Goal: Task Accomplishment & Management: Manage account settings

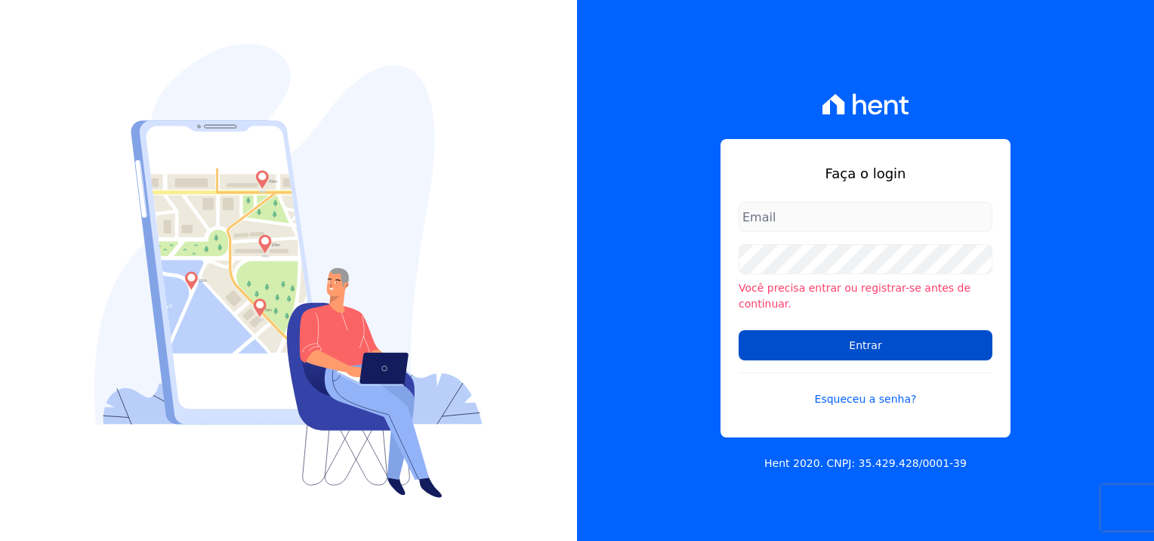
type input "natalia.alves@e-arke.com"
click at [873, 343] on input "Entrar" at bounding box center [866, 345] width 254 height 30
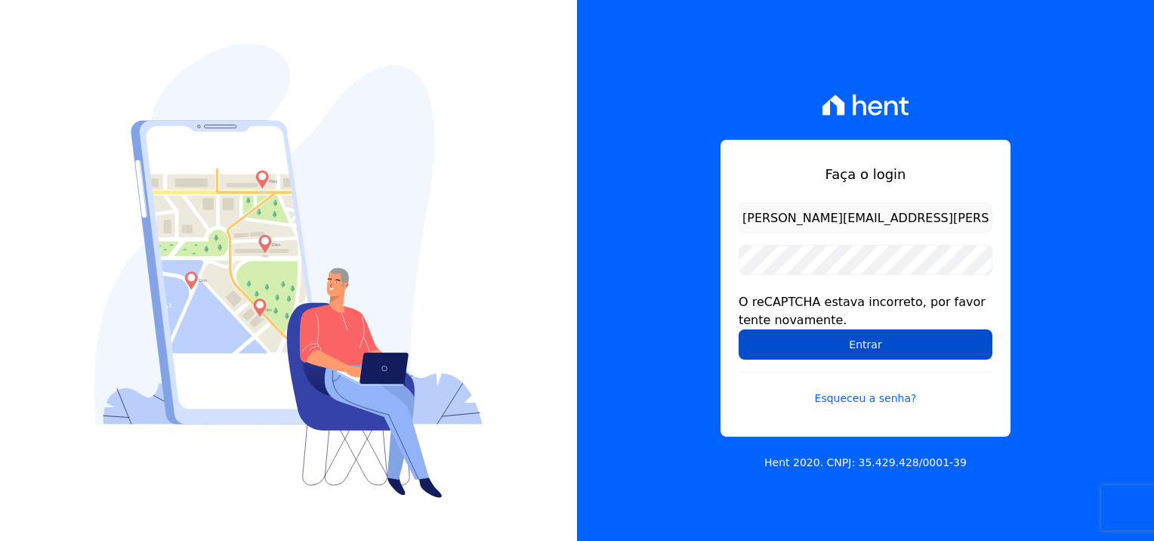
click at [891, 347] on input "Entrar" at bounding box center [866, 344] width 254 height 30
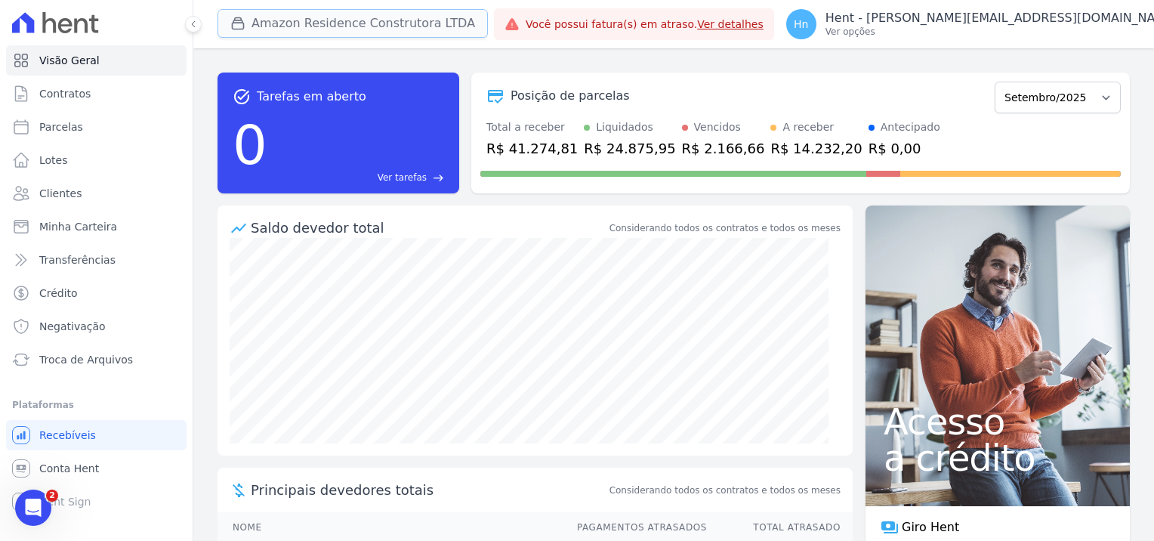
click at [390, 22] on button "Amazon Residence Construtora LTDA" at bounding box center [353, 23] width 270 height 29
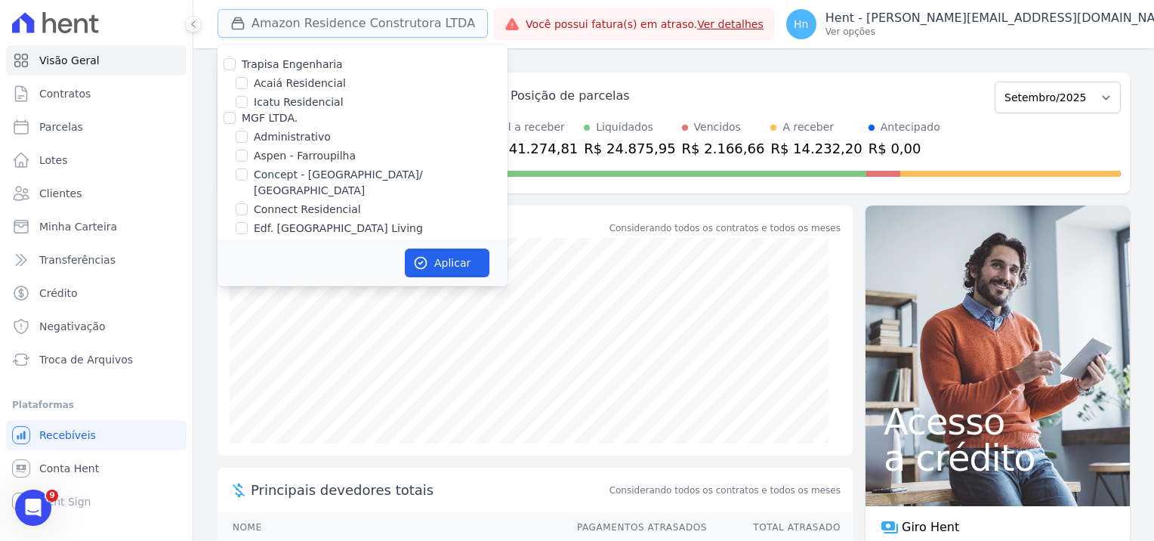
click at [381, 26] on button "Amazon Residence Construtora LTDA" at bounding box center [353, 23] width 270 height 29
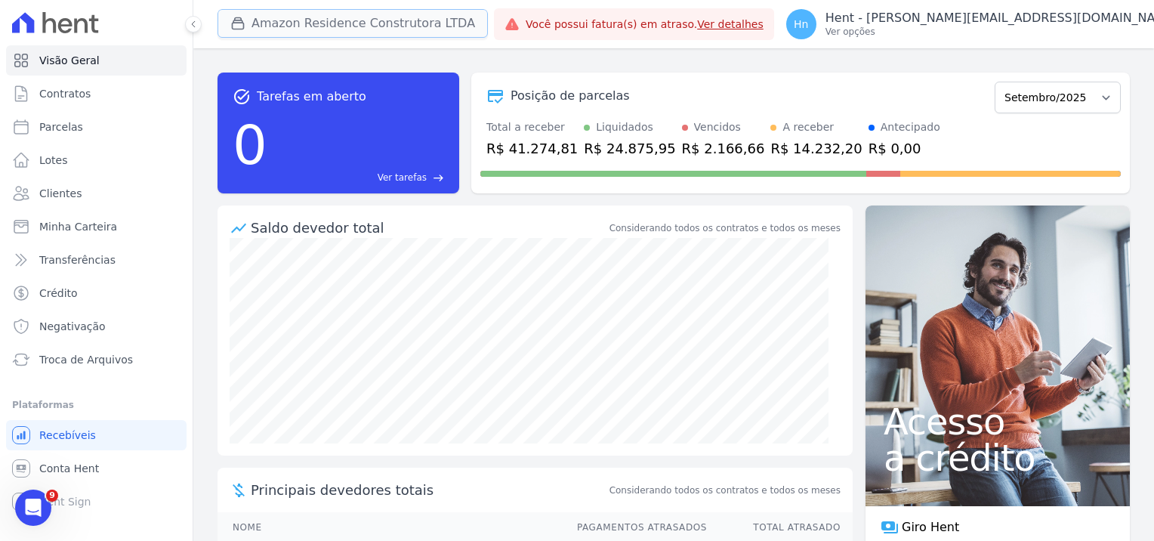
click at [381, 25] on button "Amazon Residence Construtora LTDA" at bounding box center [353, 23] width 270 height 29
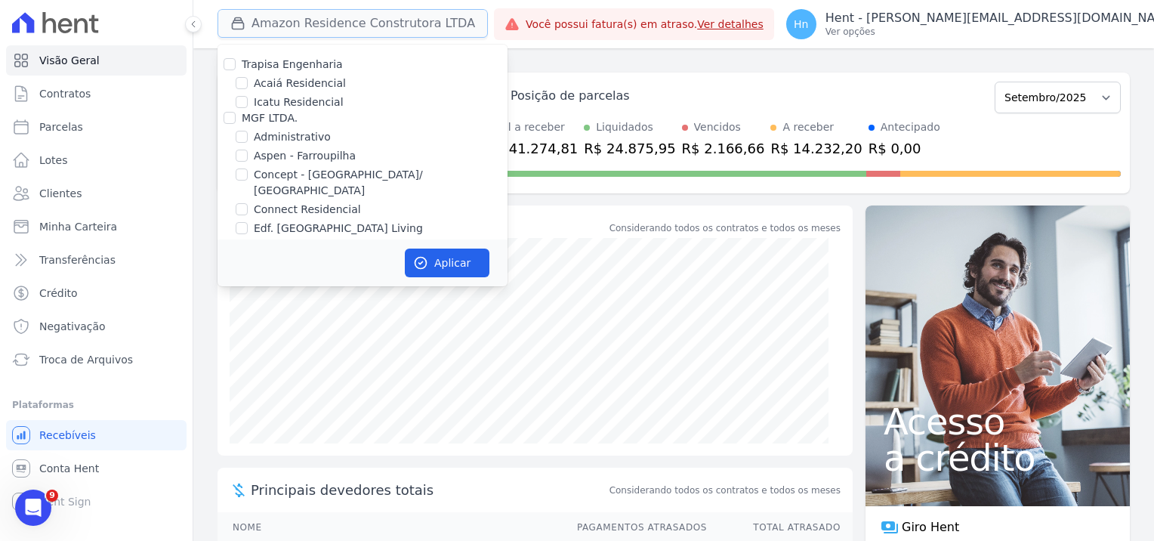
click at [381, 21] on button "Amazon Residence Construtora LTDA" at bounding box center [353, 23] width 270 height 29
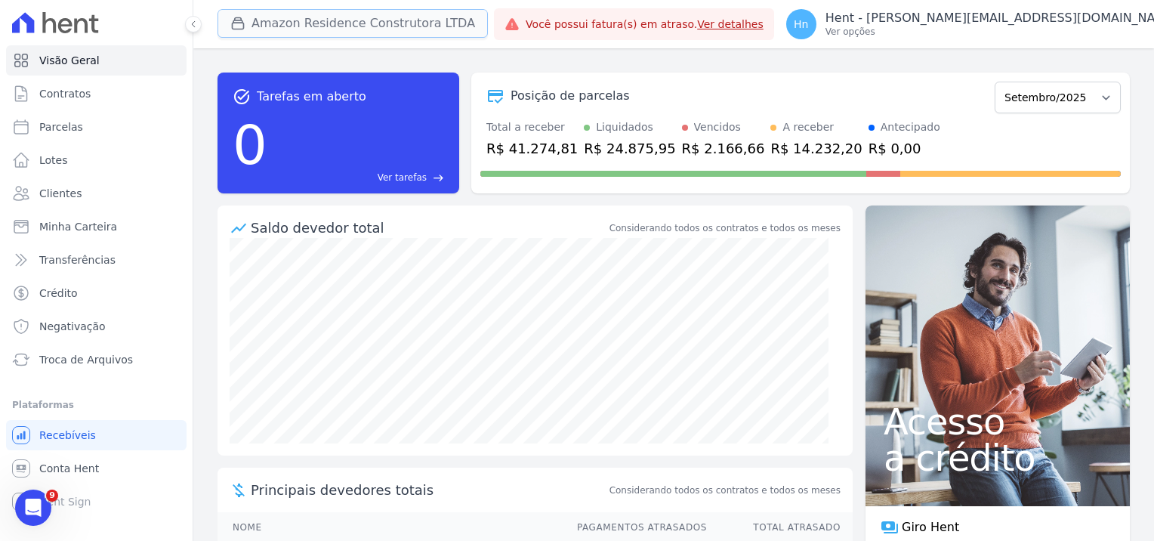
click at [381, 21] on button "Amazon Residence Construtora LTDA" at bounding box center [353, 23] width 270 height 29
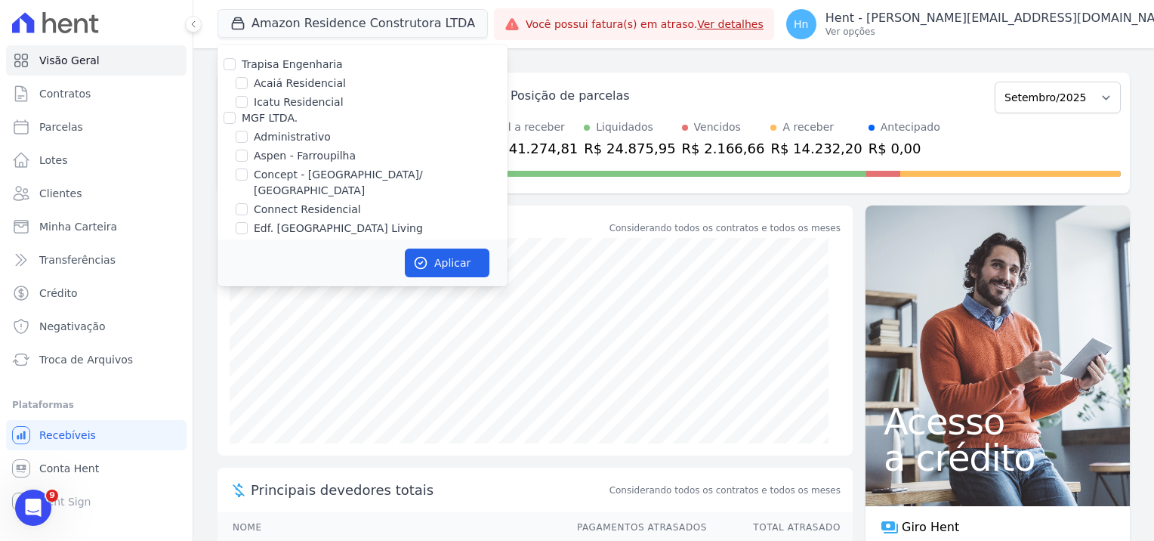
click at [669, 63] on div "task_alt Tarefas em aberto 0 Ver tarefas east Posição de parcelas Dezembro/2022…" at bounding box center [674, 132] width 912 height 145
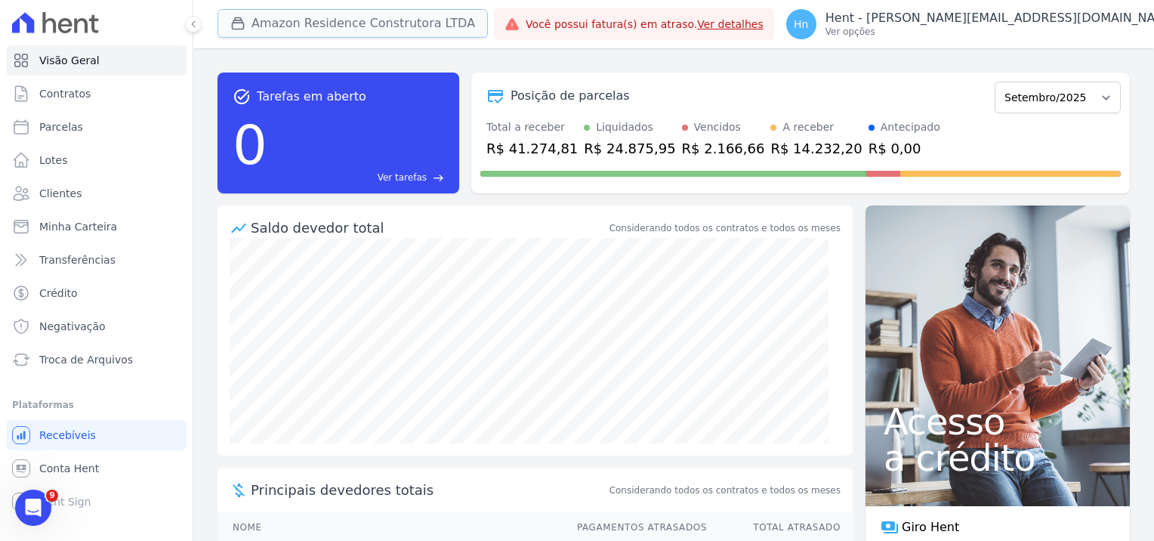
click at [360, 23] on button "Amazon Residence Construtora LTDA" at bounding box center [353, 23] width 270 height 29
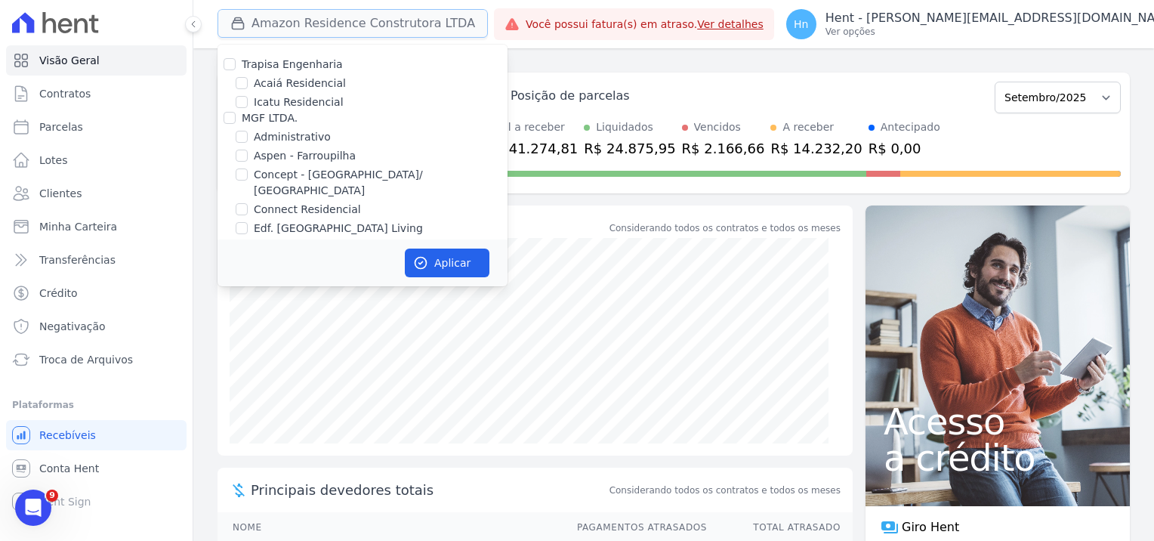
click at [258, 19] on button "Amazon Residence Construtora LTDA" at bounding box center [353, 23] width 270 height 29
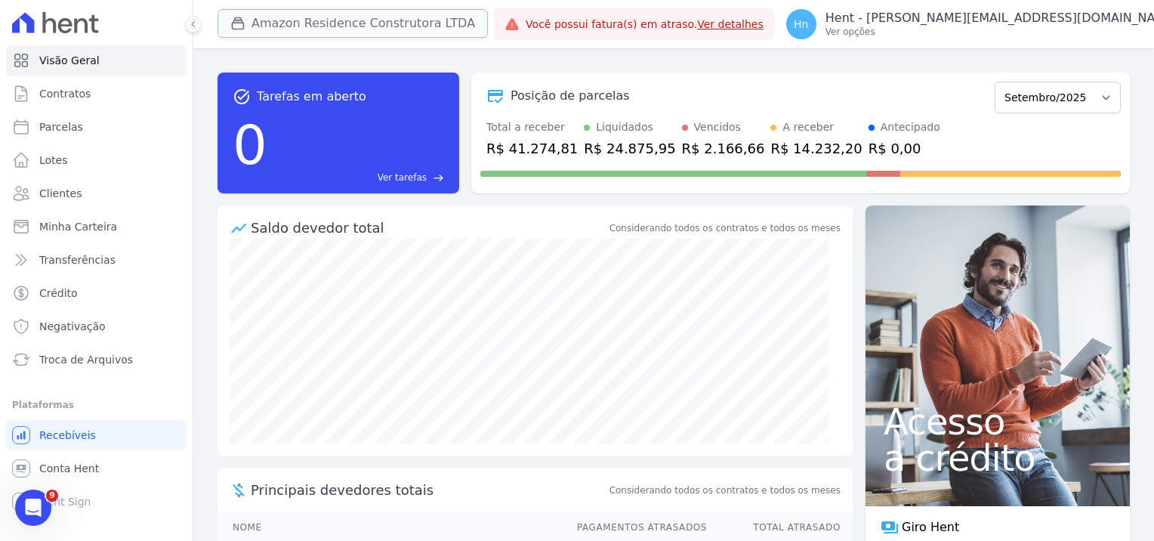
click at [270, 19] on button "Amazon Residence Construtora LTDA" at bounding box center [353, 23] width 270 height 29
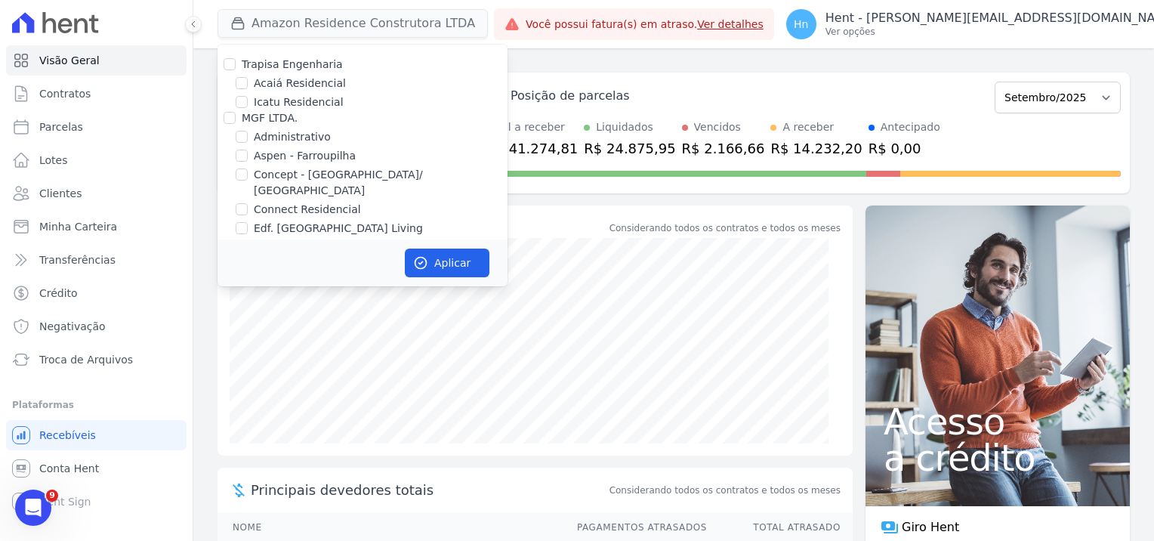
scroll to position [3333, 0]
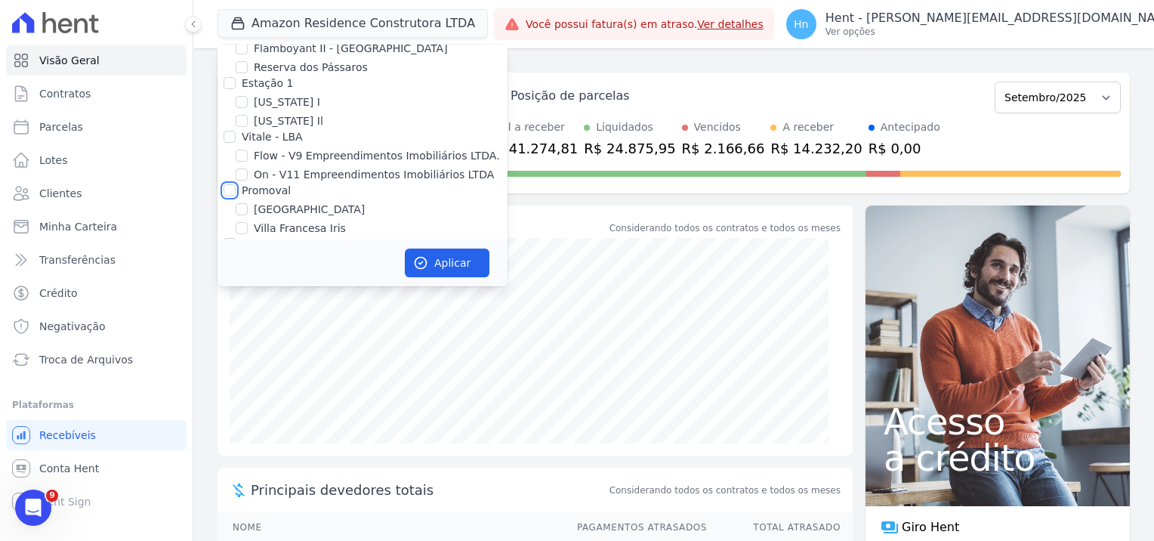
click at [227, 184] on input "Promoval" at bounding box center [230, 190] width 12 height 12
checkbox input "true"
click at [242, 222] on input "Villa Francesa Iris" at bounding box center [242, 228] width 12 height 12
checkbox input "false"
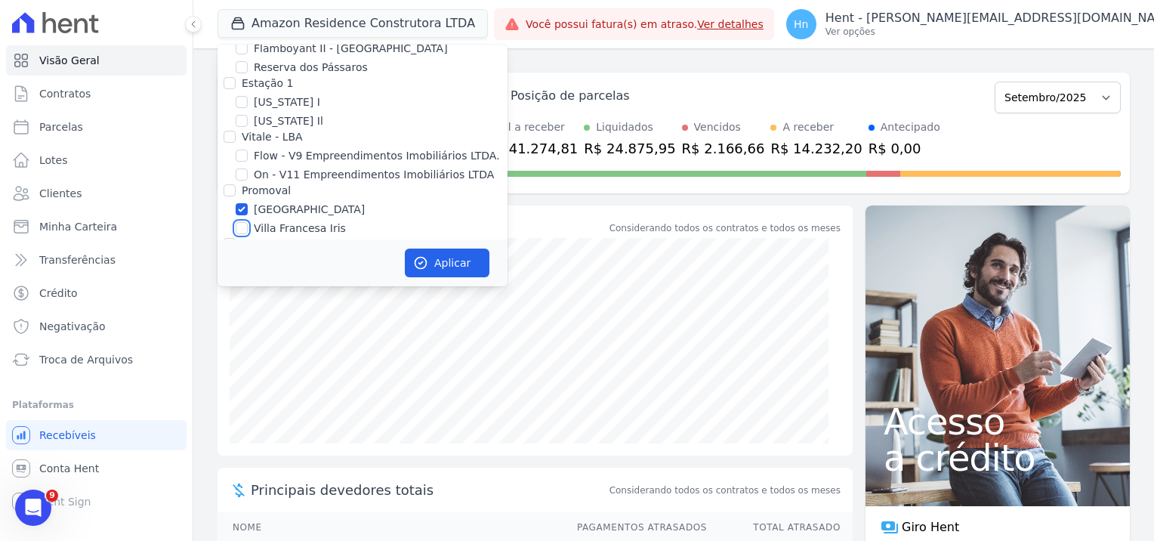
checkbox input "false"
click at [245, 222] on input "Villa Francesa Iris" at bounding box center [242, 228] width 12 height 12
checkbox input "true"
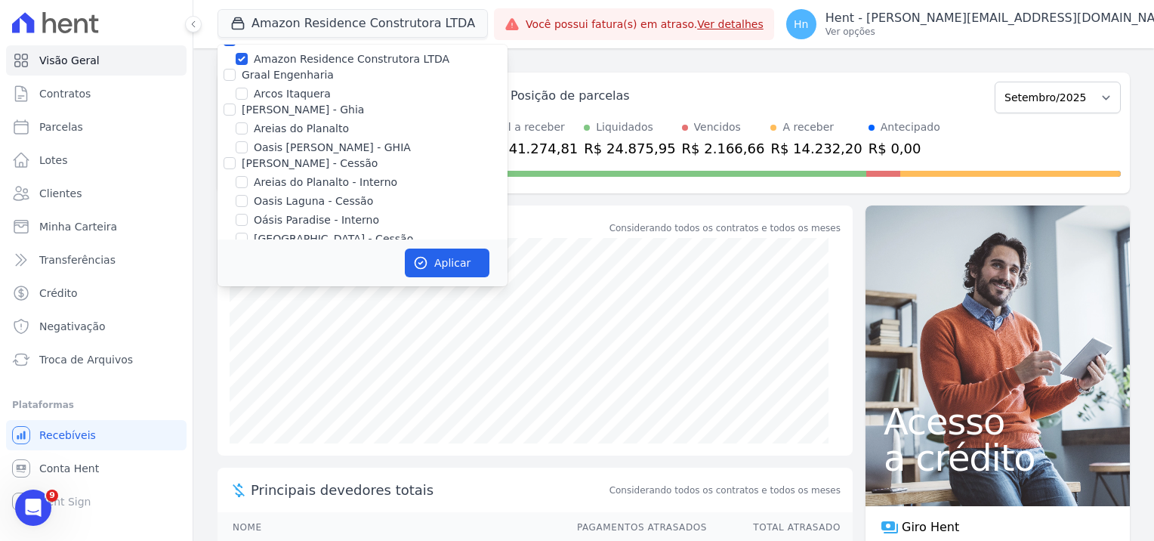
scroll to position [604, 0]
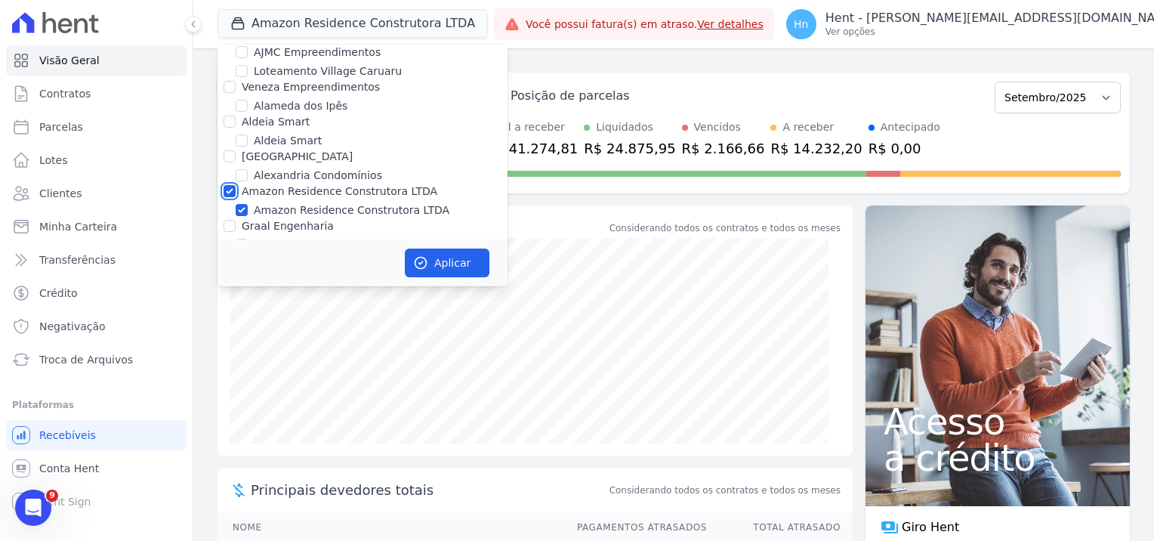
click at [233, 185] on input "Amazon Residence Construtora LTDA" at bounding box center [230, 191] width 12 height 12
checkbox input "false"
click at [455, 266] on button "Aplicar" at bounding box center [447, 263] width 85 height 29
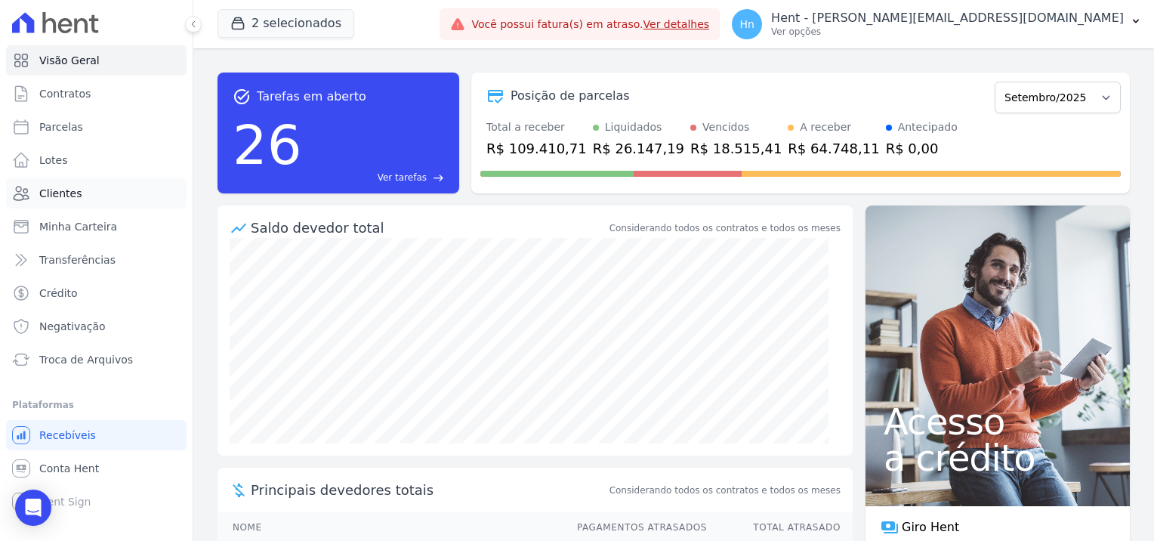
click at [52, 186] on span "Clientes" at bounding box center [60, 193] width 42 height 15
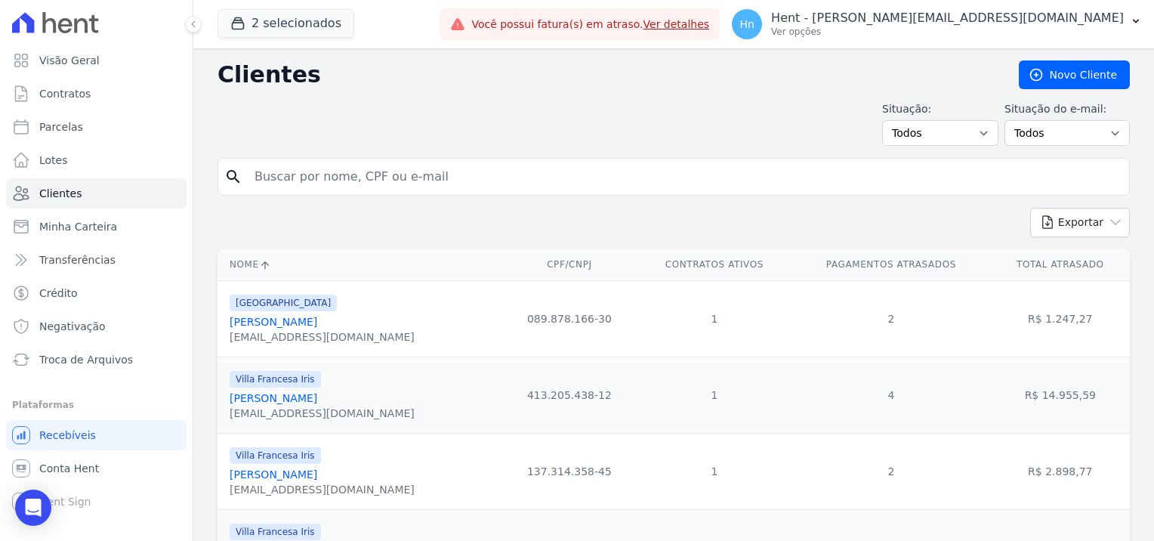
click at [286, 174] on input "search" at bounding box center [684, 177] width 878 height 30
paste input "[PERSON_NAME]"
type input "[PERSON_NAME]"
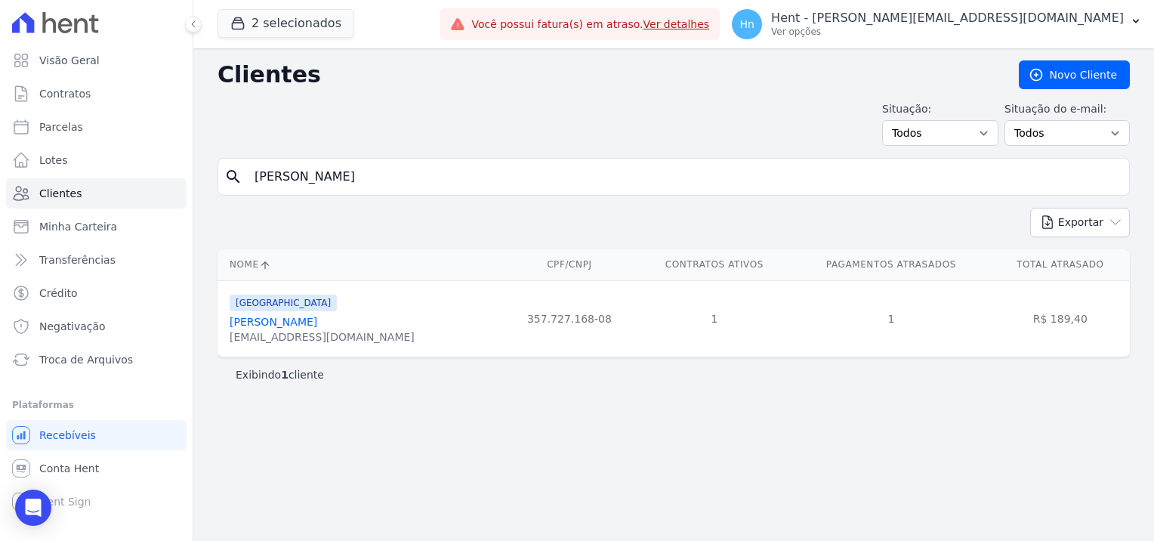
click at [307, 326] on link "[PERSON_NAME]" at bounding box center [274, 322] width 88 height 12
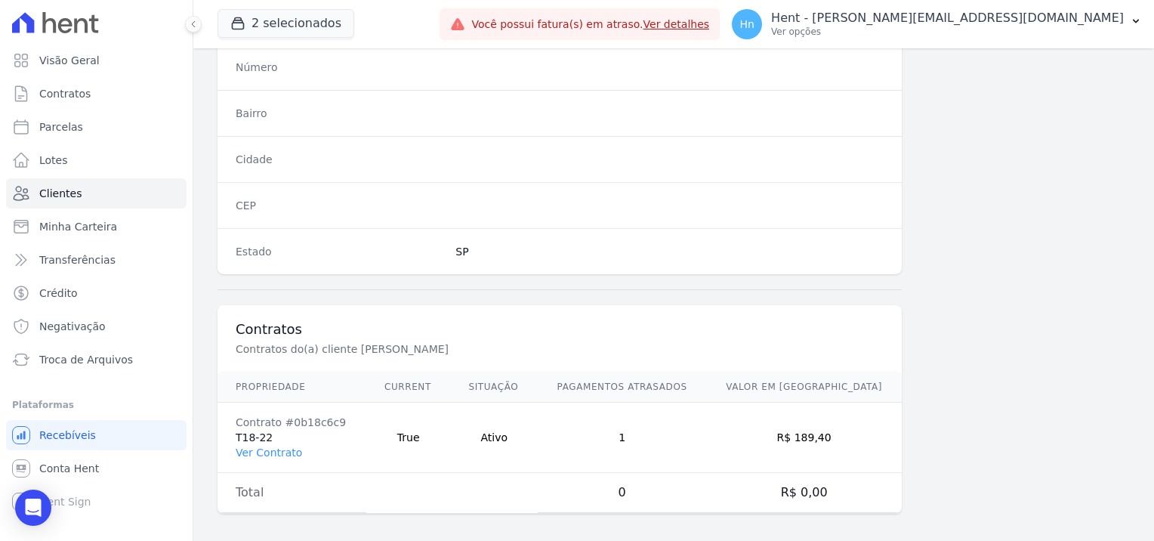
scroll to position [867, 0]
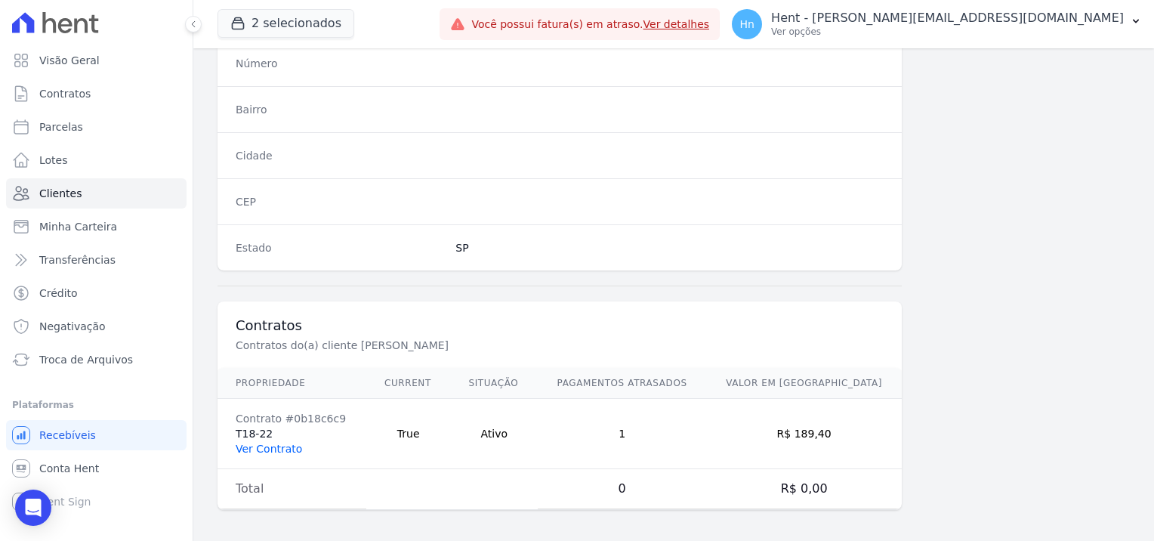
click at [270, 443] on link "Ver Contrato" at bounding box center [269, 449] width 66 height 12
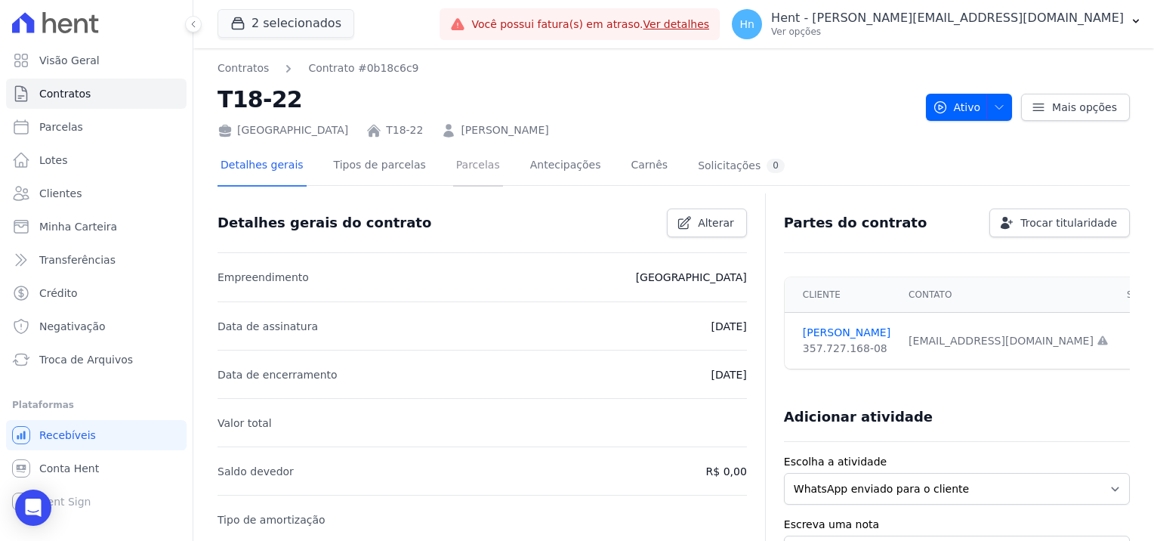
click at [462, 159] on link "Parcelas" at bounding box center [478, 167] width 50 height 40
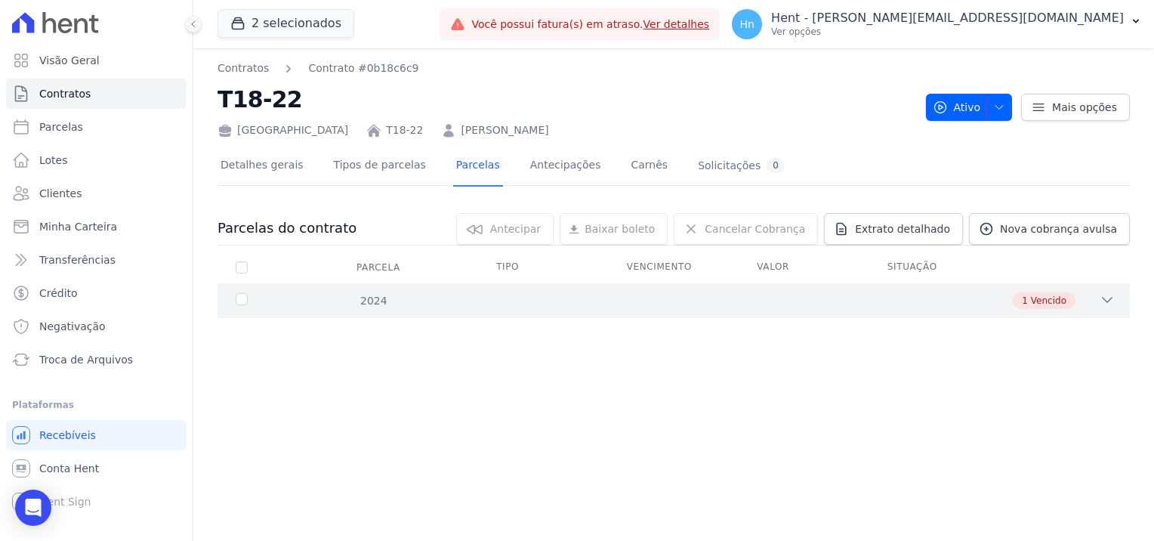
click at [370, 307] on div "1 Vencido" at bounding box center [718, 300] width 793 height 17
click at [922, 233] on span "Extrato detalhado" at bounding box center [902, 228] width 95 height 15
click at [1110, 230] on span "Exportar PDF" at bounding box center [1105, 229] width 79 height 15
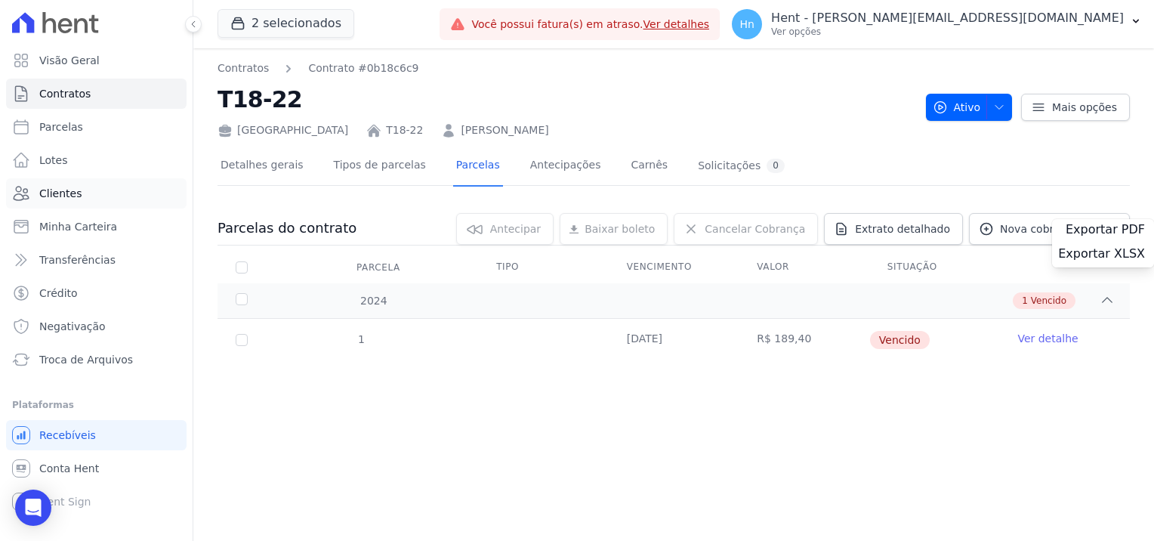
click at [48, 202] on link "Clientes" at bounding box center [96, 193] width 181 height 30
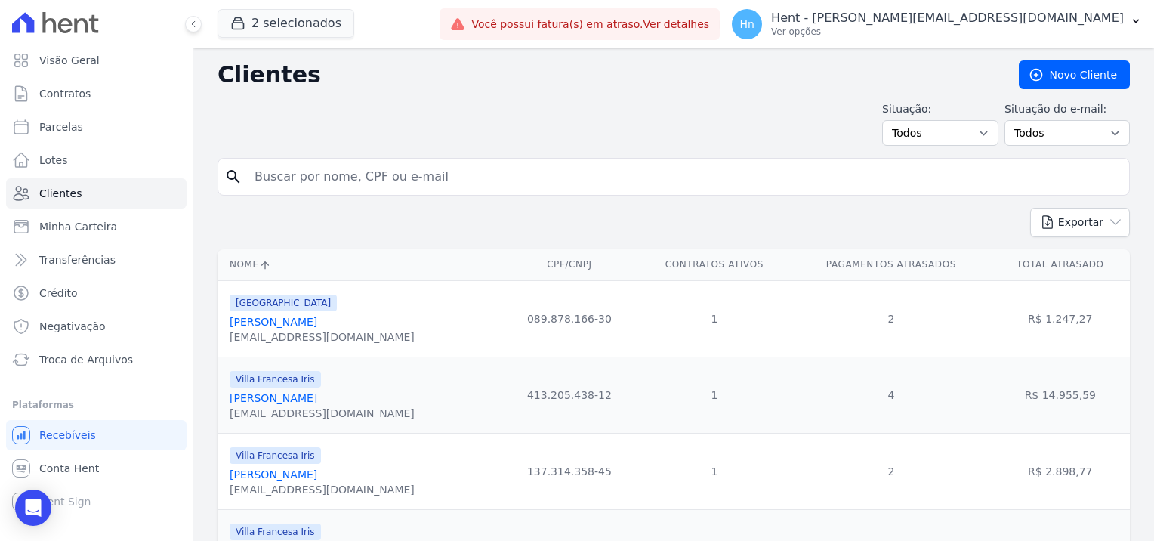
click at [406, 190] on input "search" at bounding box center [684, 177] width 878 height 30
type input "Senhora Paloma, bom dia sou Natália, somos o servicer da Hent e identificamos u…"
click at [288, 178] on input "search" at bounding box center [684, 177] width 878 height 30
type input "bianca caroline"
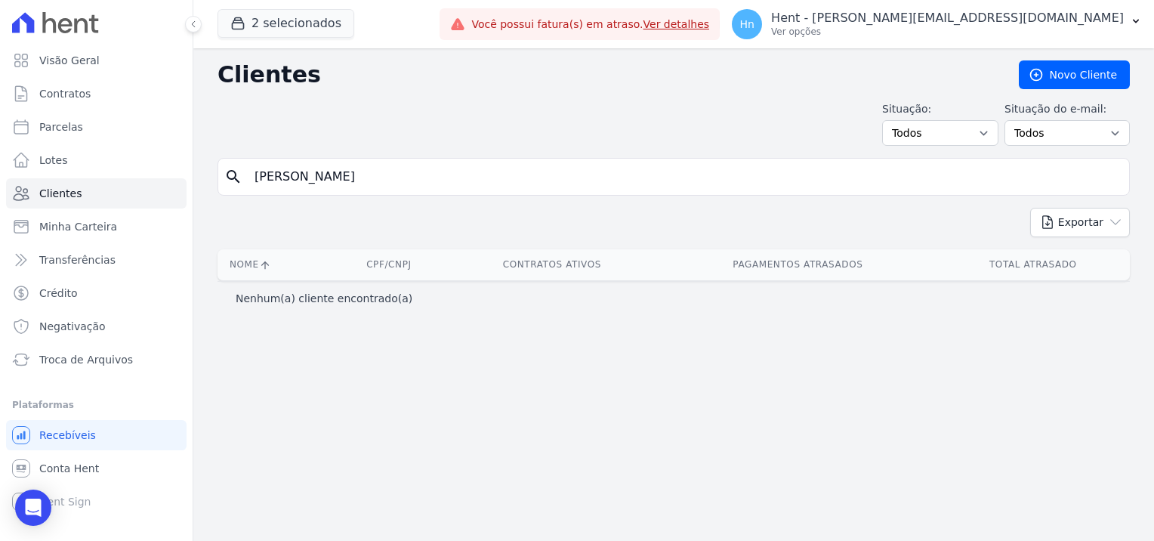
click at [353, 172] on input "bianca caroline" at bounding box center [684, 177] width 878 height 30
click at [257, 174] on input "bianca caroline" at bounding box center [684, 177] width 878 height 30
drag, startPoint x: 393, startPoint y: 178, endPoint x: 210, endPoint y: 175, distance: 182.8
click at [210, 175] on div "Clientes Novo Cliente Situação: Todos Adimplentes Inadimplentes Situação do e-m…" at bounding box center [673, 294] width 961 height 492
type input "bianca"
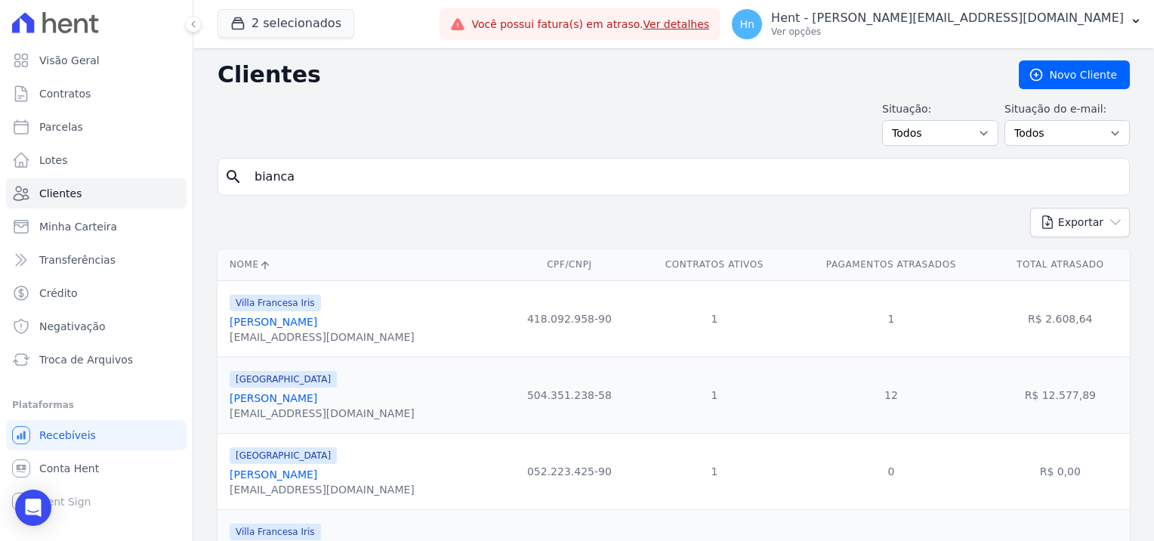
click at [260, 398] on link "Bianca Carolina Mendes Cruz" at bounding box center [274, 398] width 88 height 12
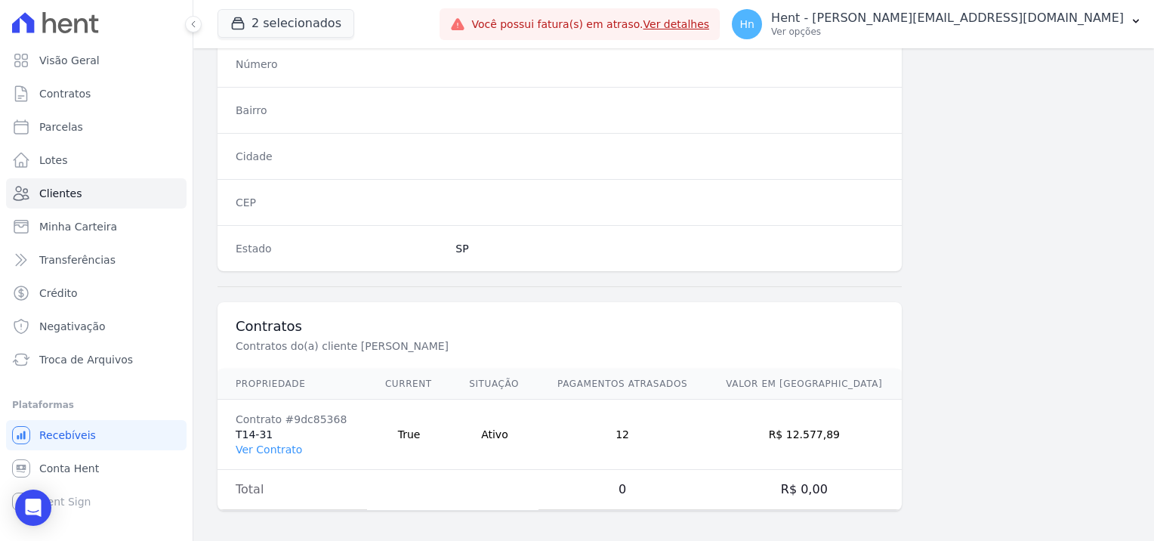
scroll to position [867, 0]
drag, startPoint x: 267, startPoint y: 443, endPoint x: 347, endPoint y: 420, distance: 83.4
click at [267, 443] on link "Ver Contrato" at bounding box center [269, 449] width 66 height 12
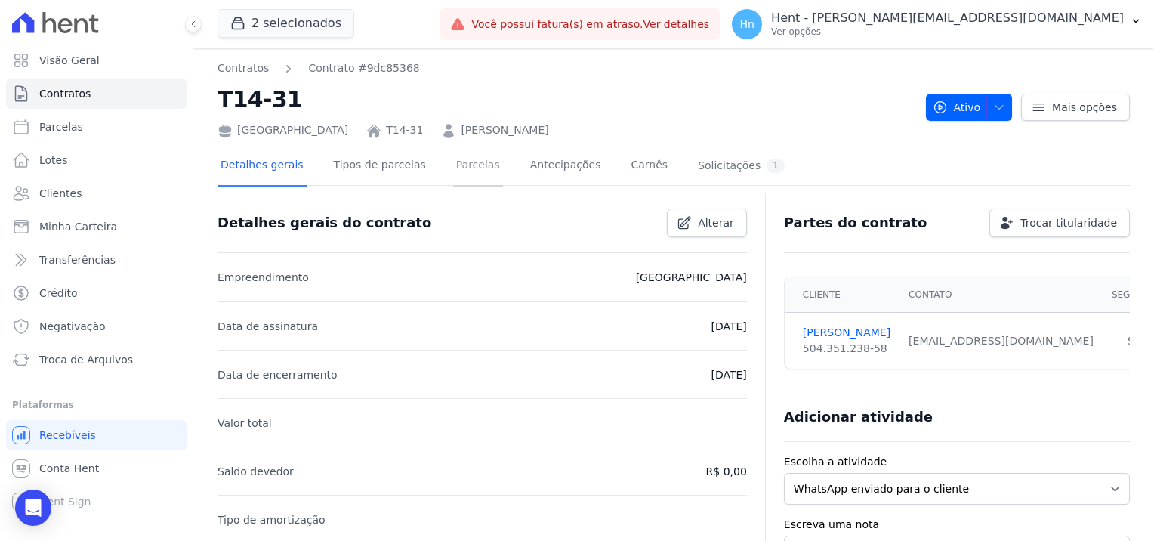
click at [463, 166] on link "Parcelas" at bounding box center [478, 167] width 50 height 40
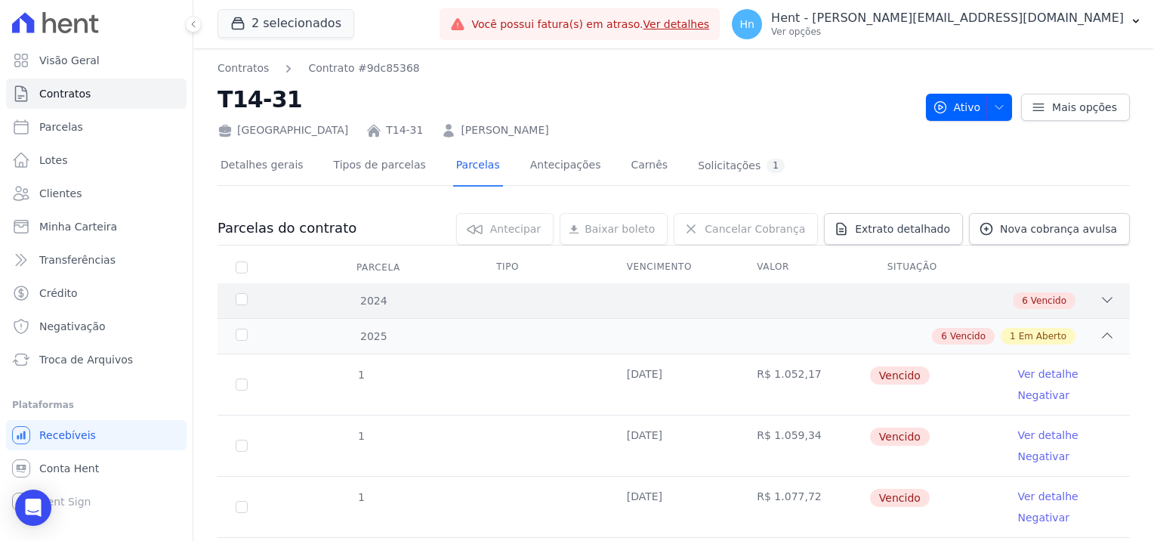
click at [1053, 299] on span "Vencido" at bounding box center [1049, 301] width 36 height 14
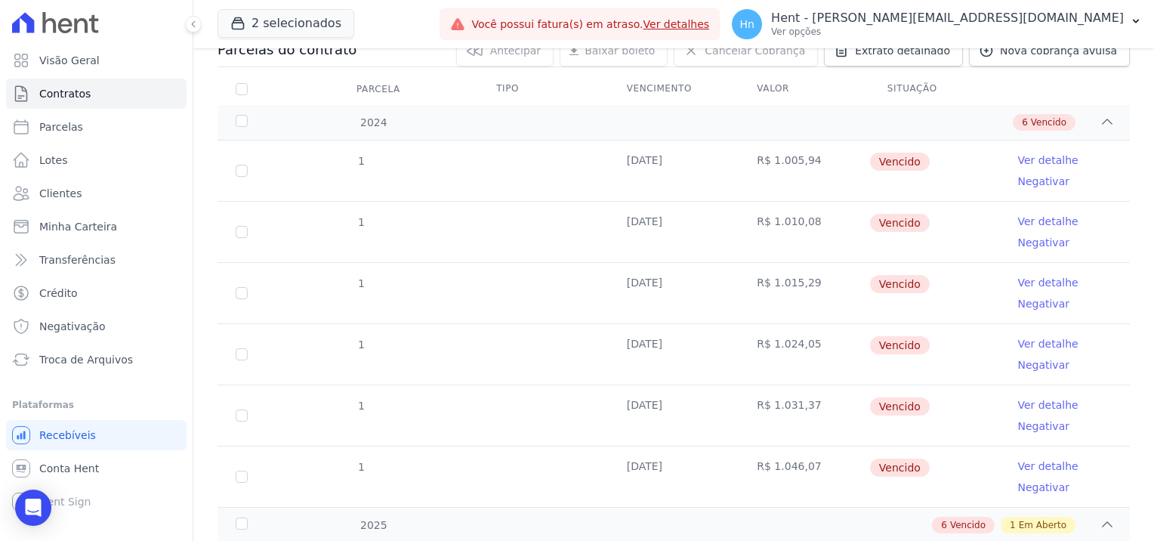
scroll to position [103, 0]
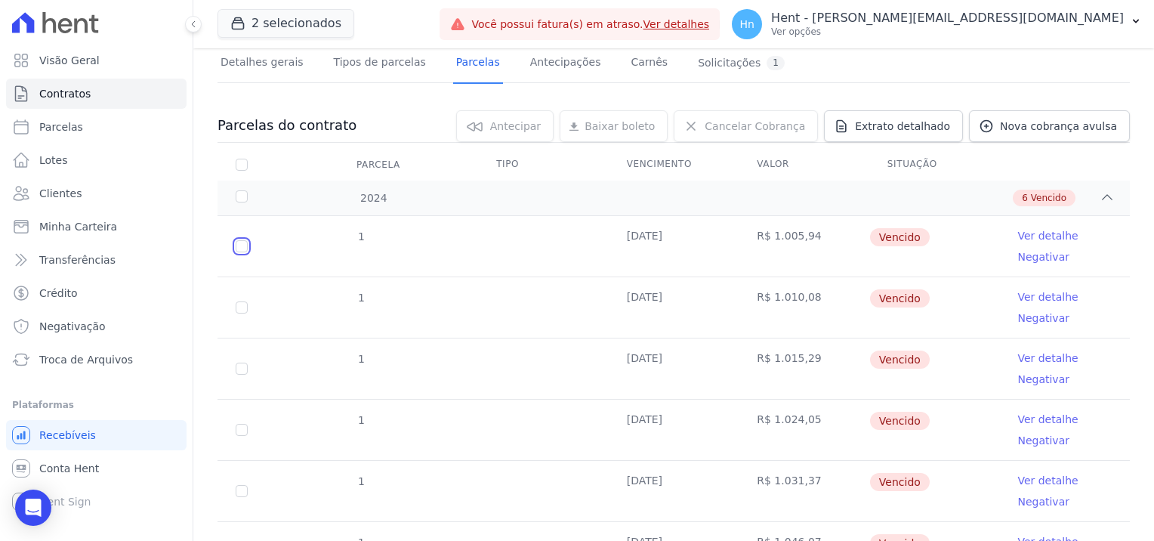
click at [244, 242] on input "checkbox" at bounding box center [242, 246] width 12 height 12
checkbox input "true"
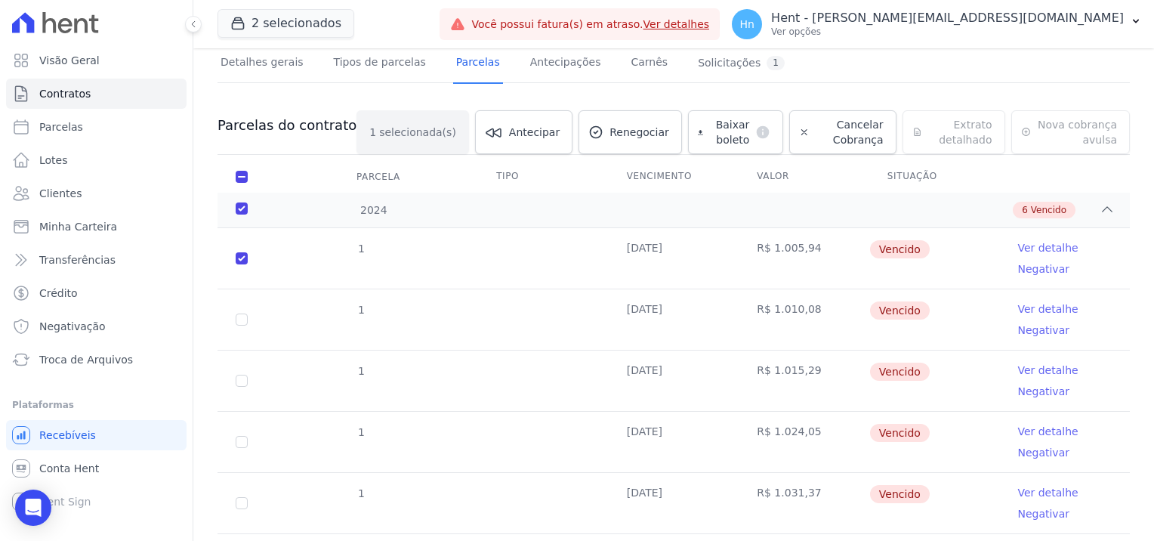
click at [243, 310] on td "1" at bounding box center [242, 319] width 48 height 60
click at [243, 314] on input "checkbox" at bounding box center [242, 319] width 12 height 12
checkbox input "true"
click at [240, 382] on input "checkbox" at bounding box center [242, 381] width 12 height 12
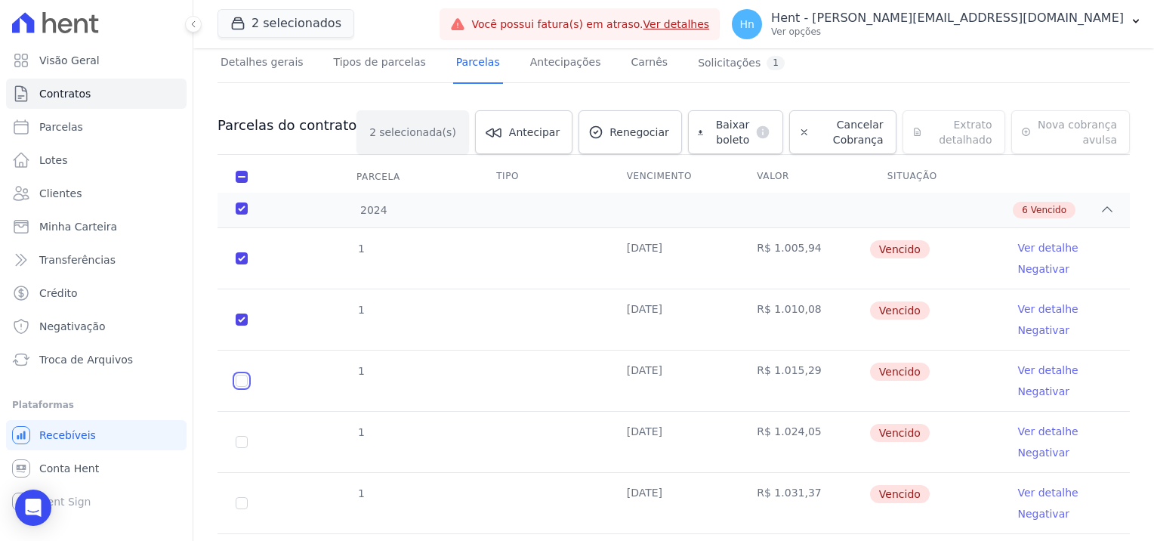
checkbox input "true"
click at [238, 437] on input "checkbox" at bounding box center [242, 442] width 12 height 12
checkbox input "true"
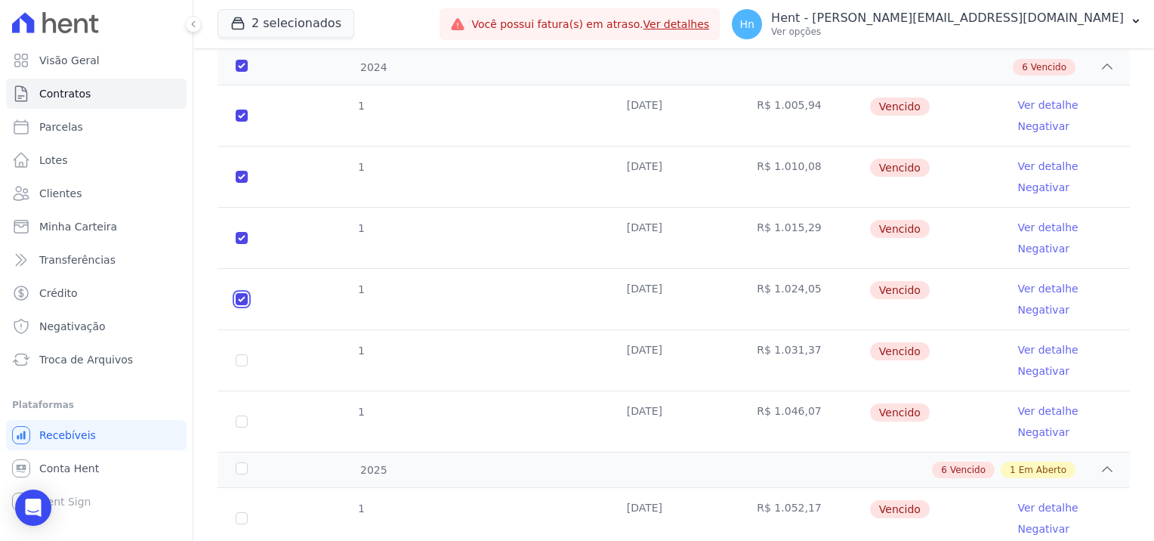
scroll to position [254, 0]
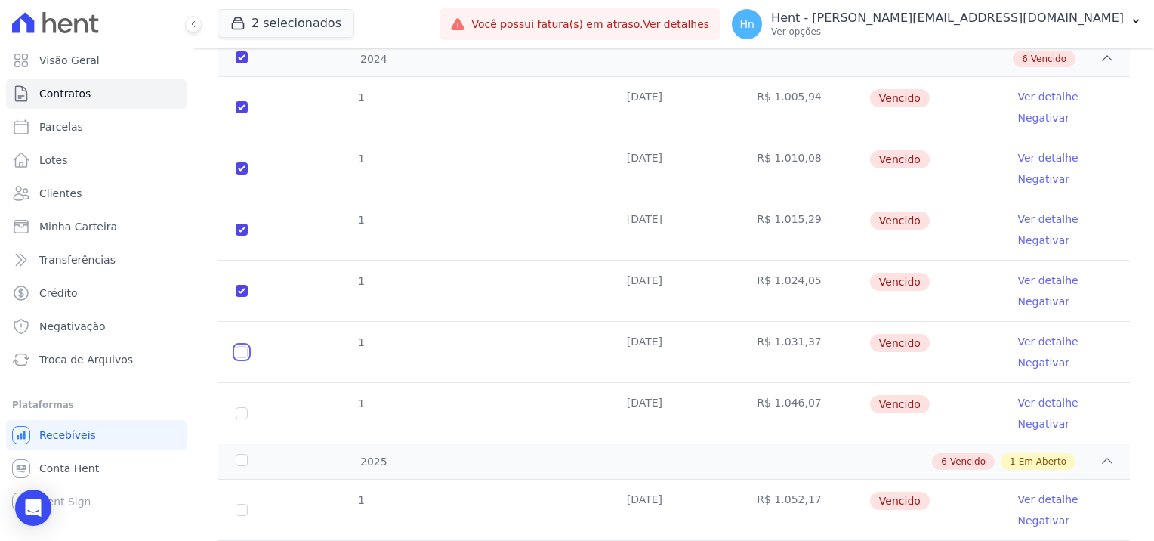
click at [239, 354] on input "checkbox" at bounding box center [242, 352] width 12 height 12
checkbox input "true"
click at [245, 407] on input "checkbox" at bounding box center [242, 413] width 12 height 12
checkbox input "true"
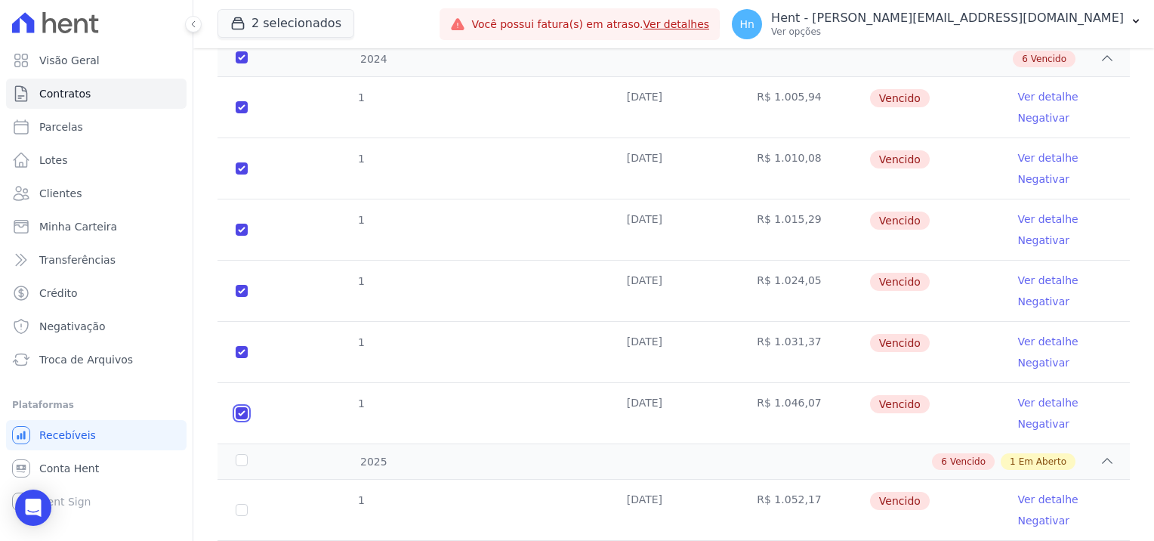
checkbox input "true"
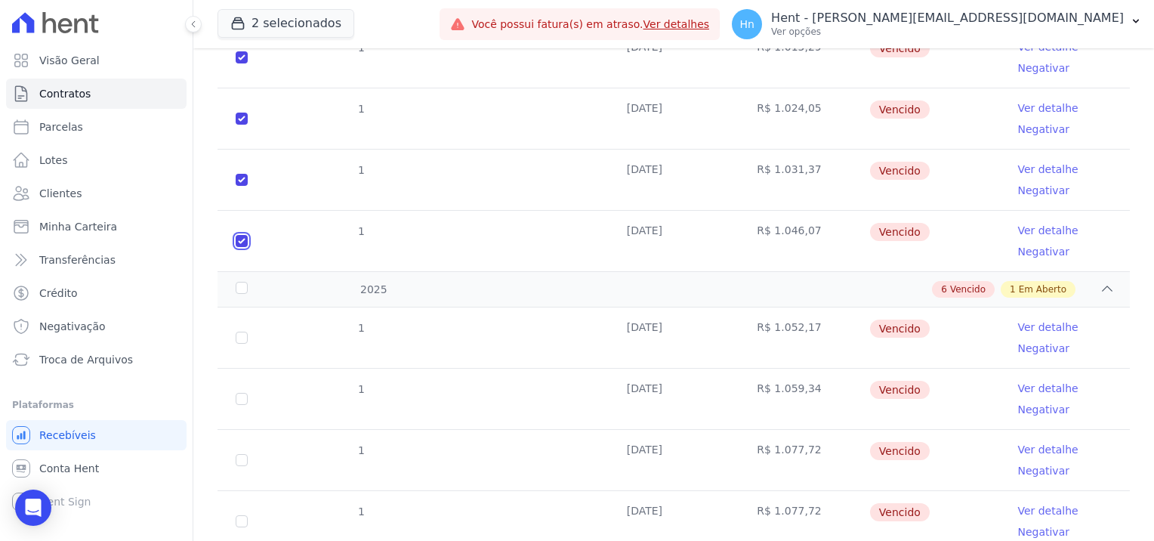
scroll to position [480, 0]
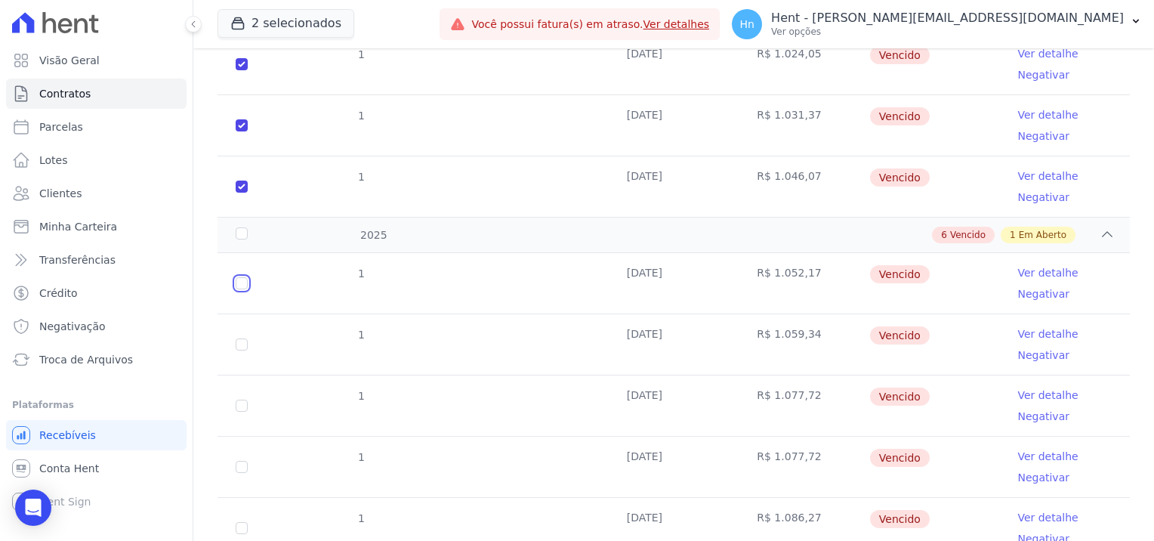
click at [241, 281] on input "checkbox" at bounding box center [242, 283] width 12 height 12
checkbox input "true"
click at [241, 340] on input "checkbox" at bounding box center [242, 344] width 12 height 12
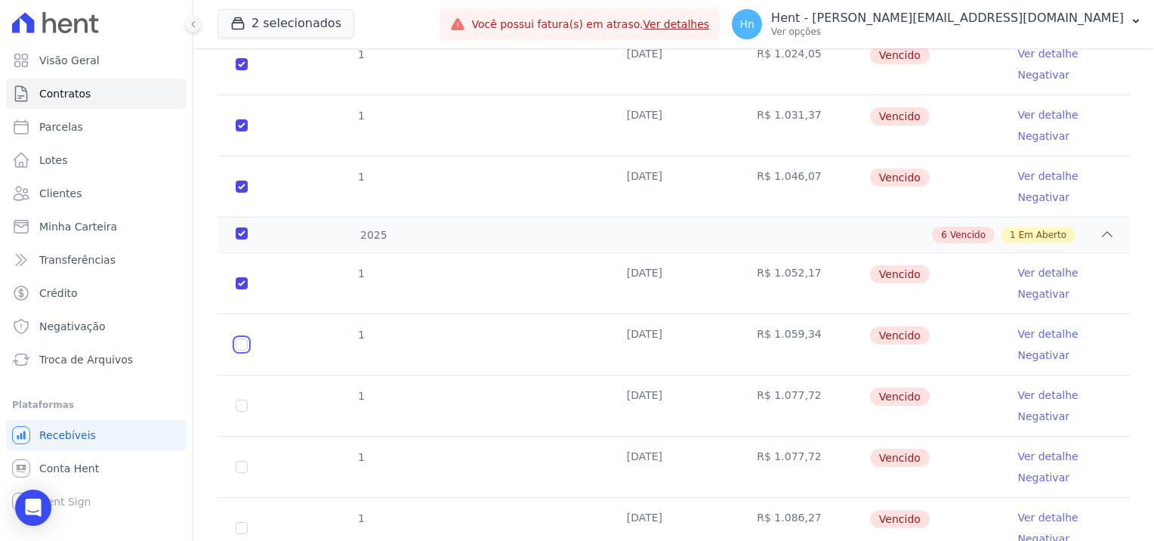
checkbox input "true"
click at [236, 400] on input "checkbox" at bounding box center [242, 406] width 12 height 12
checkbox input "true"
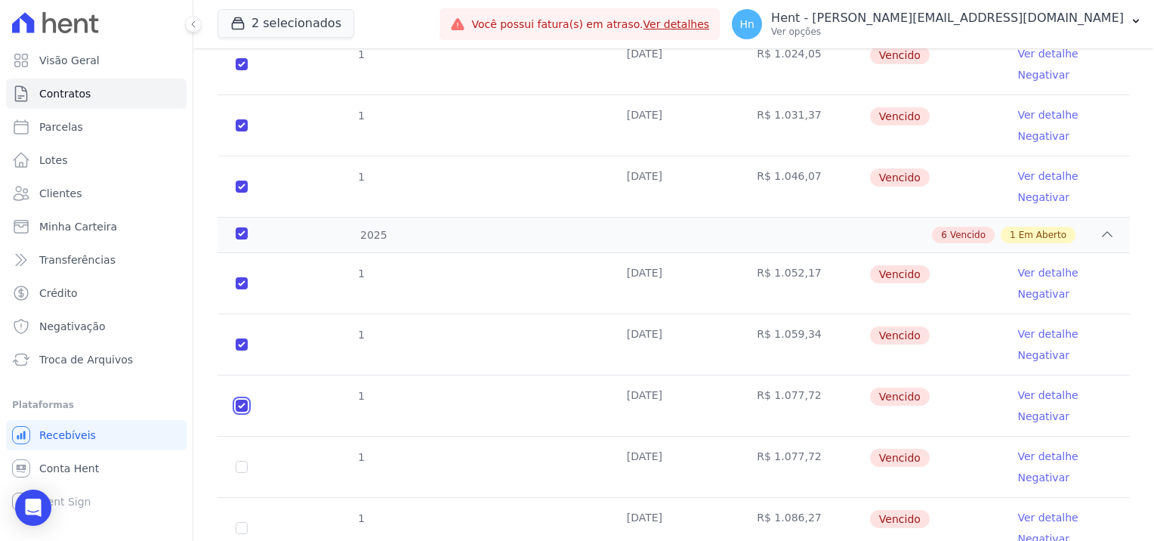
checkbox input "true"
click at [239, 466] on input "checkbox" at bounding box center [242, 467] width 12 height 12
checkbox input "true"
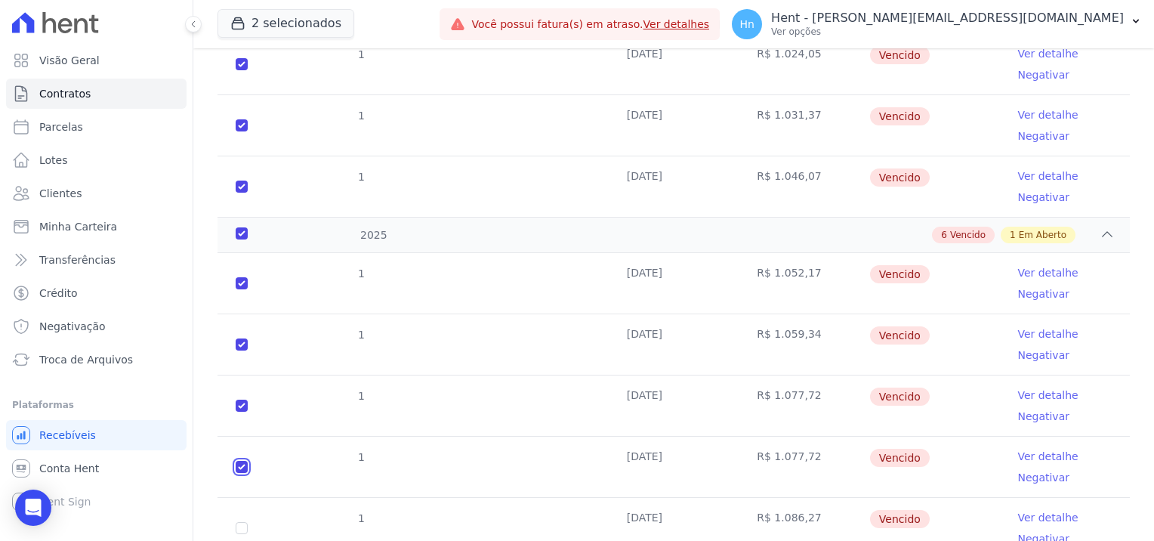
checkbox input "true"
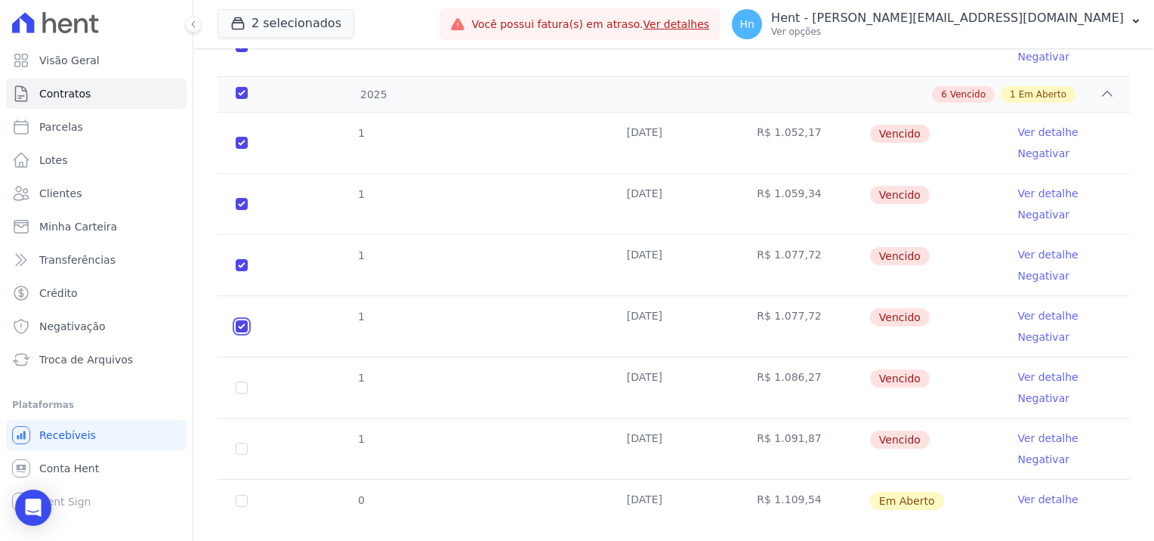
scroll to position [644, 0]
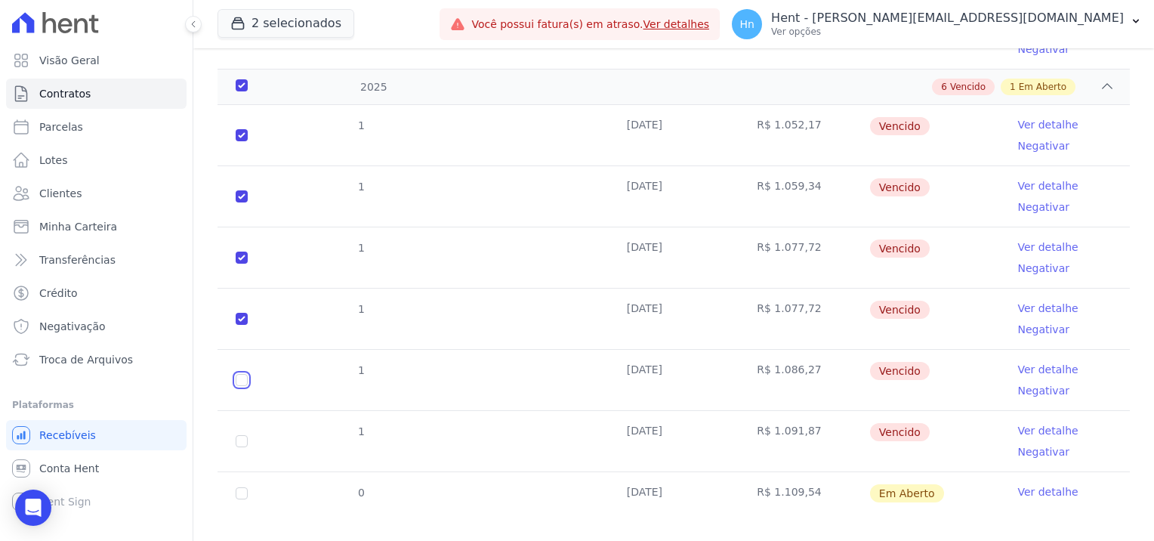
click at [247, 374] on input "checkbox" at bounding box center [242, 380] width 12 height 12
checkbox input "true"
click at [239, 435] on input "checkbox" at bounding box center [242, 441] width 12 height 12
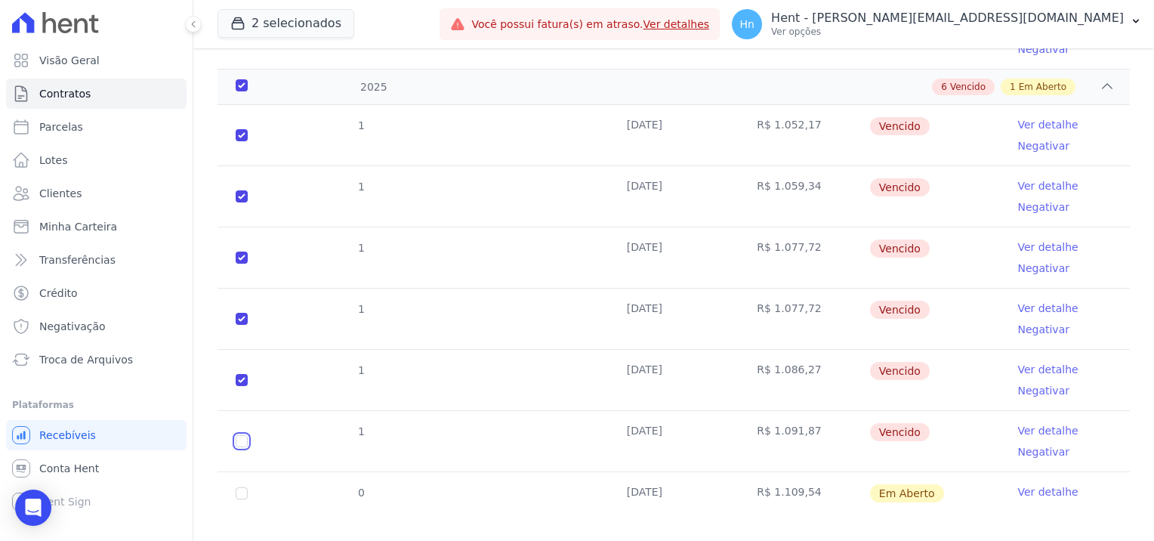
checkbox input "true"
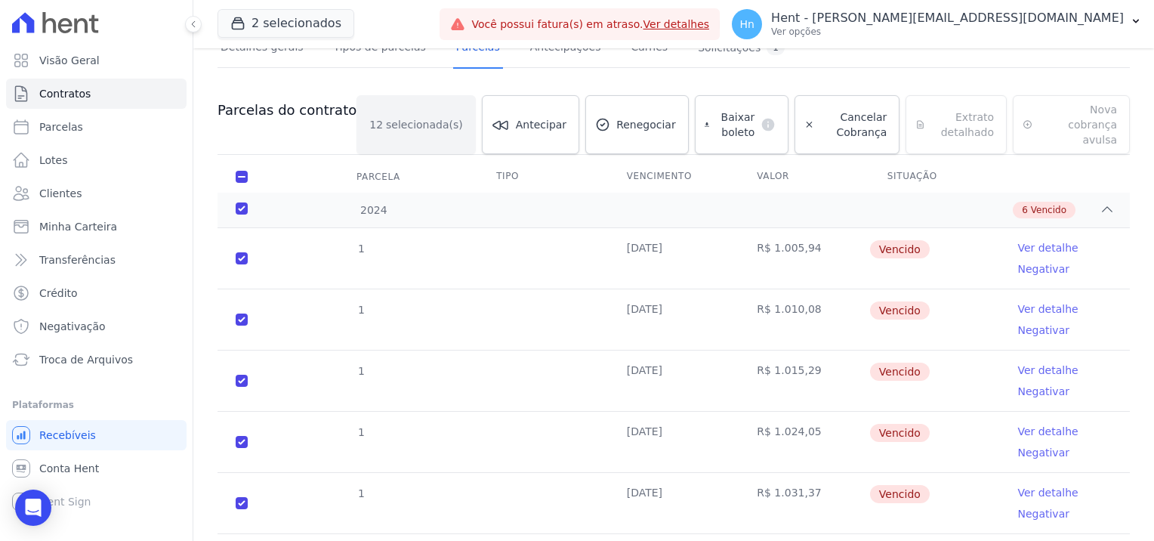
scroll to position [115, 0]
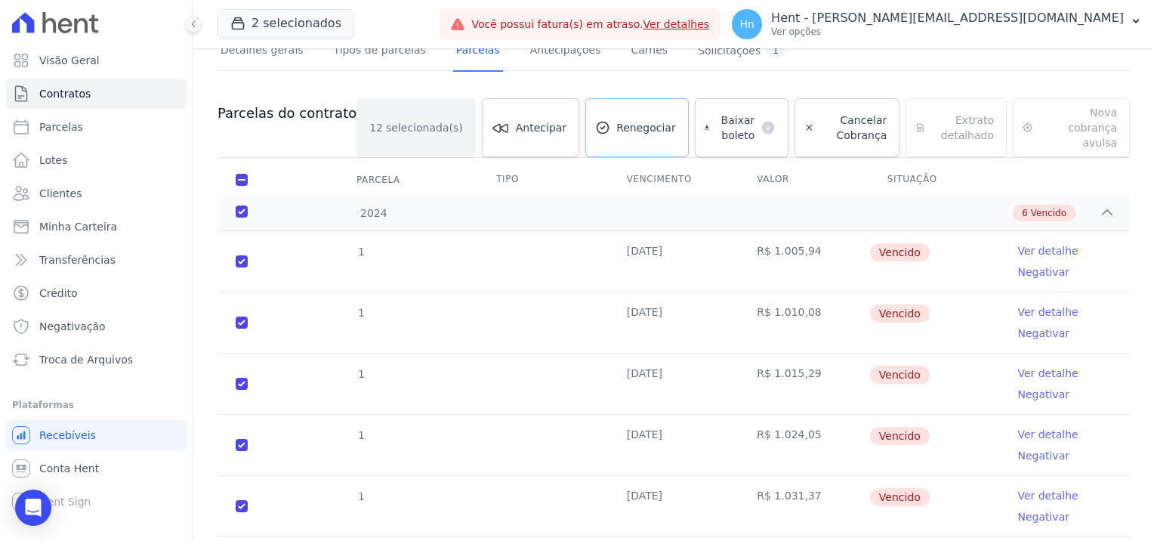
click at [604, 128] on link "Renegociar" at bounding box center [636, 127] width 103 height 59
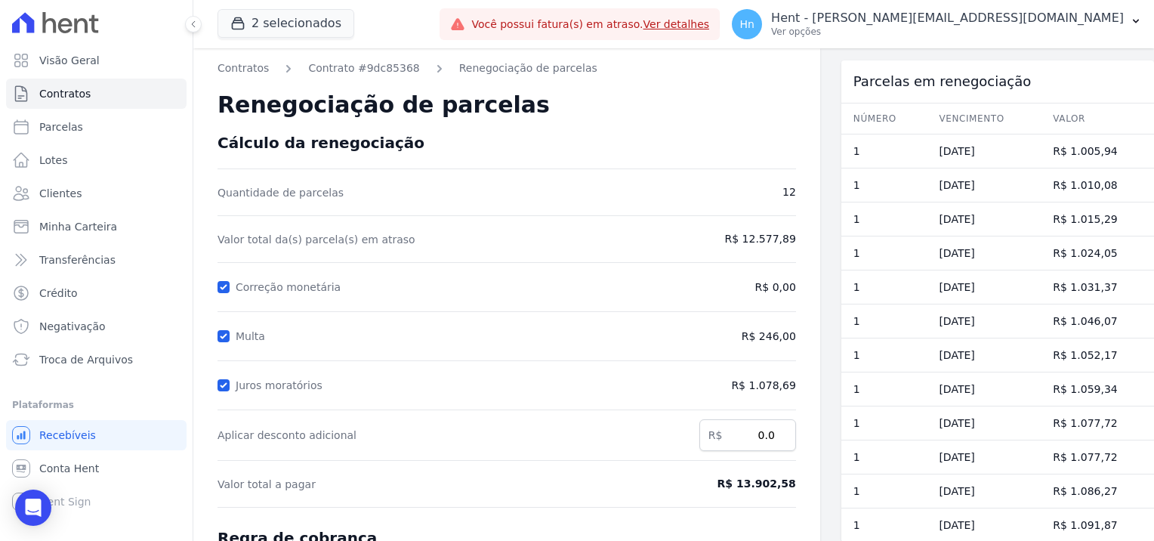
scroll to position [151, 0]
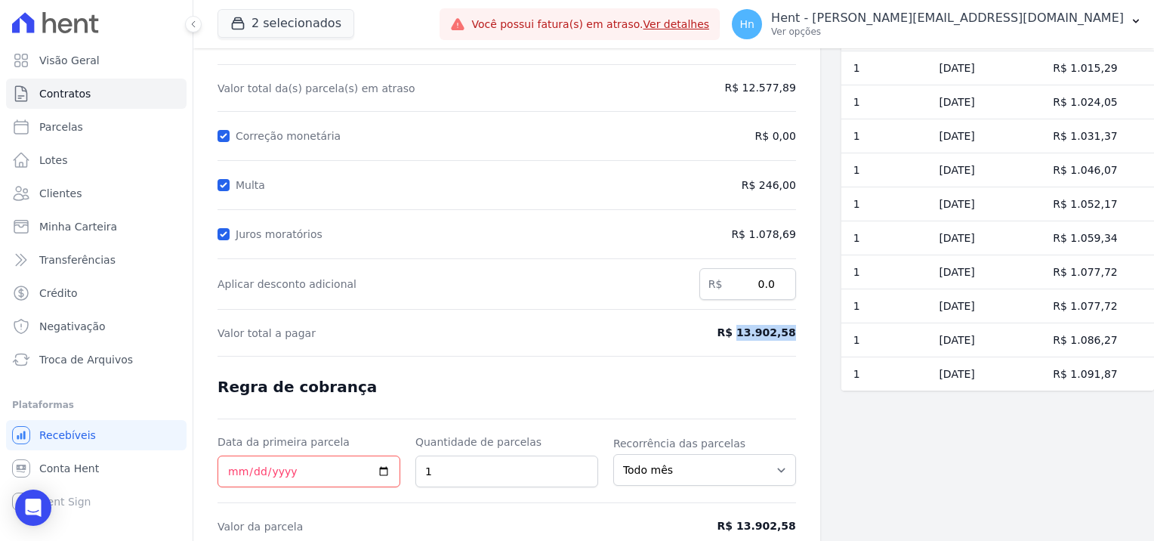
drag, startPoint x: 740, startPoint y: 332, endPoint x: 788, endPoint y: 335, distance: 47.6
click at [788, 335] on span "R$ 13.902,58" at bounding box center [728, 333] width 133 height 16
copy span "13.902,58"
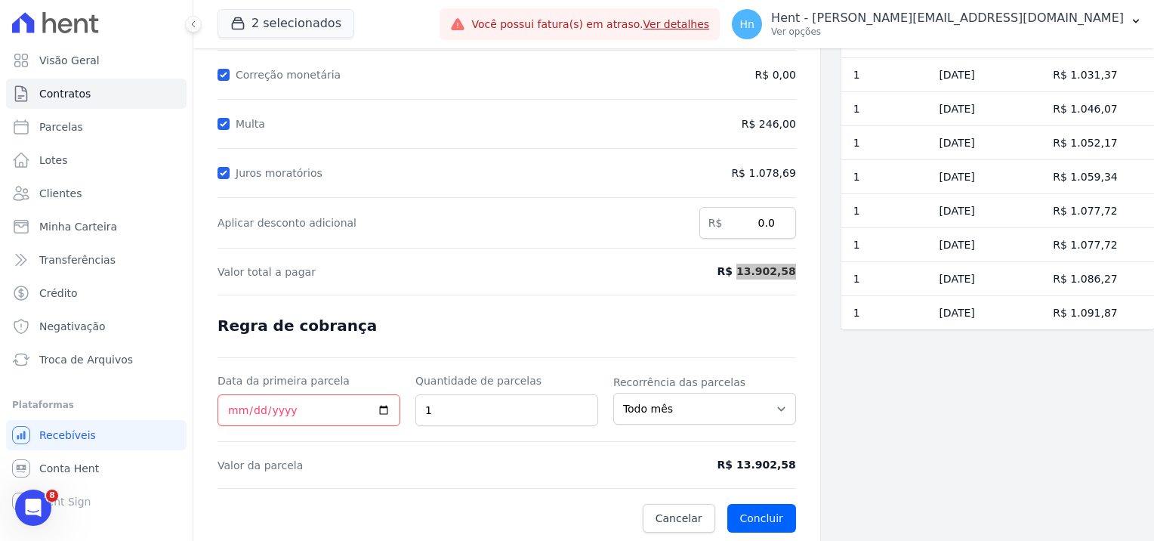
scroll to position [0, 0]
click at [91, 196] on link "Clientes" at bounding box center [96, 193] width 181 height 30
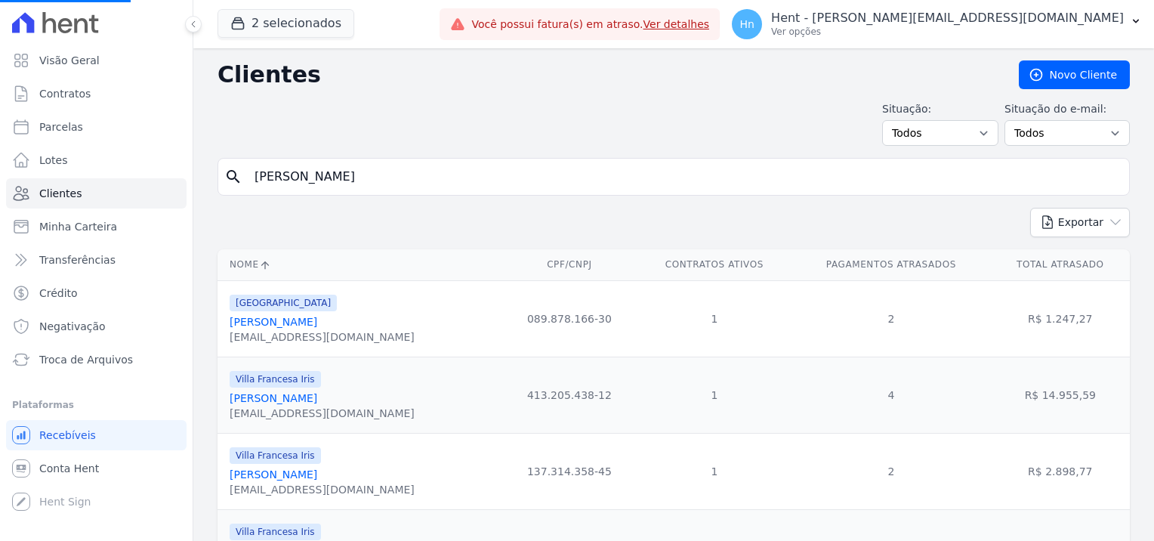
drag, startPoint x: 357, startPoint y: 176, endPoint x: 229, endPoint y: 174, distance: 127.7
click at [229, 174] on div "search bianca caroline" at bounding box center [674, 177] width 912 height 38
click at [298, 190] on input "search" at bounding box center [684, 177] width 878 height 30
type input "maria eduarda viana"
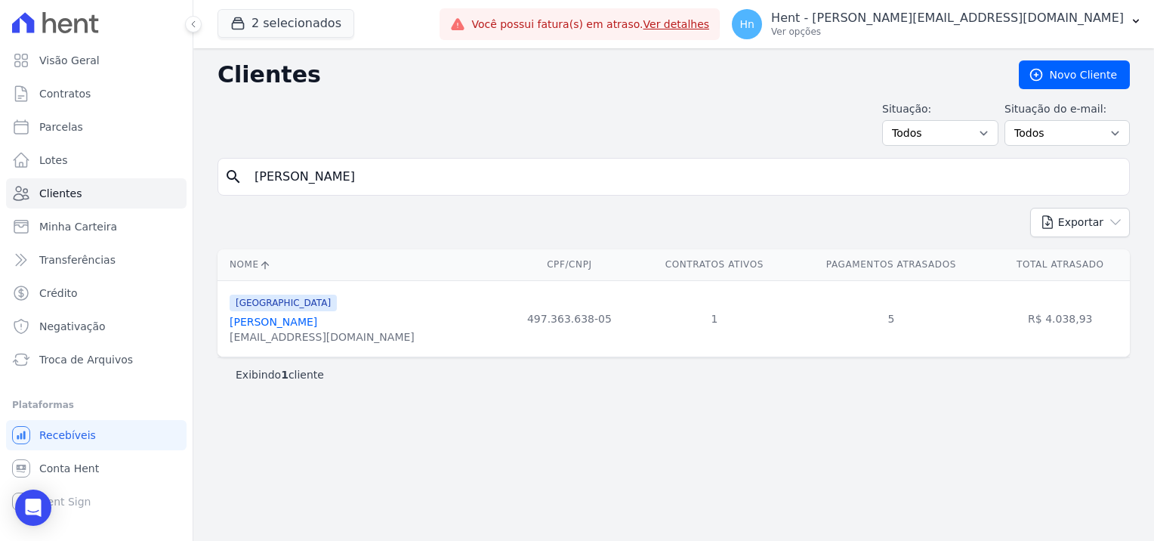
click at [307, 320] on link "Maria Eduarda Viana De Souza" at bounding box center [274, 322] width 88 height 12
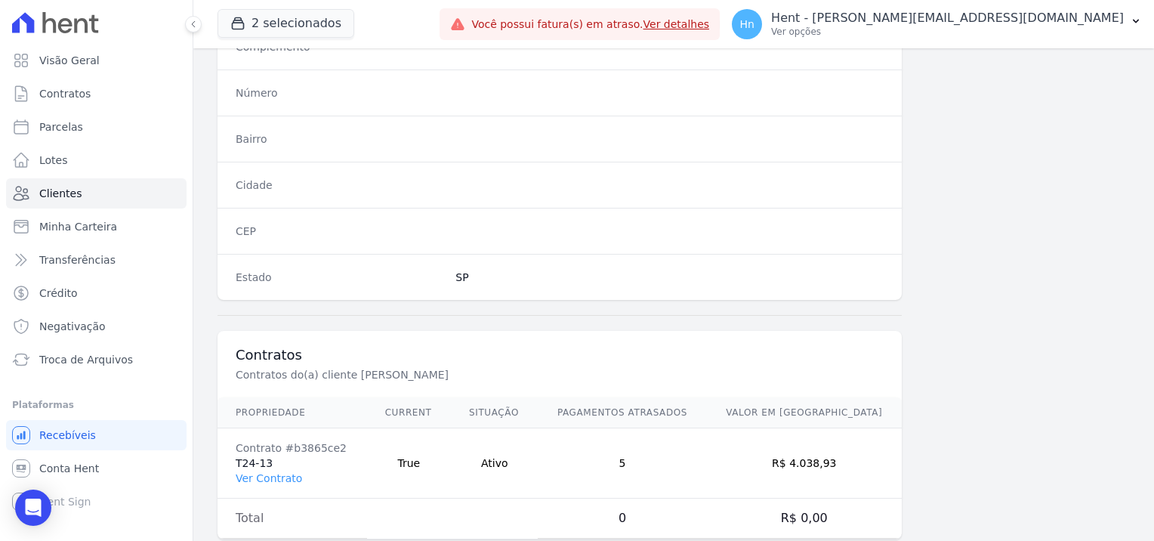
scroll to position [867, 0]
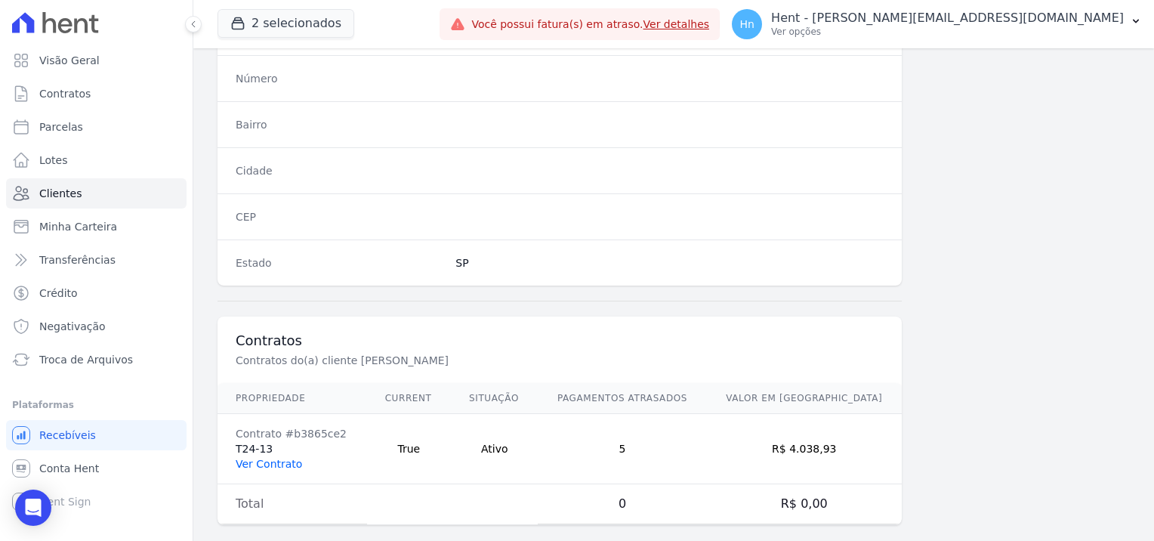
click at [277, 458] on link "Ver Contrato" at bounding box center [269, 464] width 66 height 12
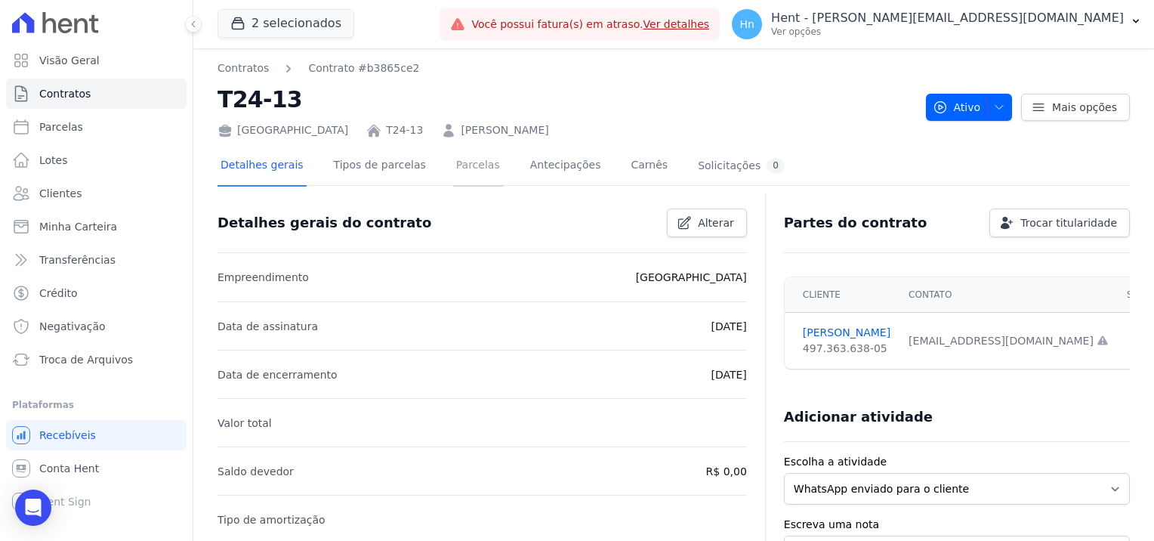
click at [464, 164] on link "Parcelas" at bounding box center [478, 167] width 50 height 40
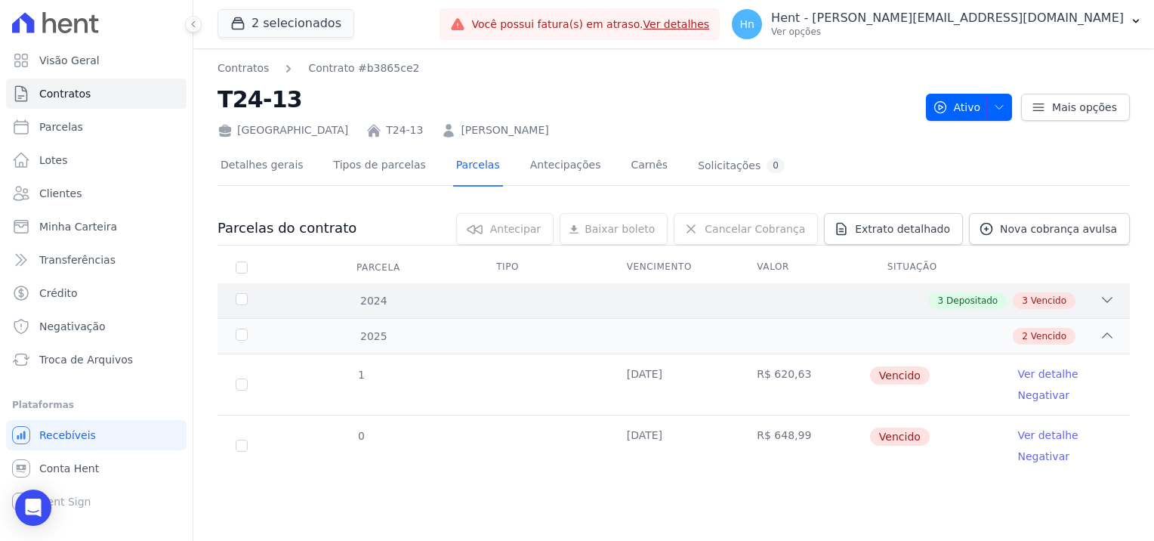
click at [1042, 301] on span "Vencido" at bounding box center [1049, 301] width 36 height 14
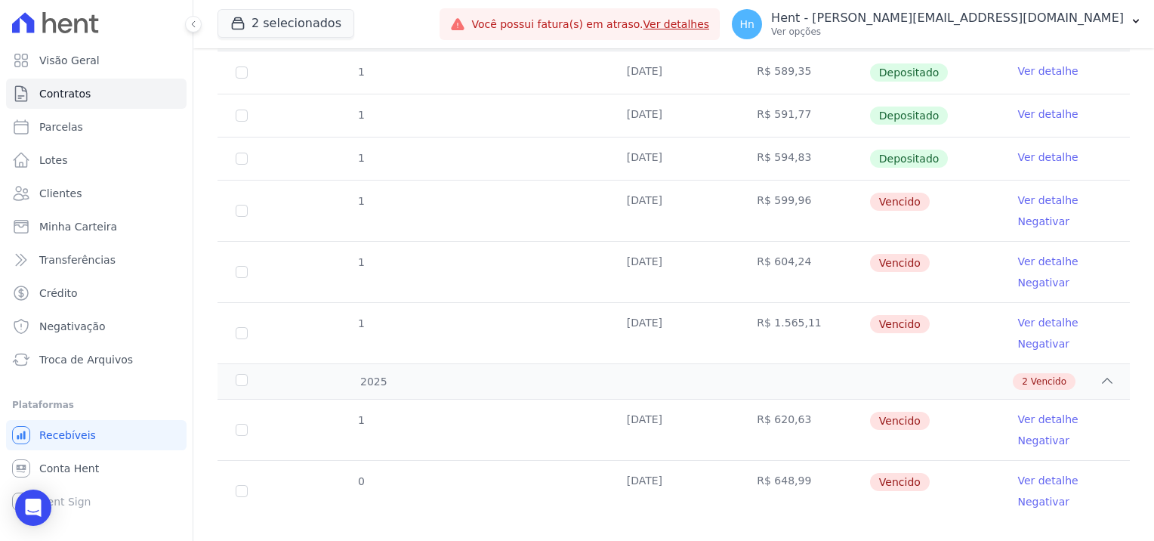
scroll to position [290, 0]
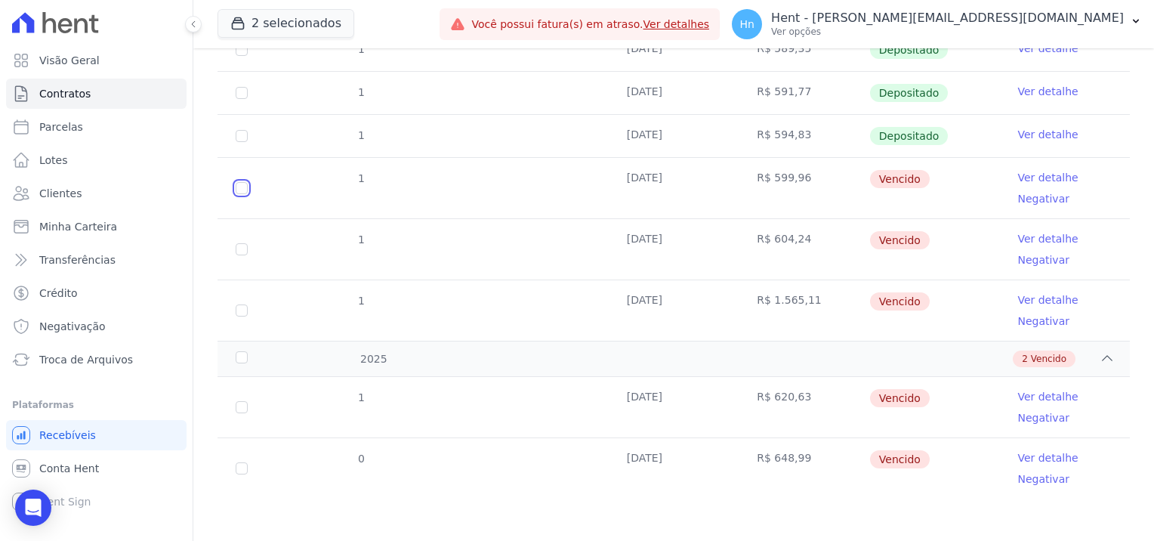
click at [245, 186] on input "checkbox" at bounding box center [242, 188] width 12 height 12
checkbox input "true"
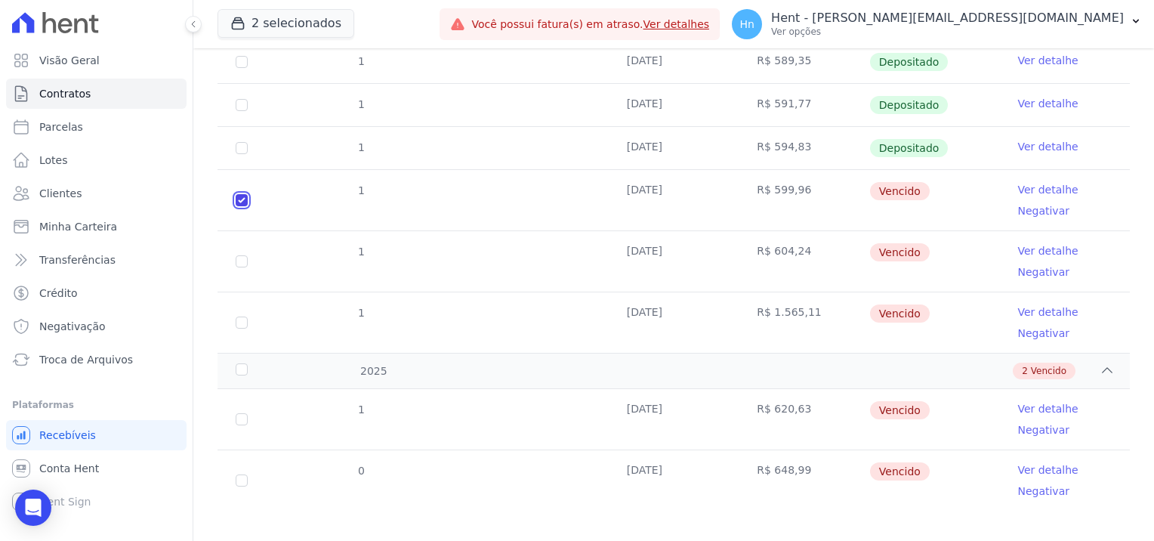
scroll to position [302, 0]
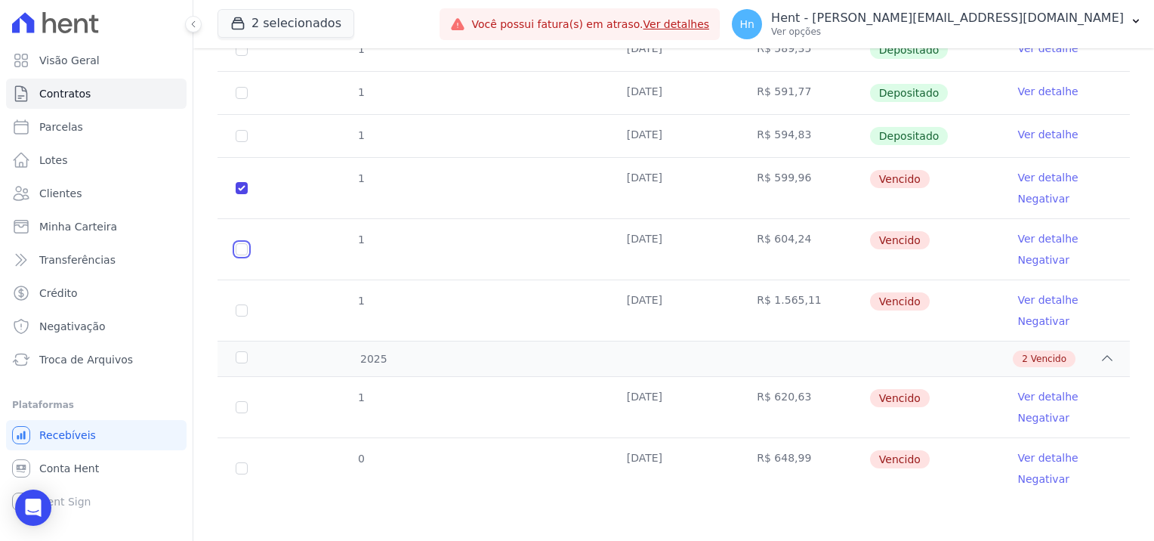
click at [242, 249] on input "checkbox" at bounding box center [242, 249] width 12 height 12
checkbox input "true"
click at [243, 313] on input "checkbox" at bounding box center [242, 310] width 12 height 12
checkbox input "true"
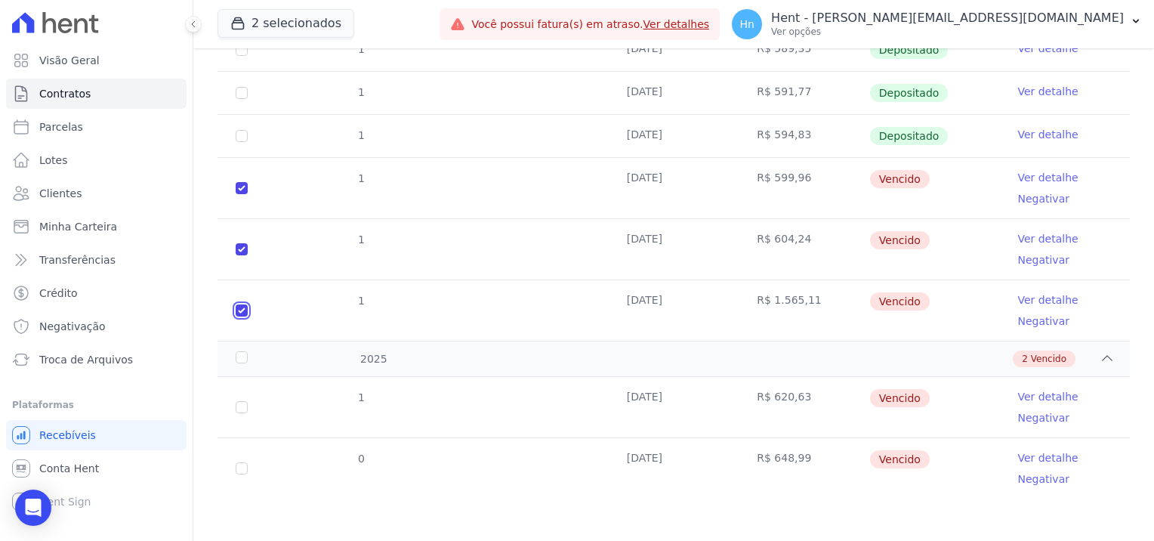
checkbox input "true"
click at [236, 411] on td "1" at bounding box center [242, 407] width 48 height 60
click at [239, 412] on td "1" at bounding box center [242, 407] width 48 height 60
click at [242, 408] on input "checkbox" at bounding box center [242, 407] width 12 height 12
checkbox input "true"
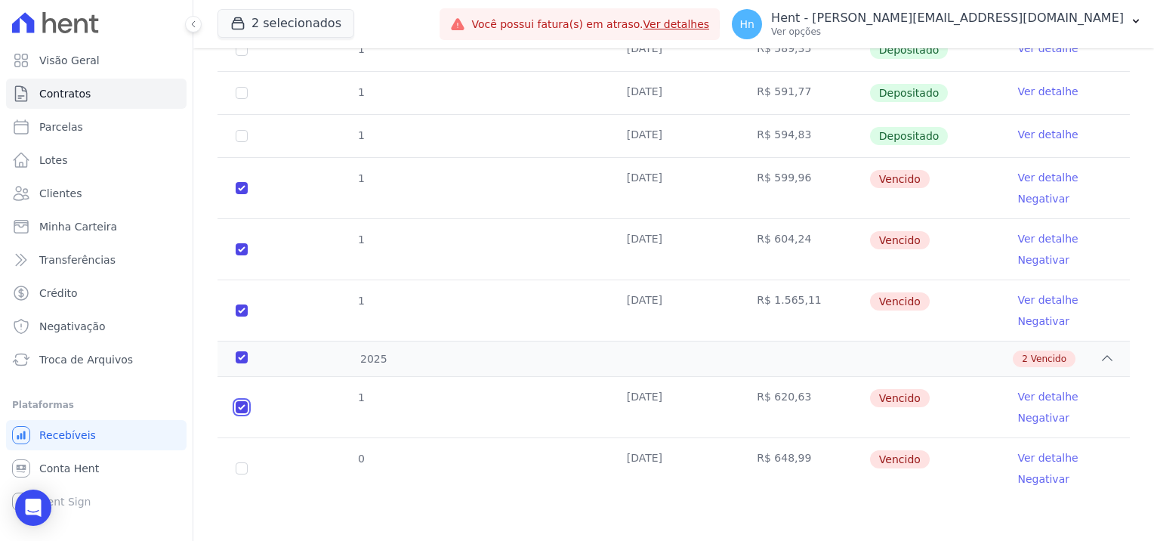
checkbox input "true"
click at [242, 467] on input "checkbox" at bounding box center [242, 468] width 12 height 12
checkbox input "true"
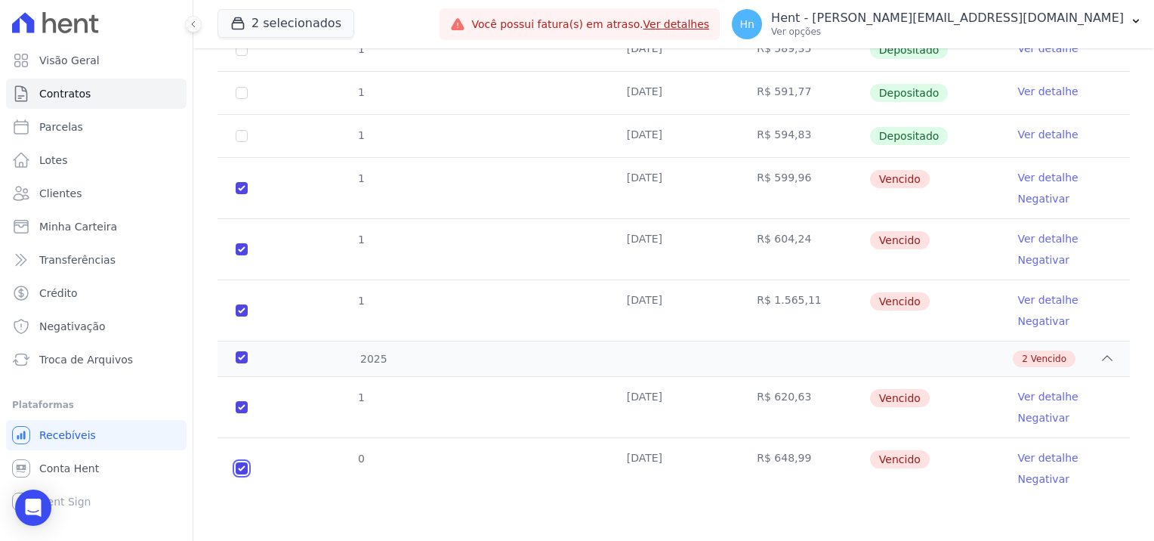
checkbox input "true"
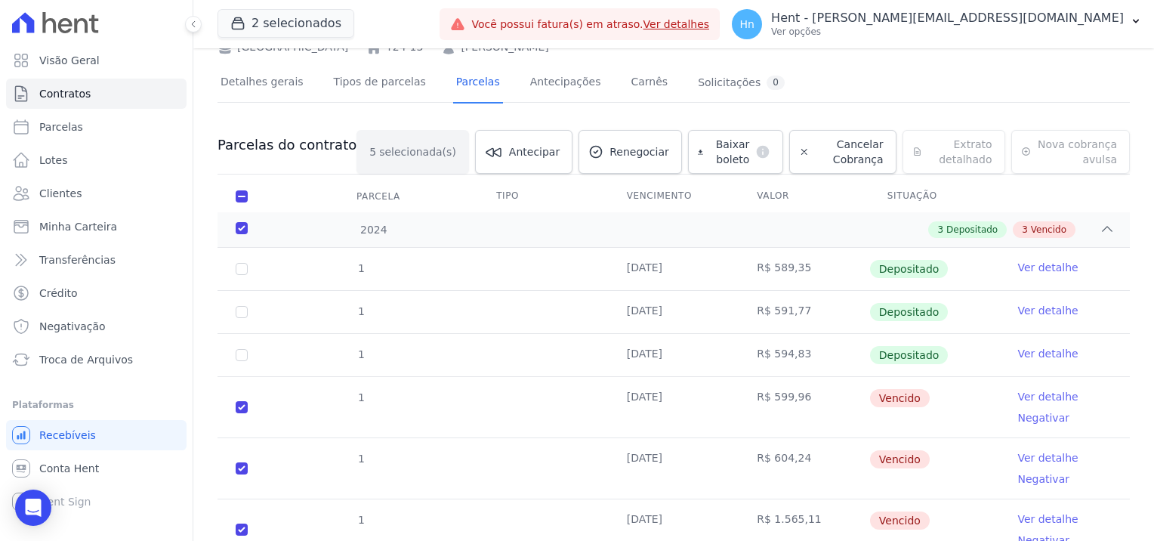
scroll to position [0, 0]
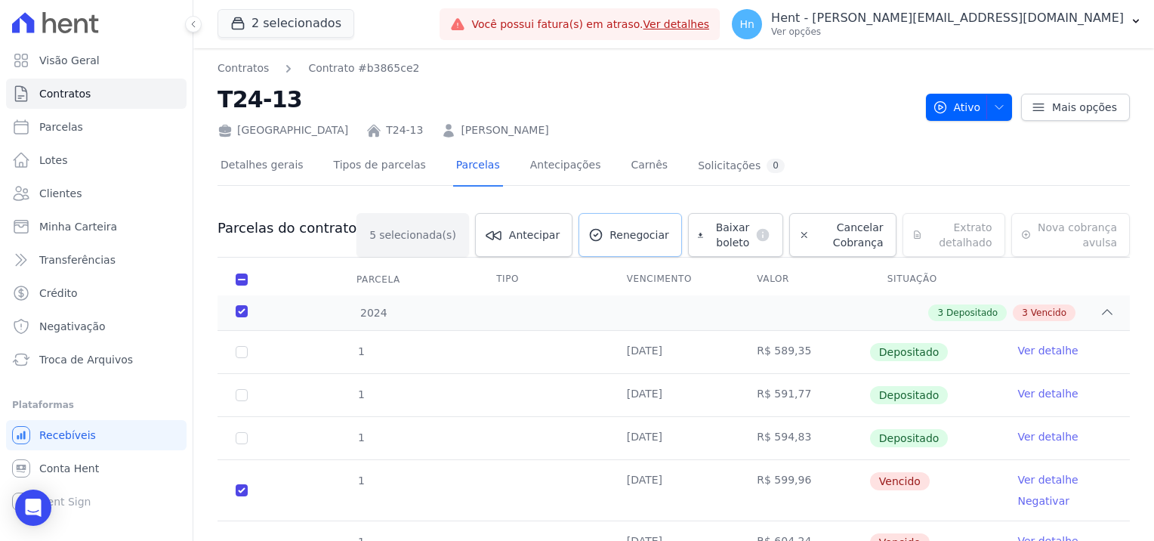
click at [611, 250] on link "Renegociar" at bounding box center [630, 235] width 103 height 44
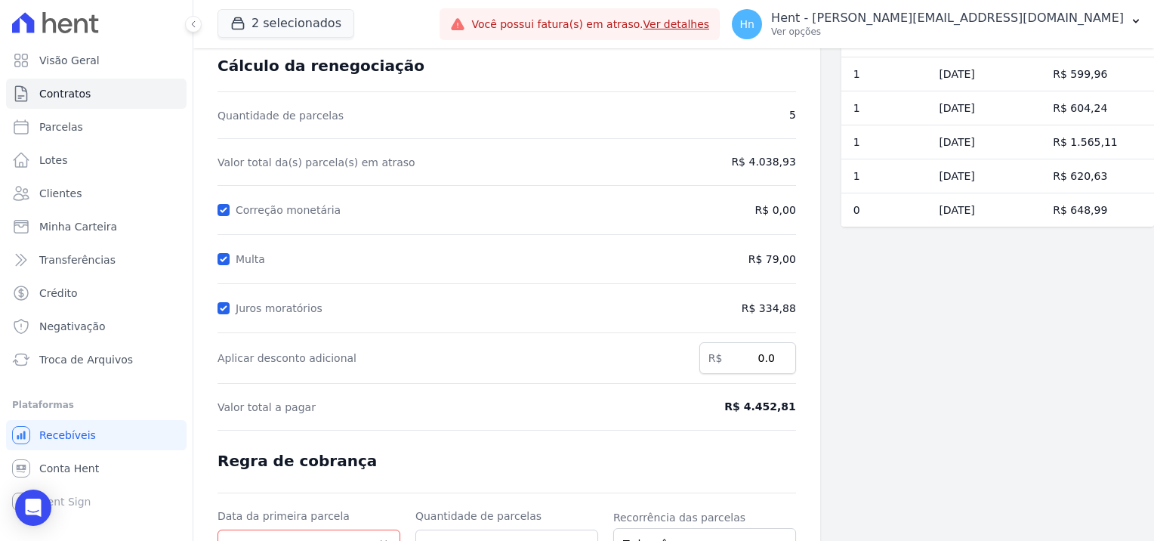
scroll to position [151, 0]
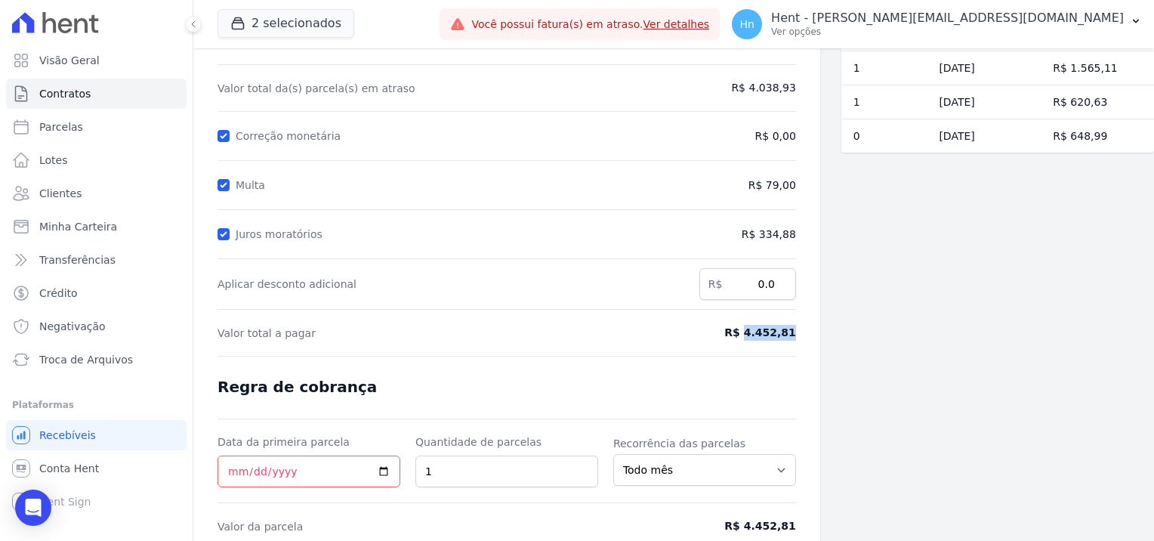
drag, startPoint x: 746, startPoint y: 333, endPoint x: 792, endPoint y: 329, distance: 45.5
click at [792, 329] on div "Contratos Contrato #b3865ce2 Renegociação de parcelas Renegociação de parcelas …" at bounding box center [506, 251] width 627 height 709
copy span "4.452,81"
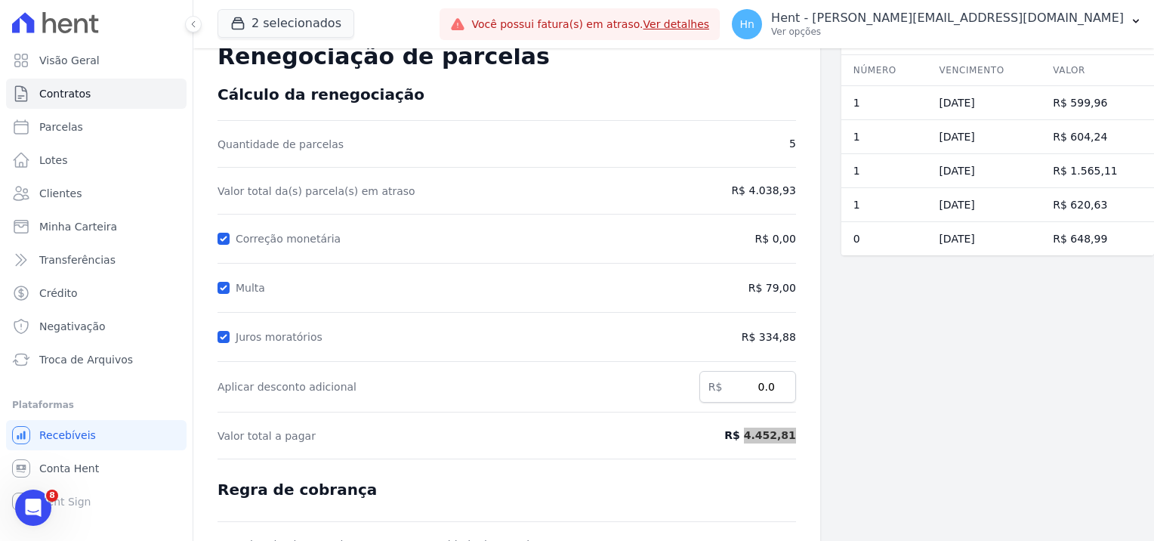
scroll to position [76, 0]
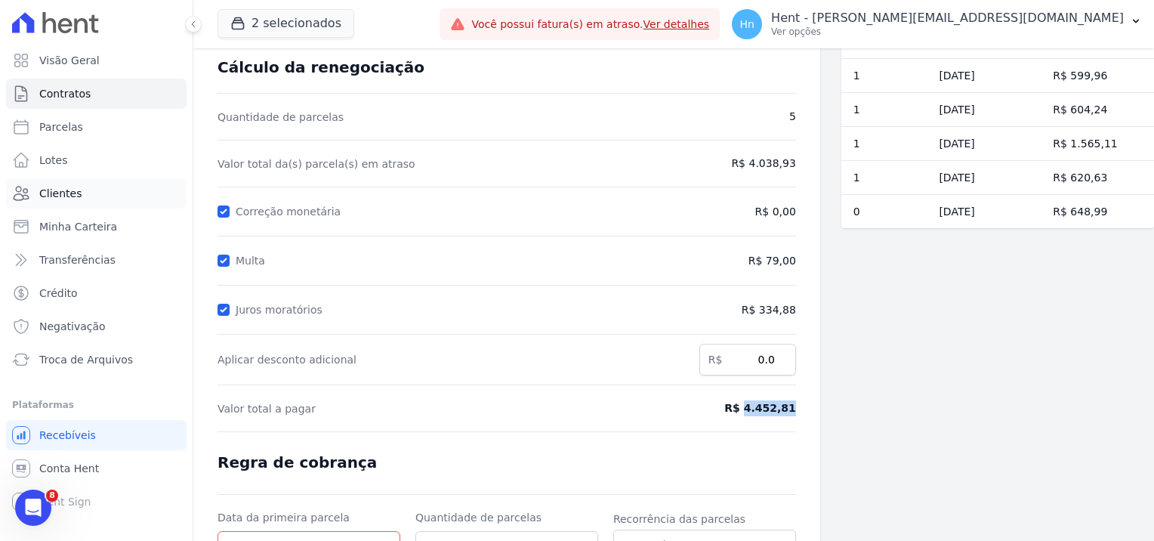
click at [54, 199] on span "Clientes" at bounding box center [60, 193] width 42 height 15
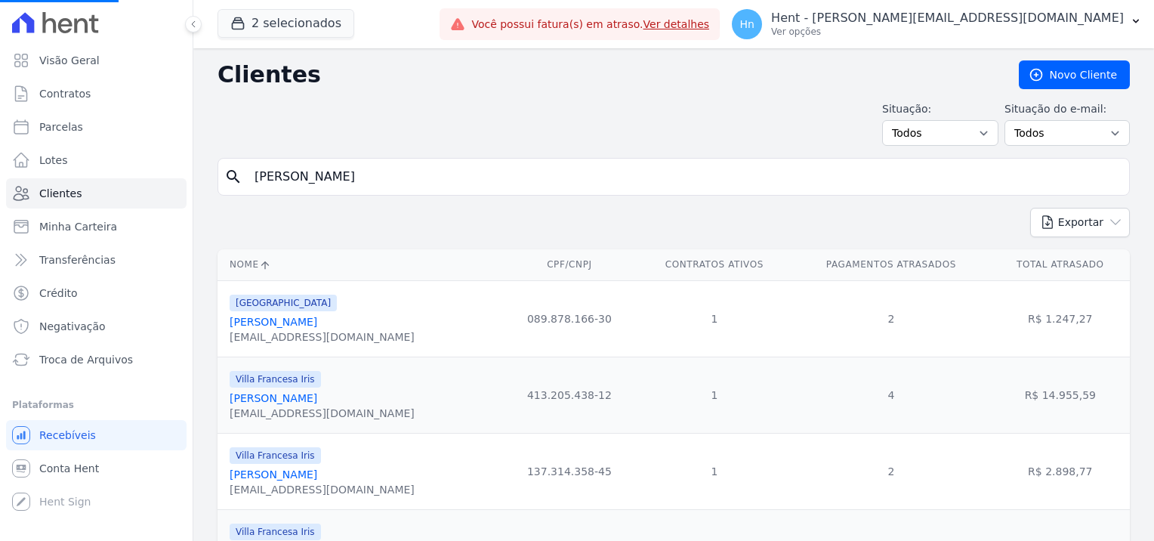
click at [406, 173] on input "maria eduarda viana" at bounding box center [684, 177] width 878 height 30
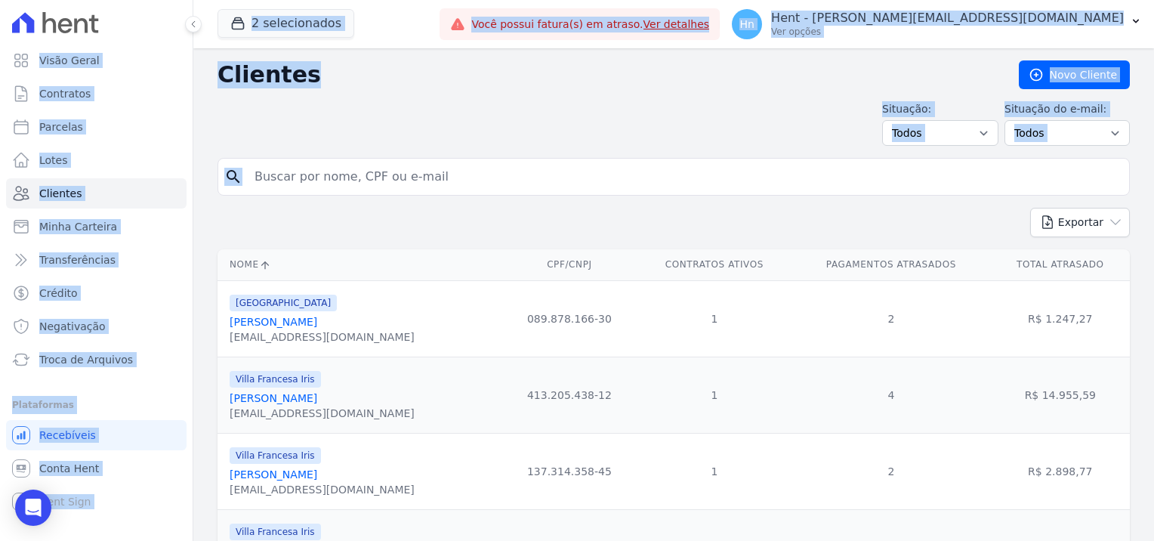
drag, startPoint x: 395, startPoint y: 174, endPoint x: 272, endPoint y: 174, distance: 123.1
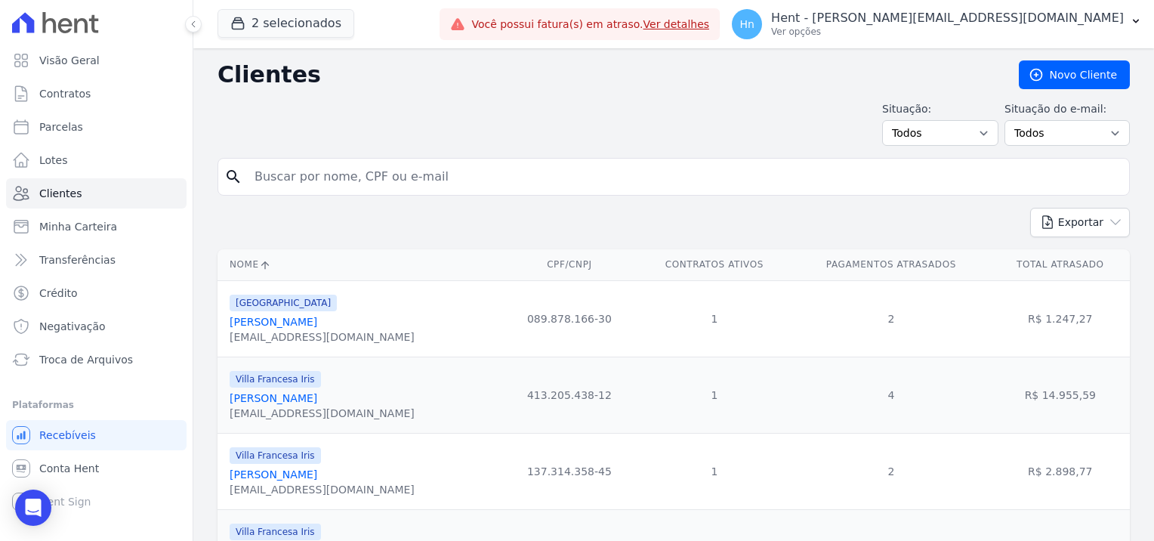
click at [310, 178] on input "search" at bounding box center [684, 177] width 878 height 30
click at [336, 174] on input "bianca caroline" at bounding box center [684, 177] width 878 height 30
type input "bianca carolina"
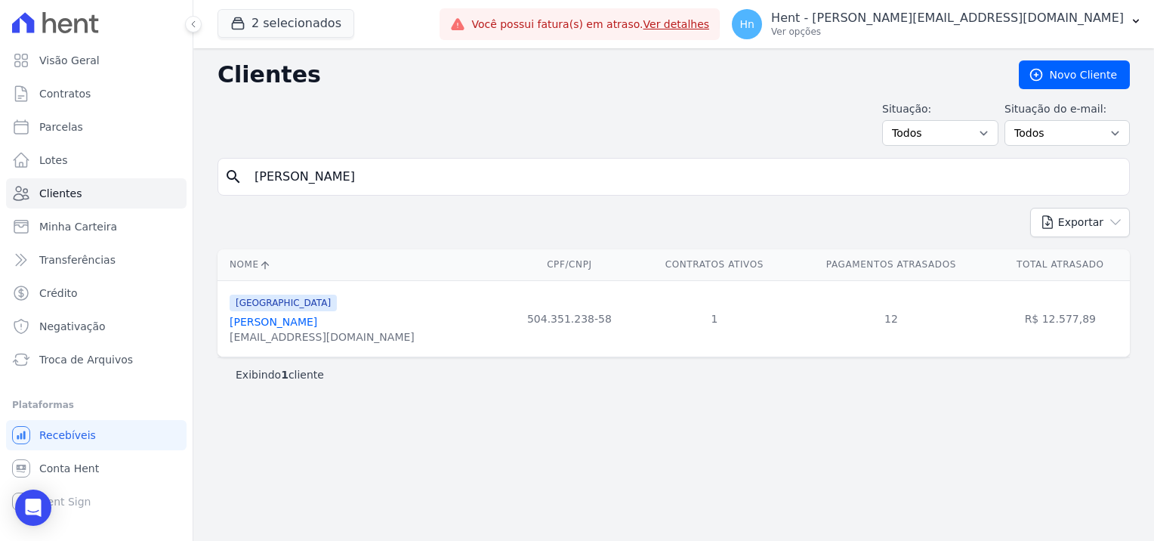
click at [262, 321] on link "Bianca Carolina Mendes Cruz" at bounding box center [274, 322] width 88 height 12
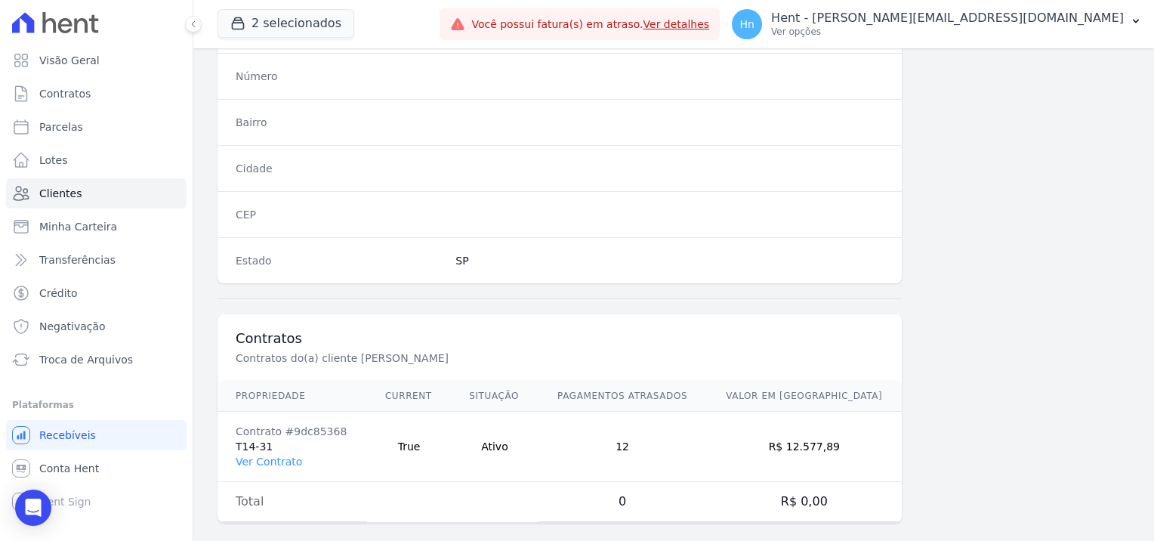
scroll to position [867, 0]
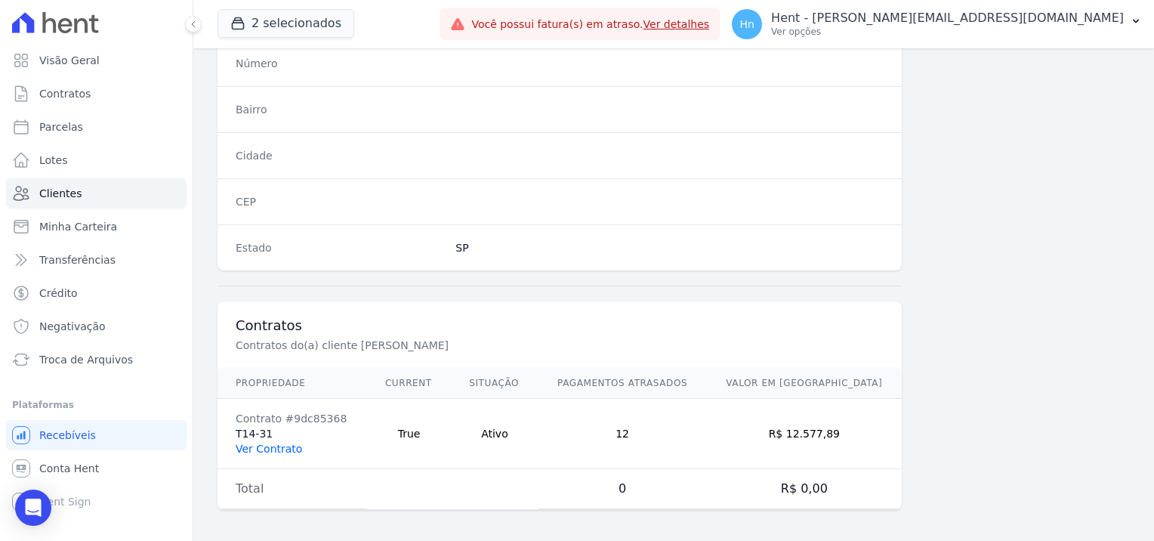
click at [276, 443] on link "Ver Contrato" at bounding box center [269, 449] width 66 height 12
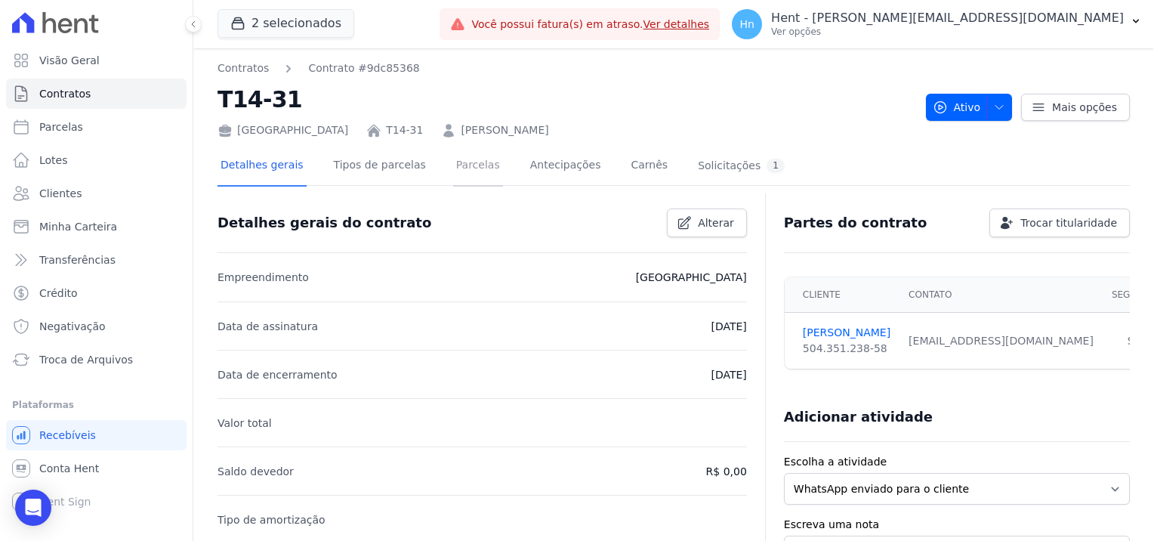
click at [453, 165] on link "Parcelas" at bounding box center [478, 167] width 50 height 40
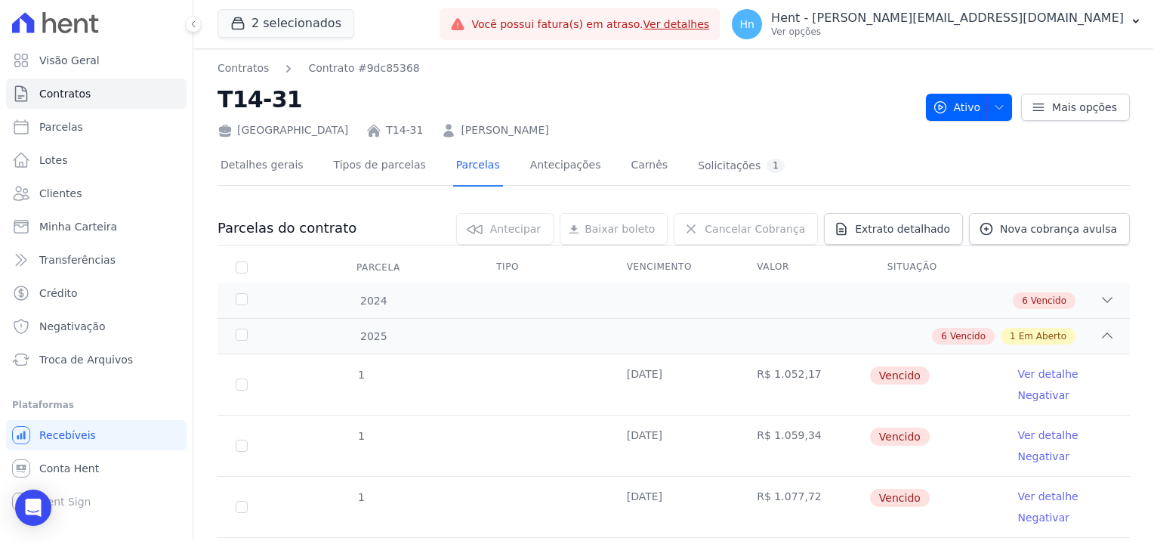
click at [234, 266] on th "Parcela" at bounding box center [242, 268] width 48 height 32
click at [245, 270] on input "checkbox" at bounding box center [242, 267] width 12 height 12
checkbox input "true"
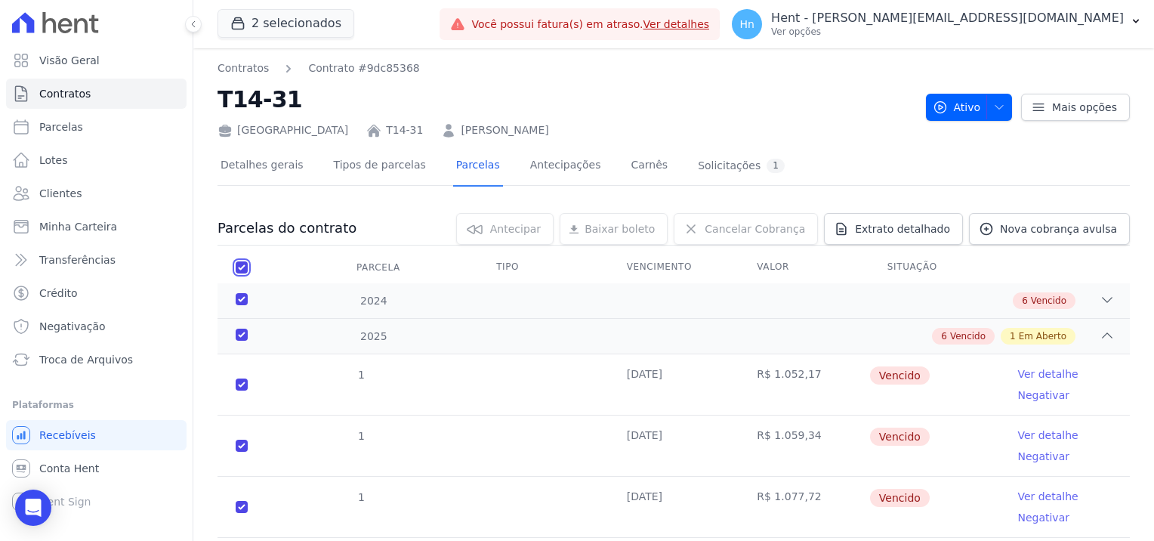
checkbox input "true"
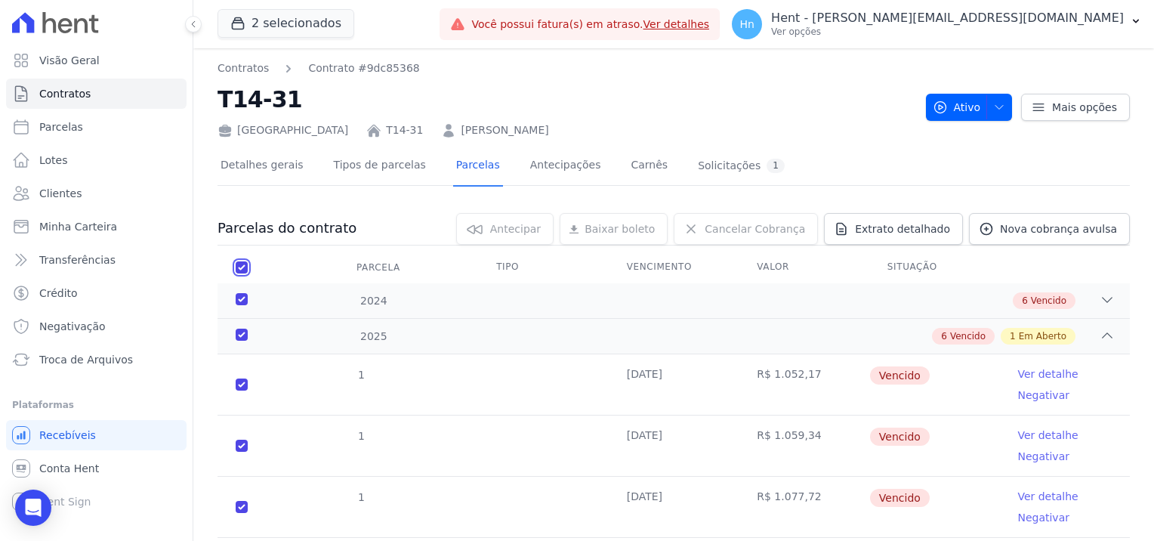
checkbox input "true"
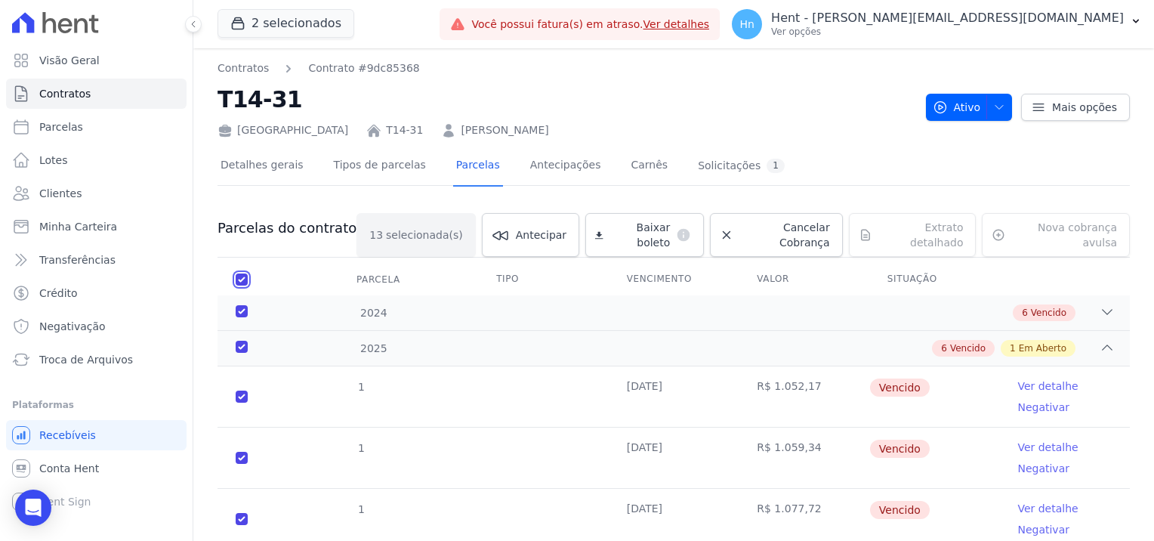
click at [241, 273] on input "checkbox" at bounding box center [242, 279] width 12 height 12
checkbox input "false"
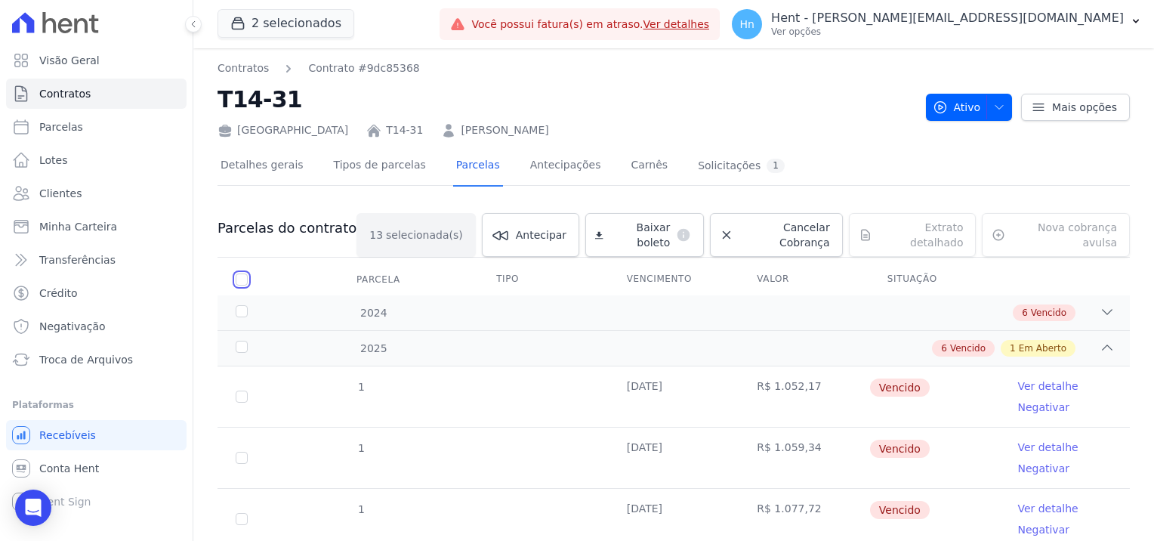
checkbox input "false"
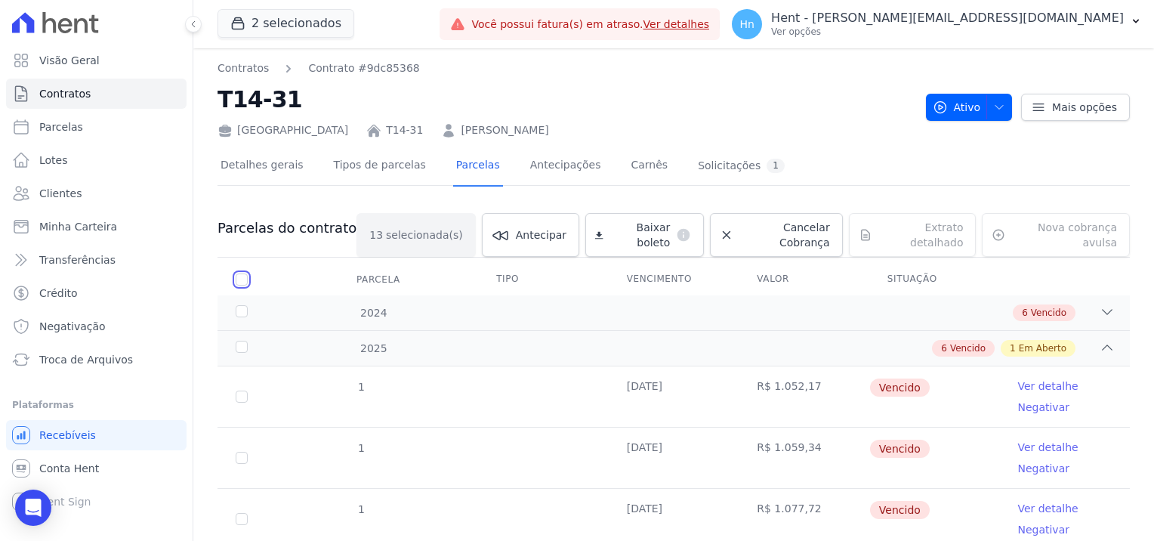
checkbox input "false"
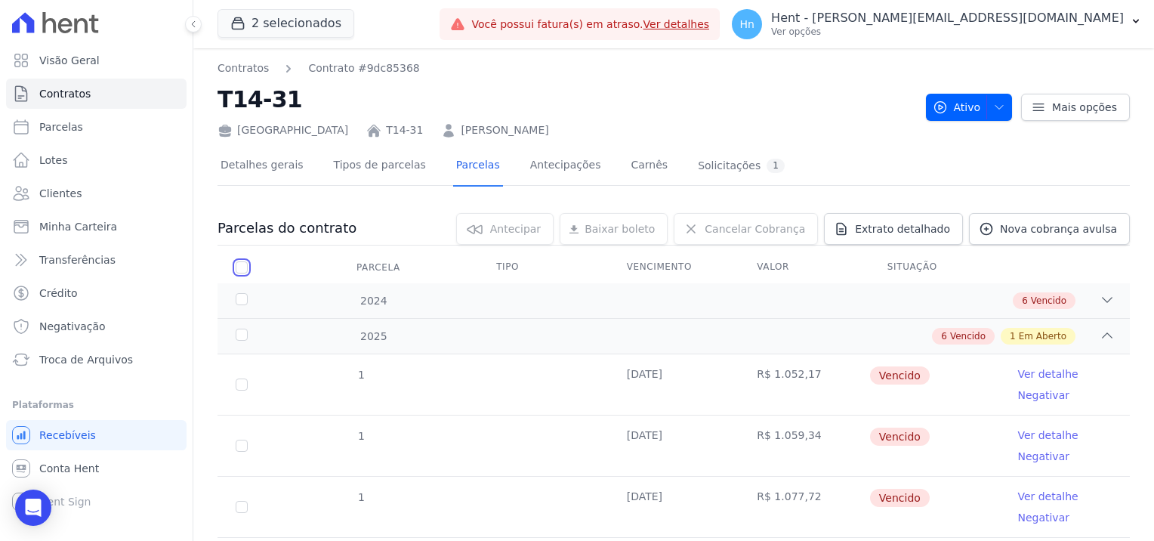
click at [236, 264] on input "checkbox" at bounding box center [242, 267] width 12 height 12
checkbox input "true"
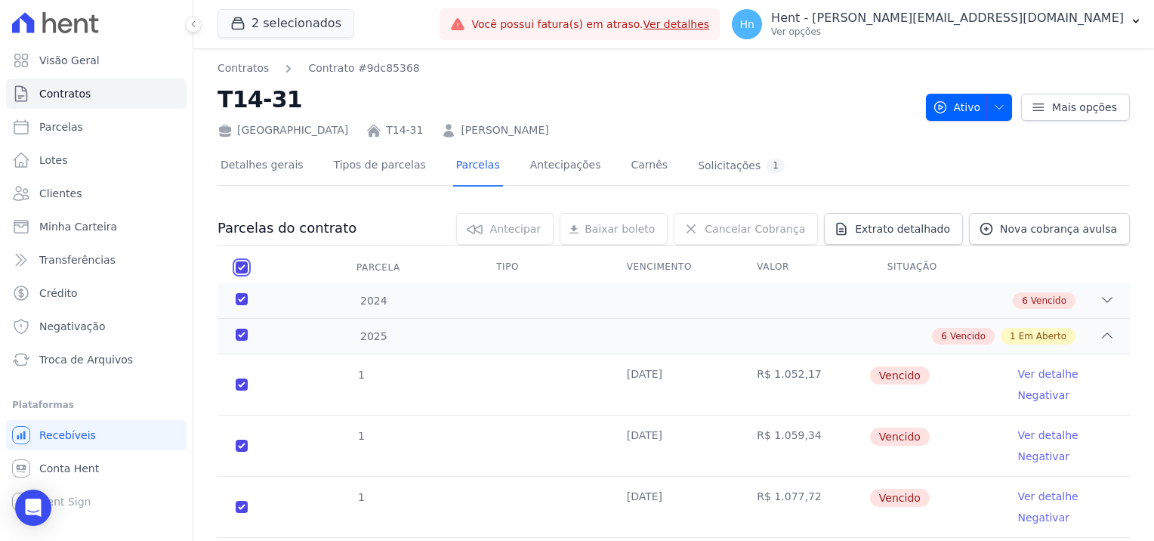
checkbox input "true"
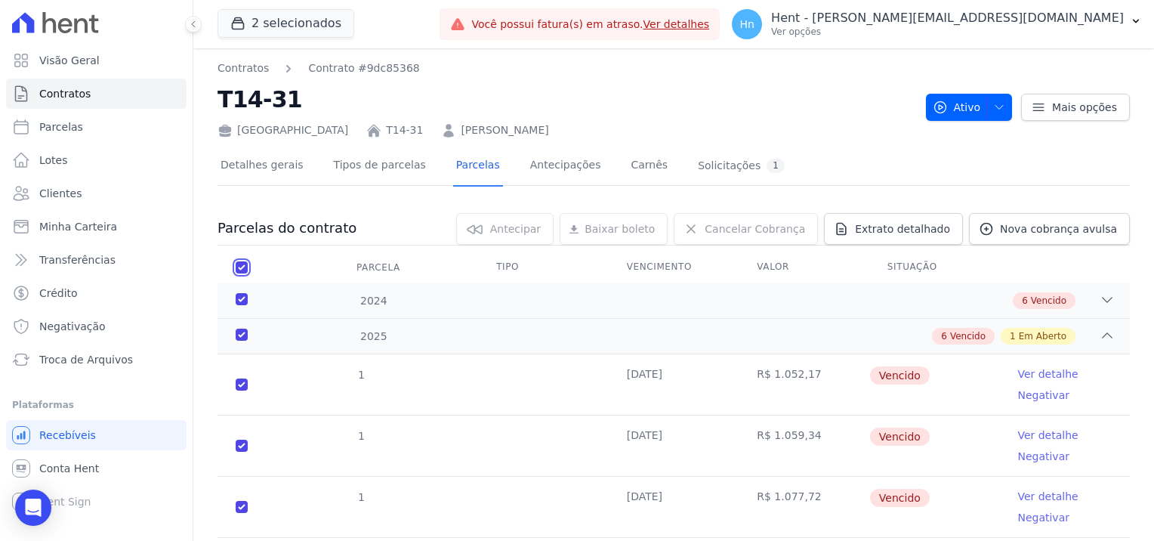
checkbox input "true"
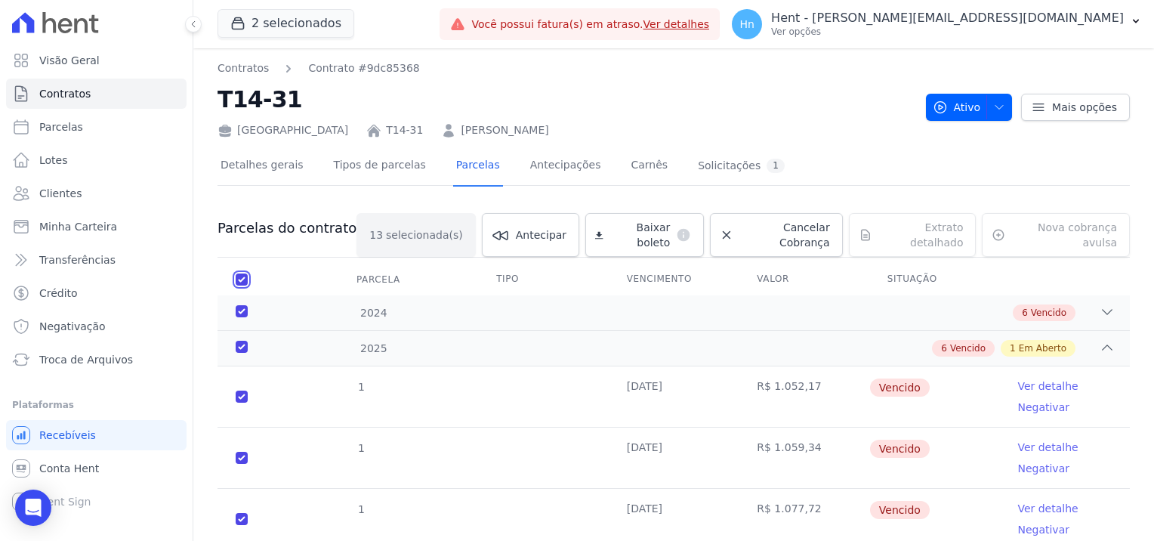
click at [236, 273] on input "checkbox" at bounding box center [242, 279] width 12 height 12
checkbox input "false"
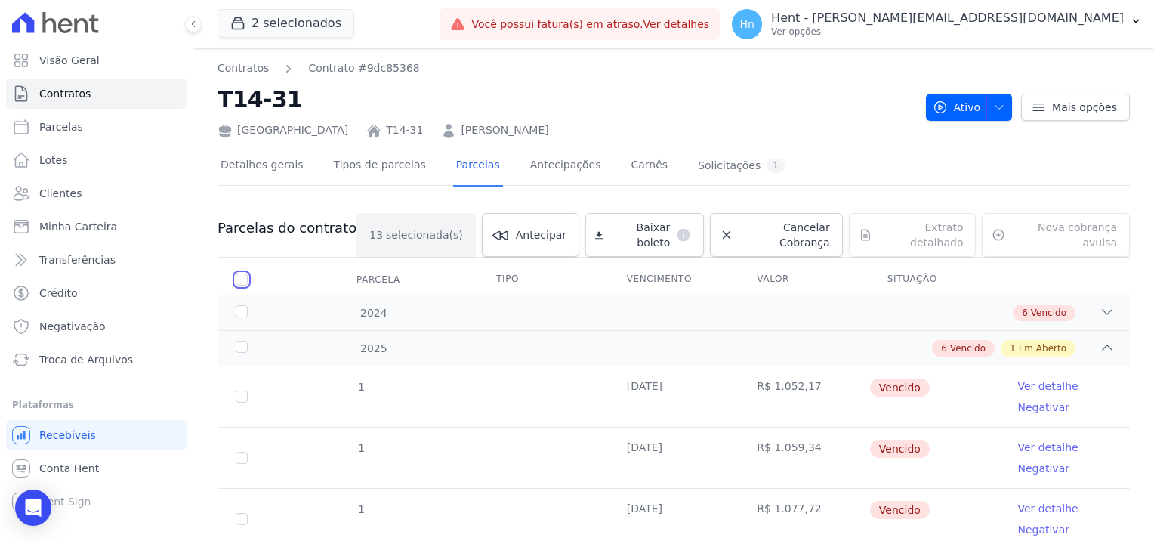
checkbox input "false"
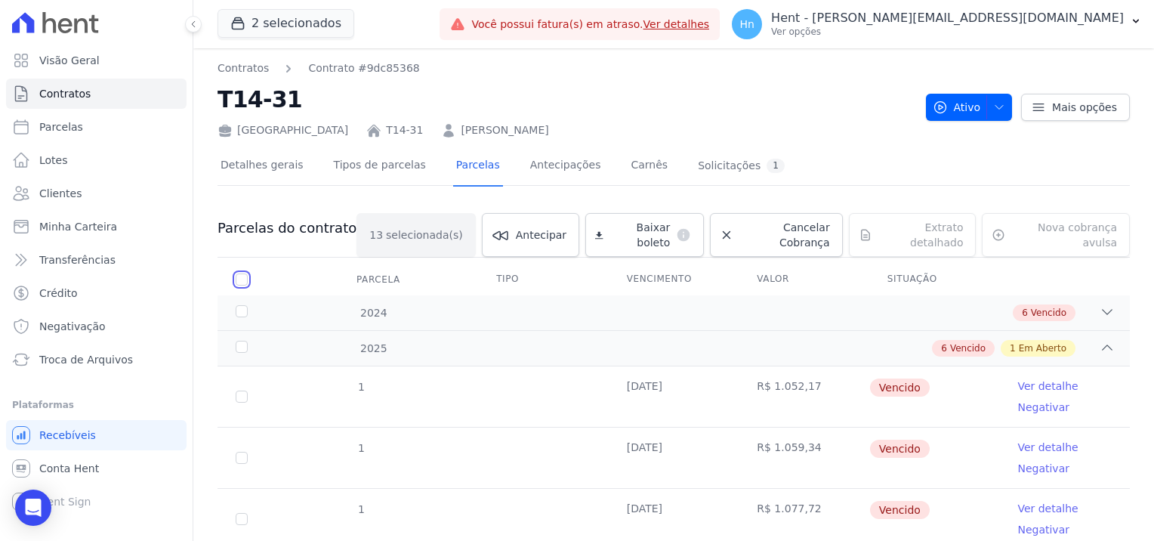
checkbox input "false"
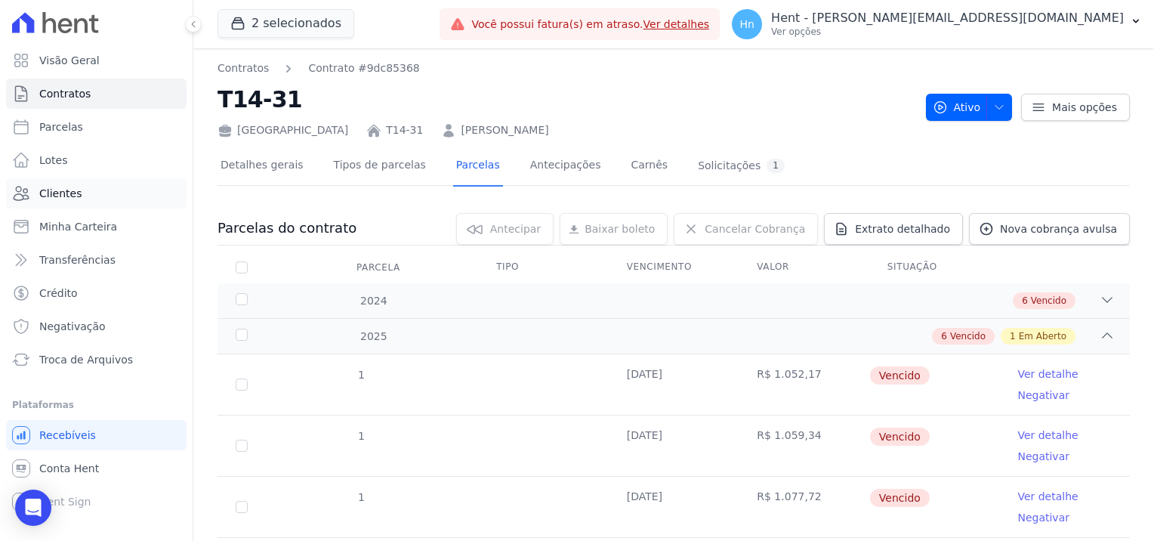
click at [81, 199] on link "Clientes" at bounding box center [96, 193] width 181 height 30
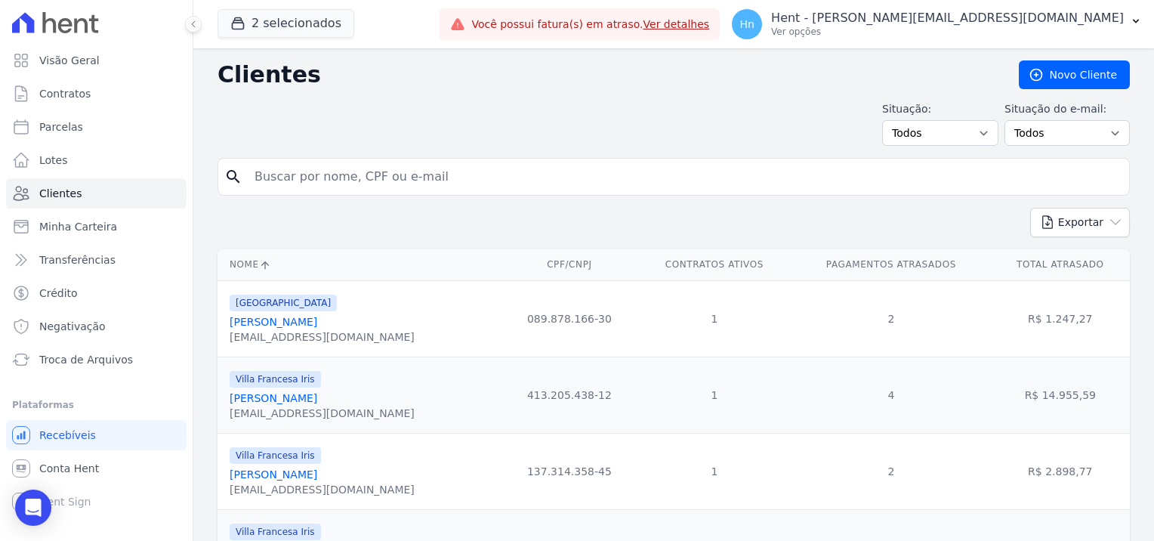
click at [359, 175] on input "search" at bounding box center [684, 177] width 878 height 30
type input "M"
type input "maria eduarda viana"
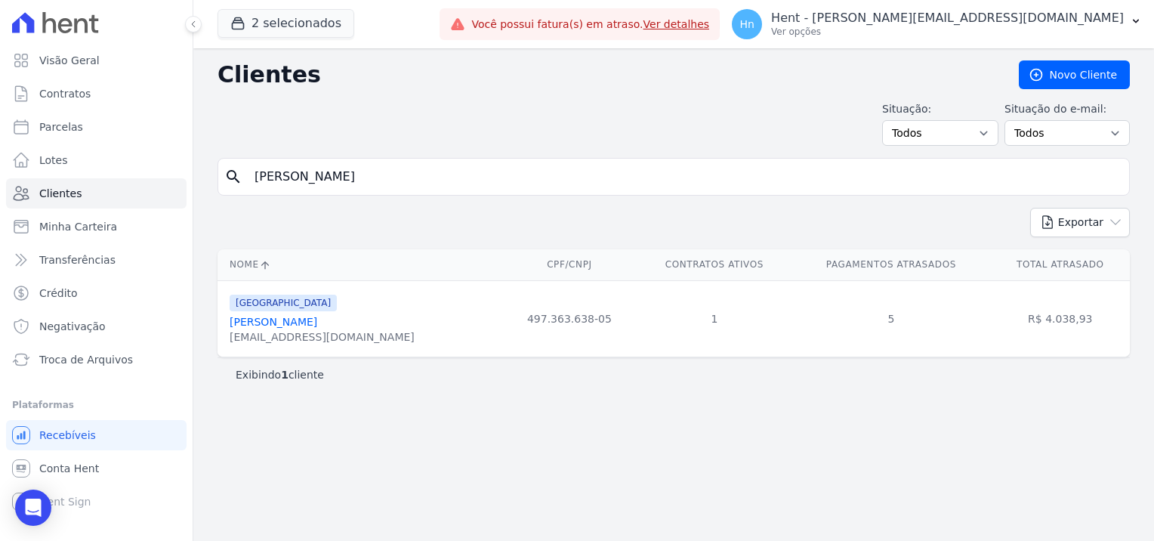
click at [247, 311] on div "France Maria Eduarda Viana De Souza eduardasouza@gmail.com" at bounding box center [322, 318] width 185 height 51
click at [248, 308] on span "[GEOGRAPHIC_DATA]" at bounding box center [283, 303] width 107 height 17
click at [317, 316] on link "Maria Eduarda Viana De Souza" at bounding box center [274, 322] width 88 height 12
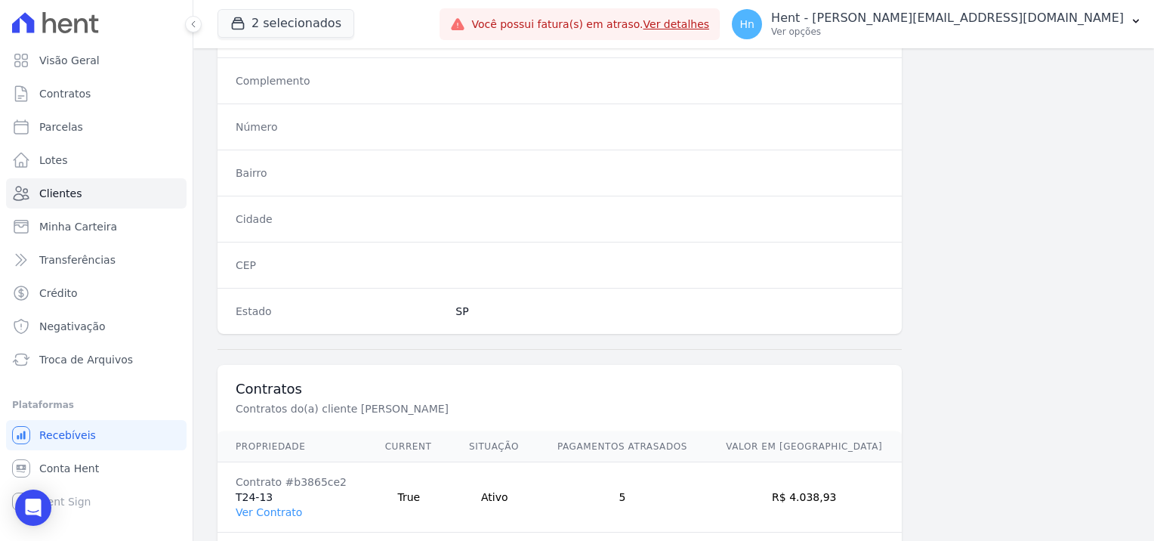
scroll to position [792, 0]
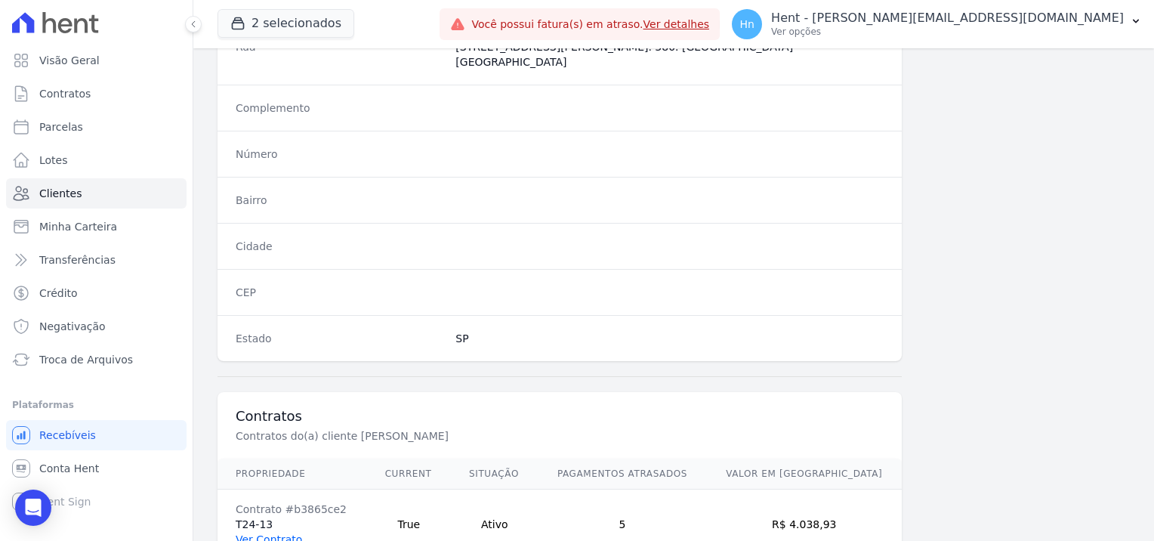
click at [267, 533] on link "Ver Contrato" at bounding box center [269, 539] width 66 height 12
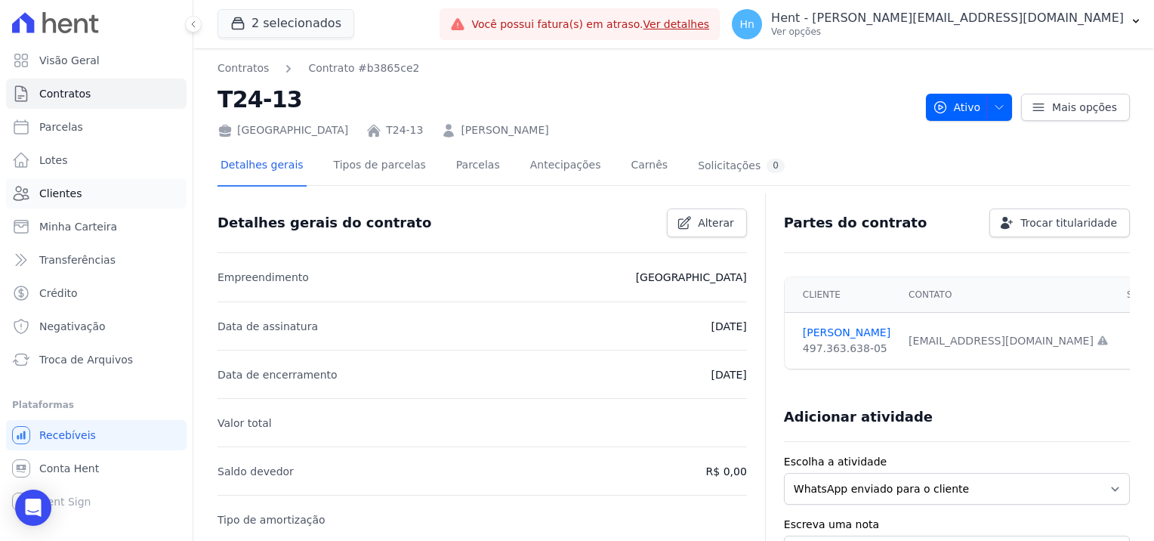
click at [55, 193] on span "Clientes" at bounding box center [60, 193] width 42 height 15
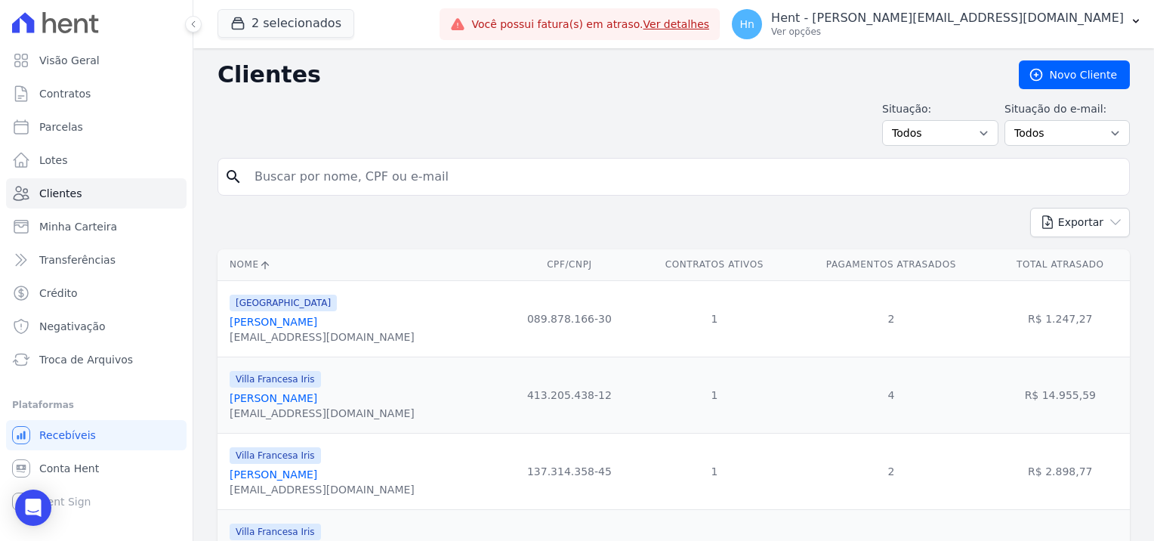
click at [292, 180] on input "search" at bounding box center [684, 177] width 878 height 30
paste input "[PERSON_NAME]"
type input "[PERSON_NAME]"
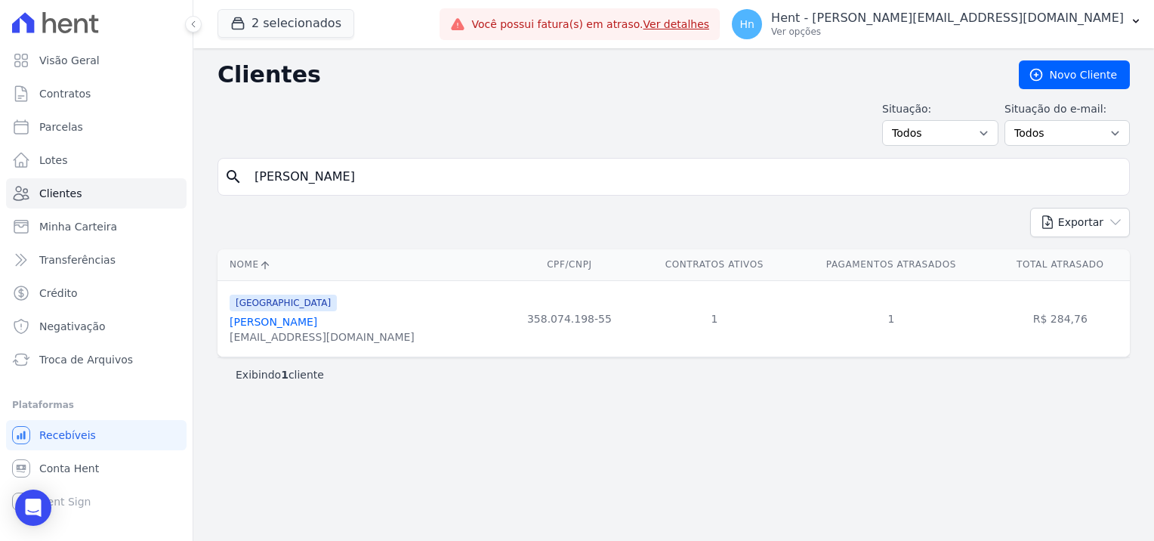
click at [295, 310] on div "[GEOGRAPHIC_DATA]" at bounding box center [322, 302] width 185 height 18
click at [296, 322] on link "[PERSON_NAME]" at bounding box center [274, 322] width 88 height 12
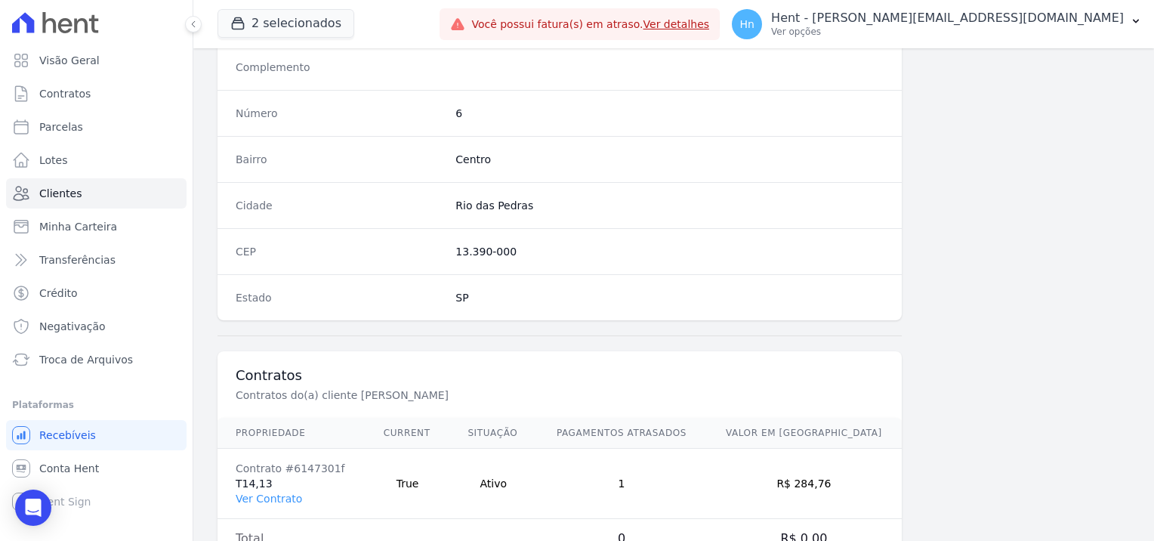
scroll to position [792, 0]
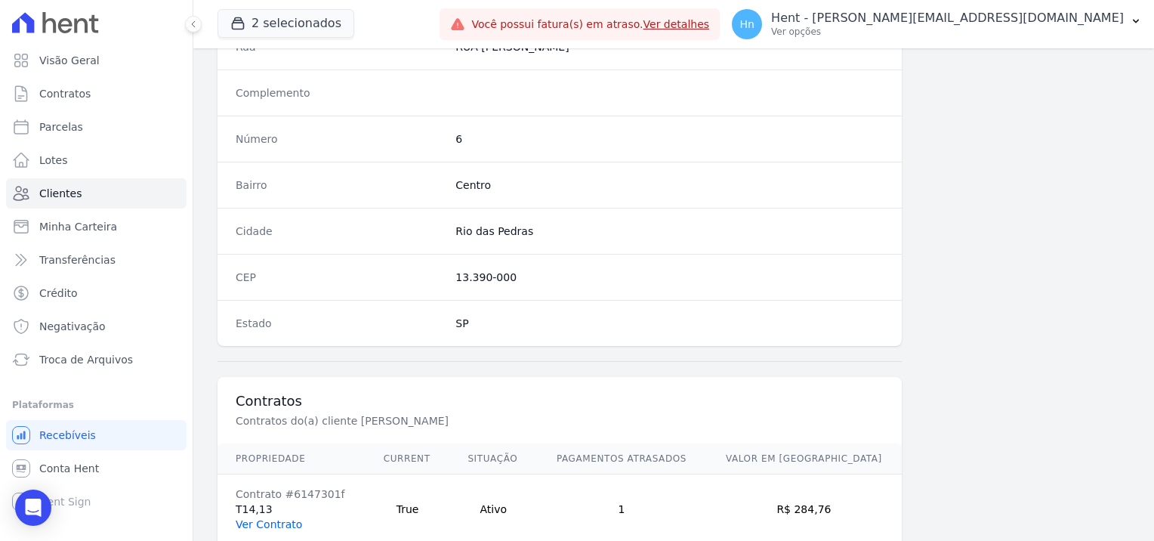
click at [266, 518] on link "Ver Contrato" at bounding box center [269, 524] width 66 height 12
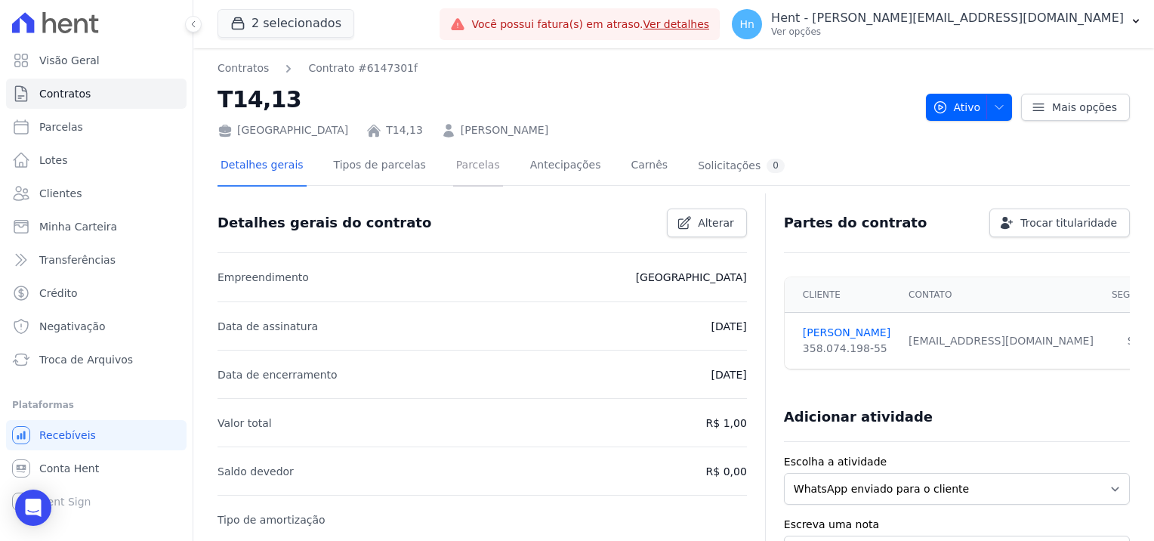
click at [459, 168] on link "Parcelas" at bounding box center [478, 167] width 50 height 40
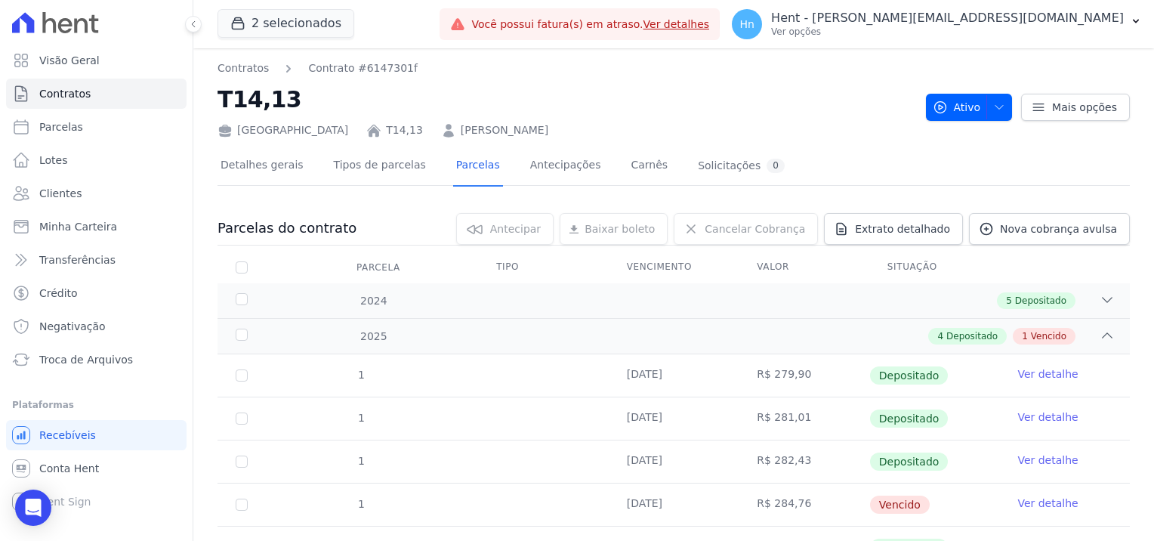
scroll to position [71, 0]
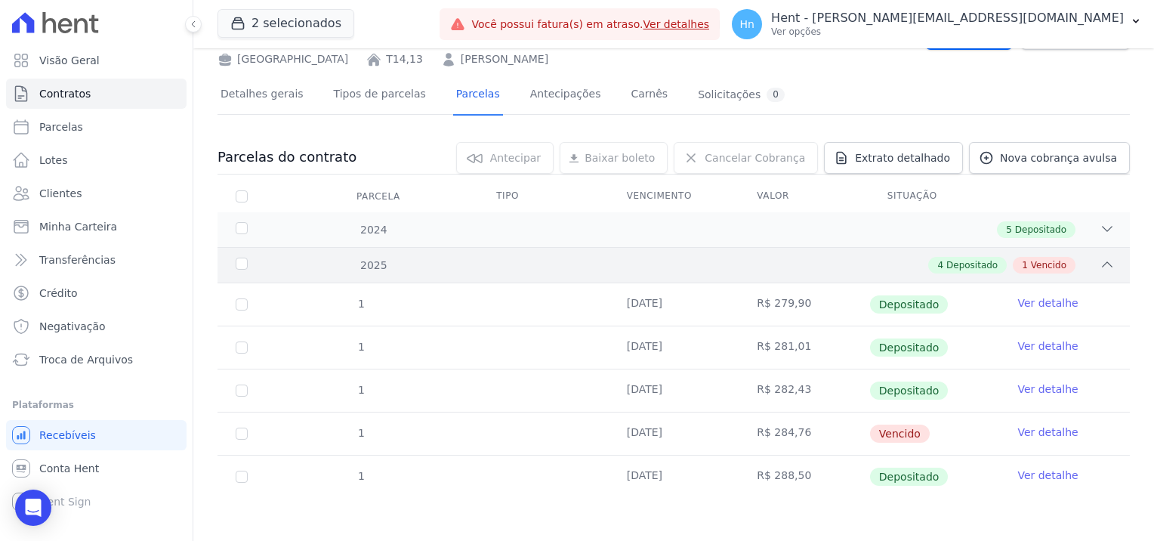
click at [242, 263] on div "2025" at bounding box center [273, 266] width 80 height 16
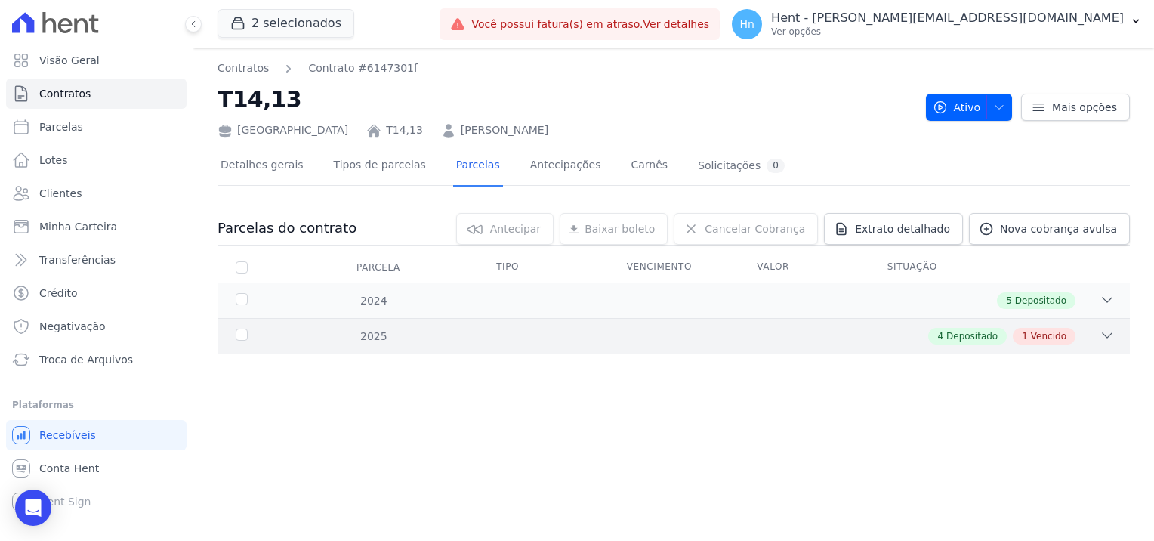
click at [369, 334] on div "4 Depositado 1 Vencido" at bounding box center [718, 336] width 793 height 17
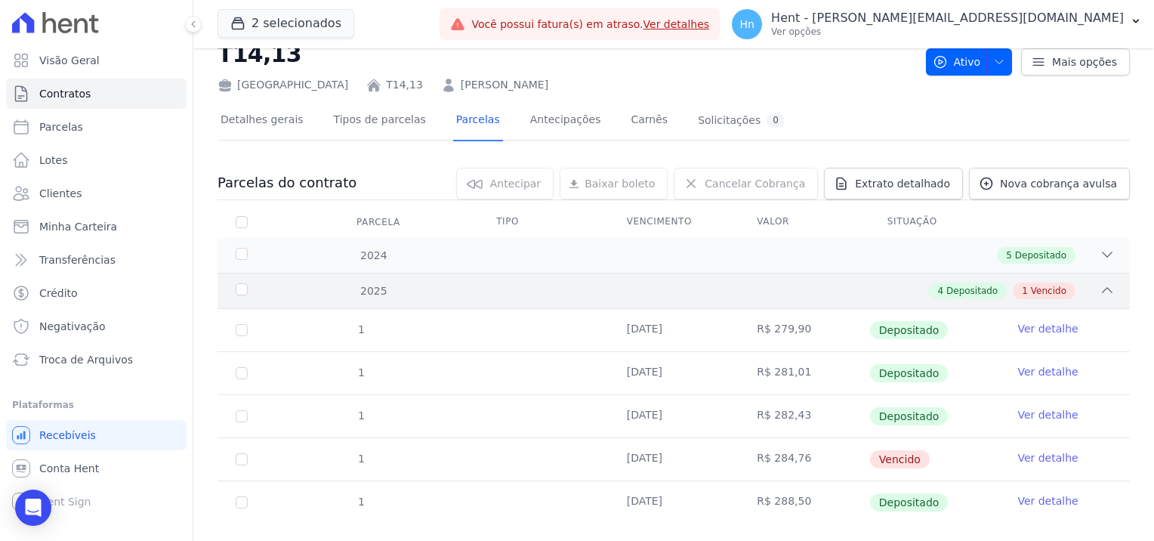
scroll to position [71, 0]
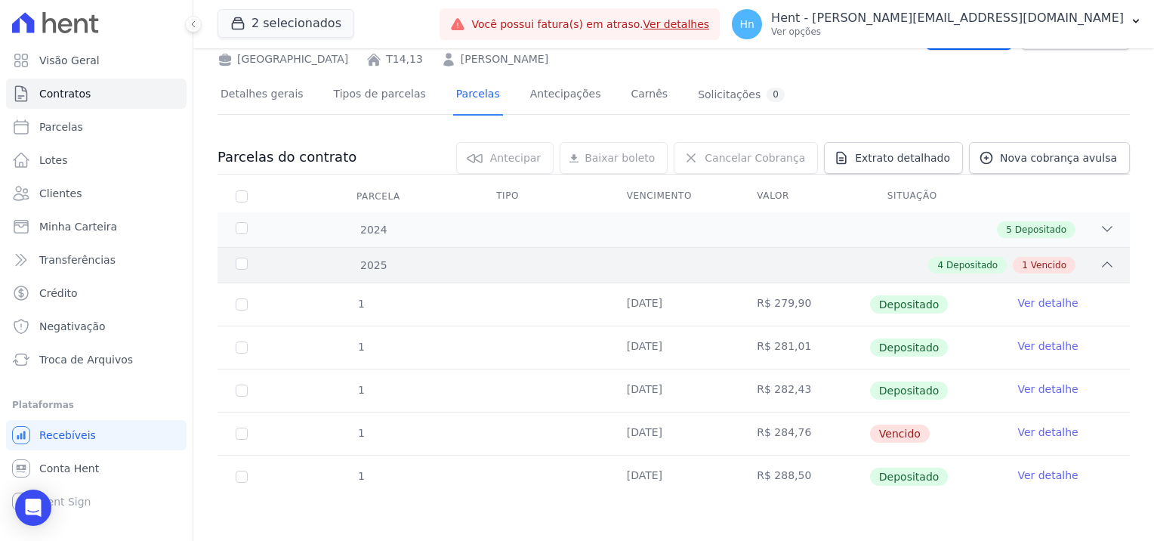
click at [1031, 264] on span "Vencido" at bounding box center [1049, 265] width 36 height 14
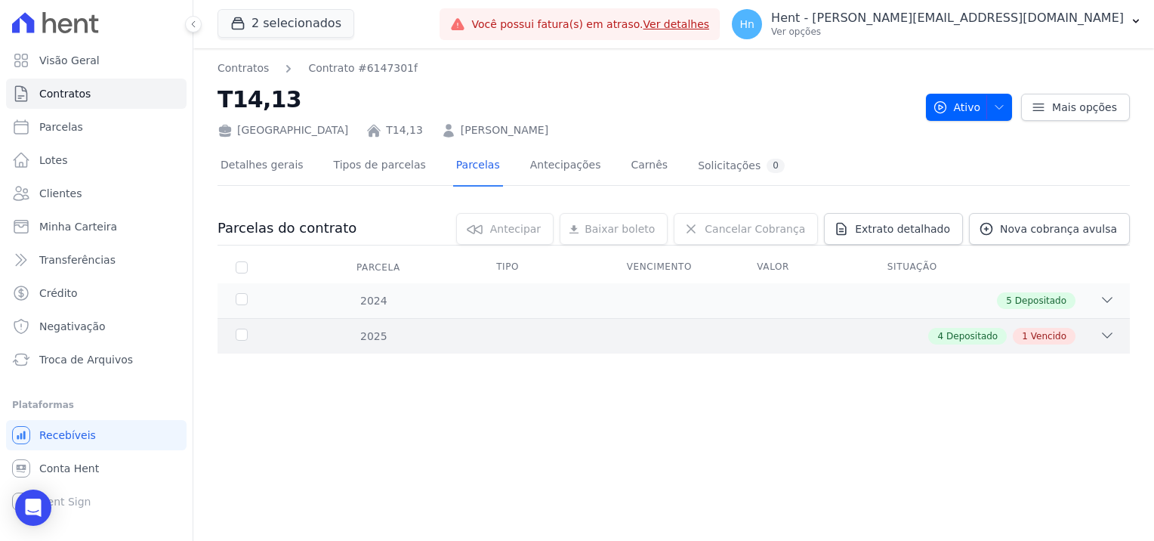
click at [1060, 335] on span "Vencido" at bounding box center [1049, 336] width 36 height 14
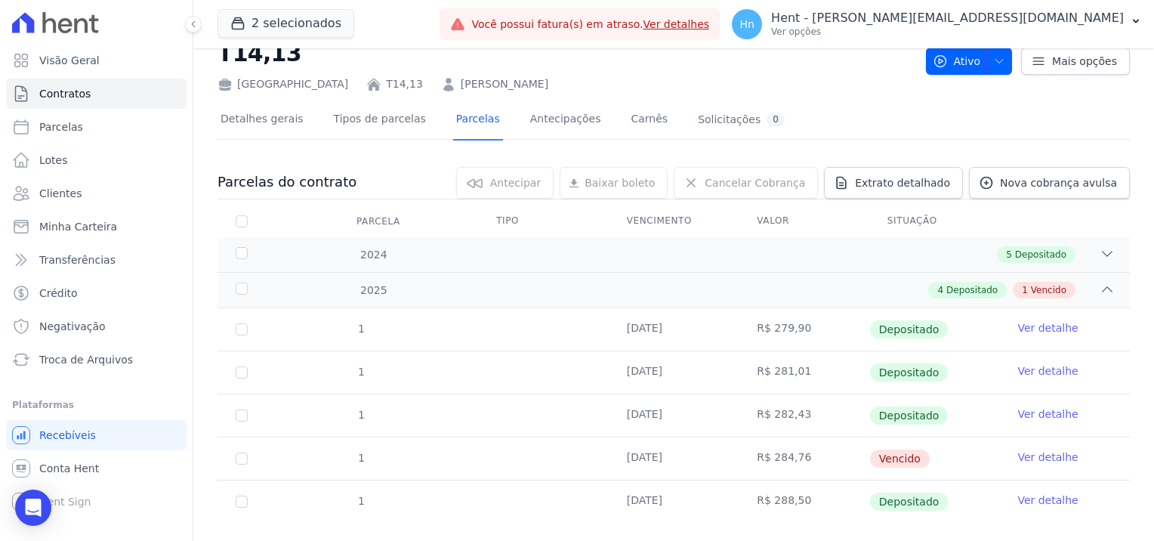
scroll to position [71, 0]
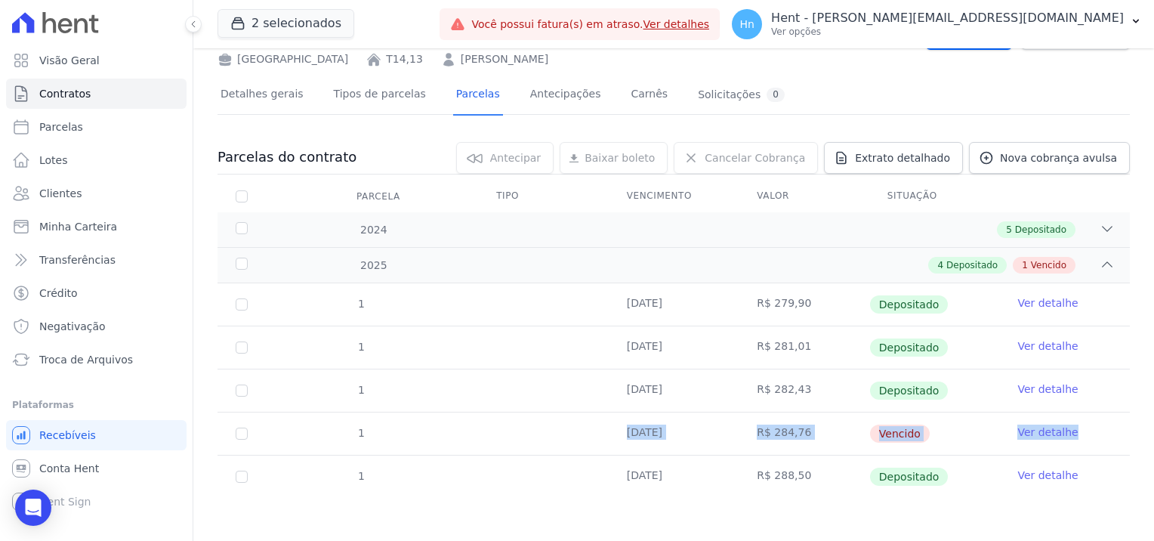
drag, startPoint x: 1111, startPoint y: 438, endPoint x: 447, endPoint y: 428, distance: 664.0
click at [447, 428] on tr "1 10/05/2025 R$ 284,76 Vencido Ver detalhe" at bounding box center [674, 433] width 912 height 43
click at [372, 267] on div "4 Depositado 1 Vencido" at bounding box center [718, 265] width 793 height 17
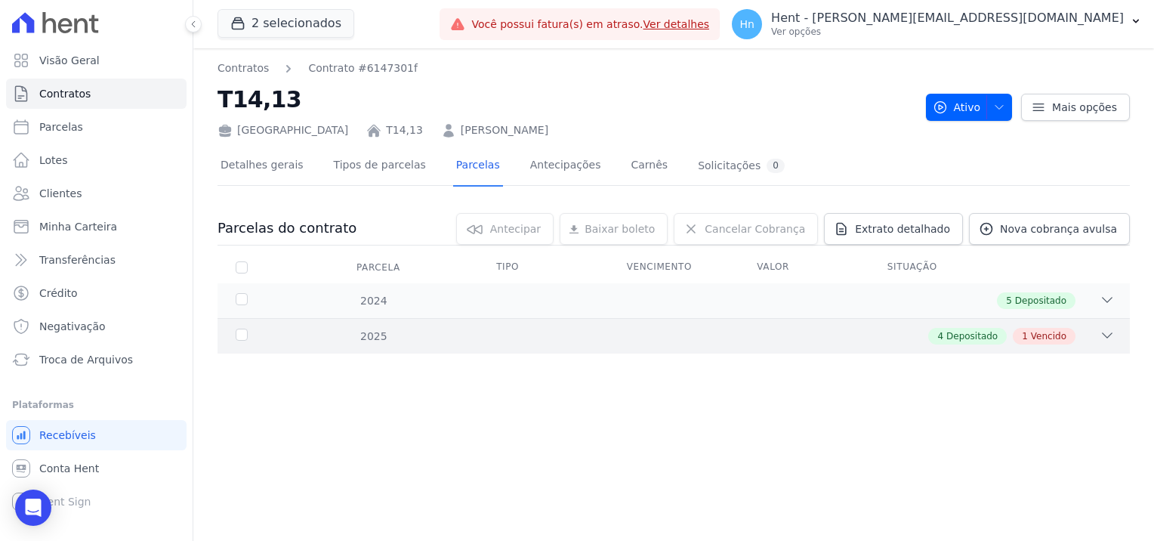
click at [370, 340] on div "4 Depositado 1 Vencido" at bounding box center [718, 336] width 793 height 17
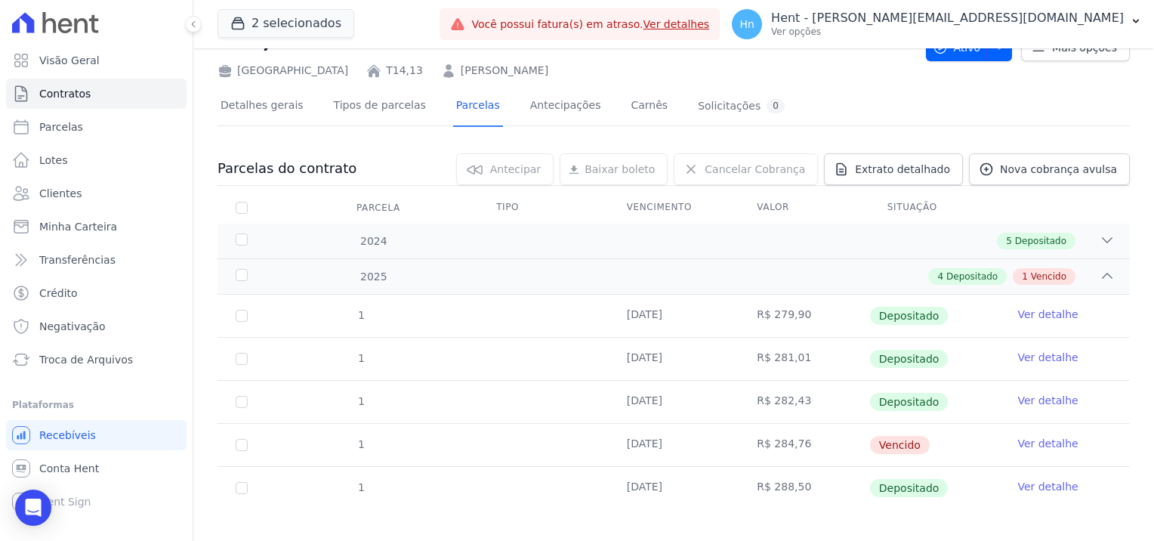
scroll to position [71, 0]
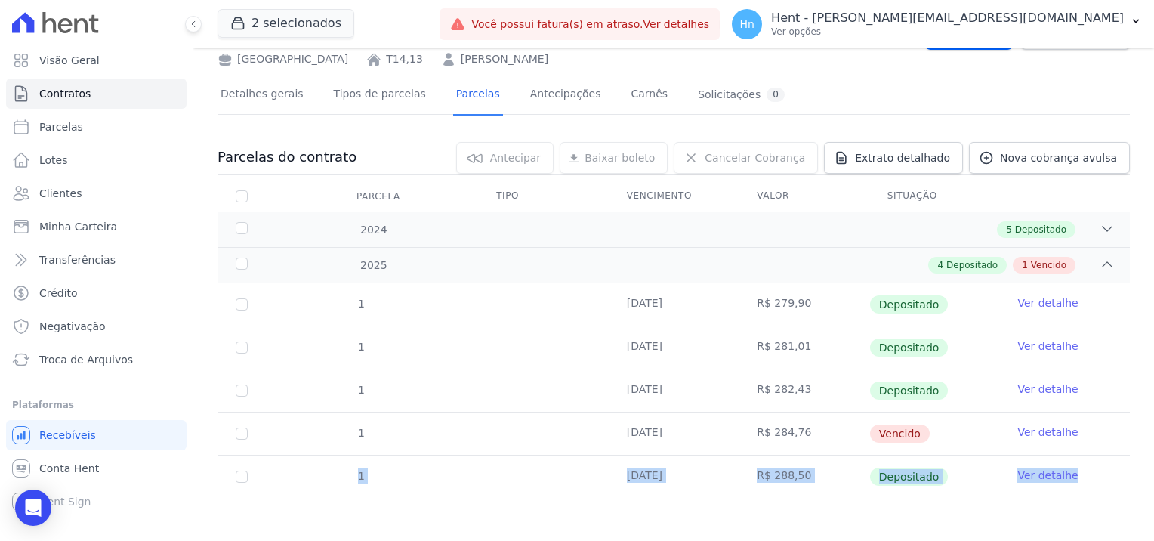
drag, startPoint x: 1082, startPoint y: 477, endPoint x: 252, endPoint y: 475, distance: 830.9
click at [252, 475] on tr "1 10/07/2025 R$ 288,50 Depositado Ver detalhe" at bounding box center [674, 476] width 912 height 43
click at [768, 517] on div "Parcelas do contrato 0 selecionada(s) Antecipar Antecipar Renegociar Baixar bol…" at bounding box center [674, 329] width 912 height 404
click at [241, 234] on div "2024" at bounding box center [273, 230] width 80 height 16
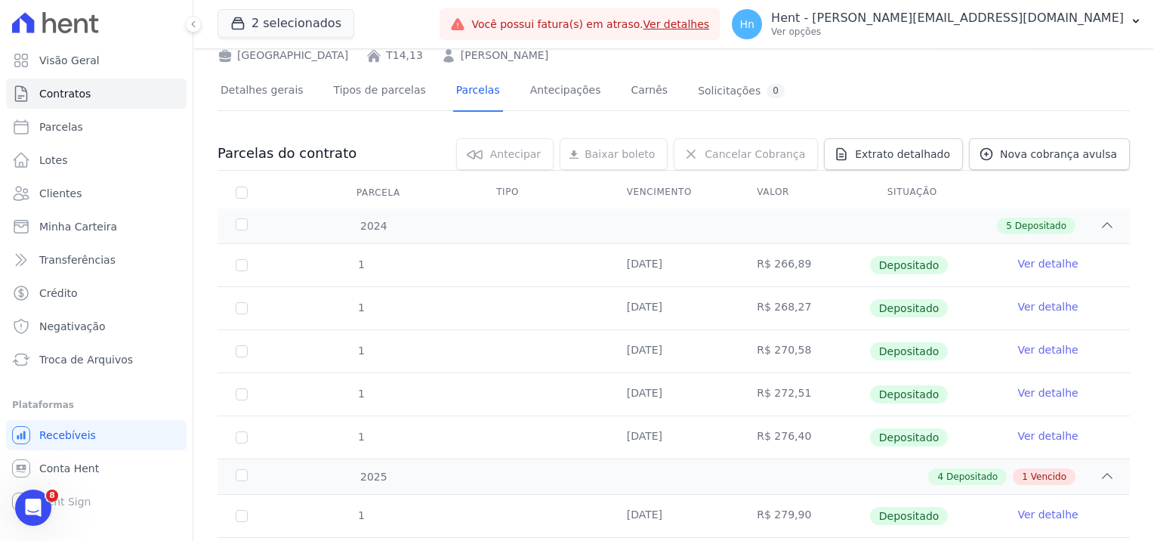
scroll to position [76, 0]
click at [79, 190] on link "Clientes" at bounding box center [96, 193] width 181 height 30
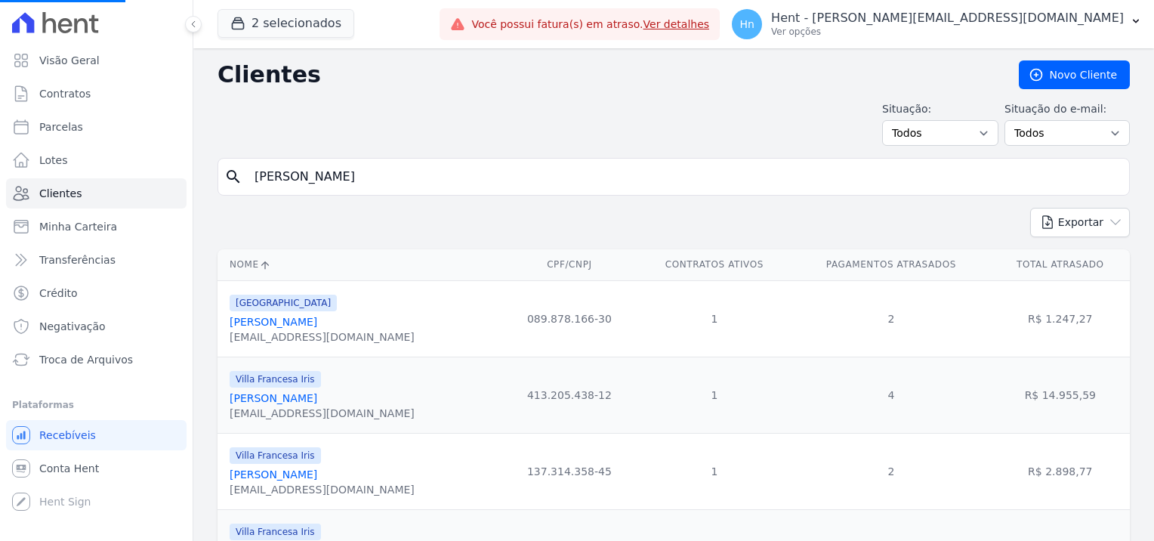
click at [438, 184] on input "[PERSON_NAME]" at bounding box center [684, 177] width 878 height 30
drag, startPoint x: 432, startPoint y: 181, endPoint x: 214, endPoint y: 168, distance: 218.6
click at [293, 178] on input "search" at bounding box center [684, 177] width 878 height 30
paste input "Thaina Liara Ferreira Da Silva"
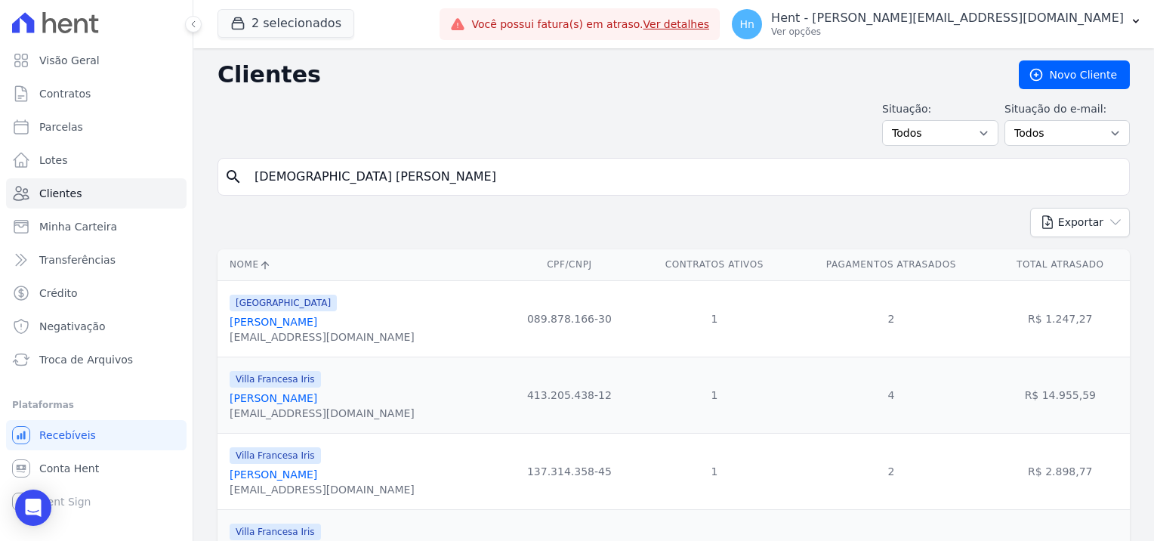
type input "Thaina Liara Ferreira Da Silva"
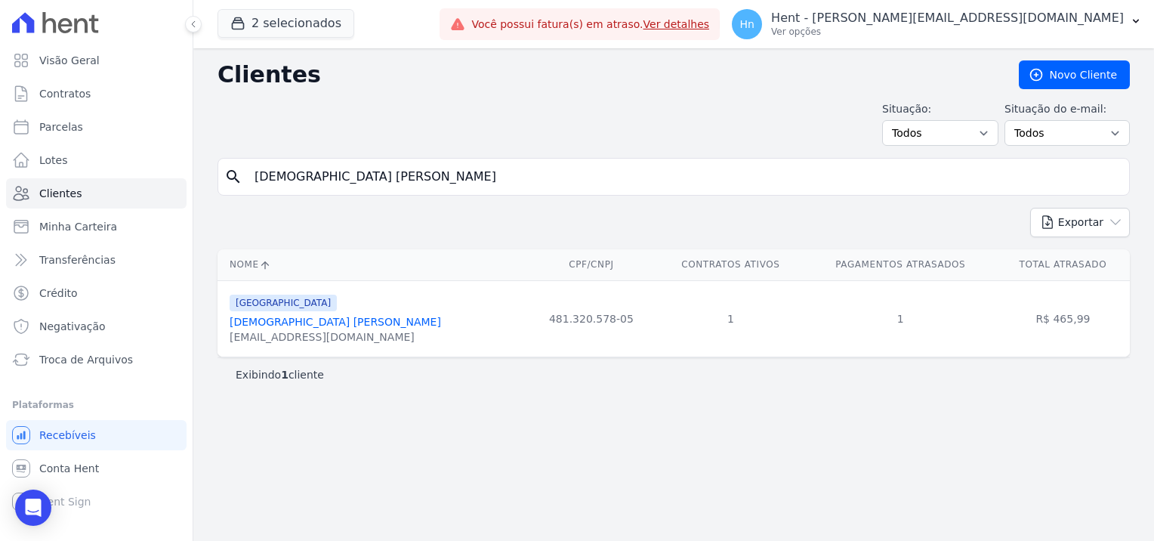
click at [284, 322] on link "Thaina Liara Ferreira Da Silva" at bounding box center [335, 322] width 211 height 12
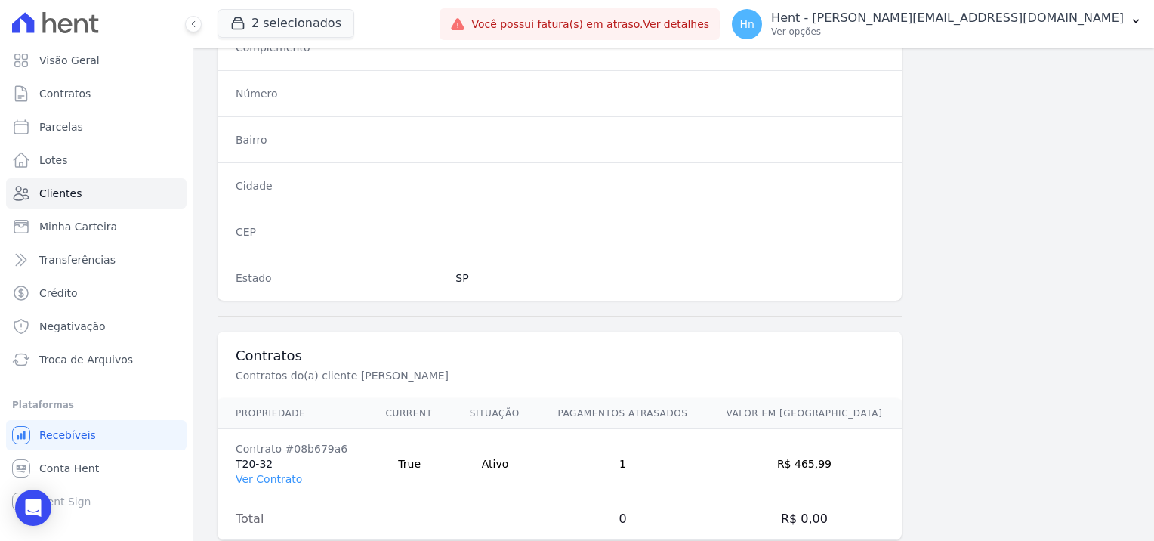
scroll to position [867, 0]
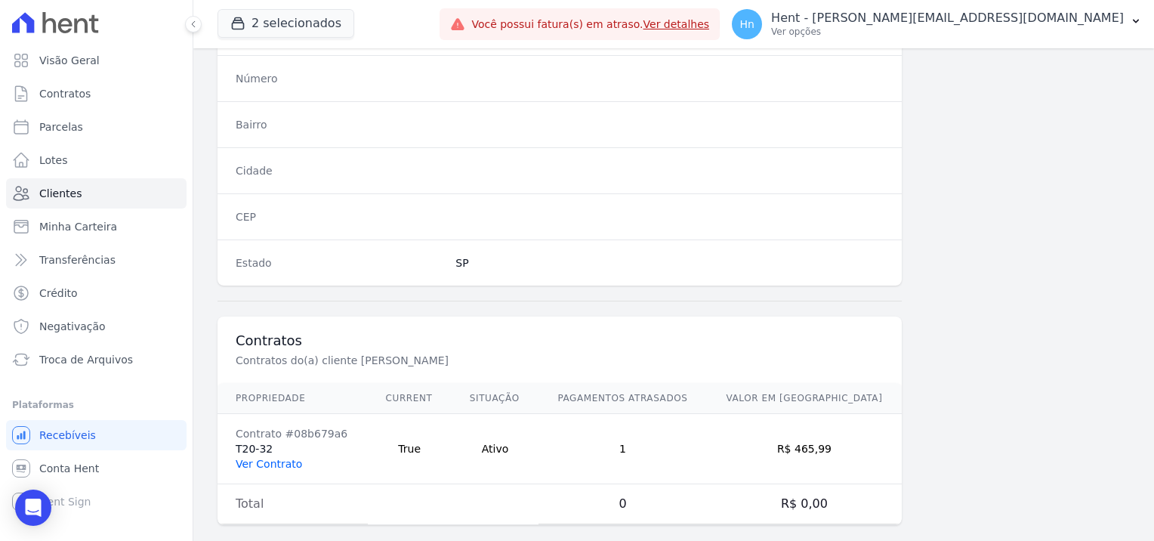
click at [257, 458] on link "Ver Contrato" at bounding box center [269, 464] width 66 height 12
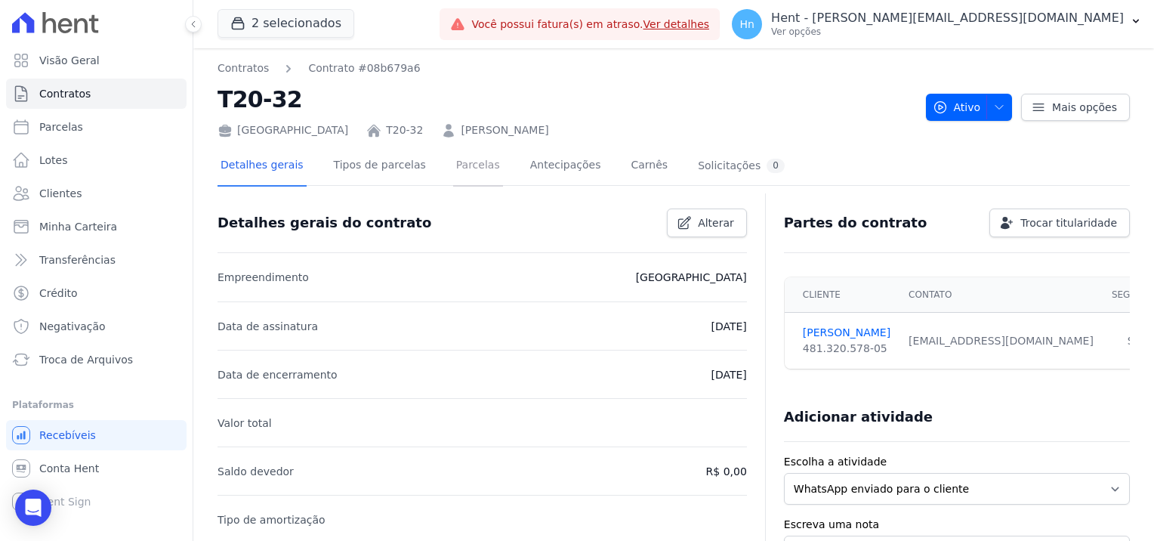
click at [463, 172] on link "Parcelas" at bounding box center [478, 167] width 50 height 40
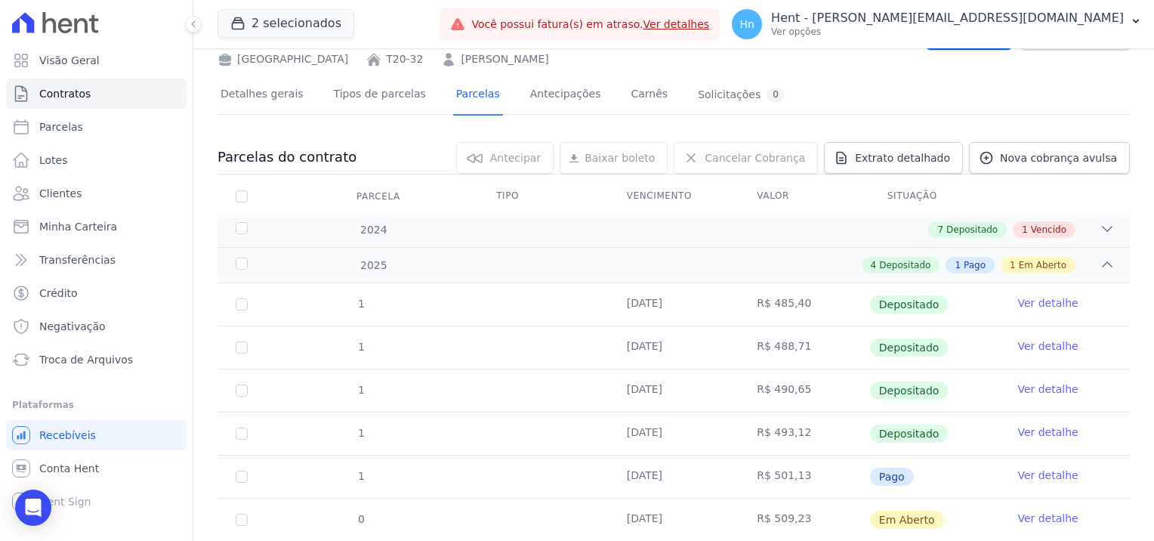
scroll to position [114, 0]
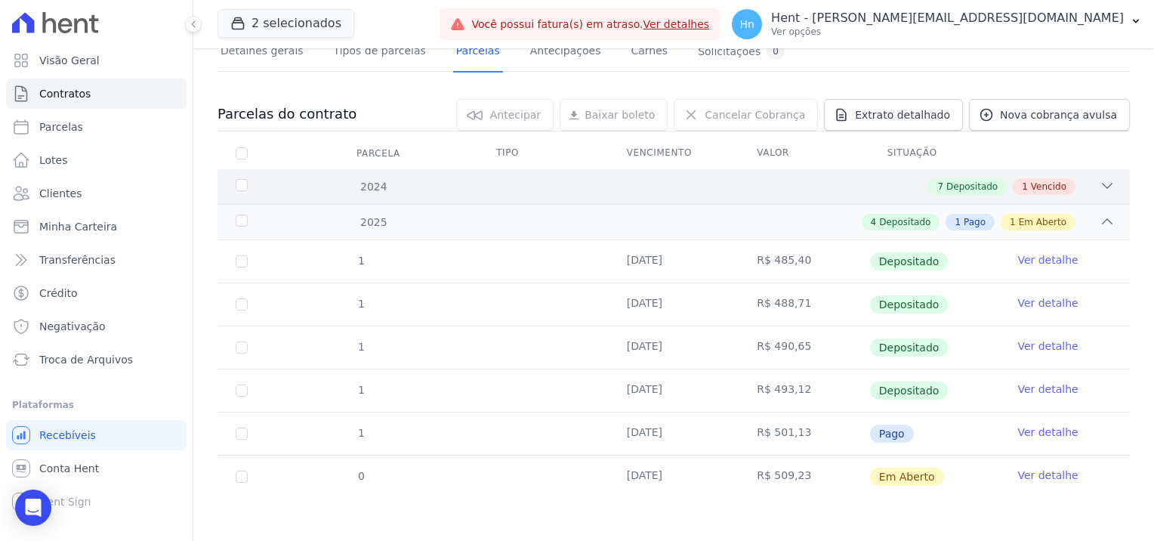
click at [1045, 186] on span "Vencido" at bounding box center [1049, 187] width 36 height 14
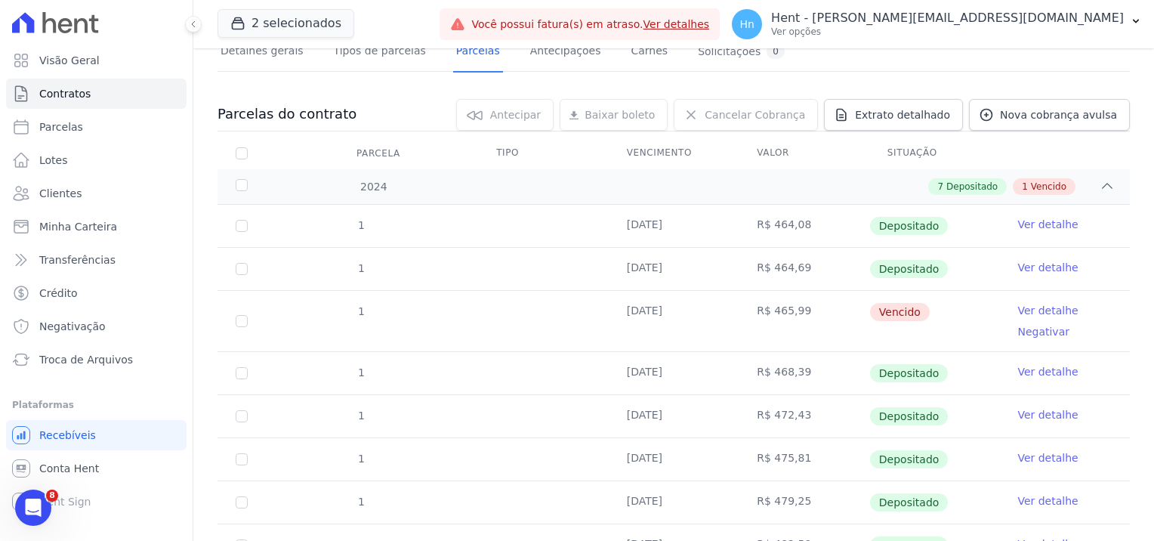
scroll to position [0, 0]
drag, startPoint x: 242, startPoint y: 326, endPoint x: 252, endPoint y: 327, distance: 10.6
click at [242, 326] on td "1" at bounding box center [242, 321] width 48 height 60
click at [242, 320] on input "checkbox" at bounding box center [242, 321] width 12 height 12
checkbox input "true"
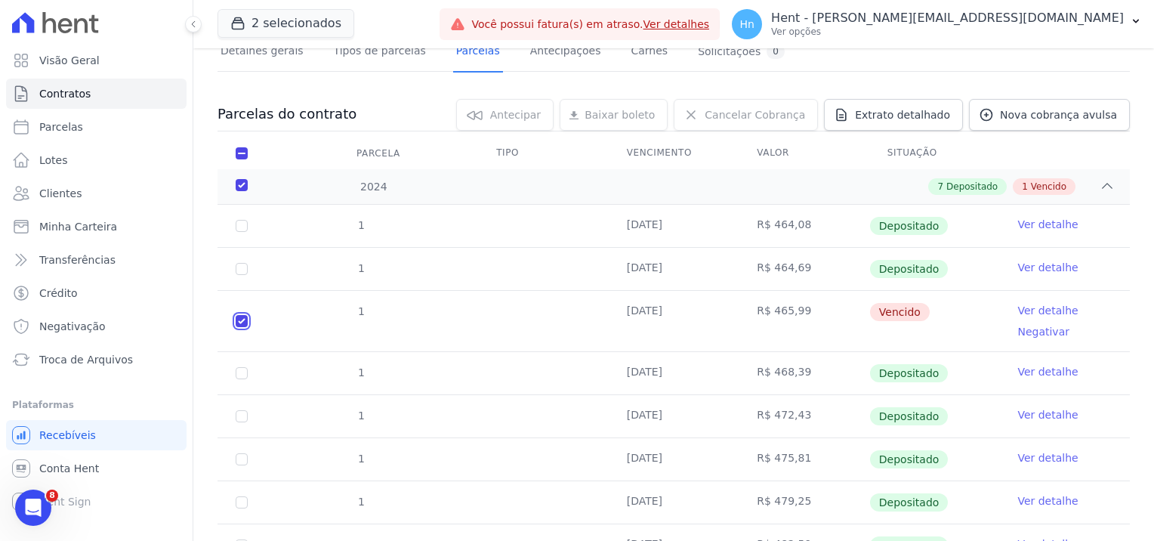
checkbox input "true"
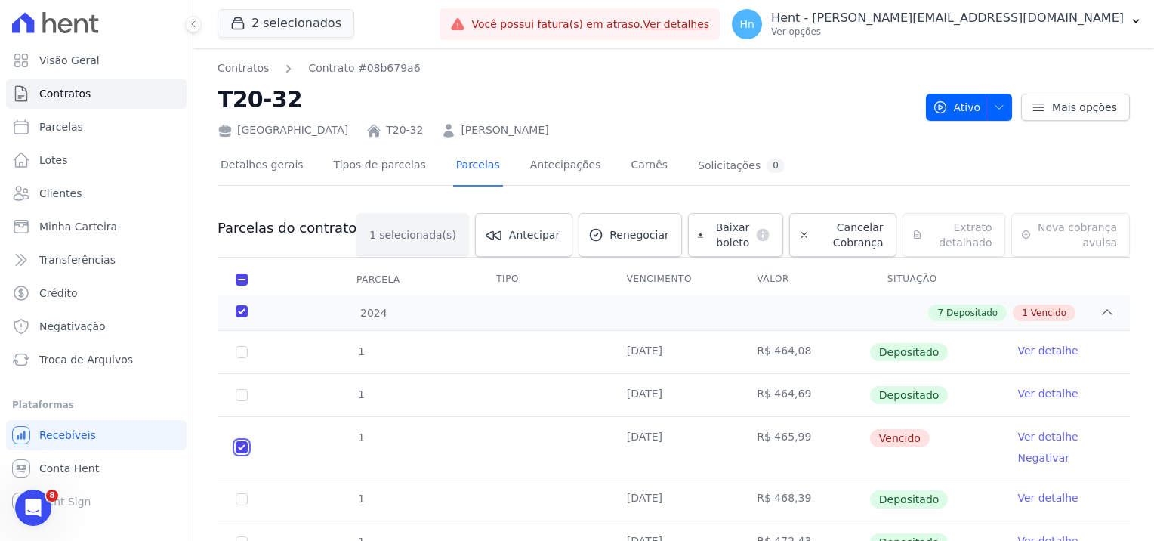
click at [242, 449] on input "checkbox" at bounding box center [242, 447] width 12 height 12
checkbox input "false"
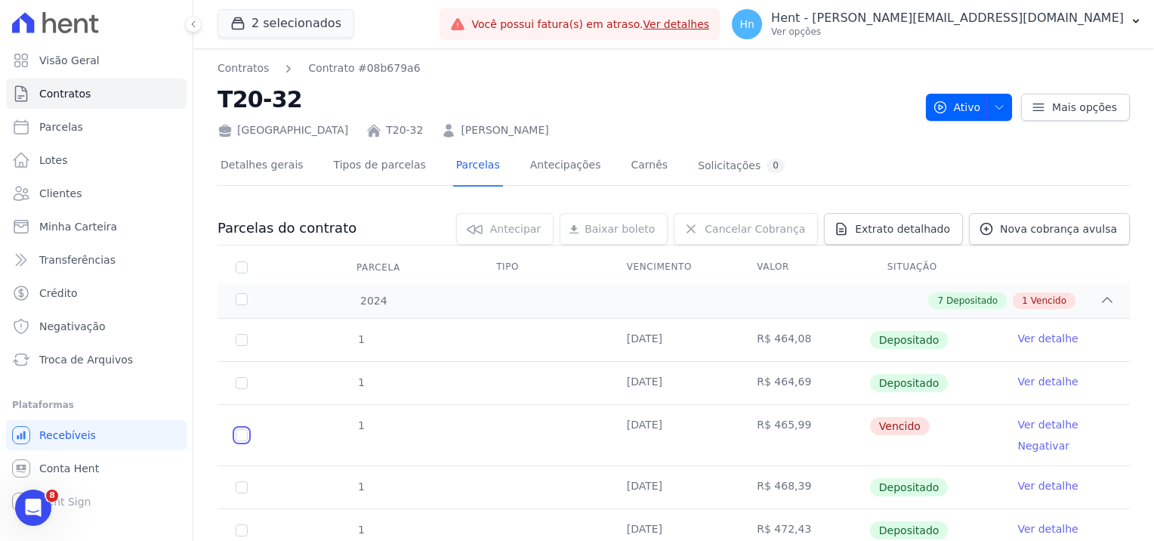
click at [242, 437] on input "checkbox" at bounding box center [242, 435] width 12 height 12
checkbox input "true"
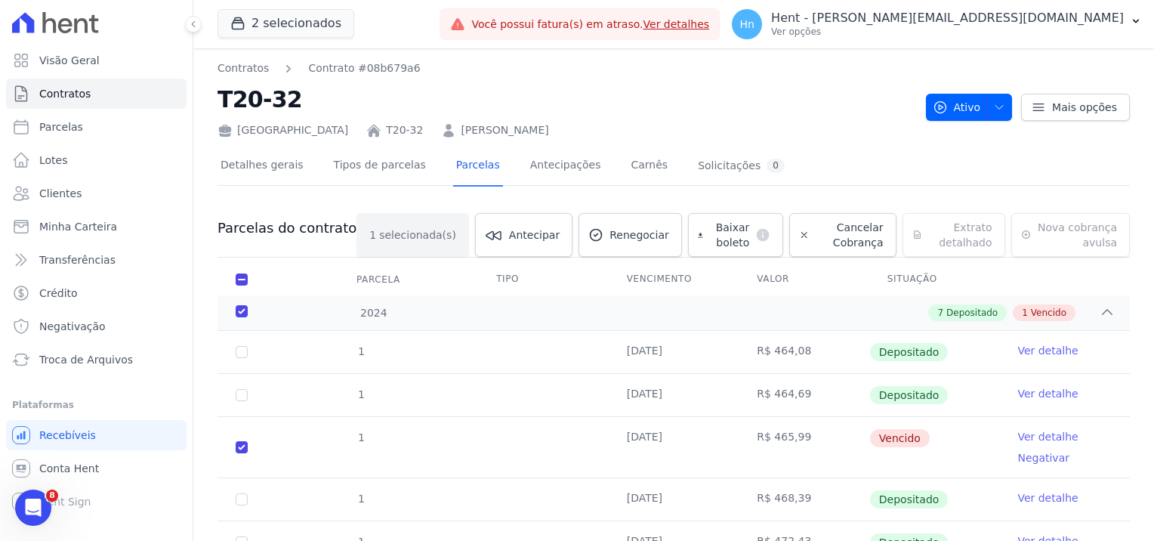
click at [1031, 435] on link "Ver detalhe" at bounding box center [1047, 436] width 60 height 15
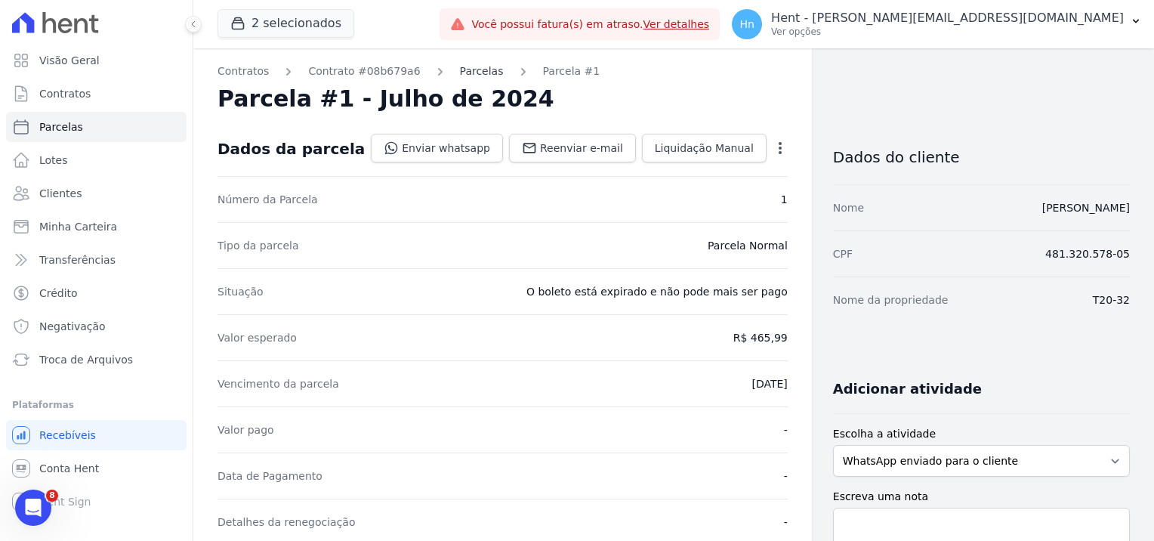
click at [471, 71] on link "Parcelas" at bounding box center [482, 71] width 44 height 16
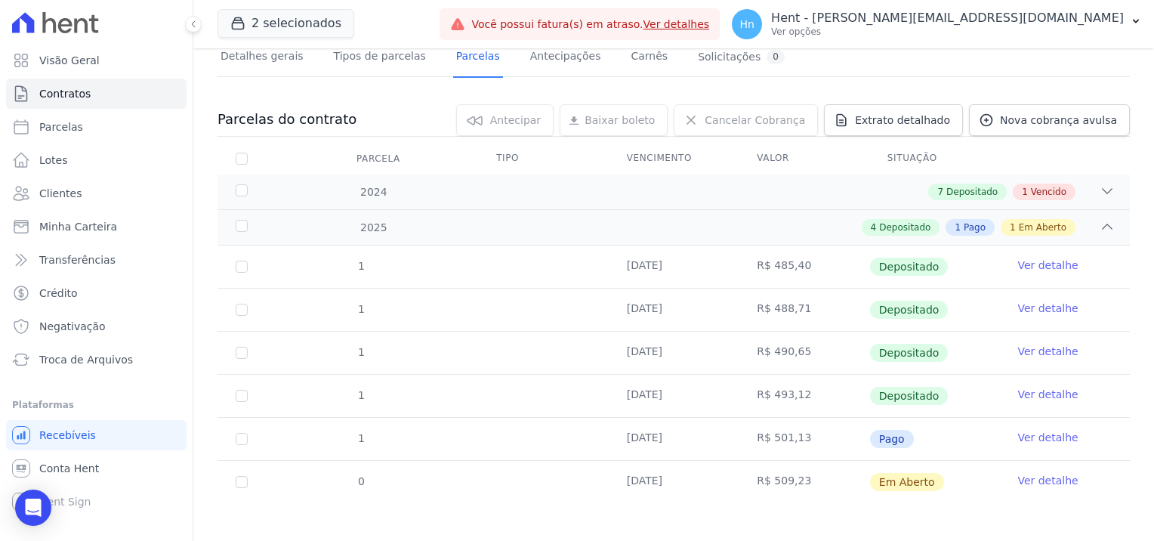
scroll to position [114, 0]
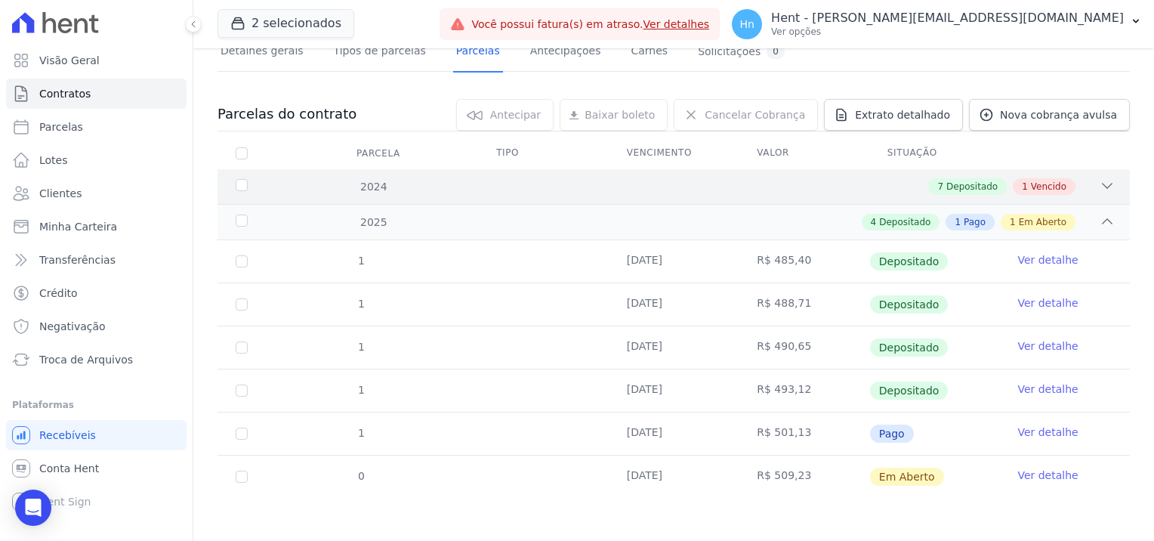
click at [1035, 181] on span "Vencido" at bounding box center [1049, 187] width 36 height 14
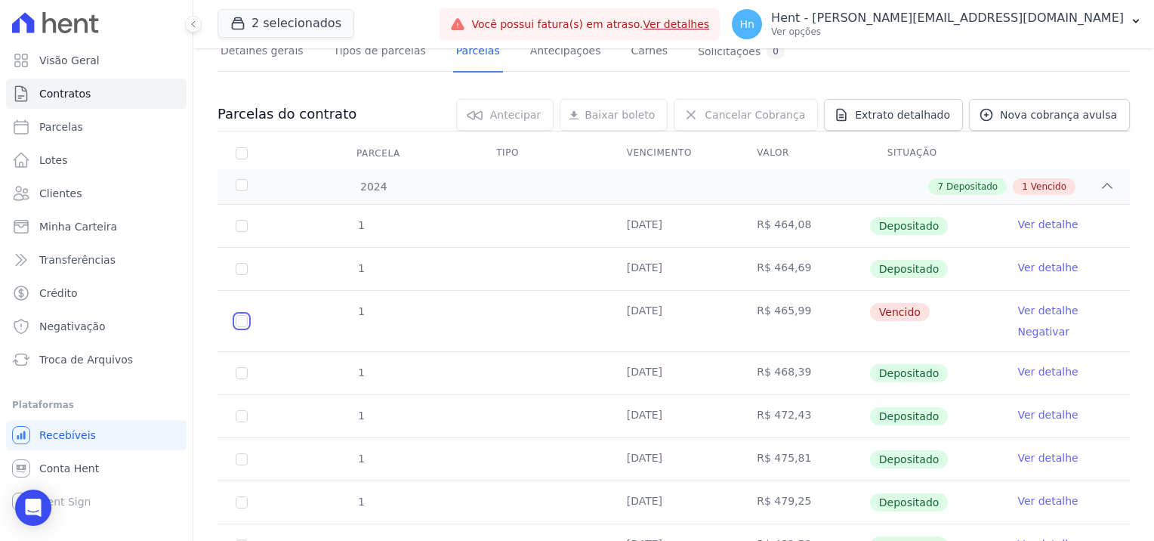
click at [239, 317] on input "checkbox" at bounding box center [242, 321] width 12 height 12
checkbox input "true"
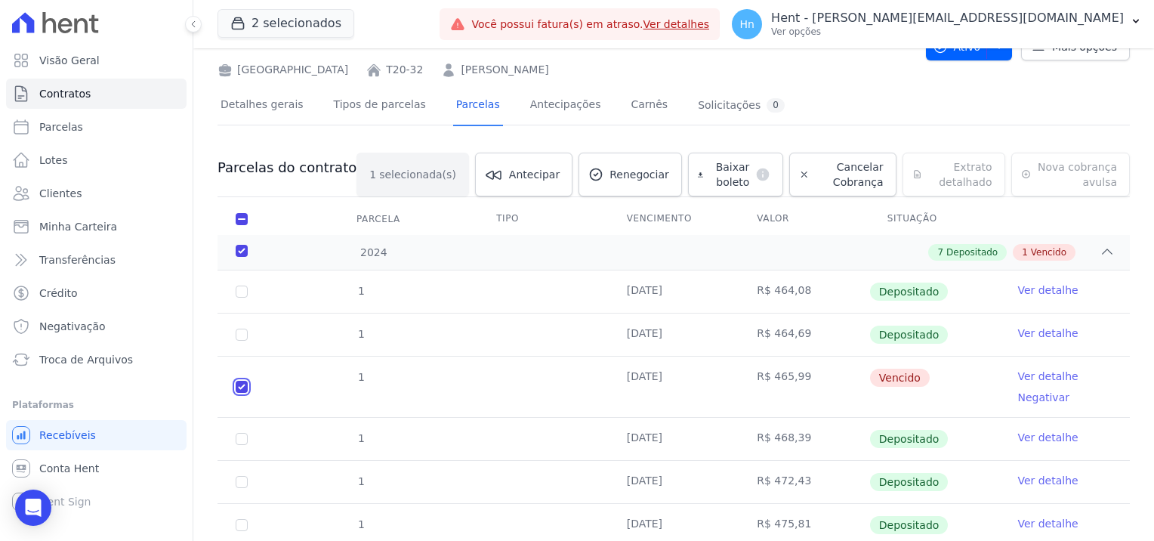
scroll to position [39, 0]
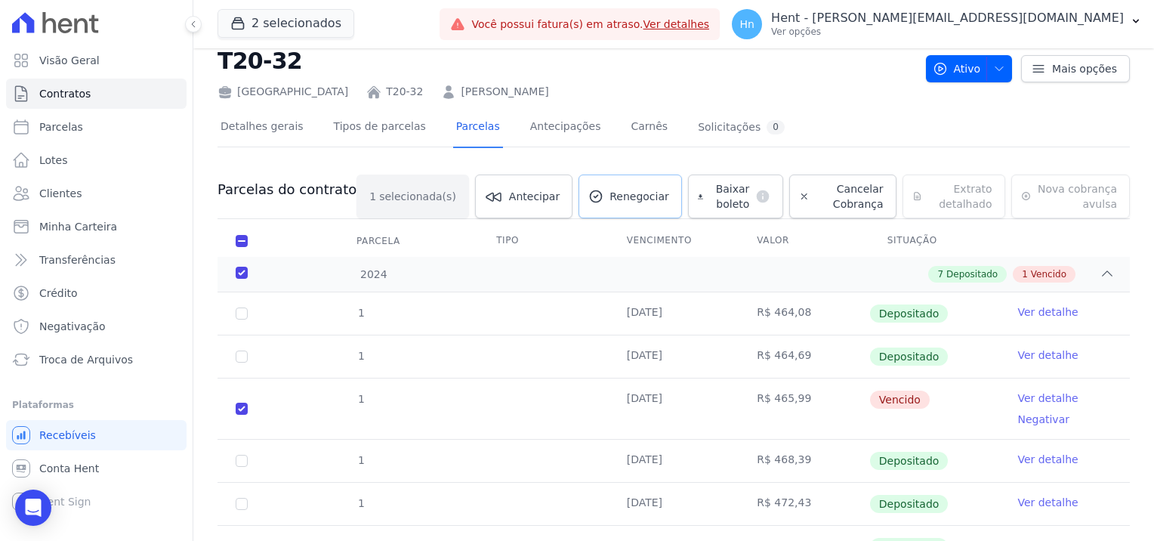
click at [610, 201] on span "Renegociar" at bounding box center [640, 196] width 60 height 15
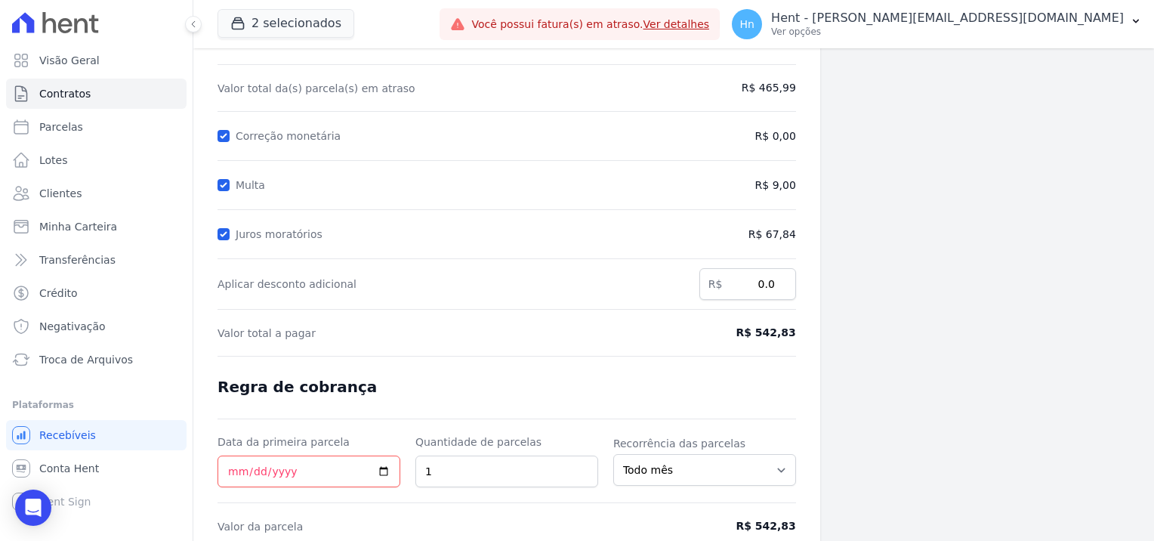
scroll to position [212, 0]
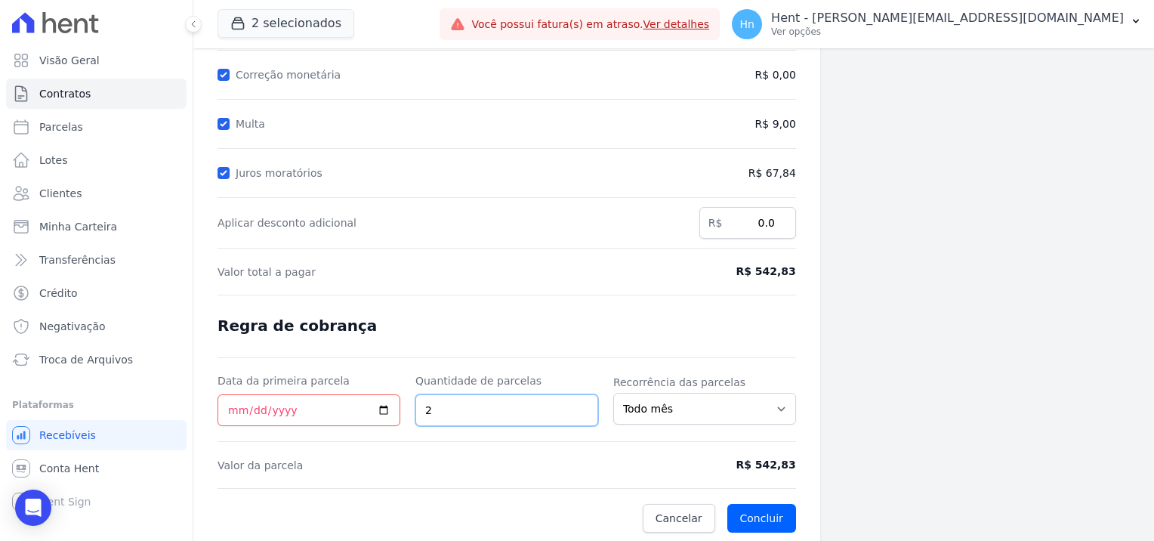
click at [577, 403] on input "2" at bounding box center [506, 410] width 183 height 32
type input "3"
click at [579, 403] on input "3" at bounding box center [506, 410] width 183 height 32
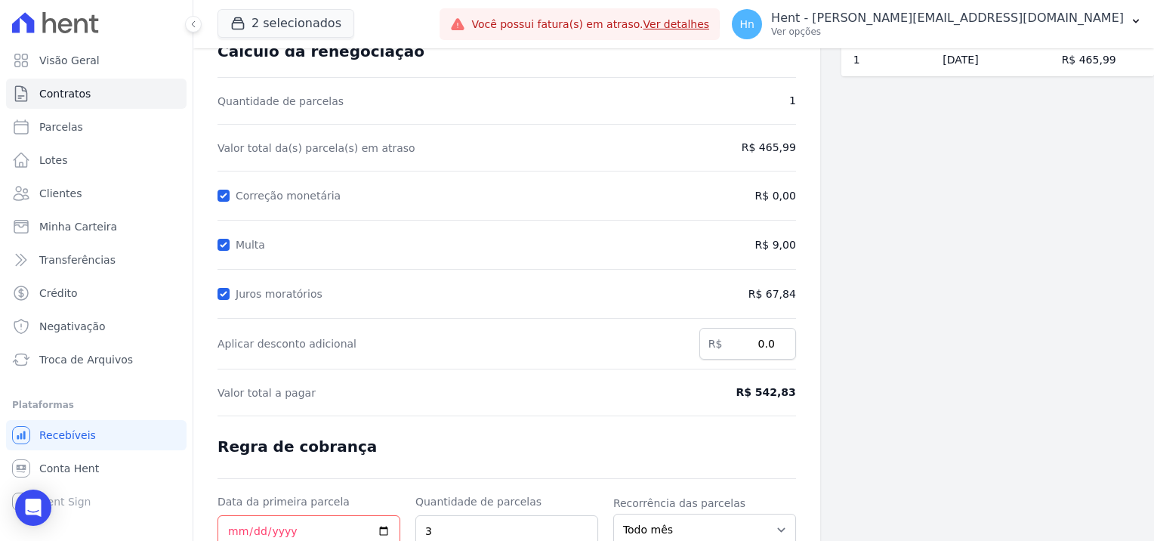
scroll to position [0, 0]
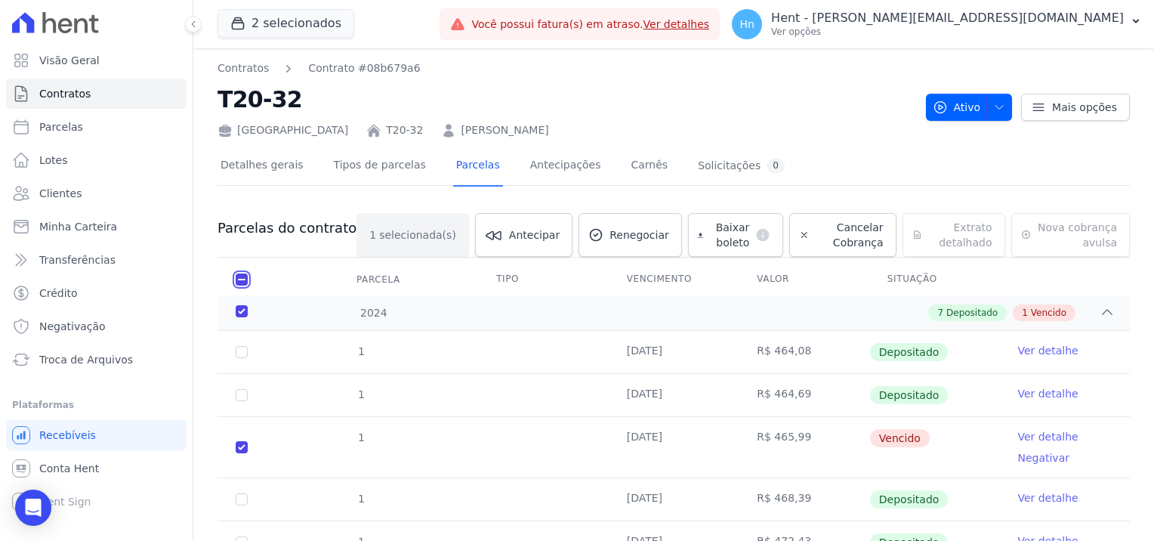
click at [236, 275] on input "checkbox" at bounding box center [242, 279] width 12 height 12
checkbox input "false"
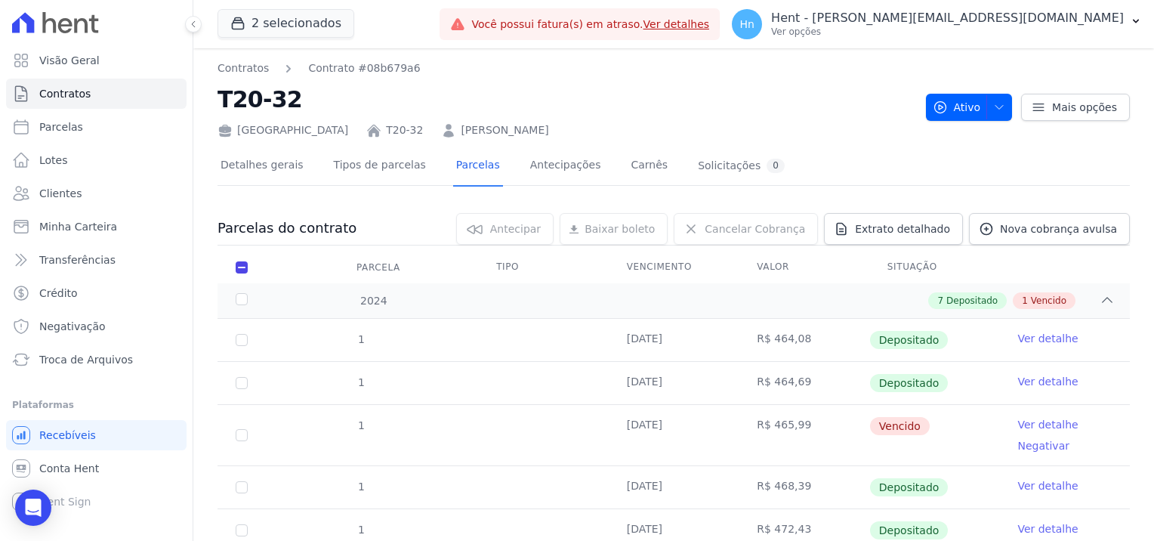
click at [236, 275] on th "Parcela" at bounding box center [242, 268] width 48 height 32
click at [239, 271] on input "checkbox" at bounding box center [242, 267] width 12 height 12
checkbox input "true"
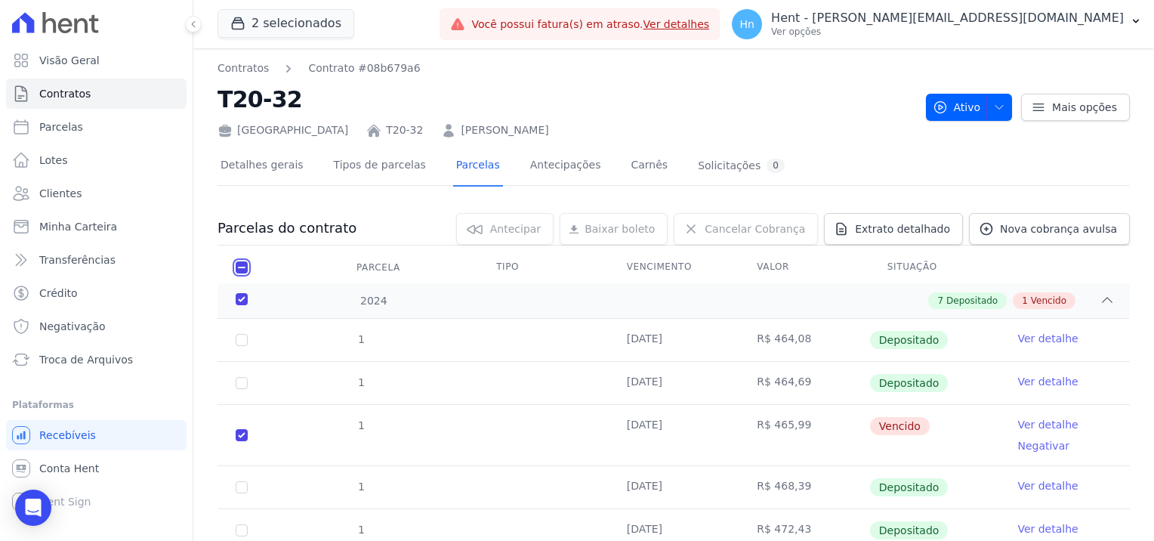
checkbox input "true"
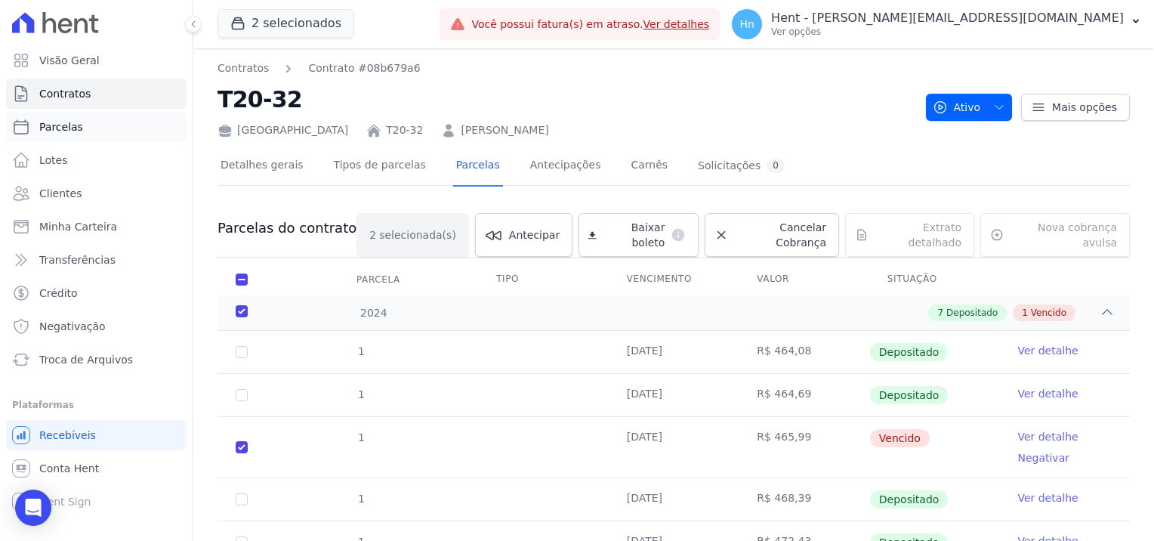
click at [69, 130] on span "Parcelas" at bounding box center [61, 126] width 44 height 15
select select
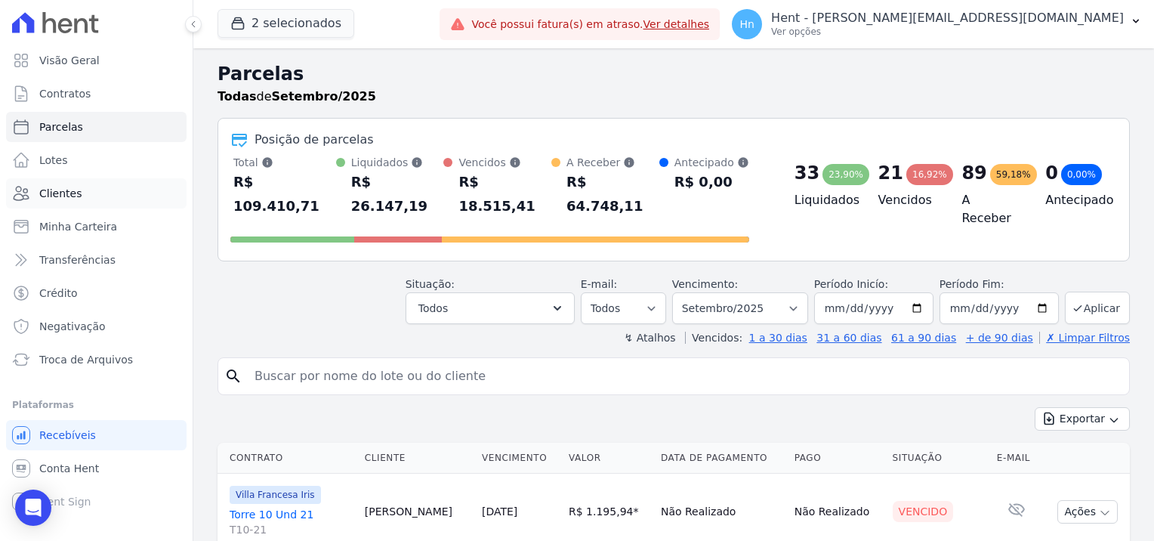
click at [99, 205] on link "Clientes" at bounding box center [96, 193] width 181 height 30
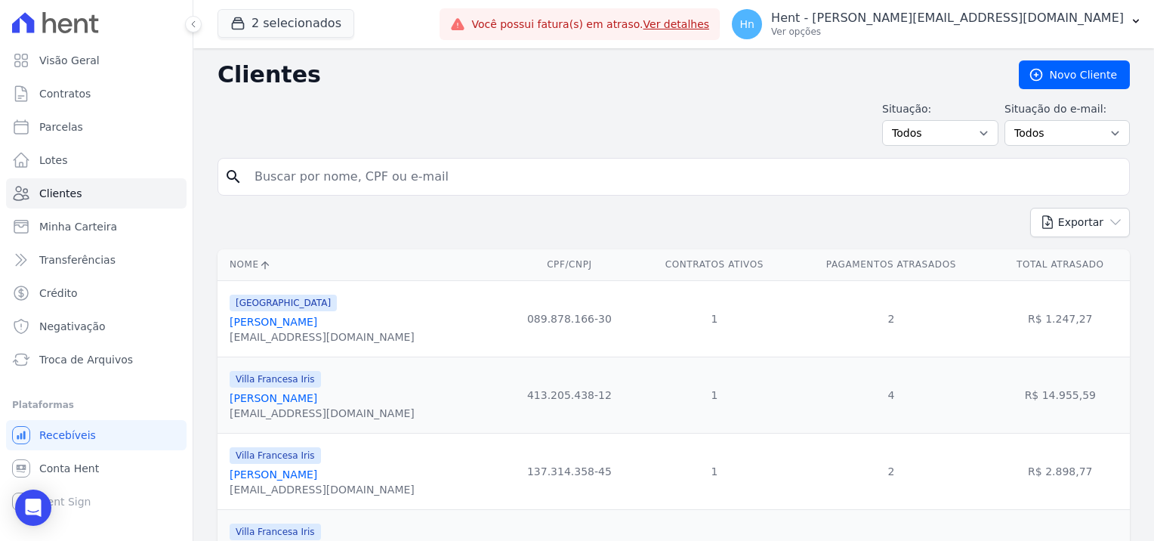
click at [245, 182] on input "search" at bounding box center [684, 177] width 878 height 30
click at [278, 181] on input "search" at bounding box center [684, 177] width 878 height 30
type input "Graziela Monique De Moraes Gomes"
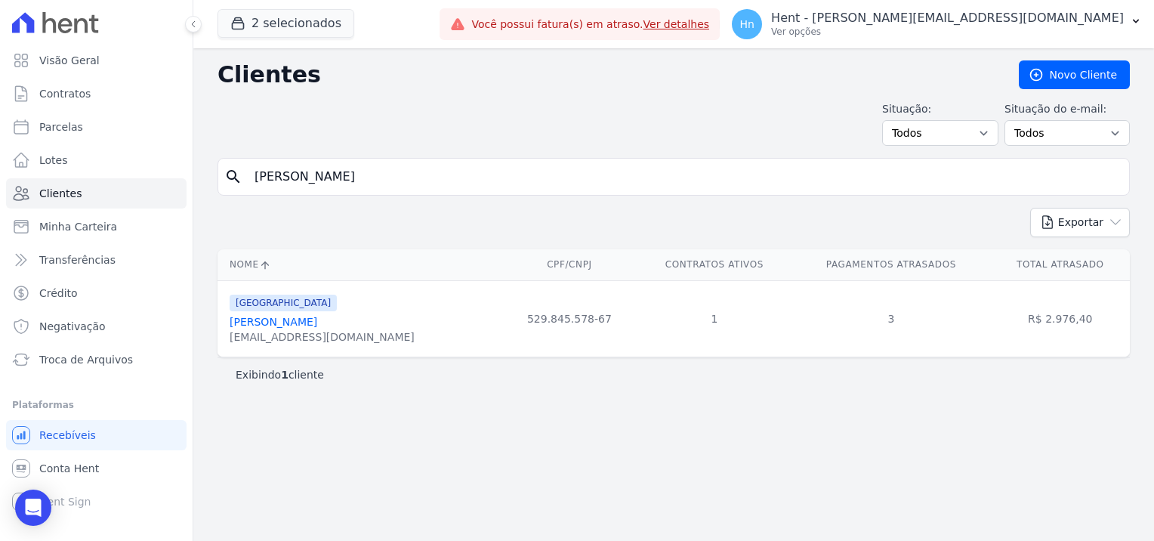
click at [317, 327] on link "Graziela Monique De Moraes Gomes" at bounding box center [274, 322] width 88 height 12
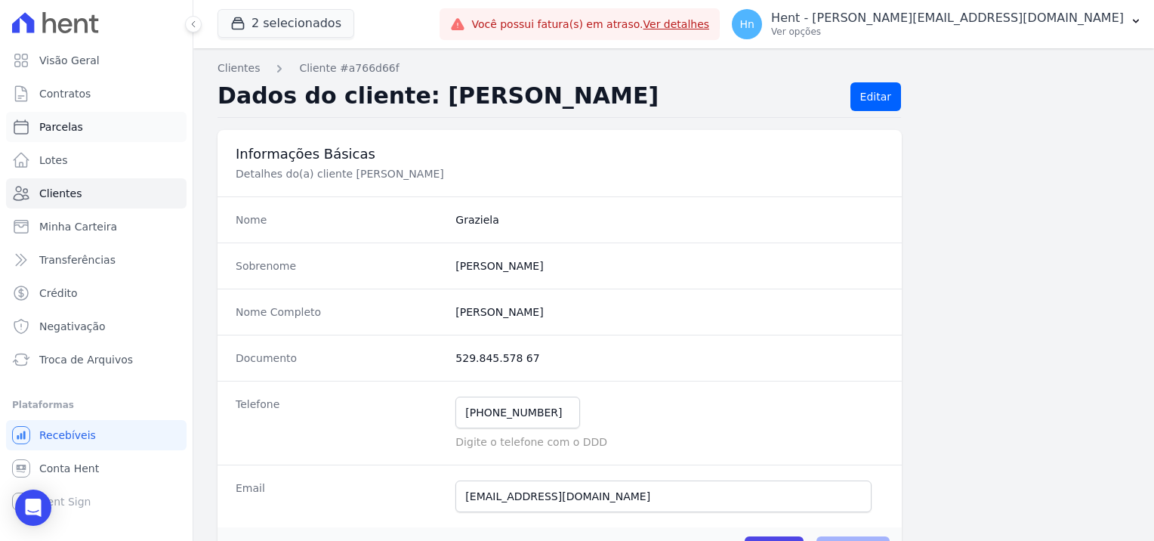
click at [69, 124] on span "Parcelas" at bounding box center [61, 126] width 44 height 15
select select
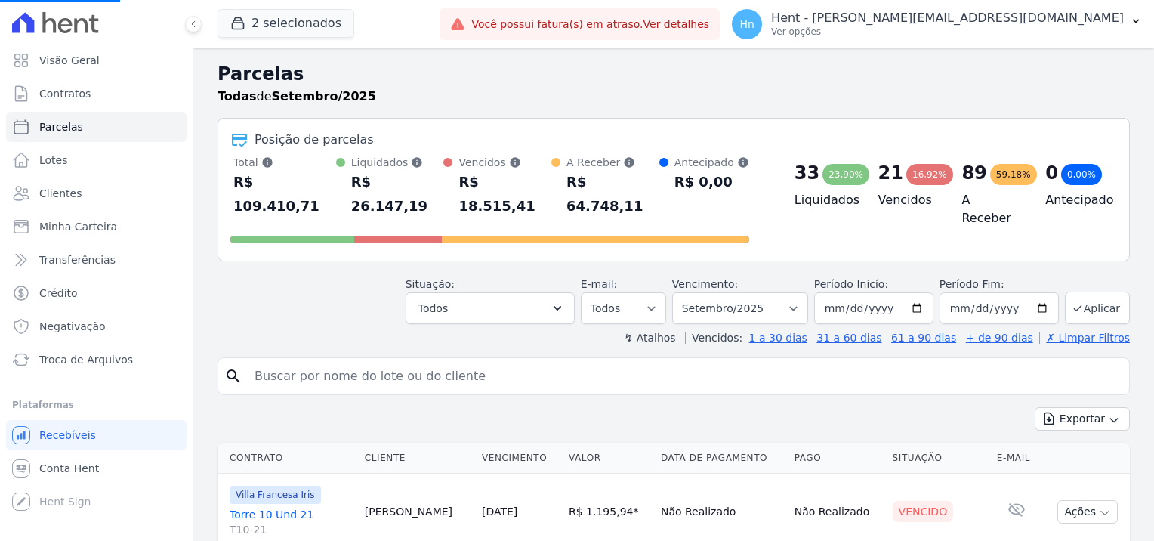
click at [302, 361] on input "search" at bounding box center [684, 376] width 878 height 30
select select
click at [311, 361] on input "search" at bounding box center [684, 376] width 878 height 30
paste input "Thaina Liara Ferreira Da Silva"
type input "Thaina Liara Ferreira Da Silva"
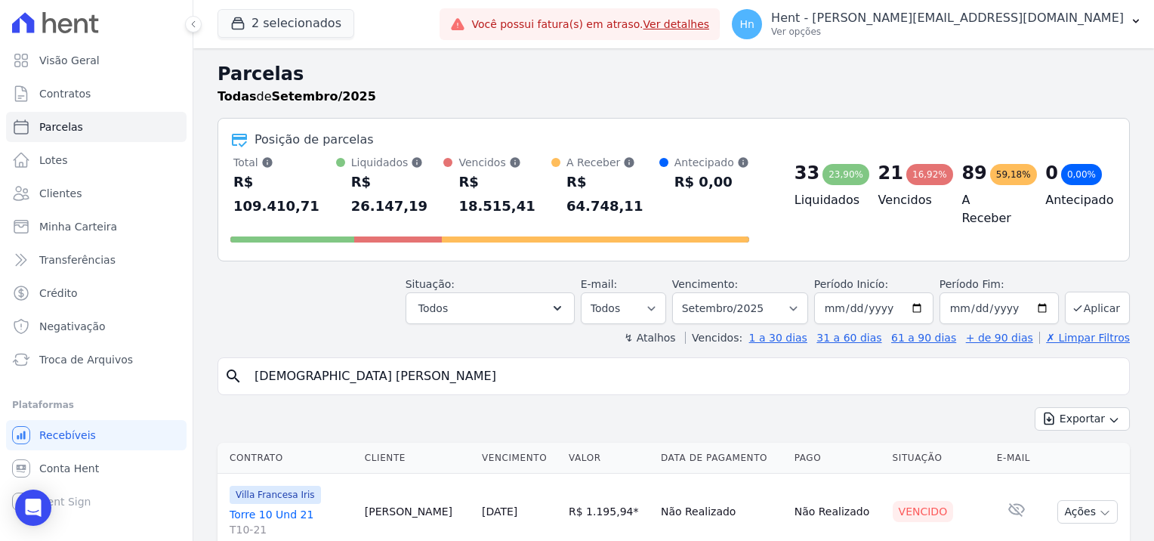
select select
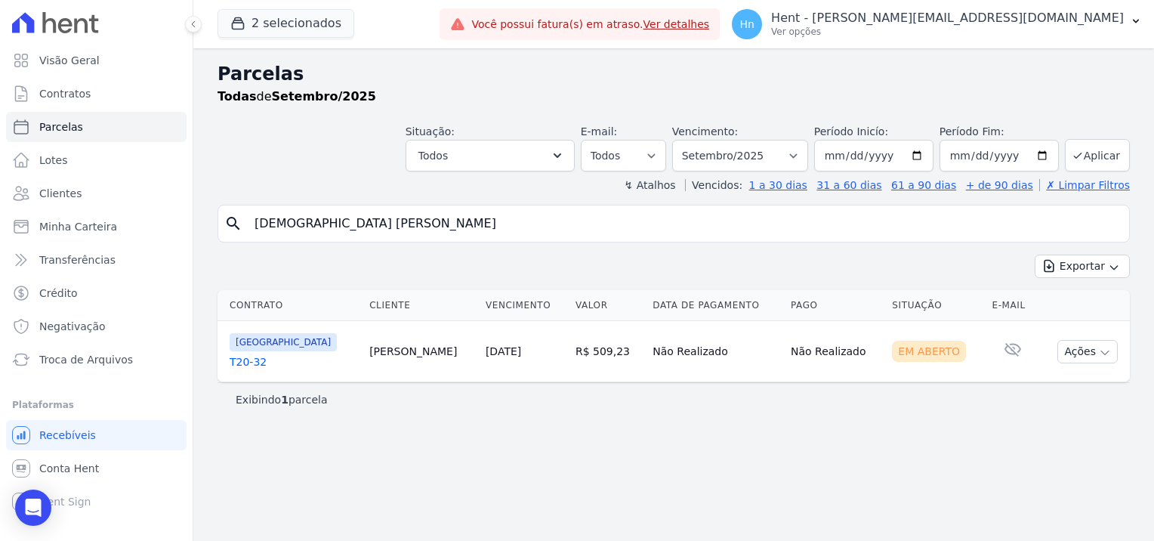
drag, startPoint x: 477, startPoint y: 218, endPoint x: 467, endPoint y: 220, distance: 9.9
click at [468, 220] on input "Thaina Liara Ferreira Da Silva" at bounding box center [684, 223] width 878 height 30
drag, startPoint x: 467, startPoint y: 220, endPoint x: 242, endPoint y: 210, distance: 225.3
click at [242, 210] on div "search Thaina Liara Ferreira Da Silva" at bounding box center [674, 224] width 912 height 38
type input "Graziela Monique De Moraes Gomes"
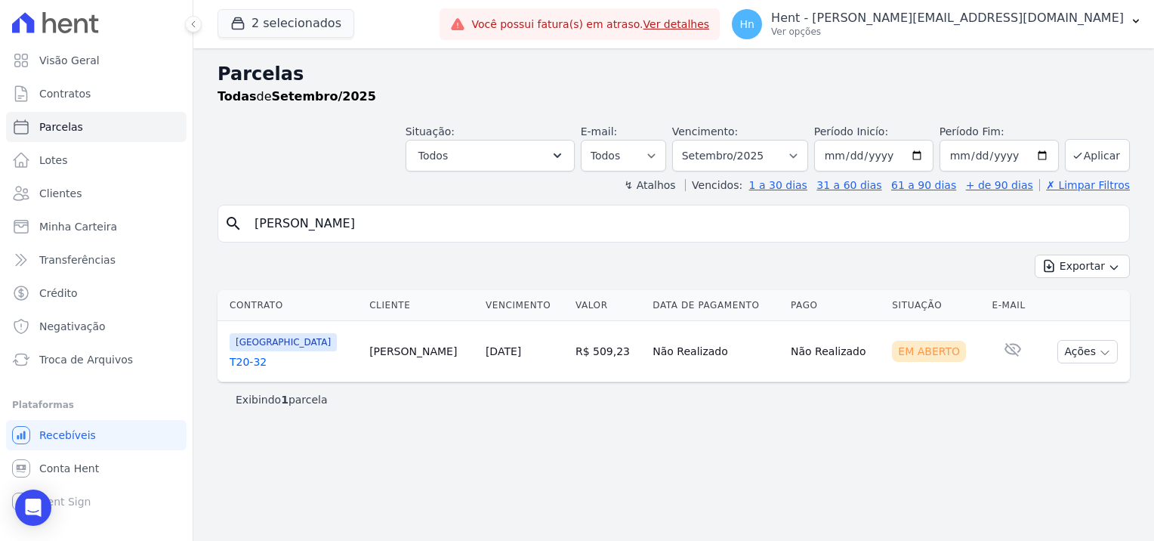
select select
click at [565, 153] on icon "button" at bounding box center [557, 155] width 15 height 15
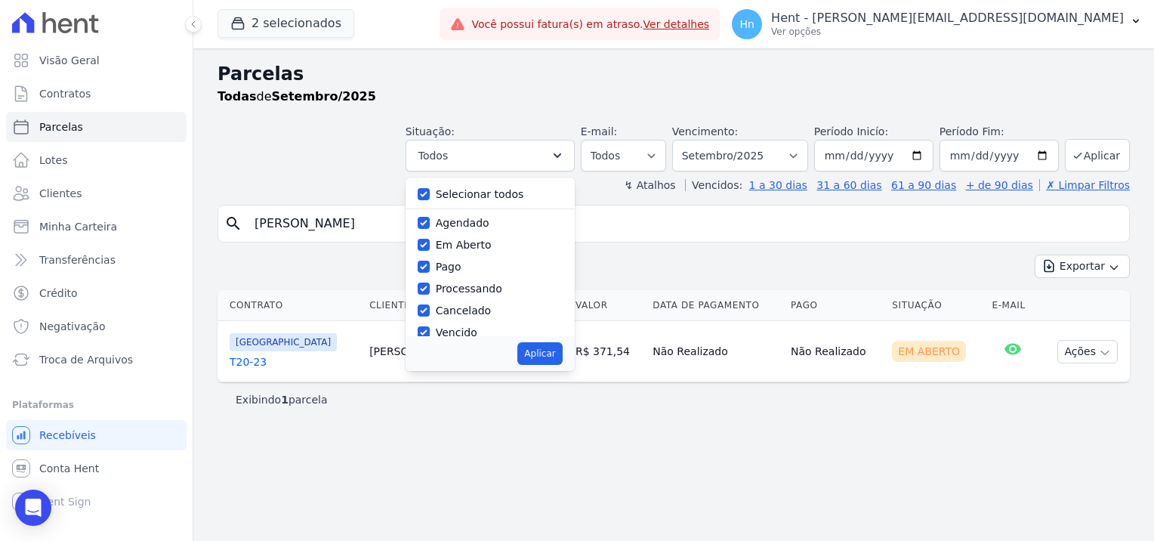
click at [540, 184] on div "Selecionar todos" at bounding box center [490, 195] width 145 height 22
click at [524, 193] on label "Selecionar todos" at bounding box center [480, 194] width 88 height 12
click at [430, 193] on input "Selecionar todos" at bounding box center [424, 194] width 12 height 12
checkbox input "false"
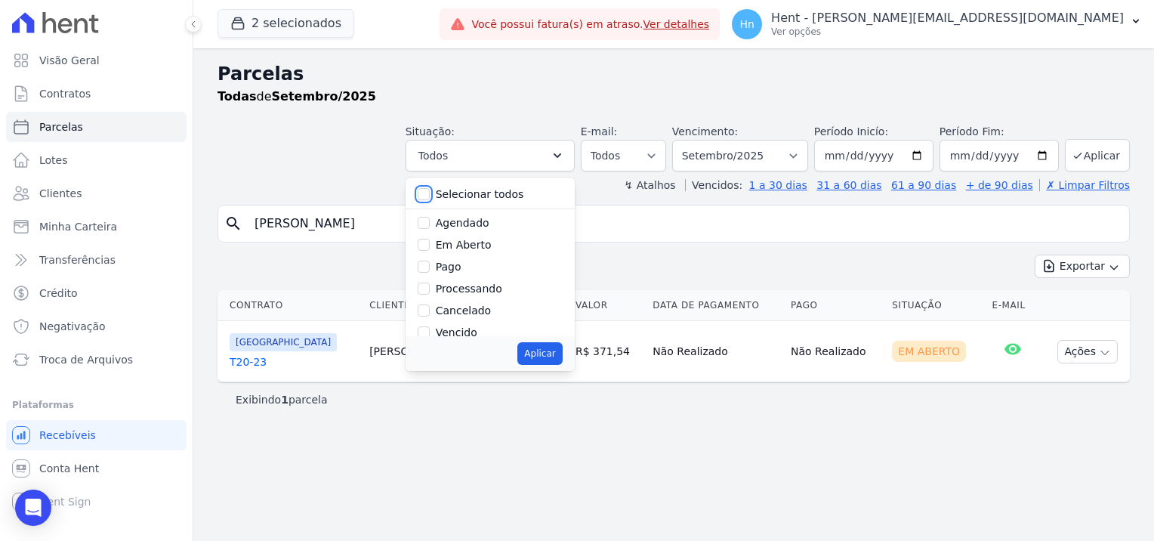
checkbox input "false"
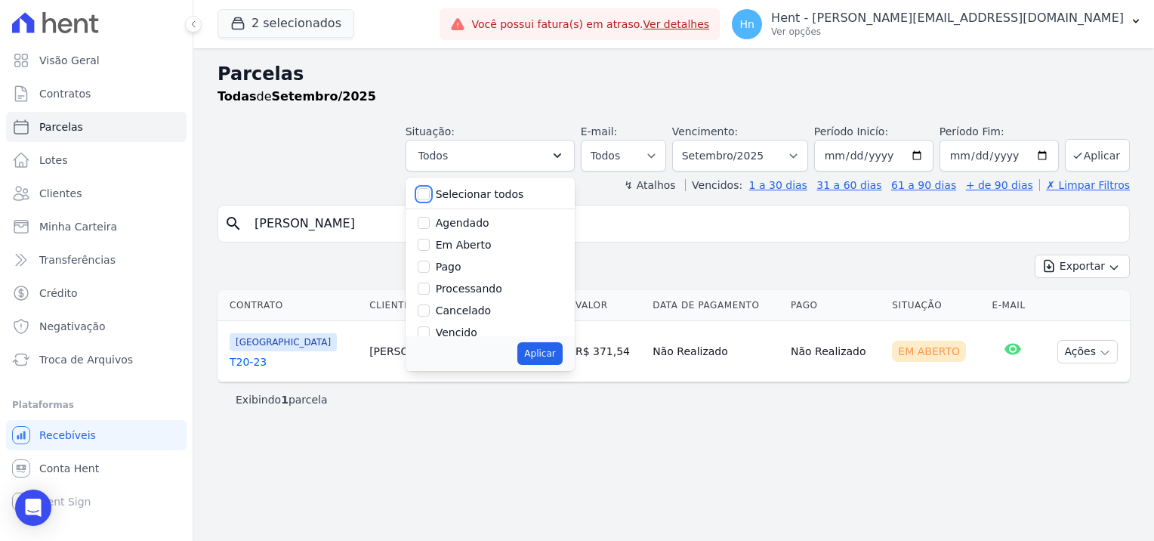
checkbox input "false"
click at [491, 311] on label "Cancelado" at bounding box center [463, 310] width 55 height 12
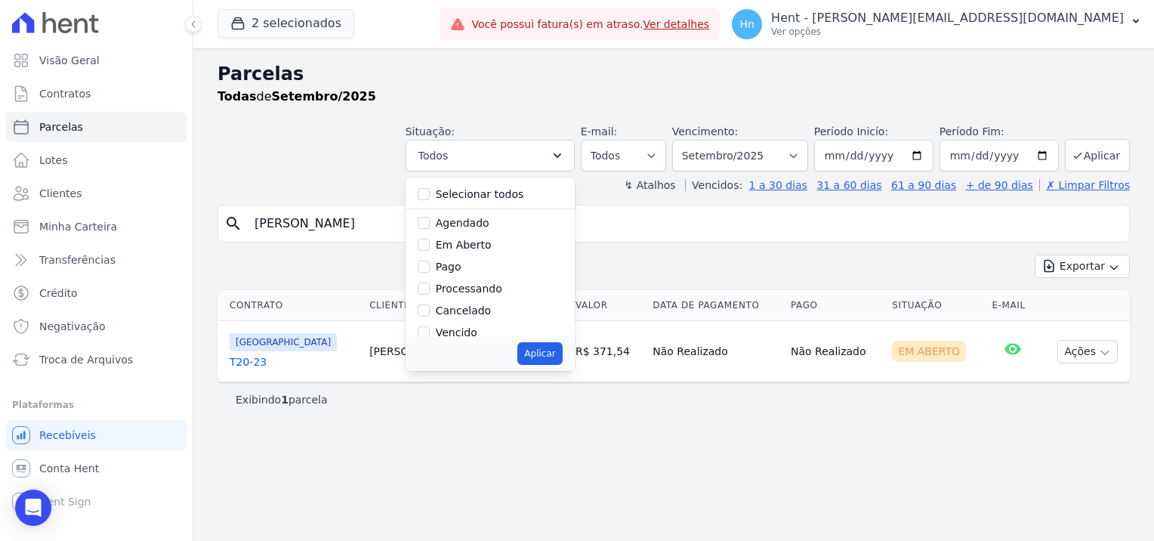
click at [430, 311] on input "Cancelado" at bounding box center [424, 310] width 12 height 12
click at [491, 312] on label "Cancelado" at bounding box center [463, 310] width 55 height 12
click at [430, 312] on input "Cancelado" at bounding box center [424, 310] width 12 height 12
checkbox input "false"
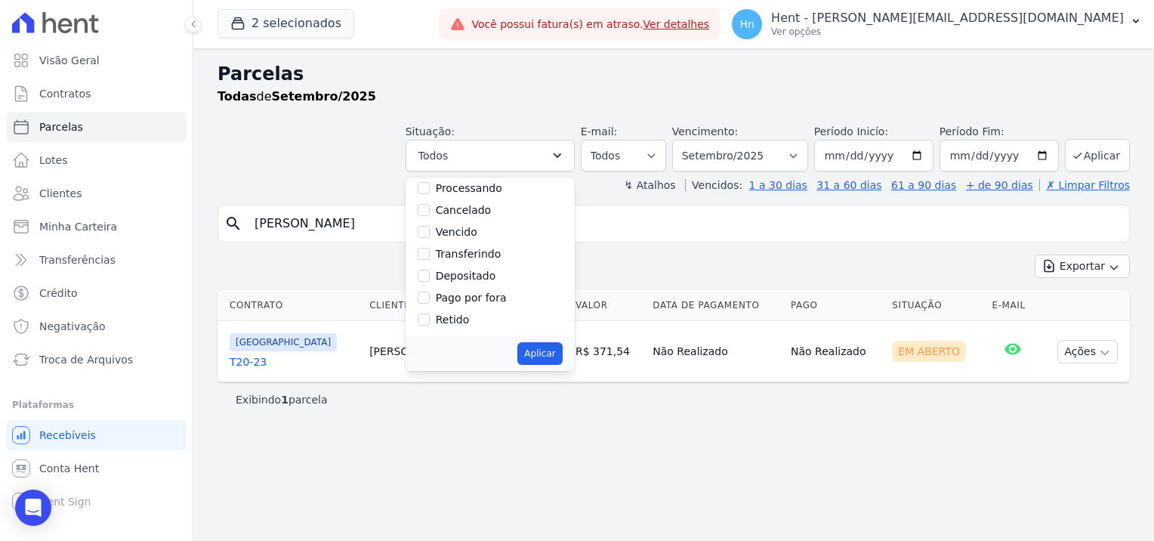
click at [530, 298] on div "Pago por fora" at bounding box center [490, 298] width 145 height 22
click at [505, 297] on label "Pago por fora" at bounding box center [471, 298] width 71 height 12
click at [430, 297] on input "Pago por fora" at bounding box center [424, 298] width 12 height 12
checkbox input "true"
click at [562, 354] on button "Aplicar" at bounding box center [539, 353] width 45 height 23
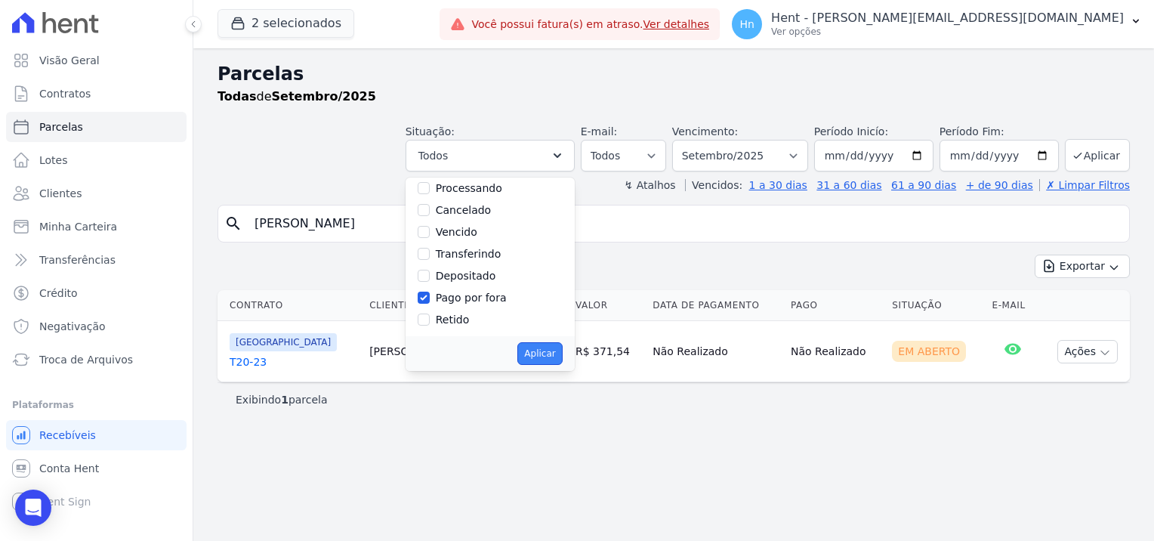
select select "paid_externally"
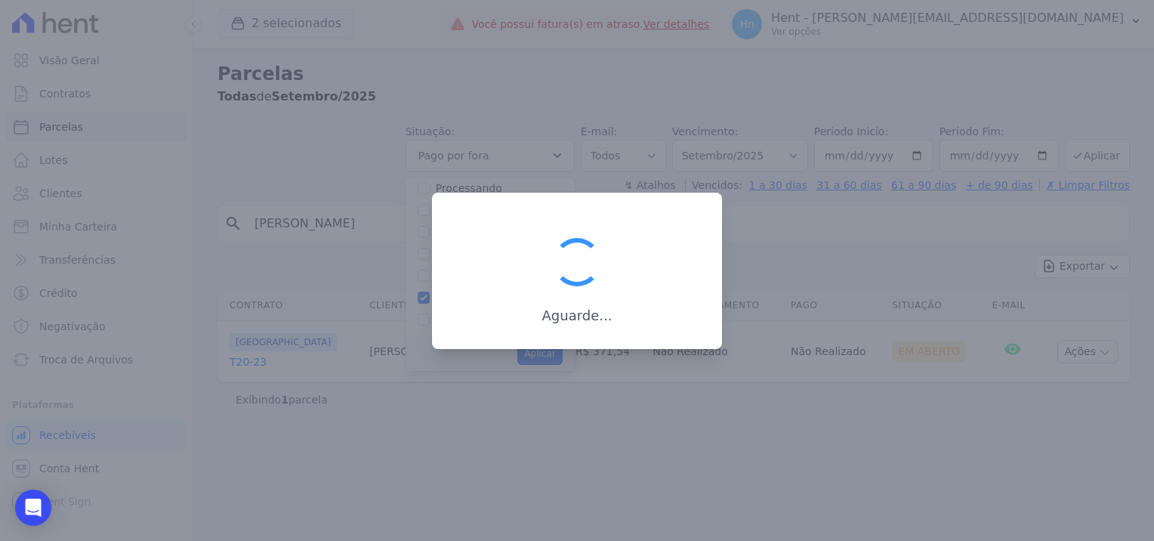
scroll to position [79, 0]
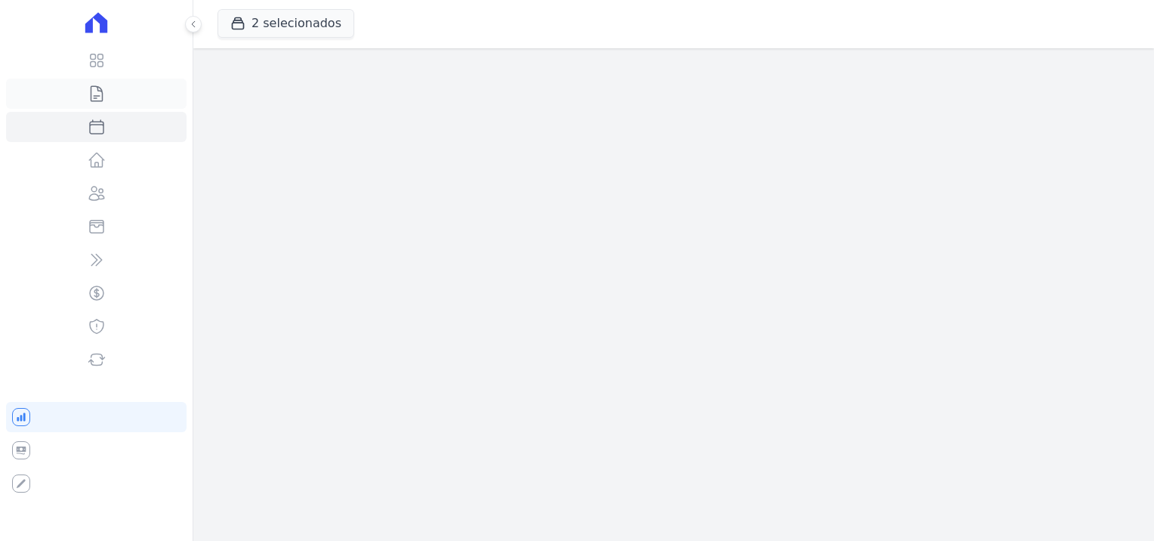
select select "paid_externally"
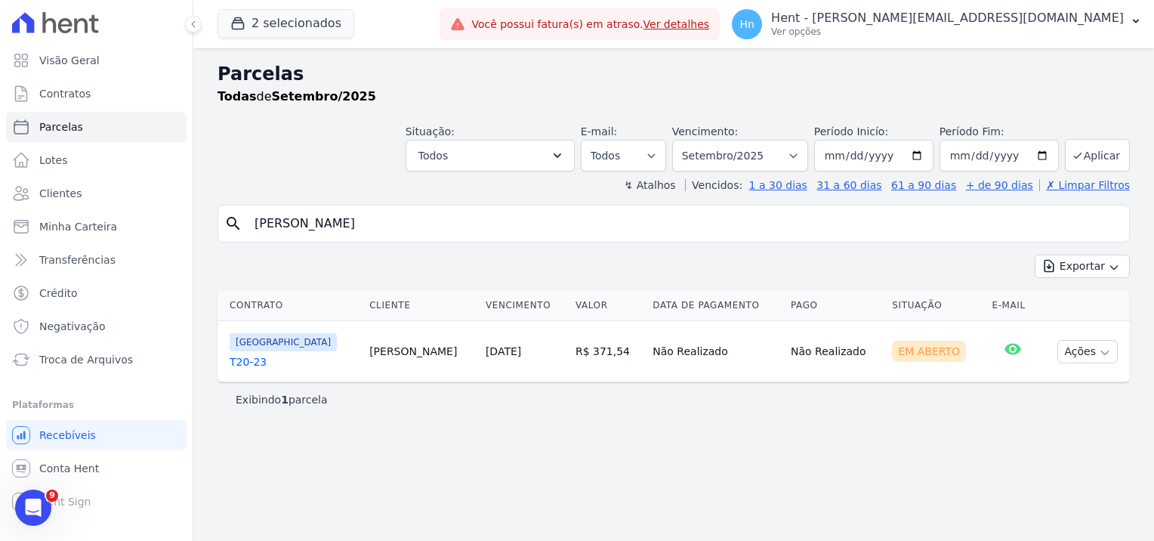
click at [468, 223] on input "[PERSON_NAME]" at bounding box center [684, 223] width 878 height 30
click at [565, 148] on icon "button" at bounding box center [557, 155] width 15 height 15
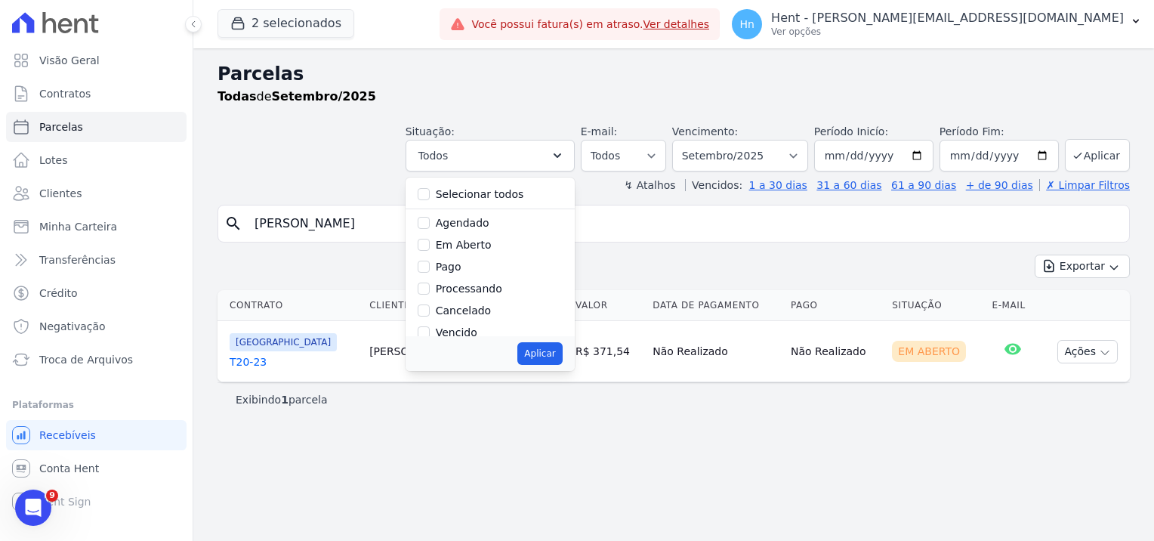
click at [489, 227] on label "Agendado" at bounding box center [463, 223] width 54 height 12
click at [430, 227] on input "Agendado" at bounding box center [424, 223] width 12 height 12
click at [489, 223] on label "Agendado" at bounding box center [463, 223] width 54 height 12
click at [430, 223] on input "Agendado" at bounding box center [424, 223] width 12 height 12
checkbox input "false"
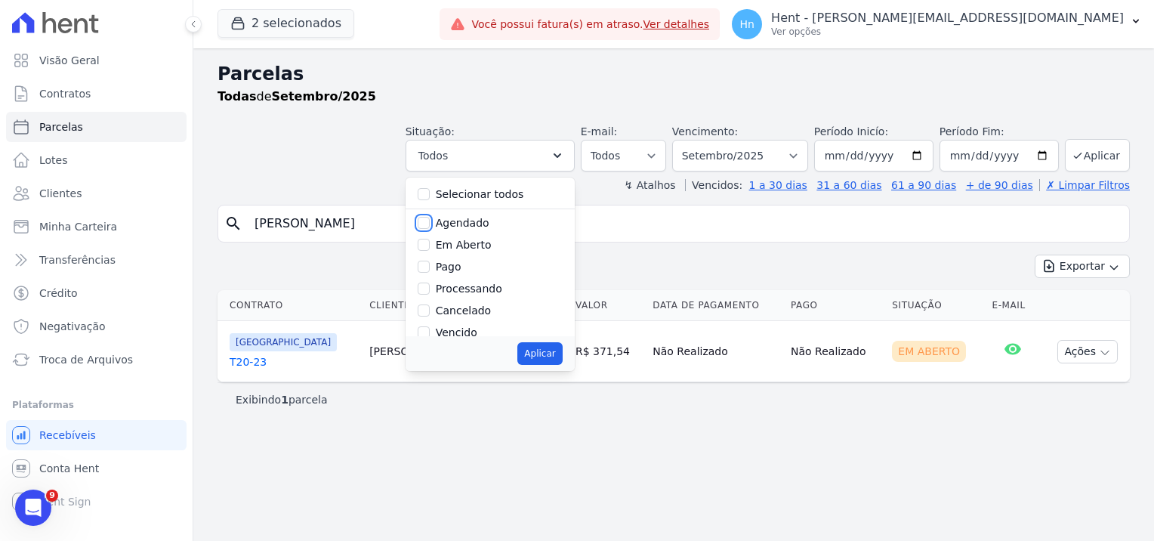
scroll to position [100, 0]
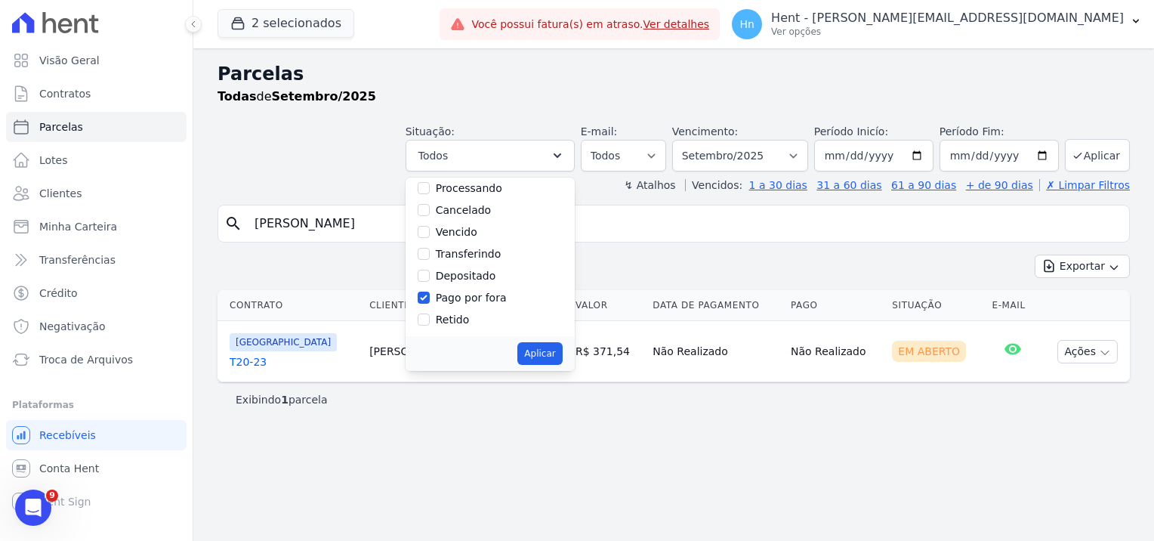
click at [570, 371] on td "R$ 371,54" at bounding box center [608, 351] width 77 height 61
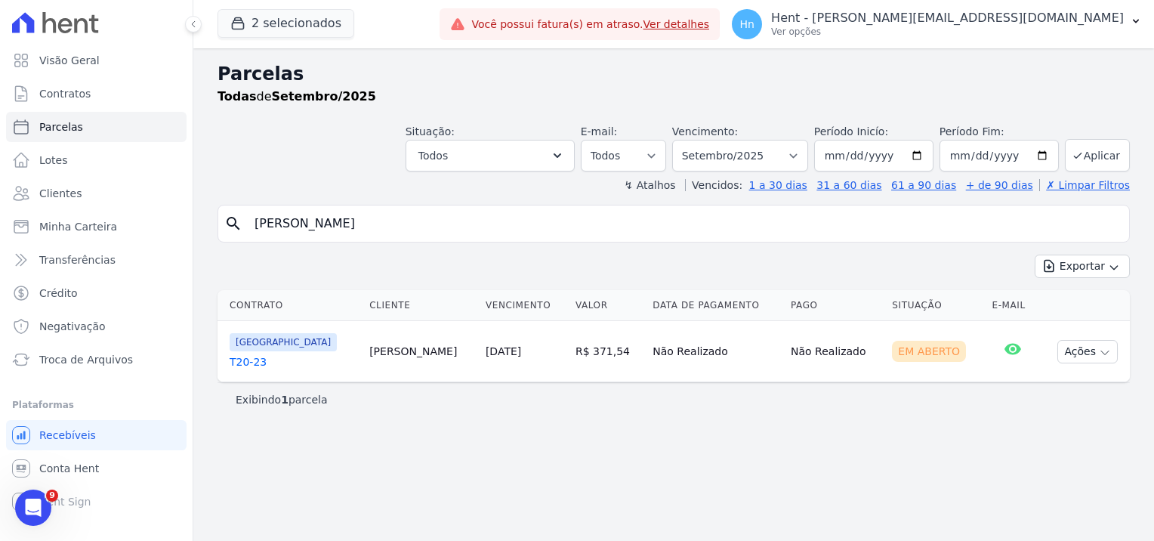
click at [570, 354] on td "R$ 371,54" at bounding box center [608, 351] width 77 height 61
click at [808, 154] on select "Filtrar por período ──────── Todos os meses Setembro/2023 Outubro/2023 Novembro…" at bounding box center [740, 156] width 136 height 32
select select "all"
click at [696, 140] on select "Filtrar por período ──────── Todos os meses Setembro/2023 Outubro/2023 Novembro…" at bounding box center [740, 156] width 136 height 32
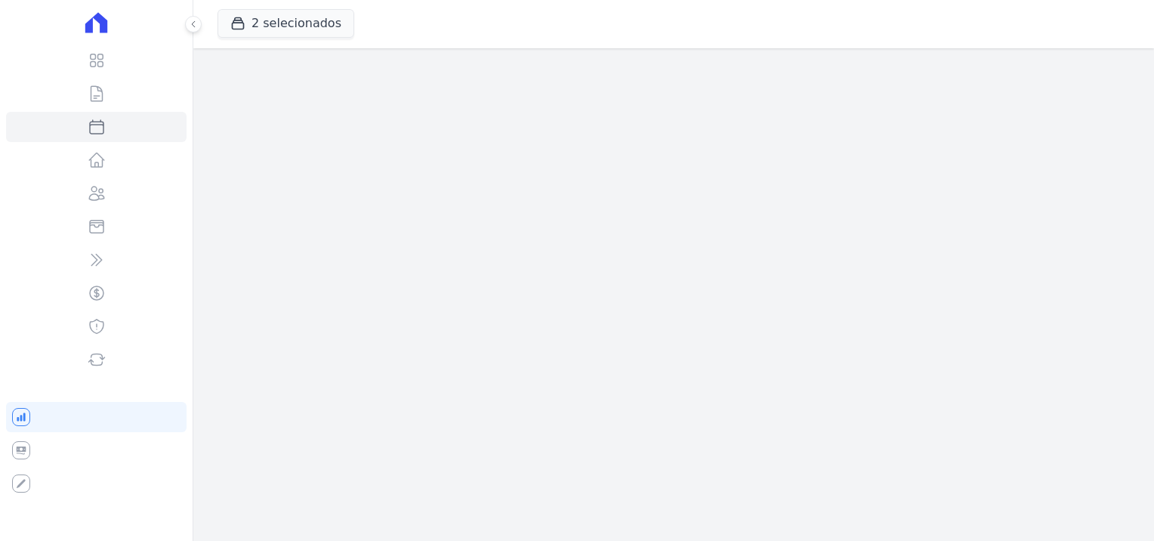
select select
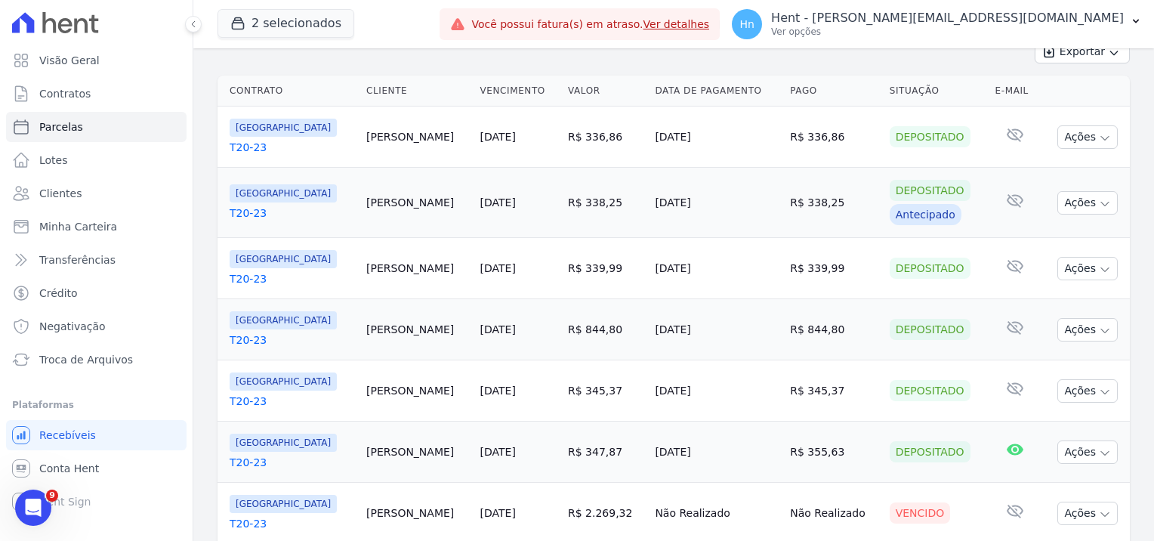
scroll to position [9, 0]
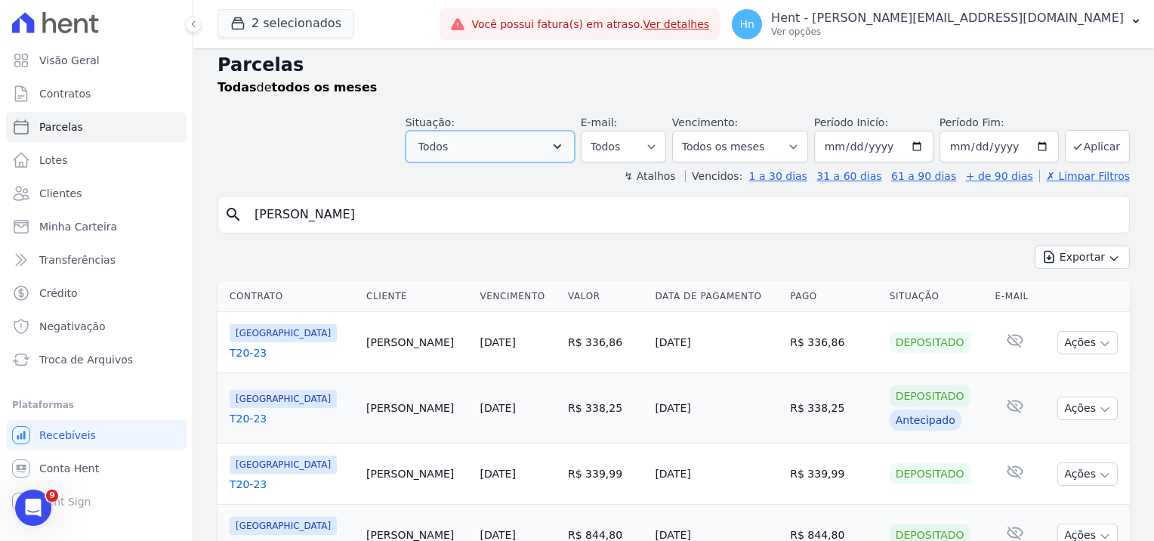
click at [565, 148] on icon "button" at bounding box center [557, 146] width 15 height 15
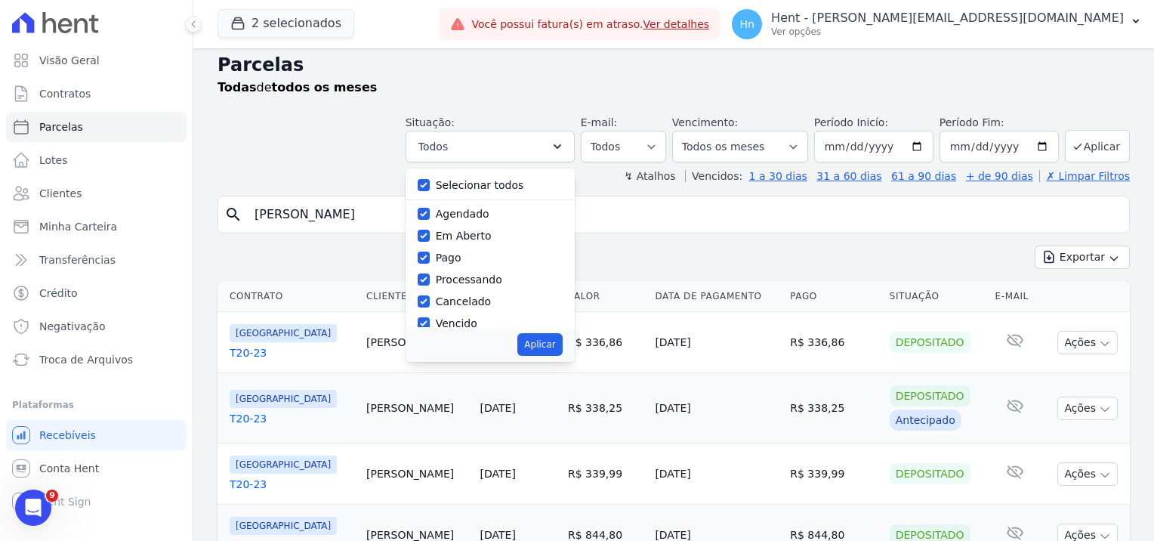
click at [505, 191] on label "Selecionar todos" at bounding box center [480, 185] width 88 height 12
click at [430, 191] on input "Selecionar todos" at bounding box center [424, 185] width 12 height 12
checkbox input "false"
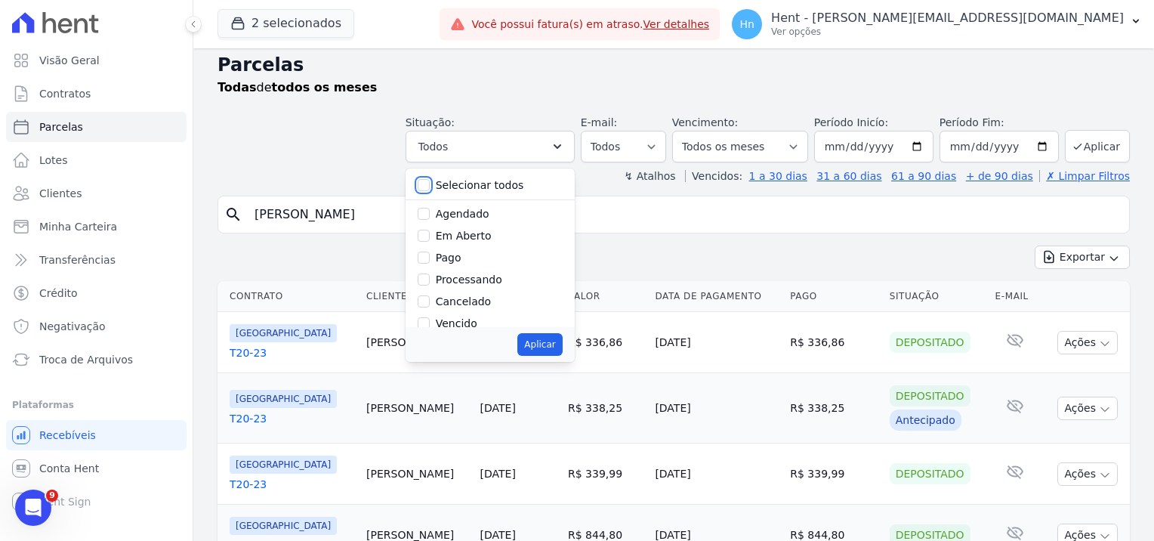
checkbox input "false"
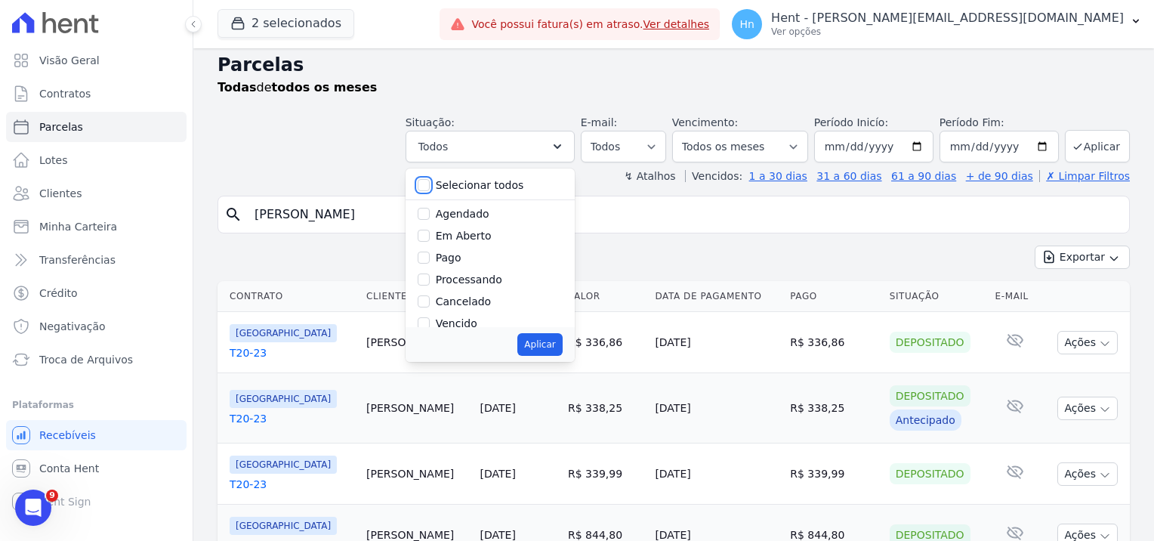
checkbox input "false"
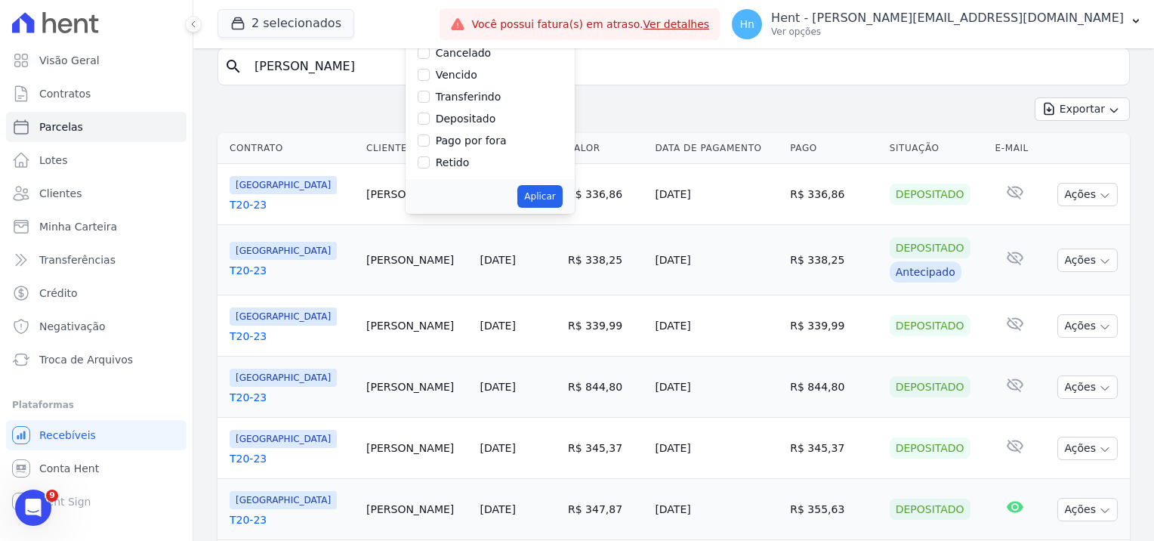
scroll to position [160, 0]
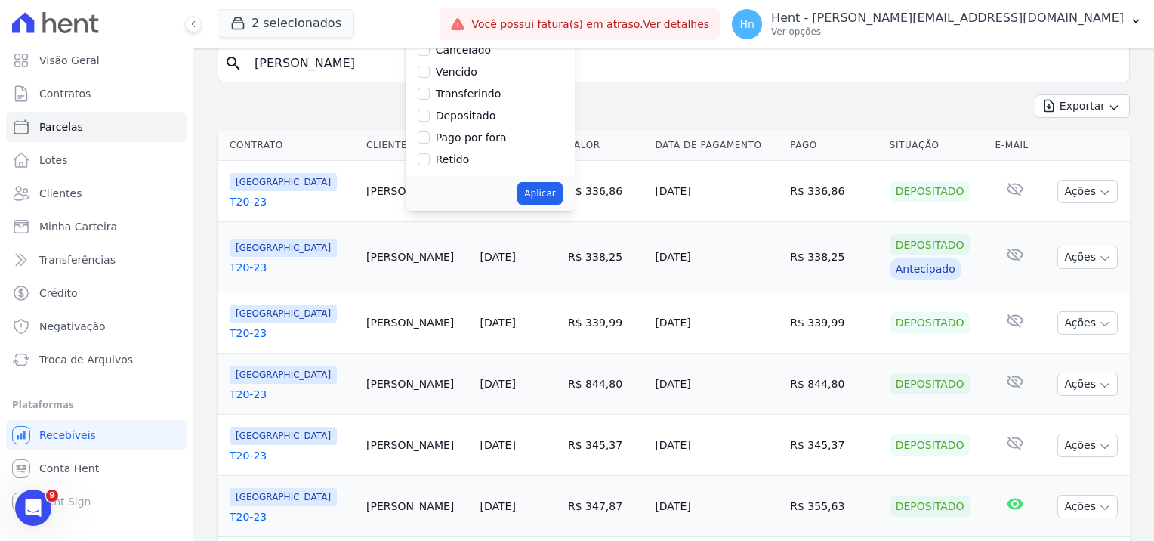
click at [502, 139] on label "Pago por fora" at bounding box center [471, 137] width 71 height 12
click at [430, 139] on input "Pago por fora" at bounding box center [424, 137] width 12 height 12
checkbox input "true"
click at [559, 197] on button "Aplicar" at bounding box center [539, 193] width 45 height 23
select select "paid_externally"
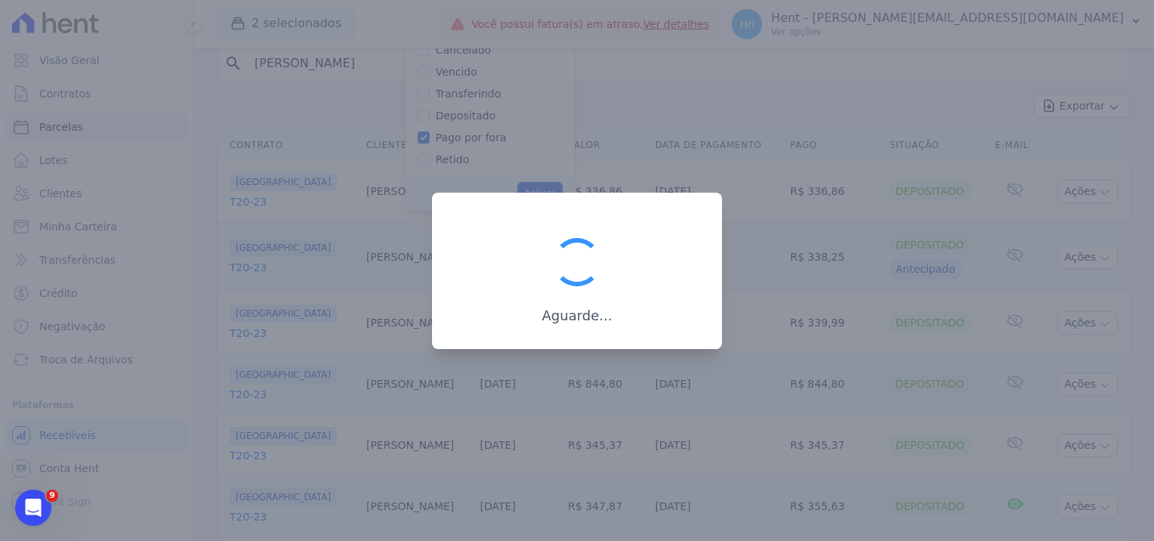
scroll to position [79, 0]
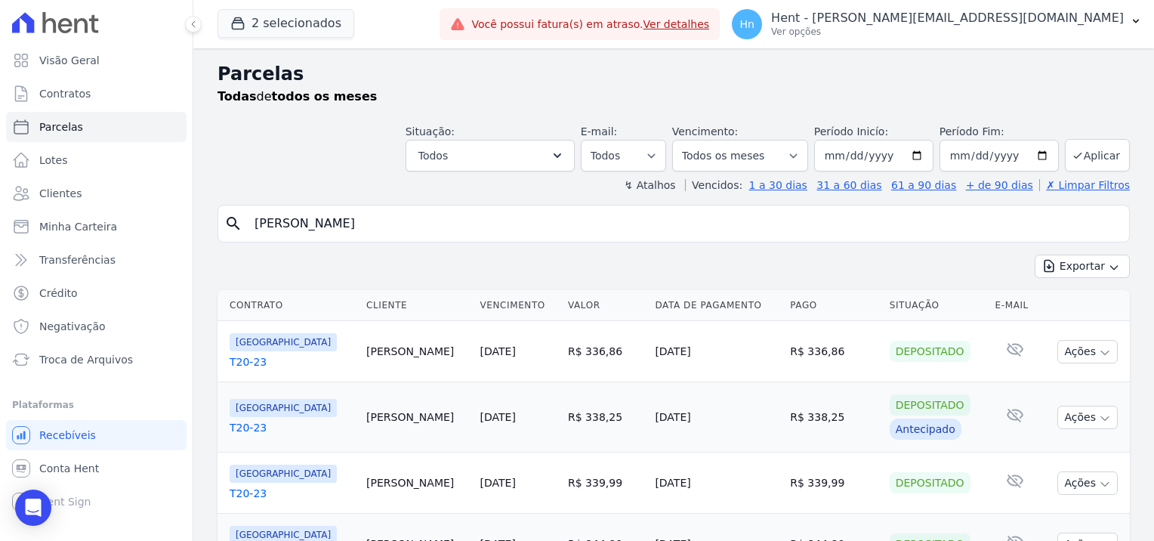
select select "paid_externally"
click at [516, 218] on input "[PERSON_NAME]" at bounding box center [684, 223] width 878 height 30
drag, startPoint x: 495, startPoint y: 224, endPoint x: 351, endPoint y: 220, distance: 143.6
click at [349, 220] on input "[PERSON_NAME]" at bounding box center [684, 223] width 878 height 30
type input "Graziela Monique"
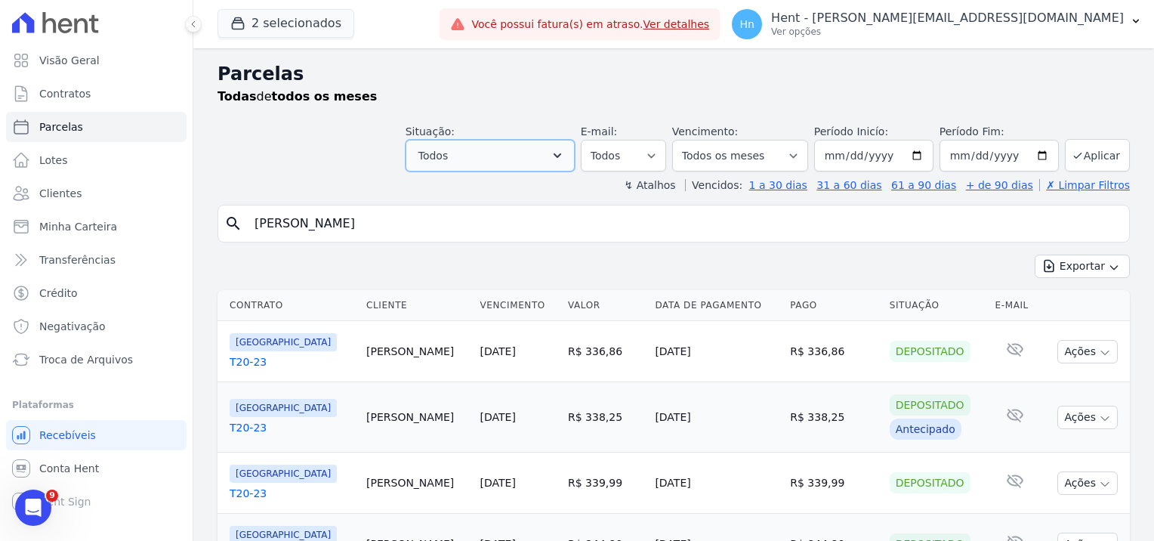
click at [565, 154] on icon "button" at bounding box center [557, 155] width 15 height 15
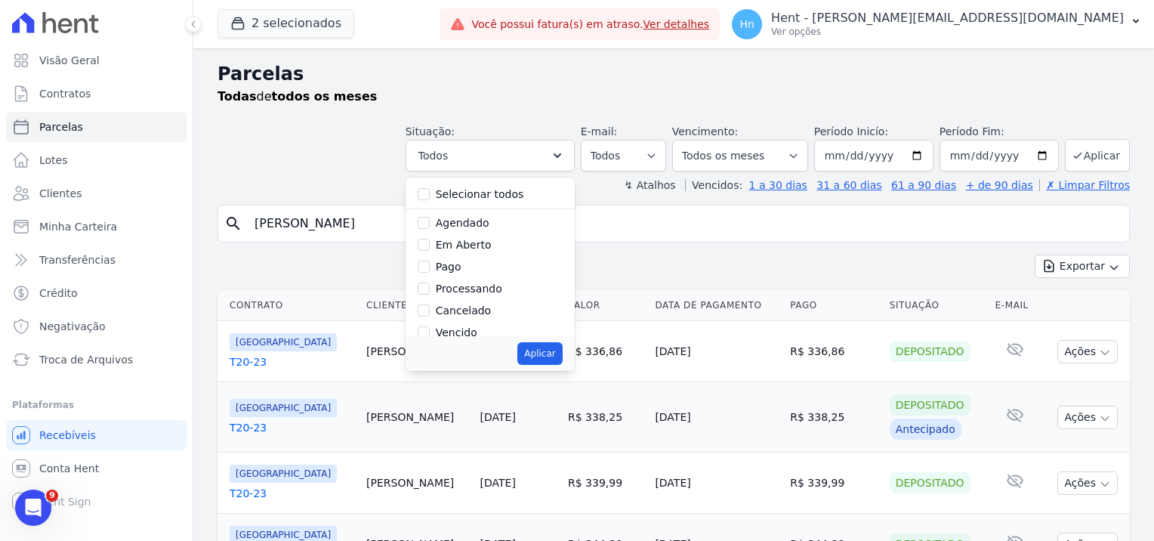
click at [511, 193] on label "Selecionar todos" at bounding box center [480, 194] width 88 height 12
click at [430, 193] on input "Selecionar todos" at bounding box center [424, 194] width 12 height 12
checkbox input "true"
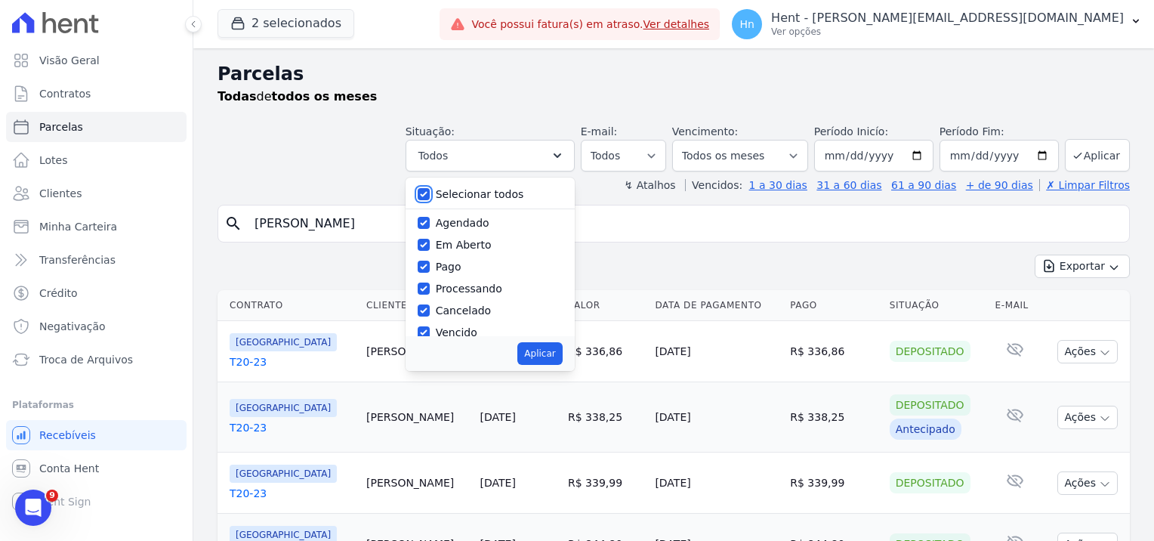
checkbox input "true"
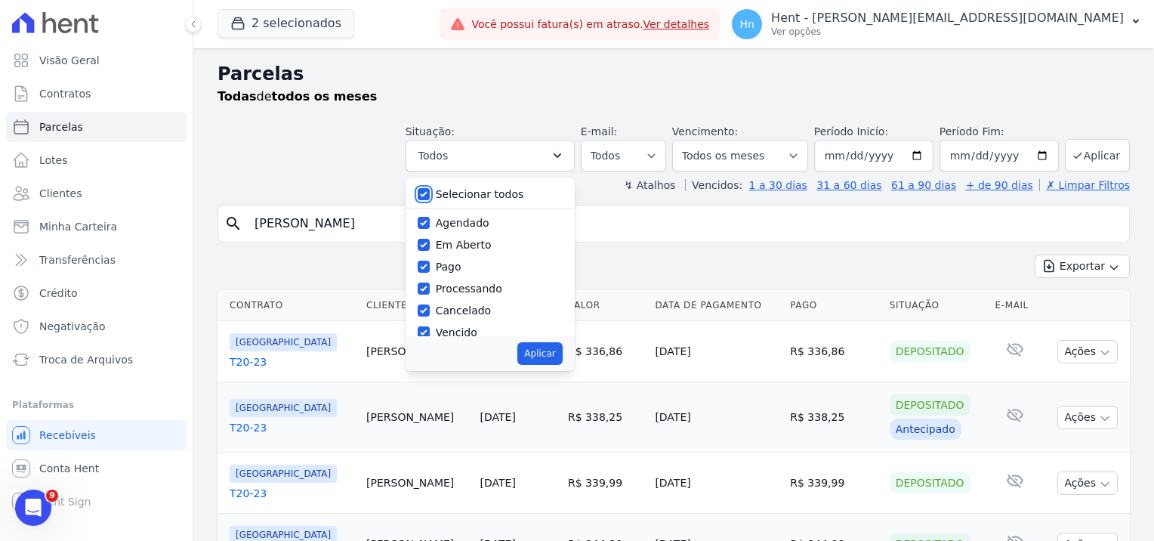
checkbox input "true"
click at [492, 199] on label "Selecionar todos" at bounding box center [480, 194] width 88 height 12
click at [430, 199] on input "Selecionar todos" at bounding box center [424, 194] width 12 height 12
checkbox input "false"
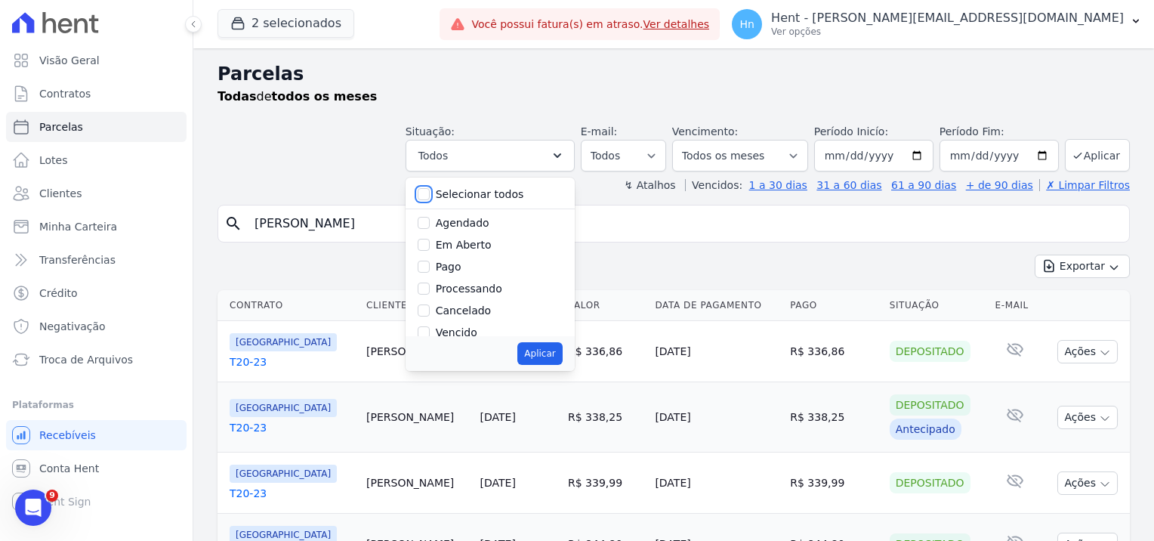
checkbox input "false"
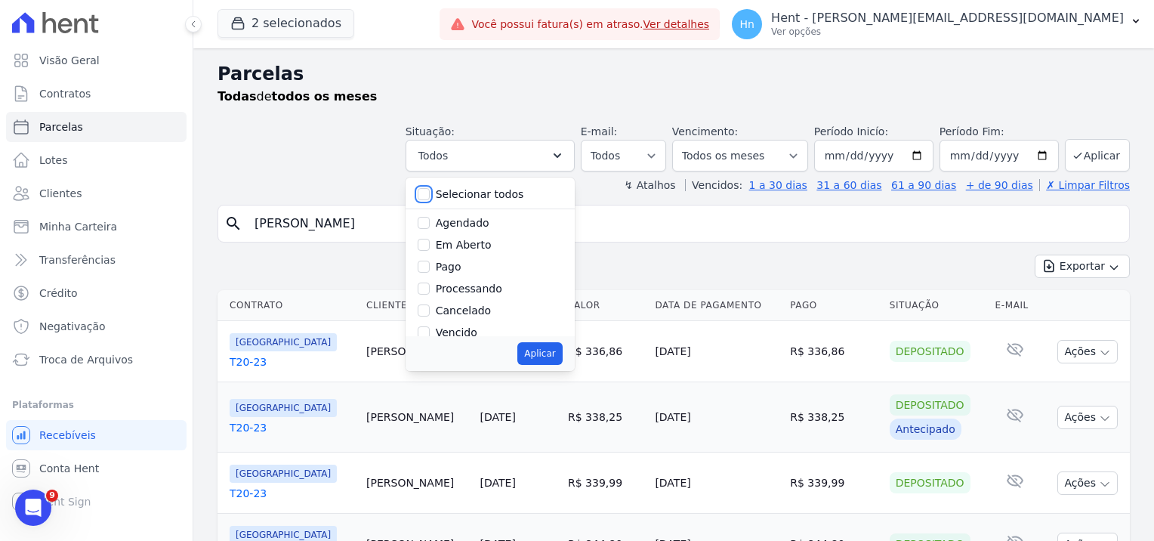
checkbox input "false"
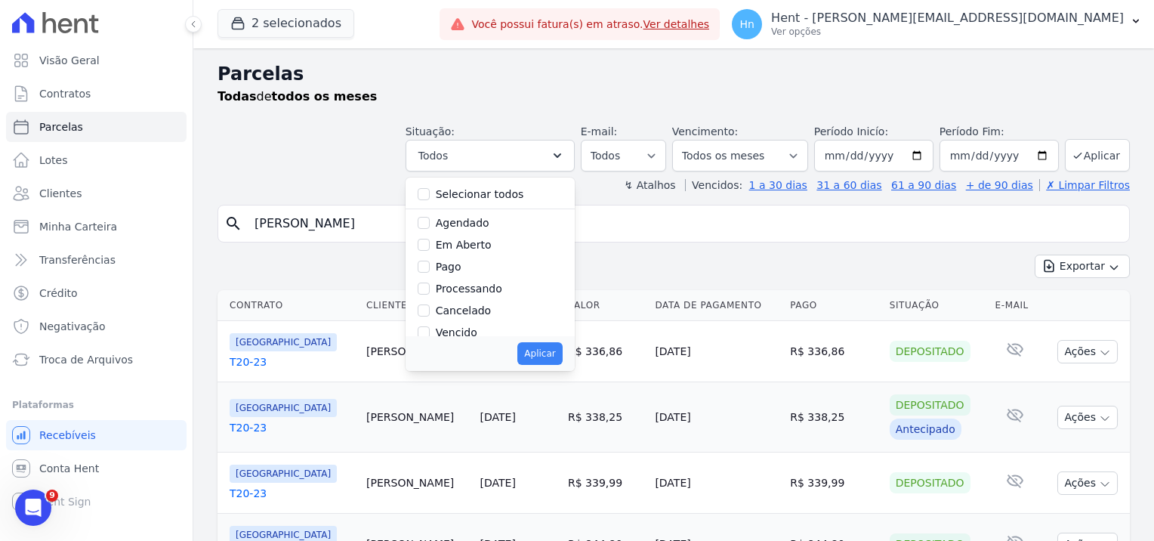
drag, startPoint x: 489, startPoint y: 311, endPoint x: 538, endPoint y: 348, distance: 61.5
click at [488, 311] on label "Cancelado" at bounding box center [463, 310] width 55 height 12
click at [430, 311] on input "Cancelado" at bounding box center [424, 310] width 12 height 12
checkbox input "true"
click at [545, 357] on button "Aplicar" at bounding box center [539, 353] width 45 height 23
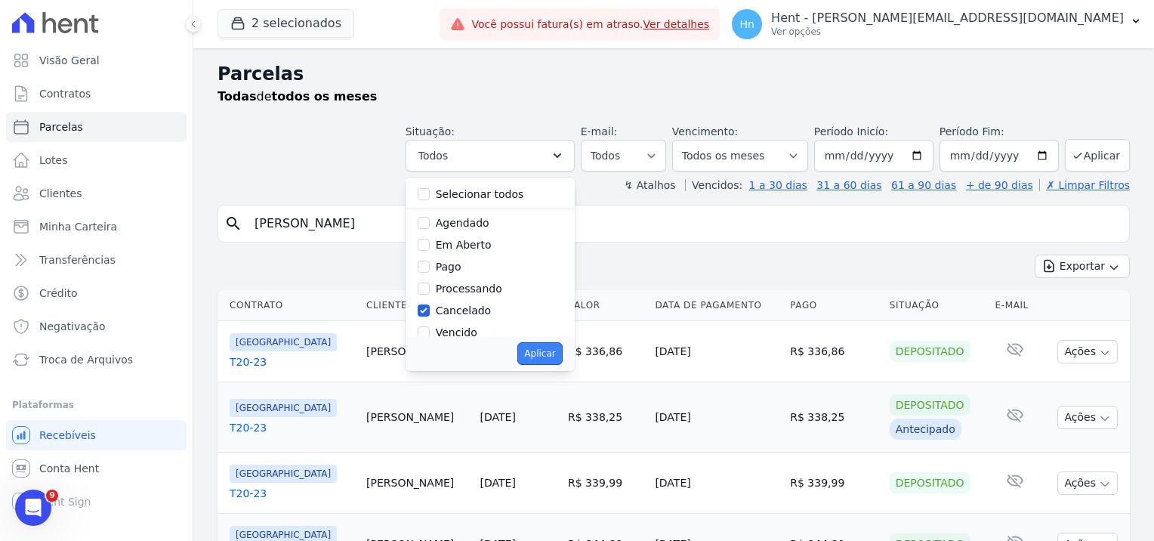
select select "cancelled"
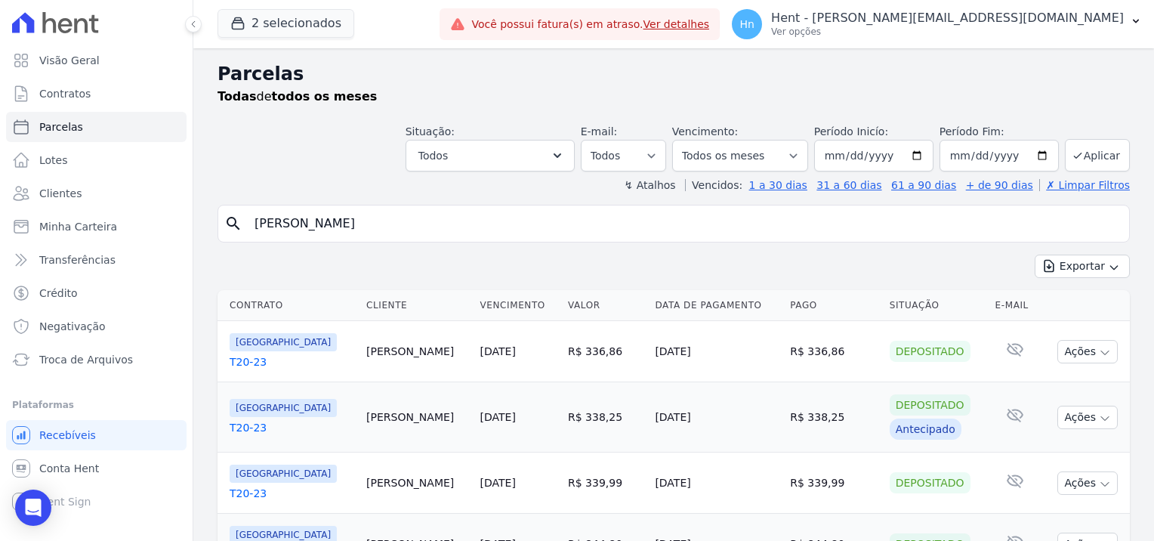
select select "cancelled"
drag, startPoint x: 384, startPoint y: 224, endPoint x: 236, endPoint y: 224, distance: 148.0
click at [236, 224] on div "search Graziela Monique" at bounding box center [674, 224] width 912 height 38
type input "[PERSON_NAME]"
select select
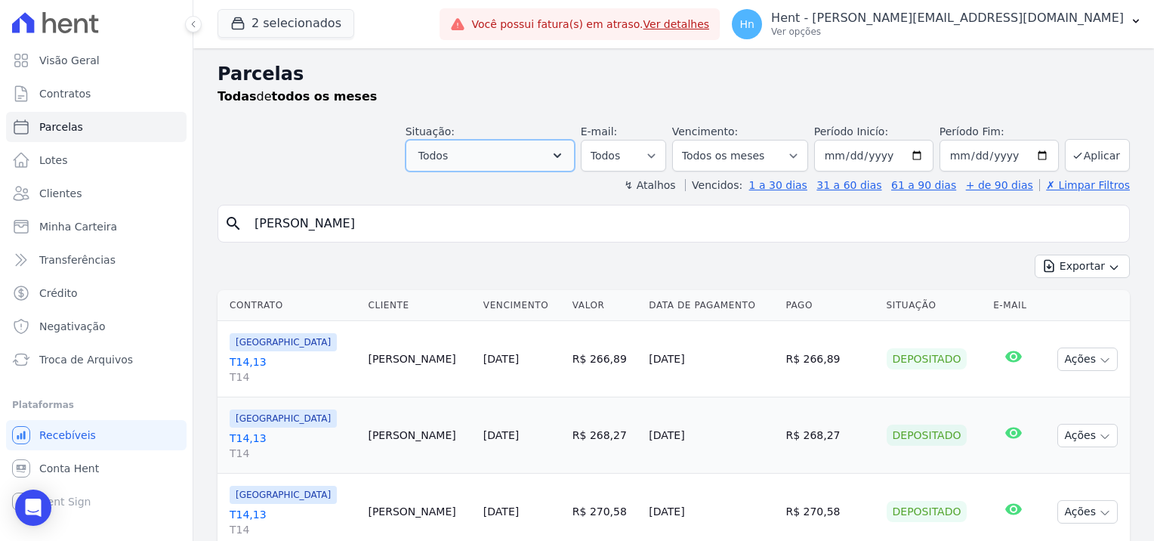
click at [565, 157] on icon "button" at bounding box center [557, 155] width 15 height 15
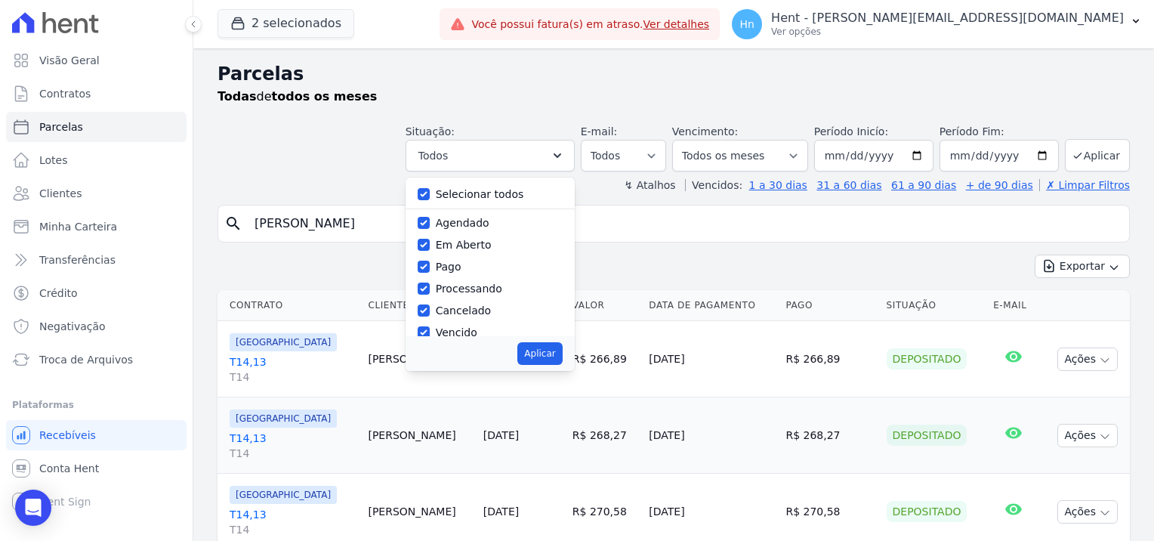
click at [529, 195] on div "Selecionar todos" at bounding box center [490, 195] width 145 height 22
click at [476, 201] on div "Selecionar todos" at bounding box center [480, 195] width 88 height 16
click at [494, 196] on label "Selecionar todos" at bounding box center [480, 194] width 88 height 12
click at [430, 196] on input "Selecionar todos" at bounding box center [424, 194] width 12 height 12
checkbox input "false"
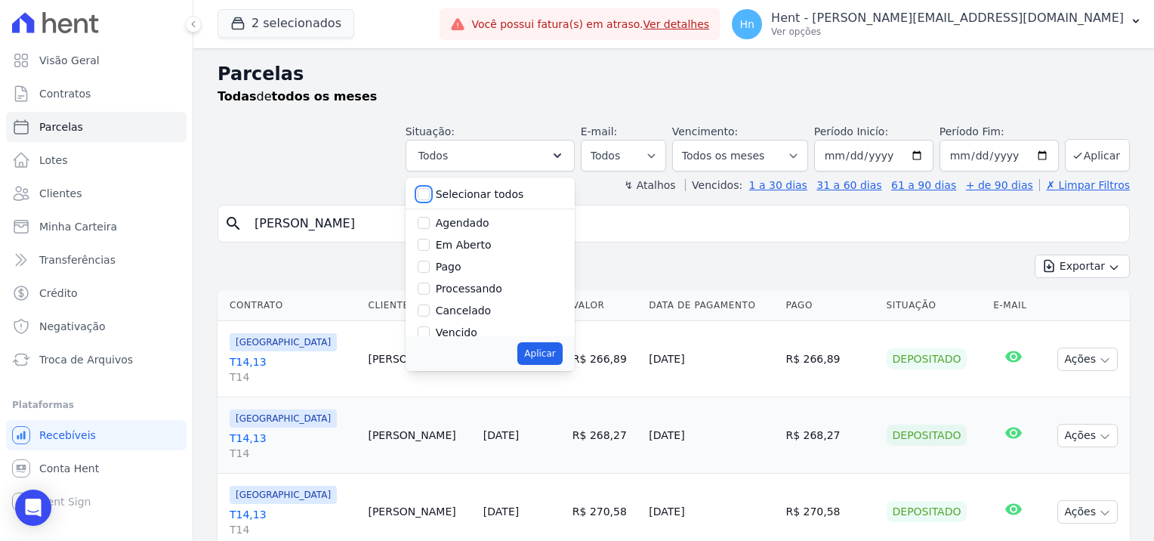
checkbox input "false"
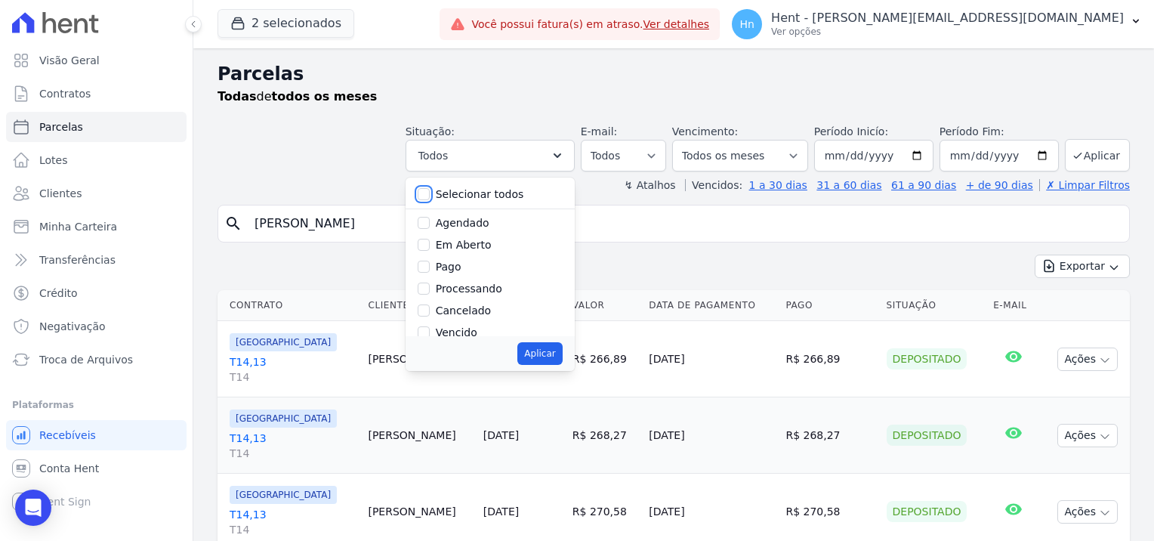
checkbox input "false"
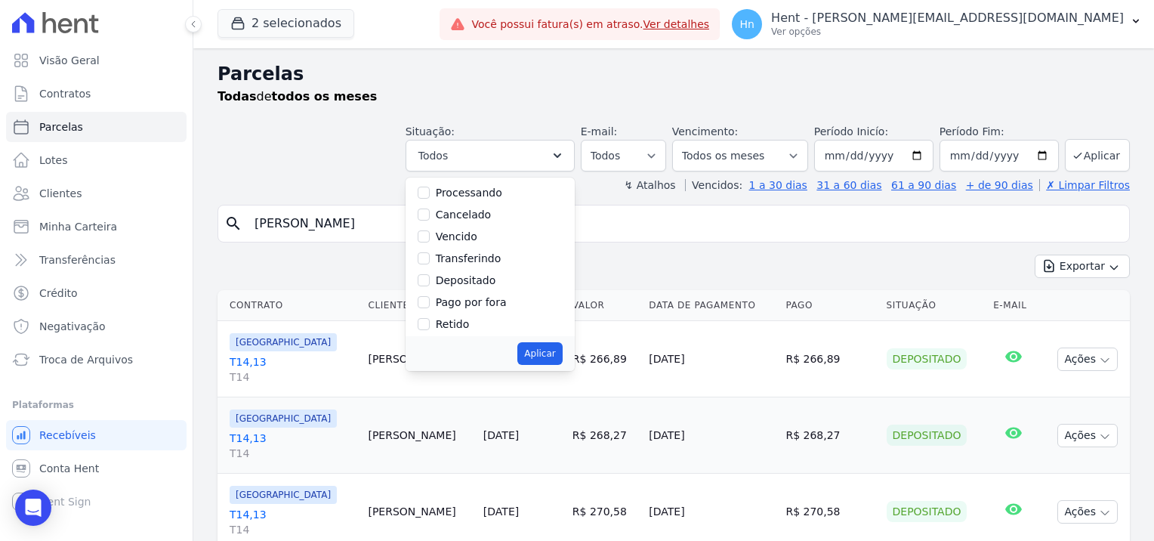
scroll to position [100, 0]
click at [492, 297] on label "Pago por fora" at bounding box center [471, 298] width 71 height 12
click at [430, 297] on input "Pago por fora" at bounding box center [424, 298] width 12 height 12
checkbox input "true"
click at [548, 350] on button "Aplicar" at bounding box center [539, 353] width 45 height 23
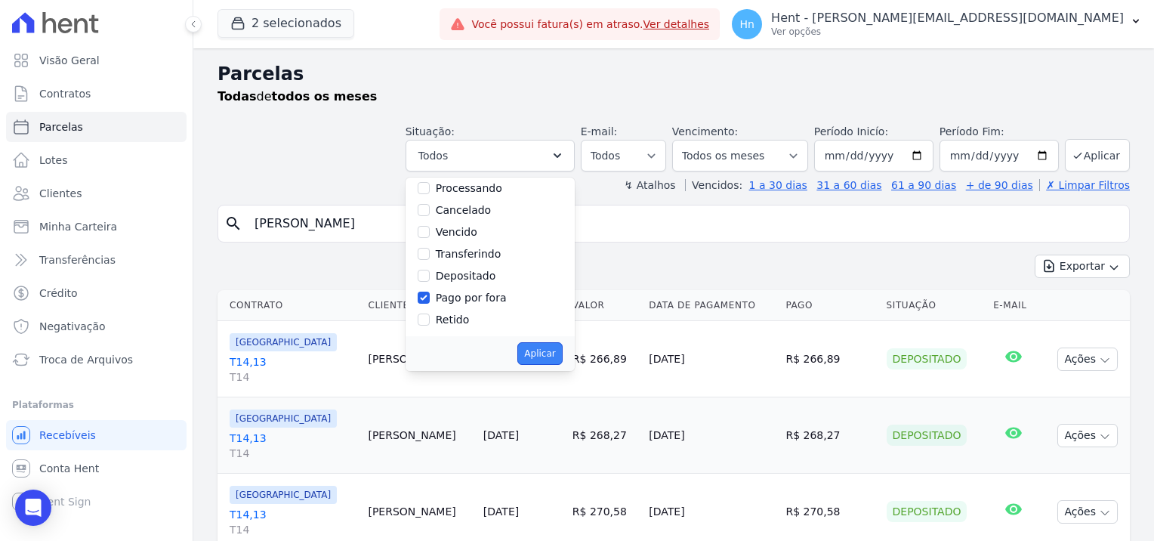
select select "paid_externally"
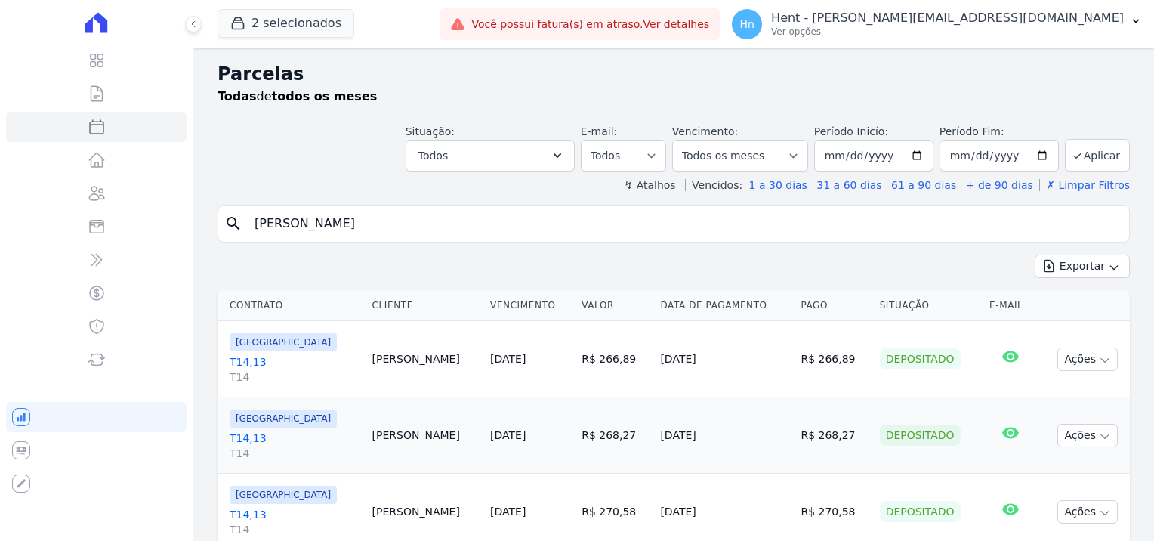
select select
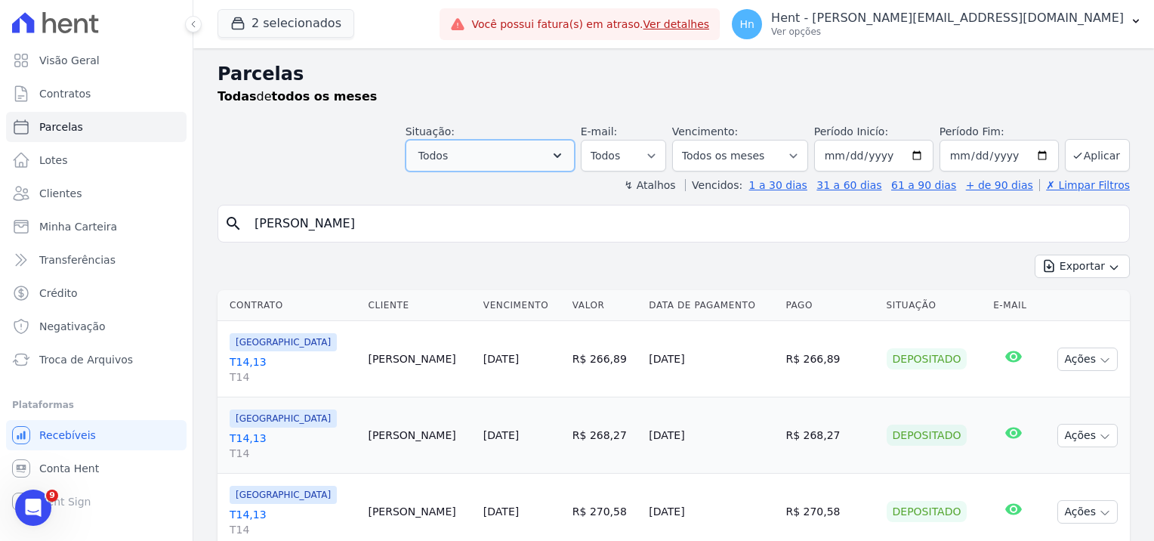
click at [561, 156] on icon "button" at bounding box center [558, 155] width 8 height 5
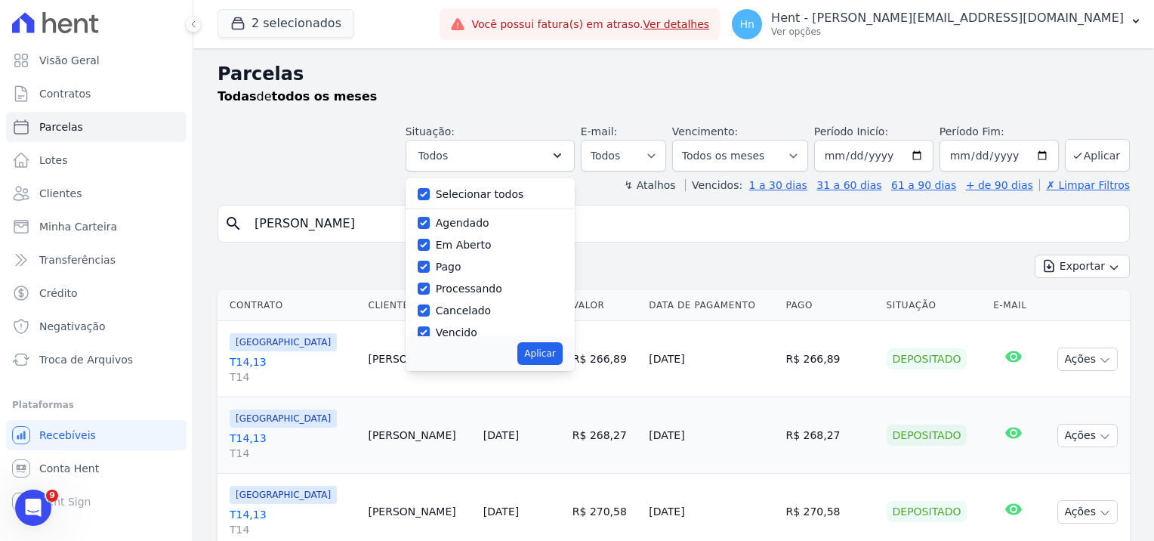
click at [482, 245] on label "Em Aberto" at bounding box center [464, 245] width 56 height 12
click at [430, 245] on input "Em Aberto" at bounding box center [424, 245] width 12 height 12
checkbox input "true"
checkbox input "false"
click at [561, 353] on button "Aplicar" at bounding box center [539, 353] width 45 height 23
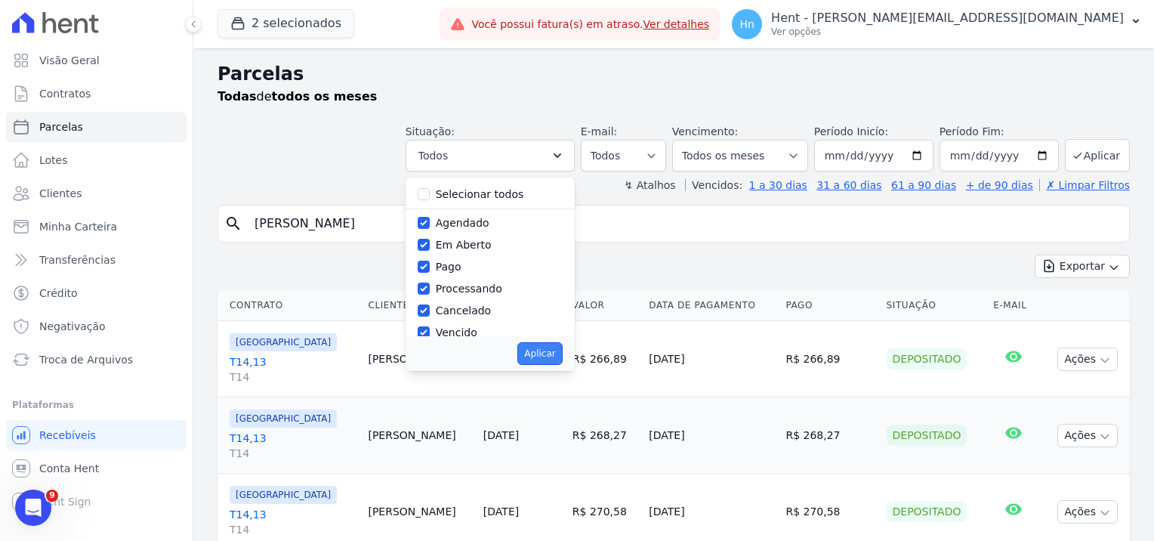
select select "pending"
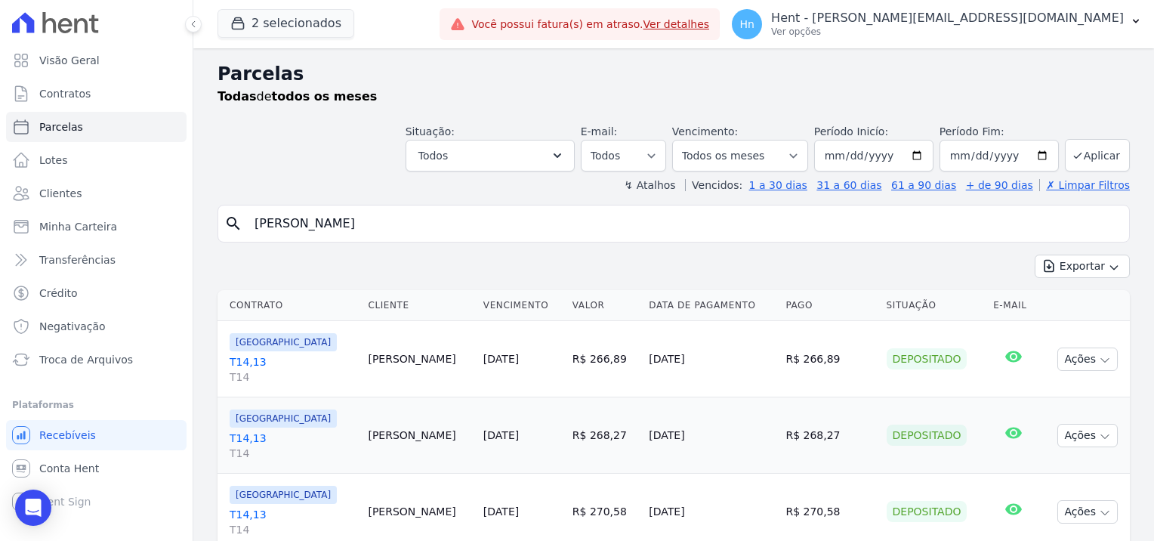
select select "pending"
drag, startPoint x: 308, startPoint y: 227, endPoint x: 233, endPoint y: 220, distance: 75.8
click at [233, 220] on div "search [PERSON_NAME]" at bounding box center [674, 224] width 912 height 38
type input "francisco"
select select
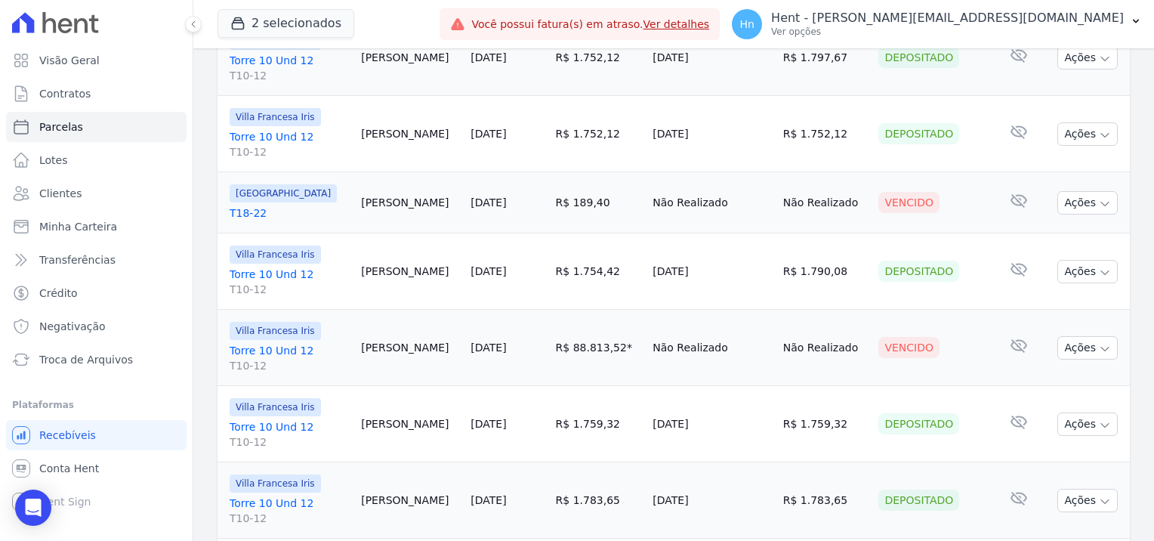
scroll to position [378, 0]
click at [245, 211] on link "T18-22" at bounding box center [289, 212] width 119 height 15
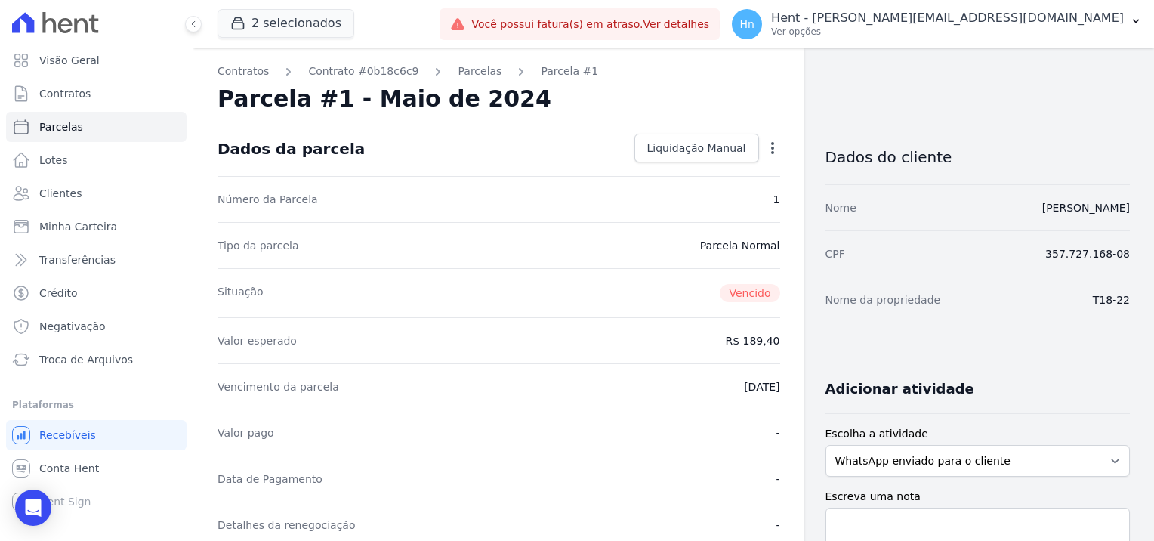
select select
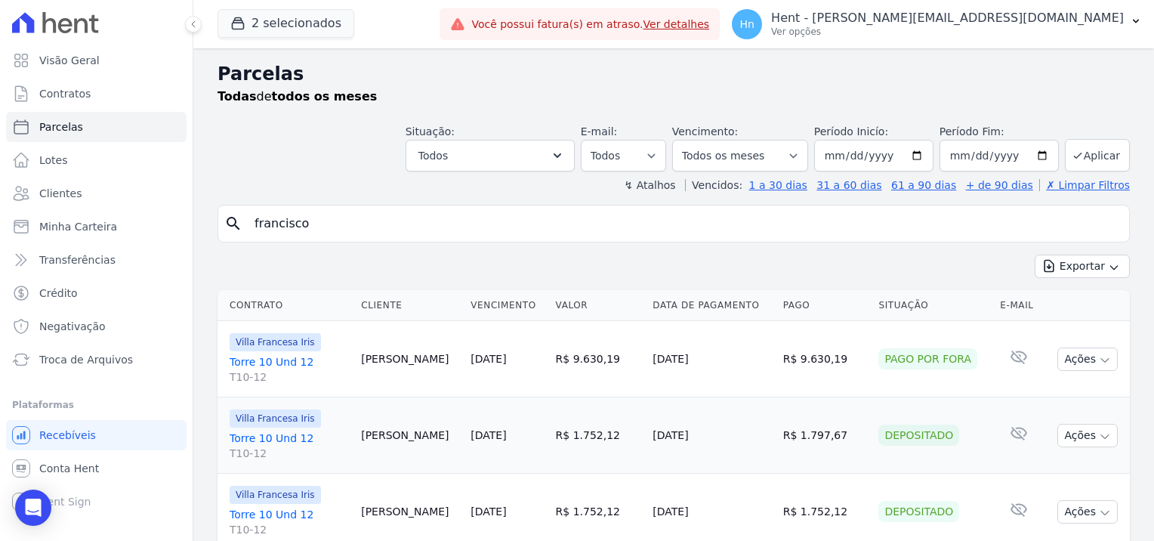
click at [333, 218] on input "francisco" at bounding box center [684, 223] width 878 height 30
type input "[PERSON_NAME]"
select select
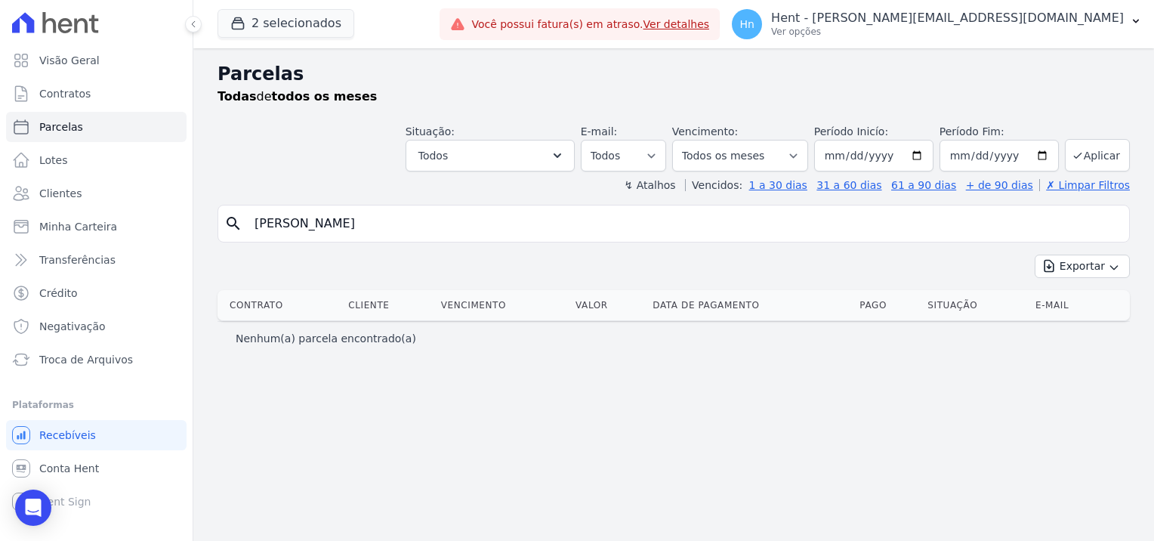
click at [493, 229] on input "[PERSON_NAME]" at bounding box center [684, 223] width 878 height 30
click at [83, 193] on link "Clientes" at bounding box center [96, 193] width 181 height 30
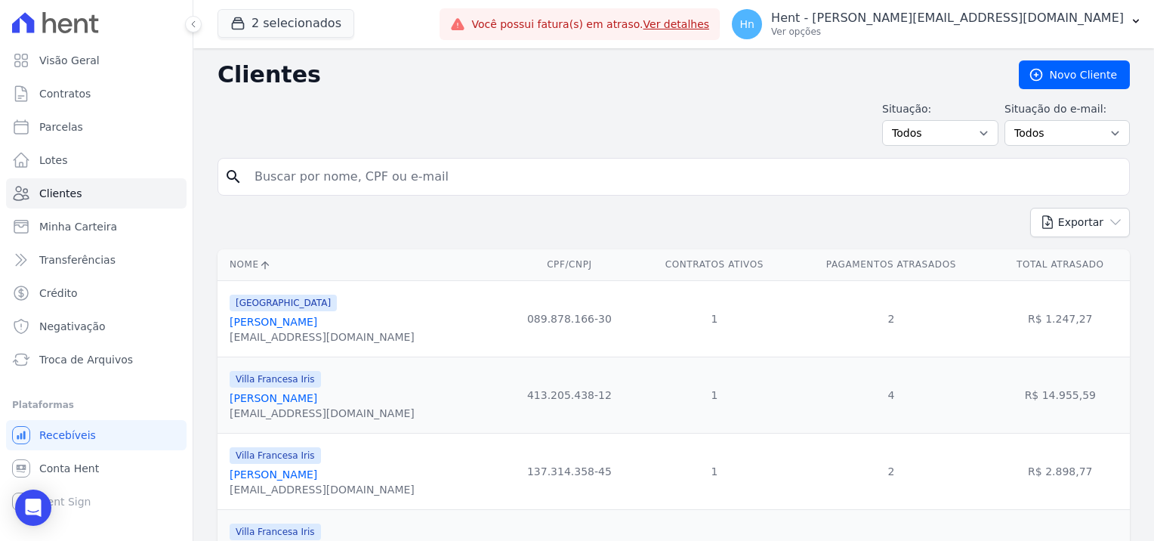
click at [409, 173] on input "search" at bounding box center [684, 177] width 878 height 30
paste input "[PERSON_NAME]"
type input "[PERSON_NAME]"
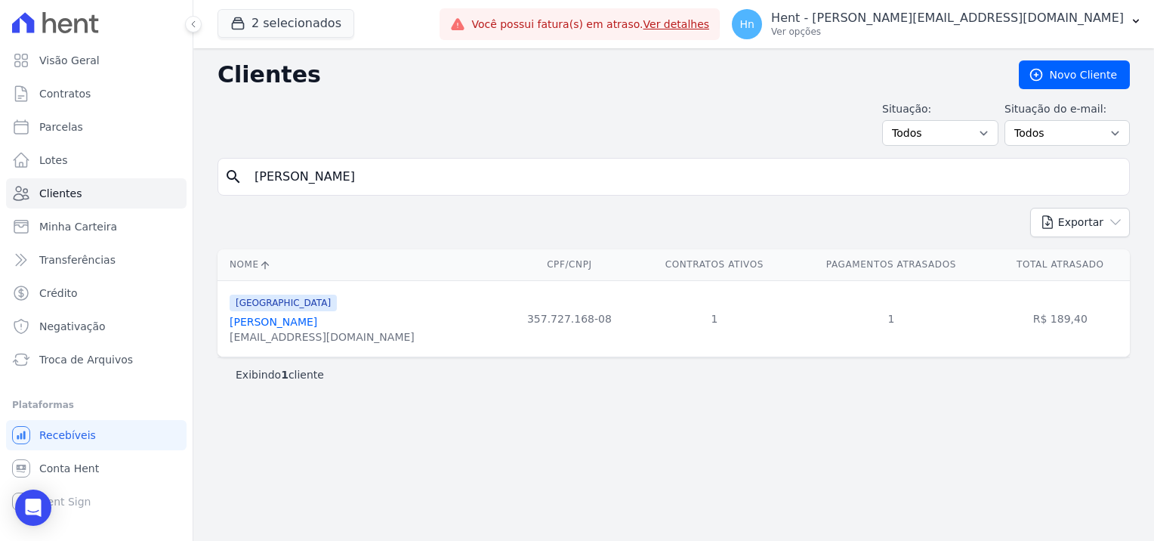
click at [297, 326] on link "[PERSON_NAME]" at bounding box center [274, 322] width 88 height 12
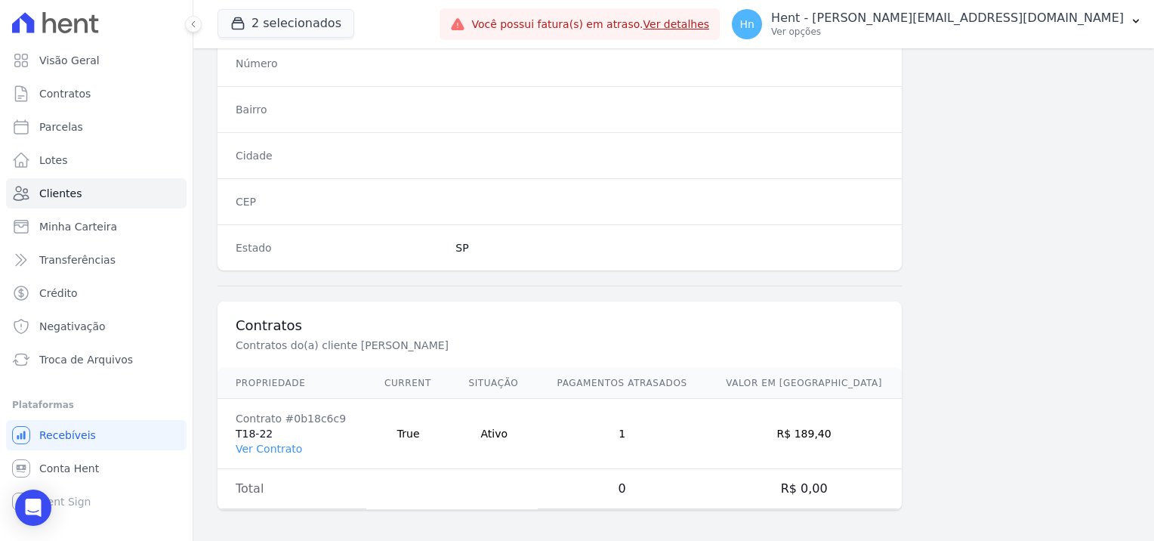
scroll to position [867, 0]
click at [263, 443] on link "Ver Contrato" at bounding box center [269, 449] width 66 height 12
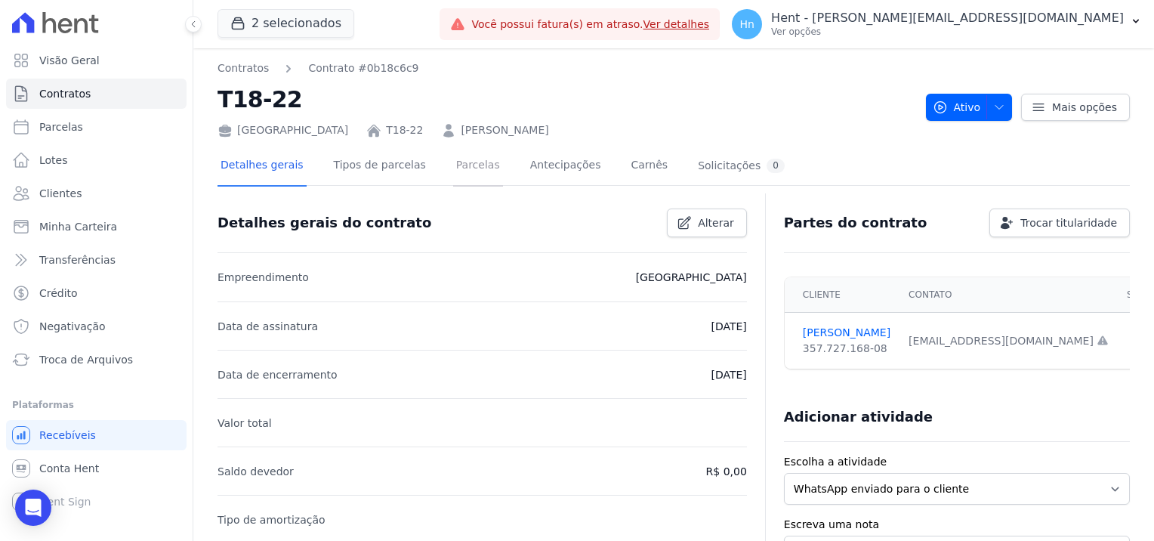
click at [458, 168] on link "Parcelas" at bounding box center [478, 167] width 50 height 40
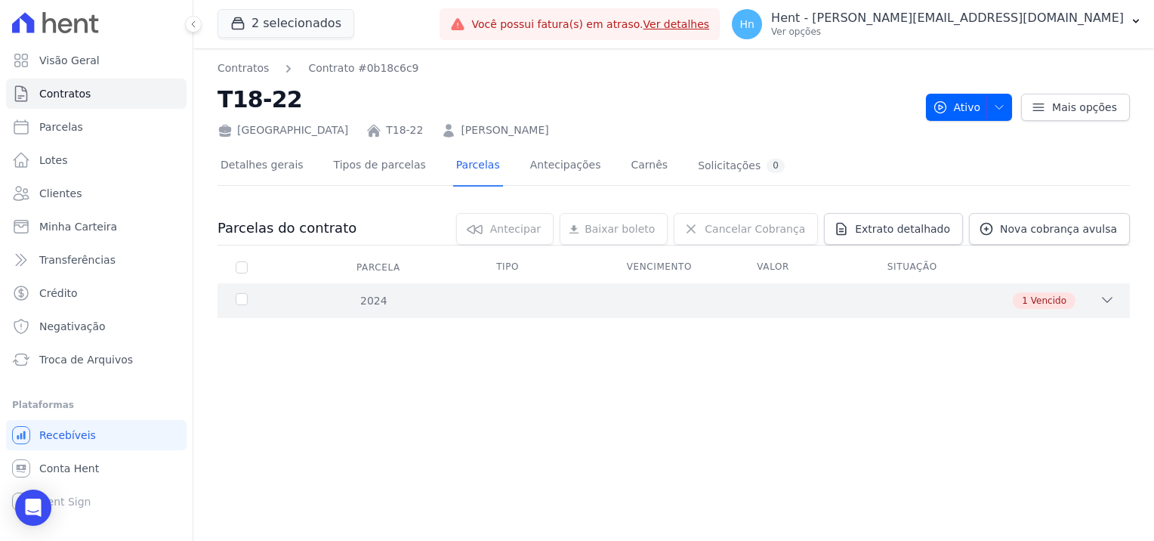
click at [235, 298] on div "2024" at bounding box center [273, 301] width 80 height 16
click at [937, 231] on span "Extrato detalhado" at bounding box center [902, 228] width 95 height 15
click at [1104, 232] on span "Exportar PDF" at bounding box center [1105, 229] width 79 height 15
click at [76, 124] on span "Parcelas" at bounding box center [61, 126] width 44 height 15
select select
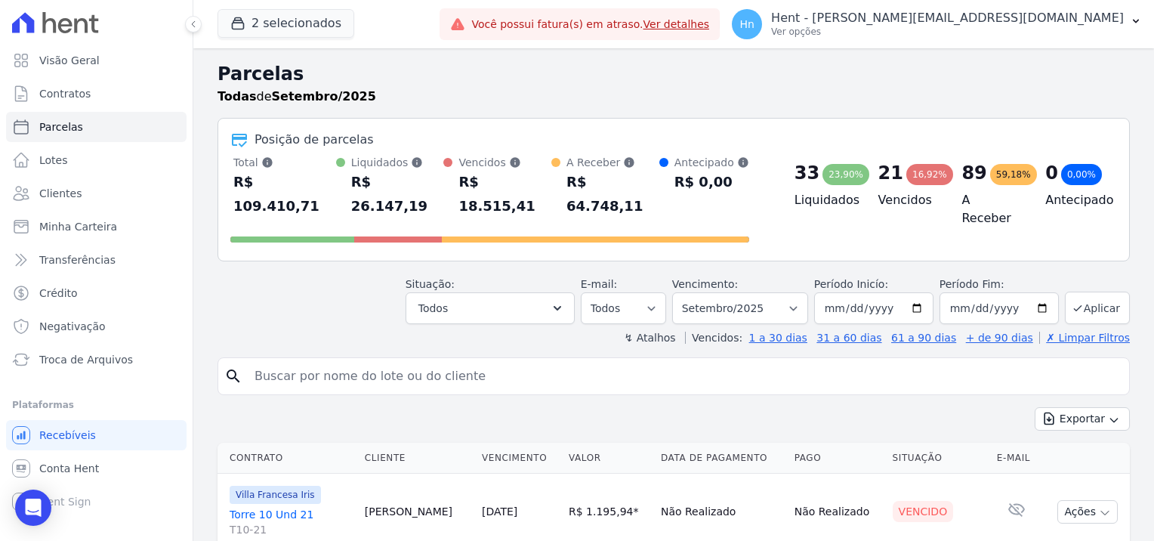
click at [344, 361] on input "search" at bounding box center [684, 376] width 878 height 30
type input "[PERSON_NAME]"
select select
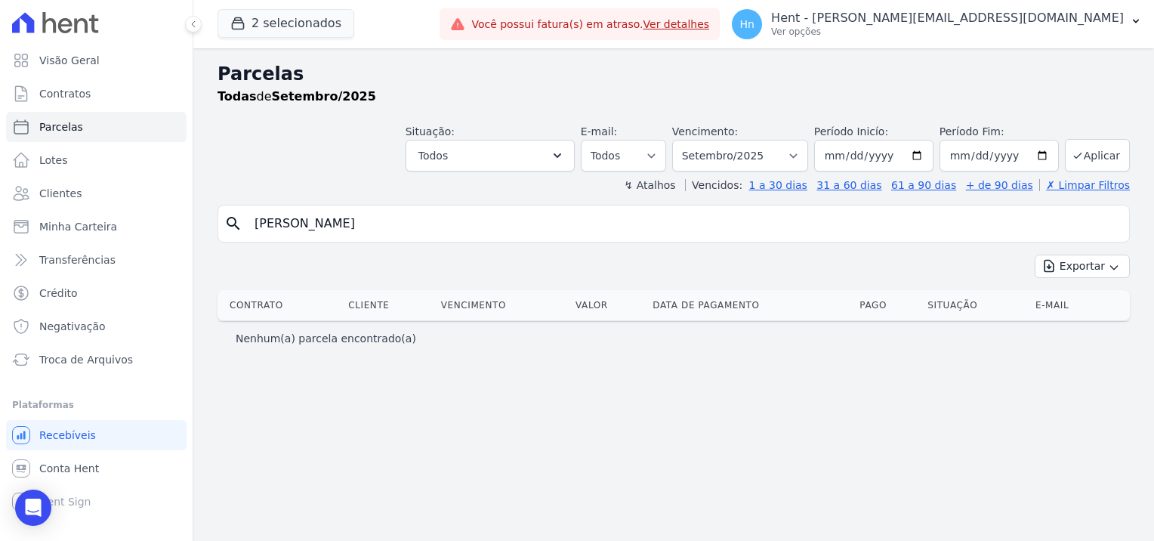
click at [339, 210] on input "[PERSON_NAME]" at bounding box center [684, 223] width 878 height 30
click at [255, 225] on input "[PERSON_NAME]" at bounding box center [684, 223] width 878 height 30
select select
click at [320, 221] on input "[PERSON_NAME]" at bounding box center [684, 223] width 878 height 30
type input "gilbe"
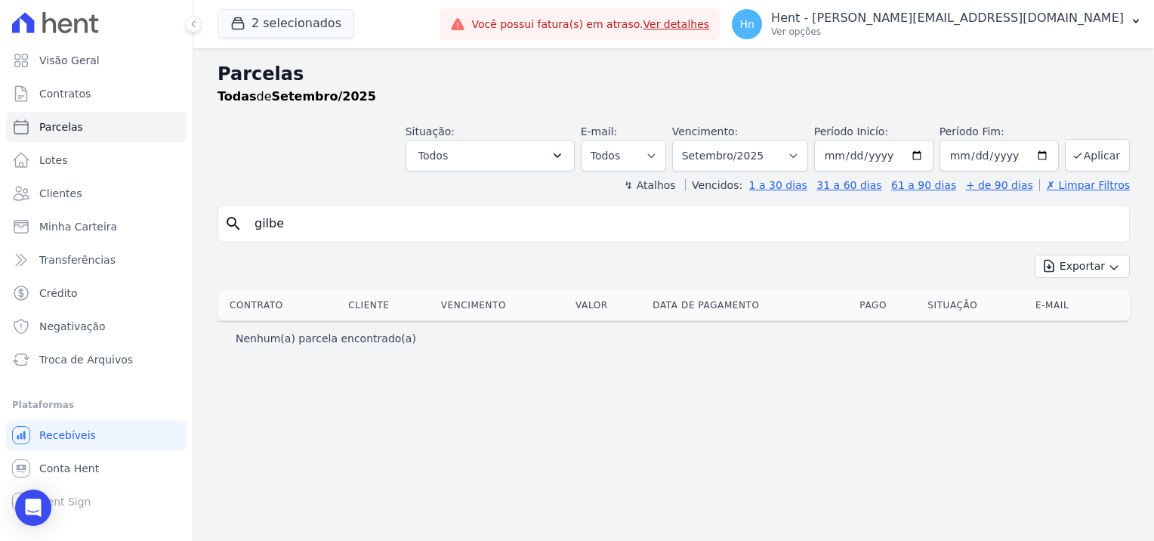
select select
click at [76, 193] on span "Clientes" at bounding box center [60, 193] width 42 height 15
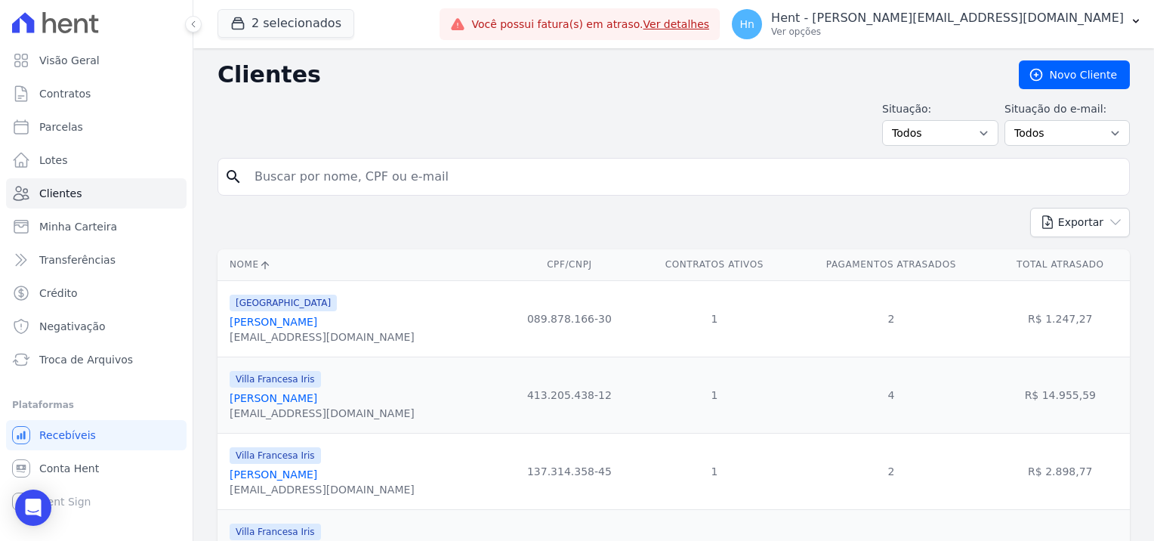
click at [450, 184] on input "search" at bounding box center [684, 177] width 878 height 30
paste input "[PERSON_NAME]"
drag, startPoint x: 449, startPoint y: 178, endPoint x: 196, endPoint y: 179, distance: 253.0
type input "[PERSON_NAME]"
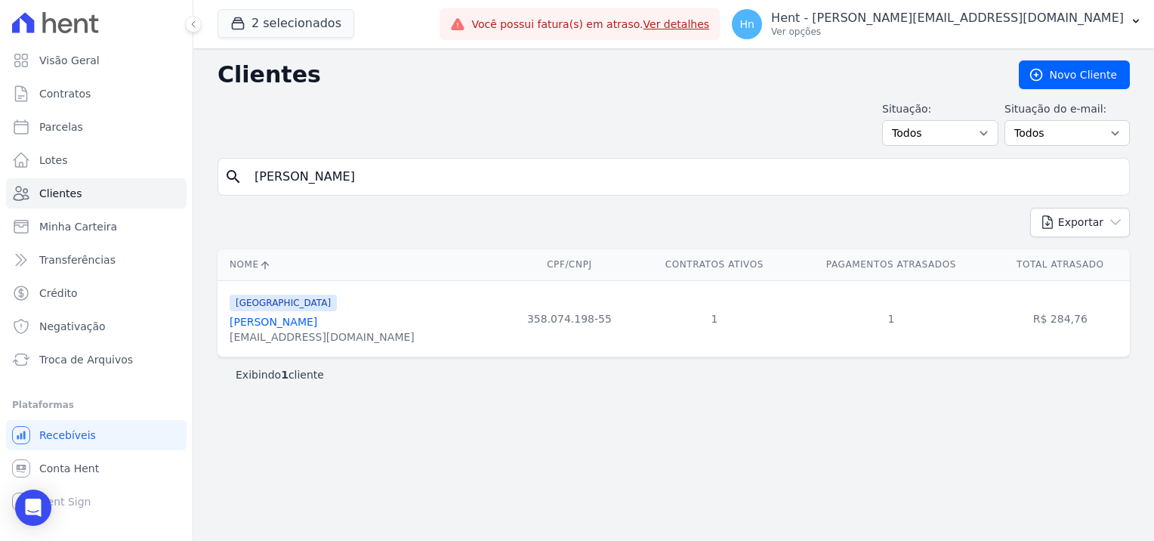
click at [299, 326] on link "[PERSON_NAME]" at bounding box center [274, 322] width 88 height 12
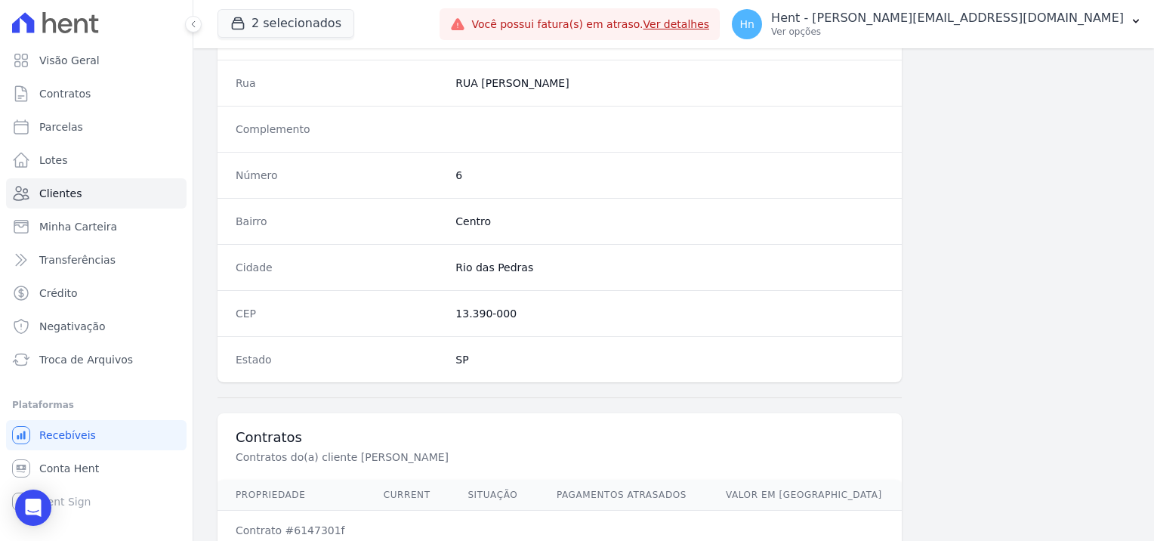
scroll to position [867, 0]
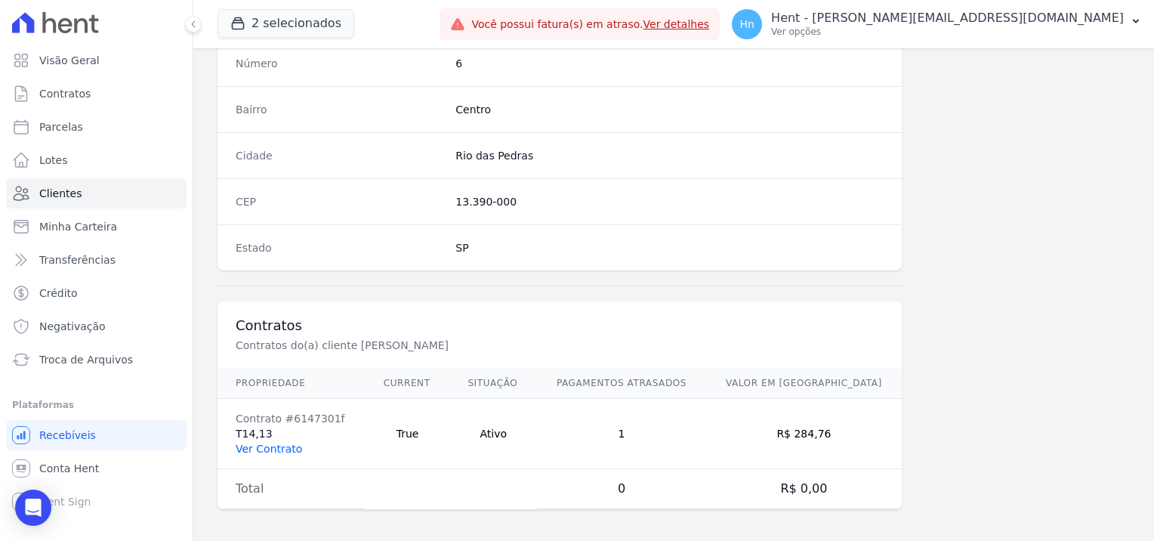
click at [261, 443] on link "Ver Contrato" at bounding box center [269, 449] width 66 height 12
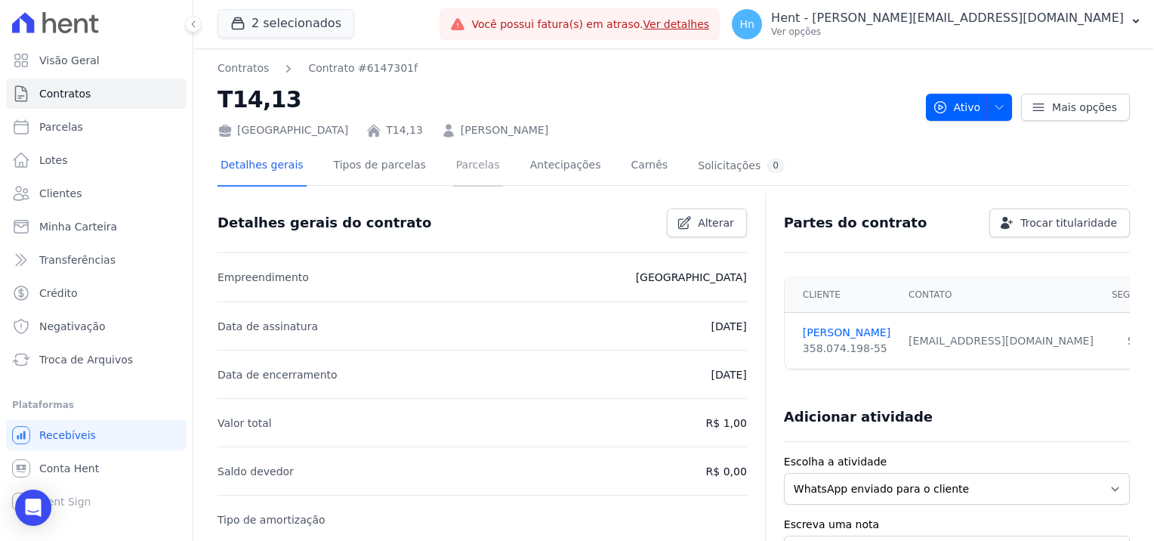
click at [462, 165] on link "Parcelas" at bounding box center [478, 167] width 50 height 40
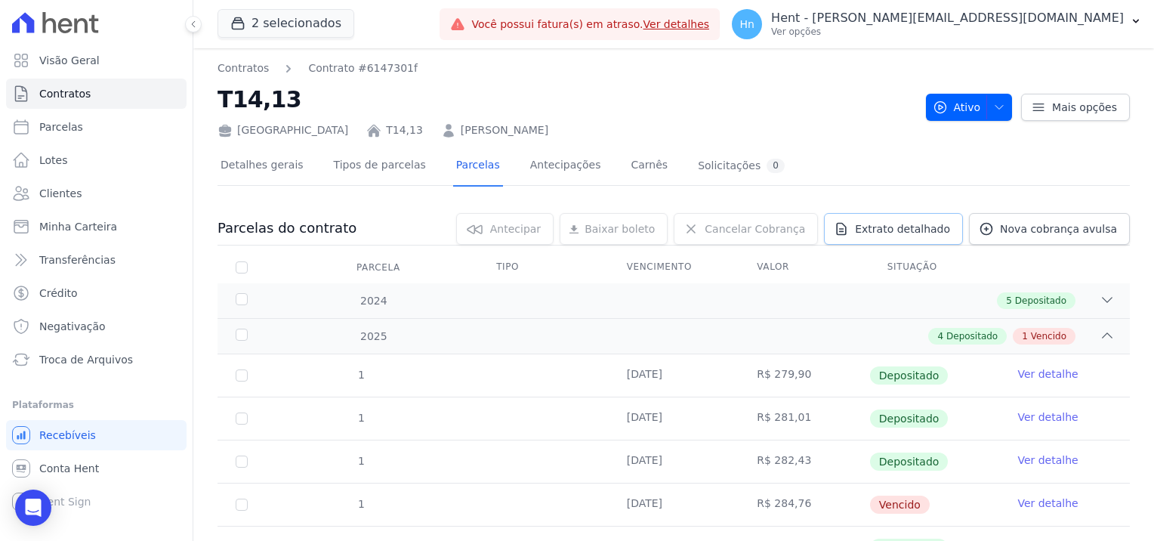
click at [921, 233] on span "Extrato detalhado" at bounding box center [902, 228] width 95 height 15
click at [1105, 230] on span "Exportar PDF" at bounding box center [1105, 229] width 79 height 15
drag, startPoint x: 551, startPoint y: 133, endPoint x: 375, endPoint y: 130, distance: 176.0
click at [375, 130] on div "[GEOGRAPHIC_DATA] T14,13 [PERSON_NAME]" at bounding box center [566, 127] width 696 height 22
copy link "[PERSON_NAME]"
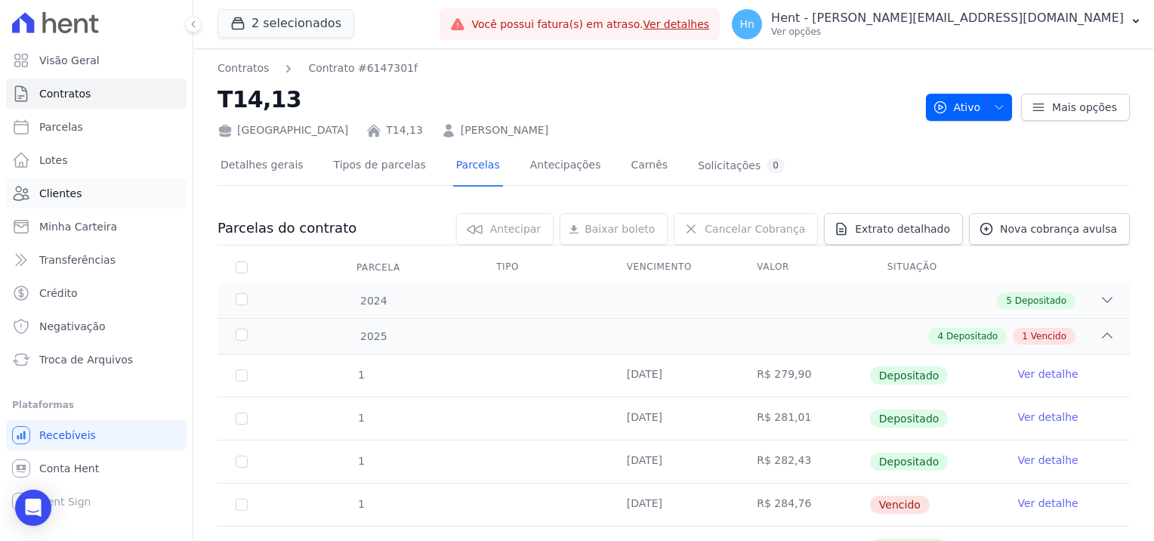
click at [111, 202] on link "Clientes" at bounding box center [96, 193] width 181 height 30
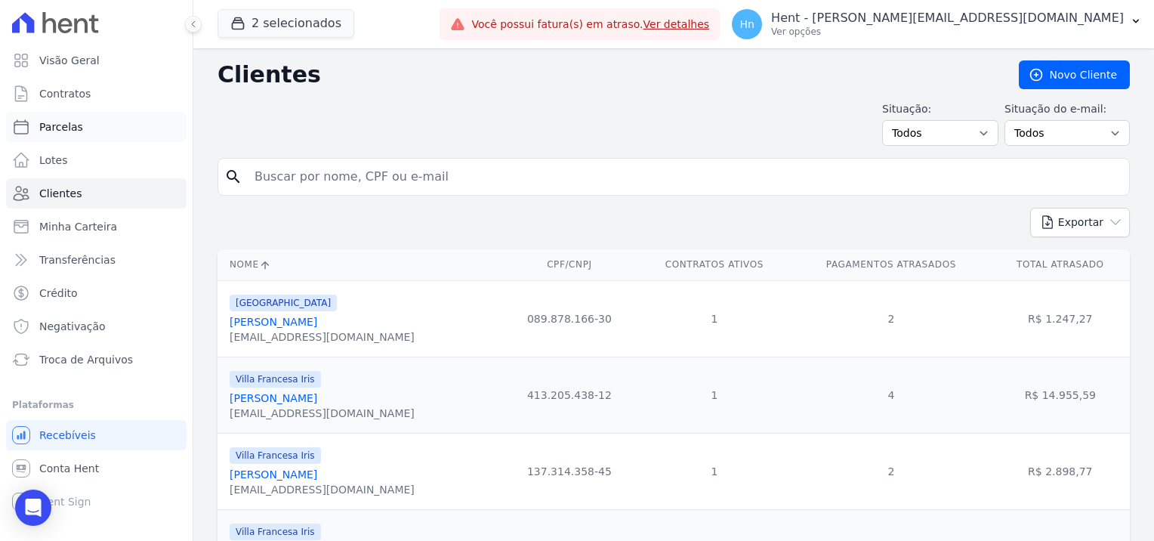
click at [105, 127] on link "Parcelas" at bounding box center [96, 127] width 181 height 30
select select
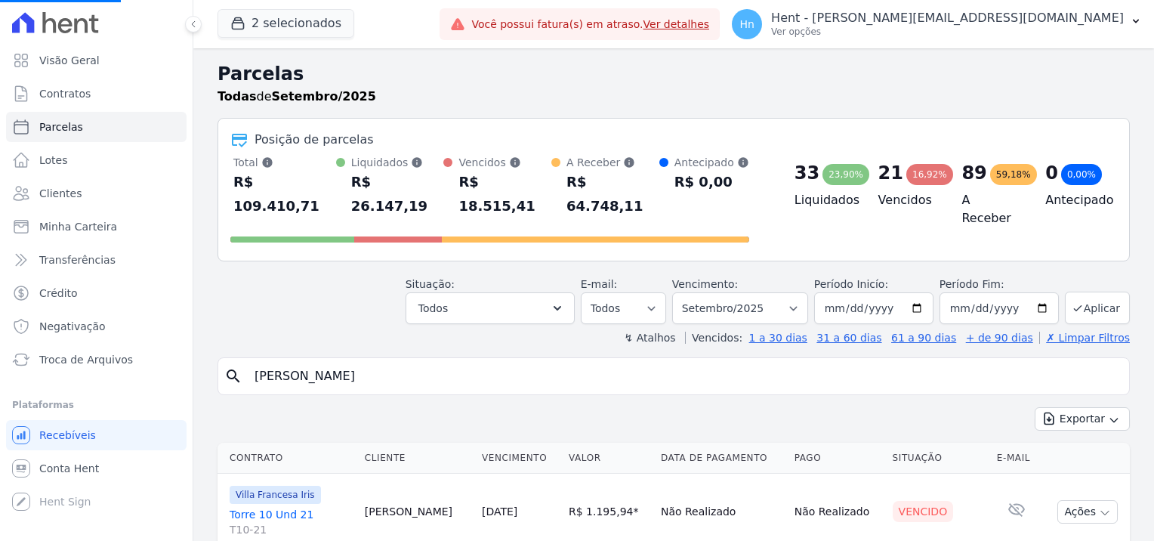
click at [305, 361] on input "[PERSON_NAME]" at bounding box center [684, 376] width 878 height 30
select select
drag, startPoint x: 301, startPoint y: 354, endPoint x: 368, endPoint y: 350, distance: 66.6
click at [368, 361] on input "search" at bounding box center [684, 376] width 878 height 30
paste input "[PERSON_NAME]"
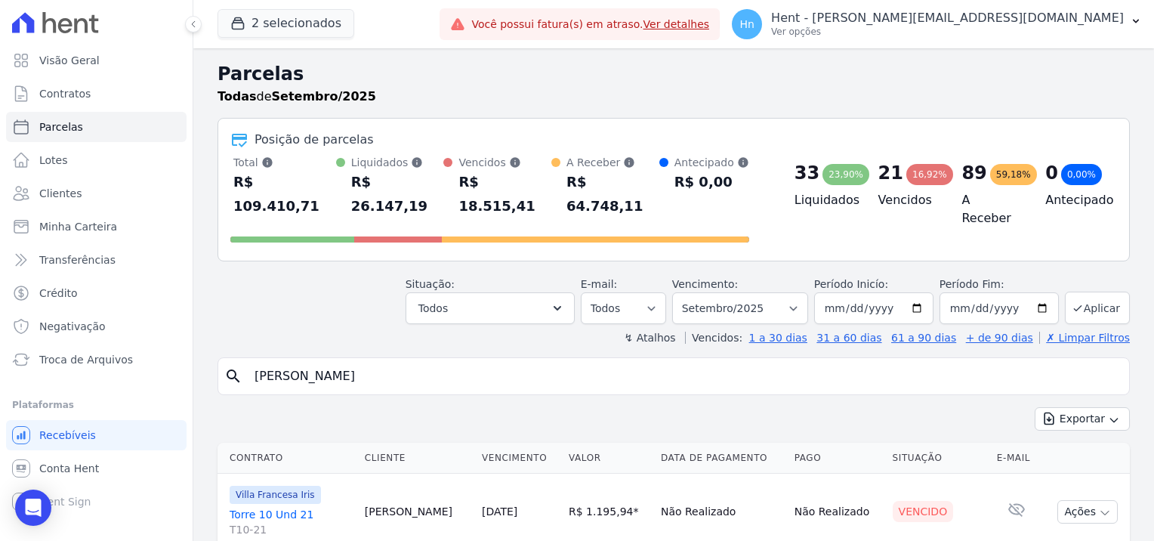
type input "[PERSON_NAME]"
select select
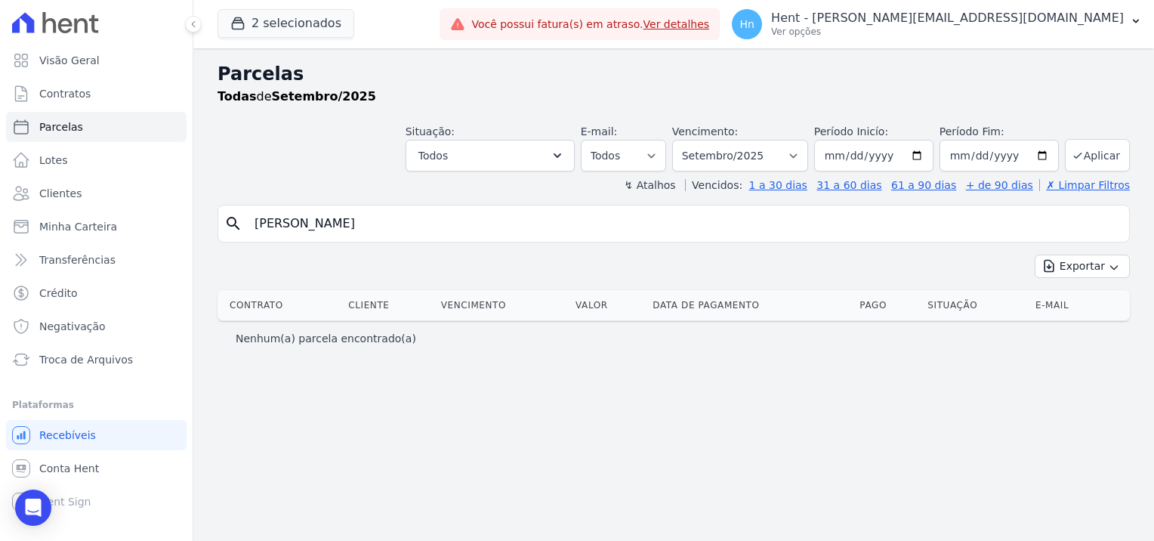
click at [254, 218] on input "[PERSON_NAME]" at bounding box center [684, 223] width 878 height 30
click at [565, 154] on icon "button" at bounding box center [557, 155] width 15 height 15
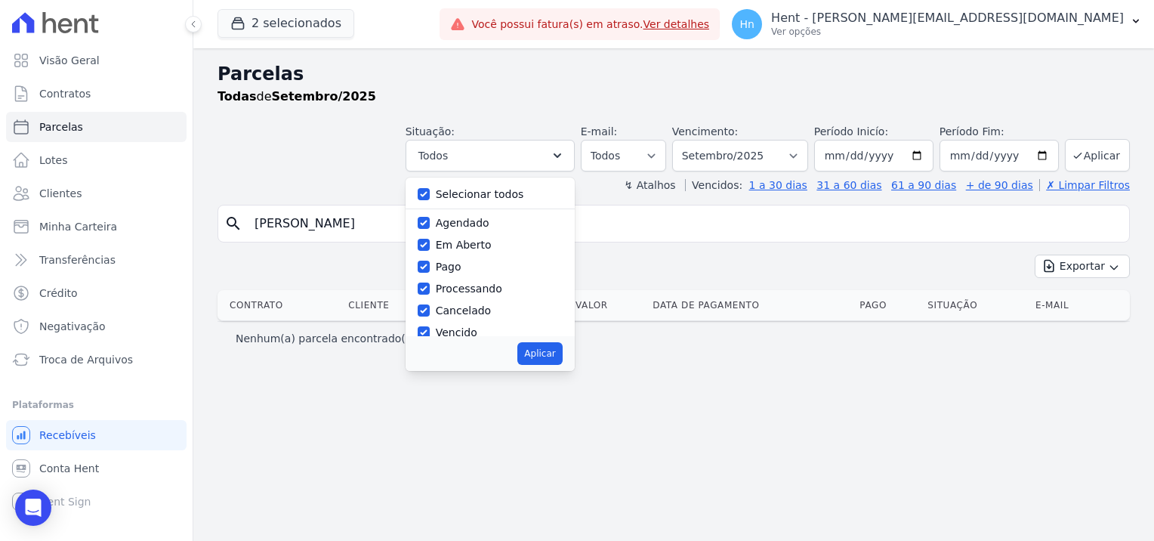
click at [551, 194] on div "Selecionar todos" at bounding box center [490, 195] width 145 height 22
click at [506, 198] on label "Selecionar todos" at bounding box center [480, 194] width 88 height 12
click at [430, 198] on input "Selecionar todos" at bounding box center [424, 194] width 12 height 12
checkbox input "false"
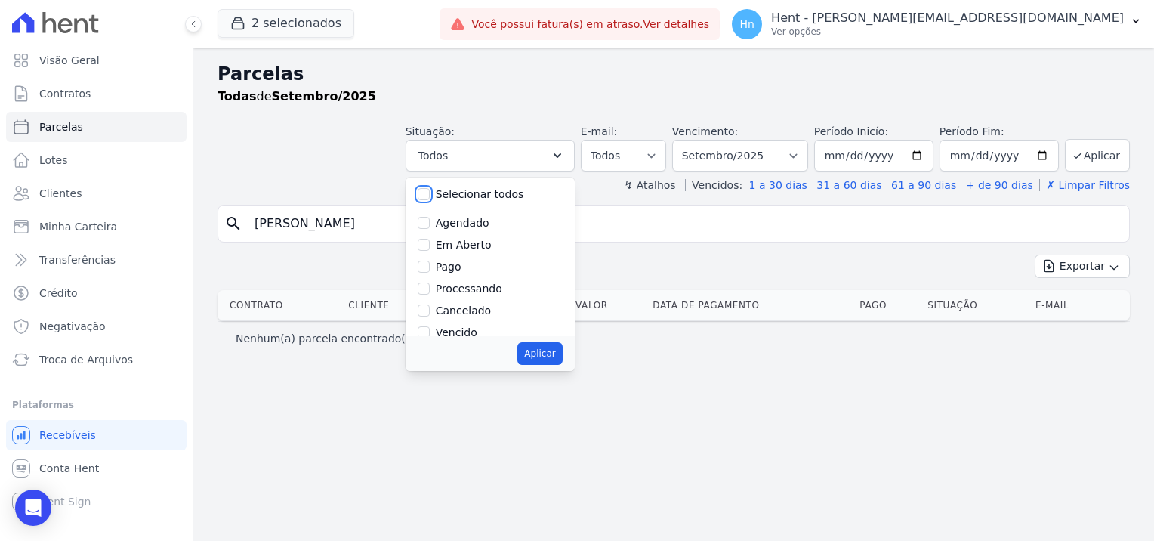
checkbox input "false"
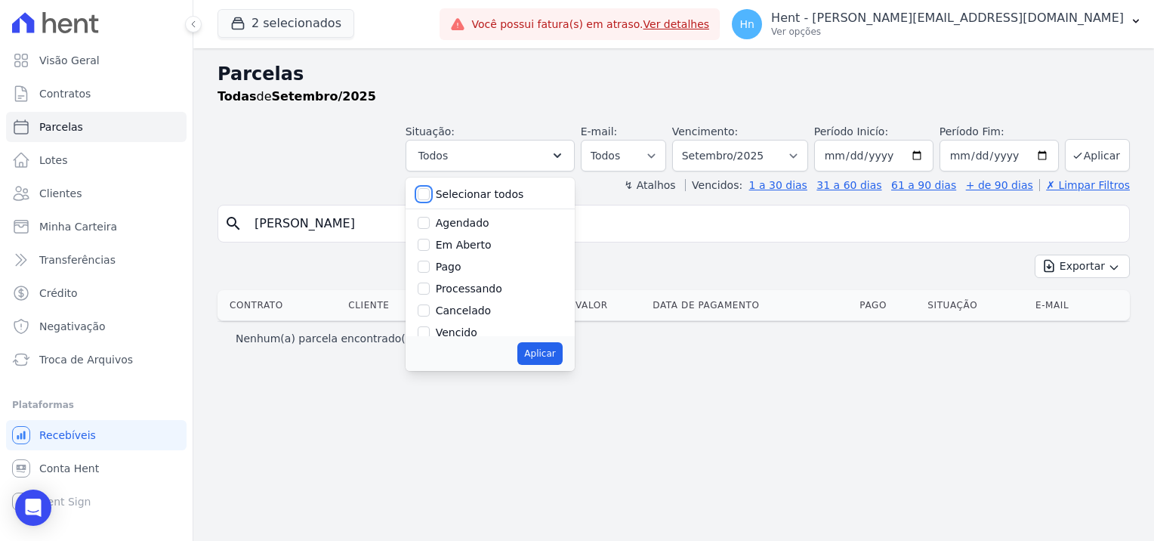
checkbox input "false"
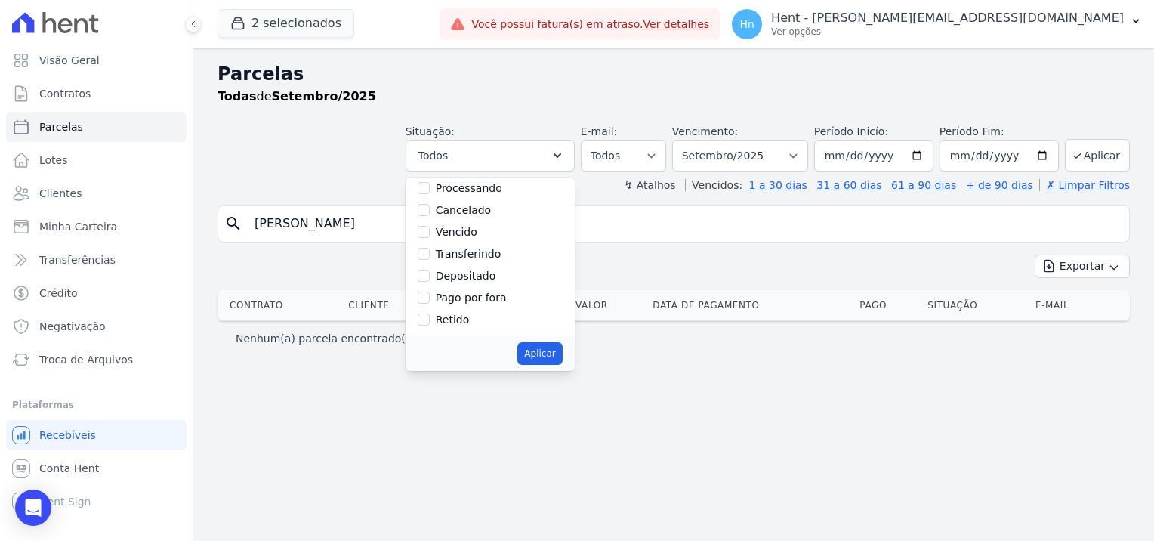
click at [502, 294] on label "Pago por fora" at bounding box center [471, 298] width 71 height 12
click at [430, 294] on input "Pago por fora" at bounding box center [424, 298] width 12 height 12
checkbox input "true"
drag, startPoint x: 565, startPoint y: 355, endPoint x: 846, endPoint y: 335, distance: 281.7
click at [562, 357] on button "Aplicar" at bounding box center [539, 353] width 45 height 23
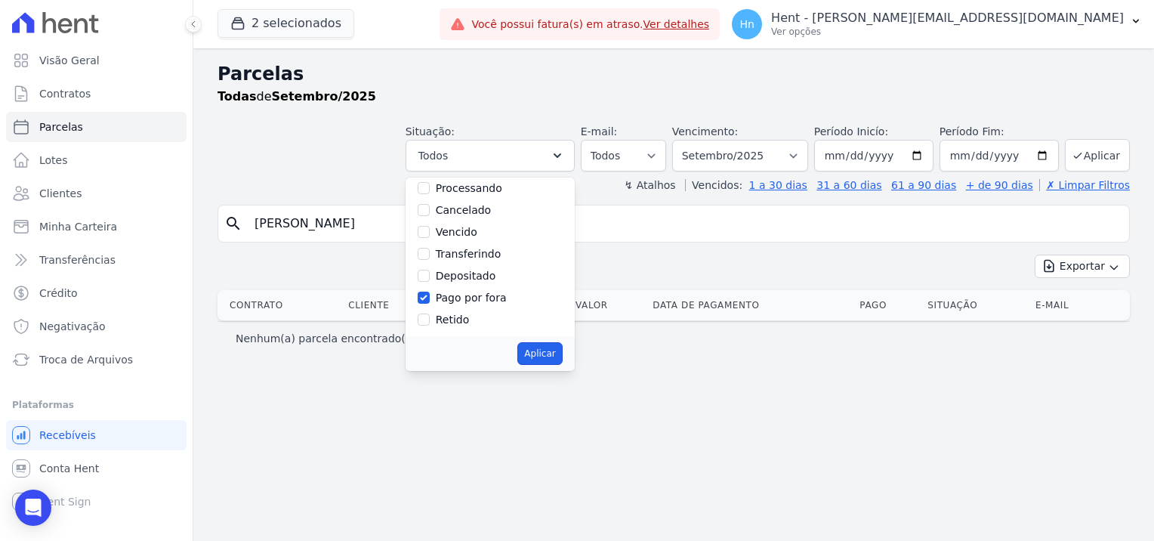
select select "paid_externally"
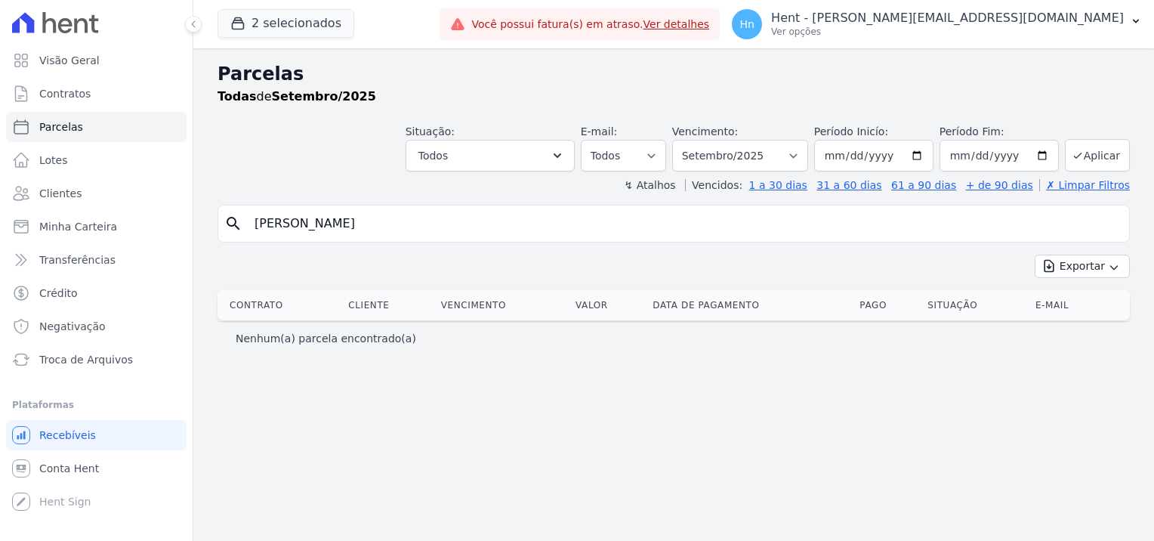
select select "paid_externally"
click at [88, 201] on link "Clientes" at bounding box center [96, 193] width 181 height 30
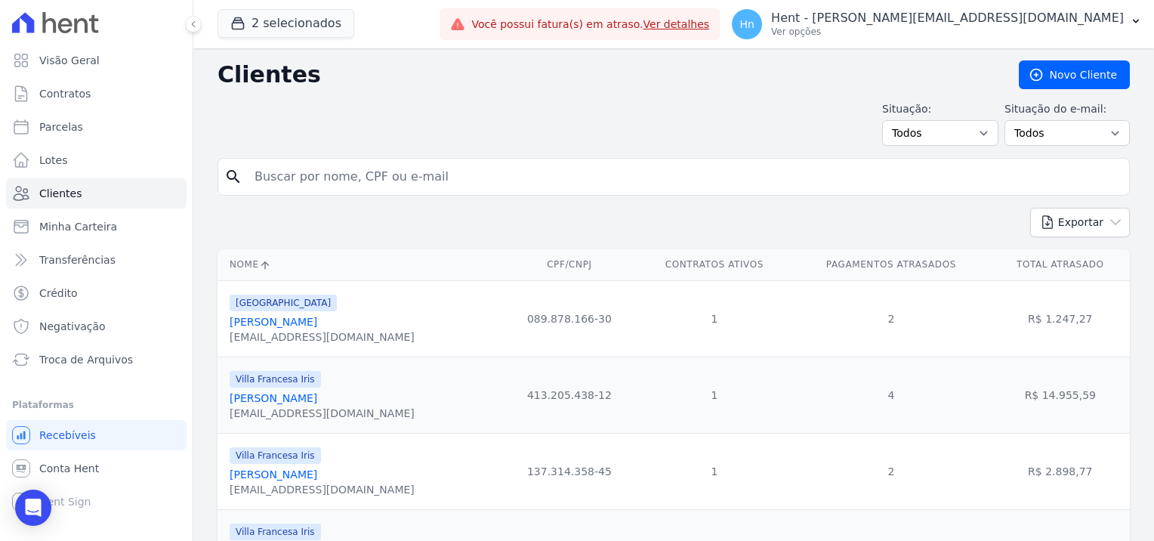
click at [321, 168] on input "search" at bounding box center [684, 177] width 878 height 30
paste input "Graziela Gouvea De Souza"
type input "Graziela Gouvea De Souza"
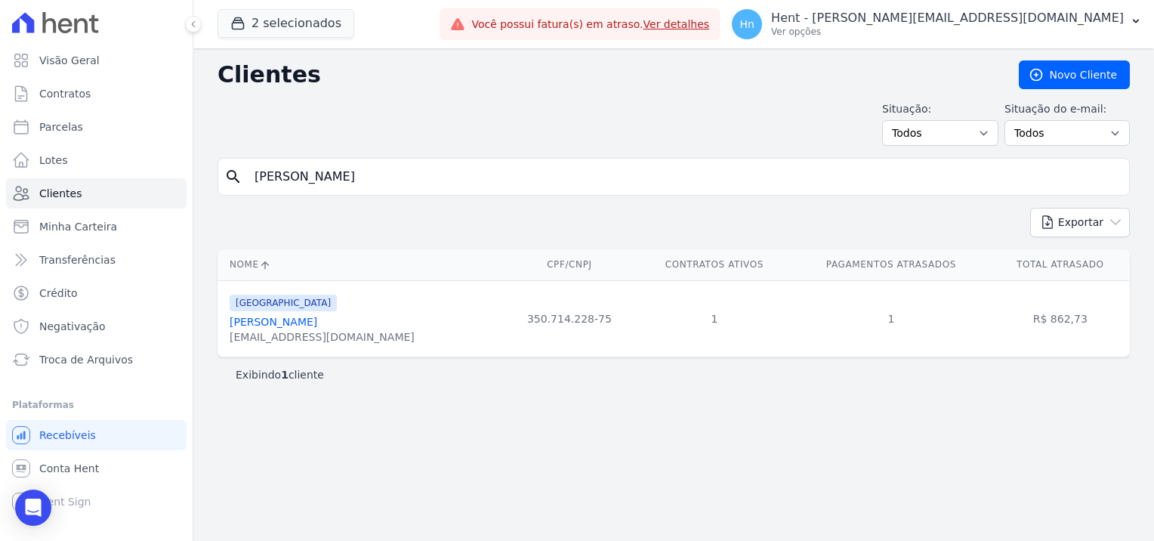
click at [273, 327] on link "Graziela Gouvea De Souza" at bounding box center [274, 322] width 88 height 12
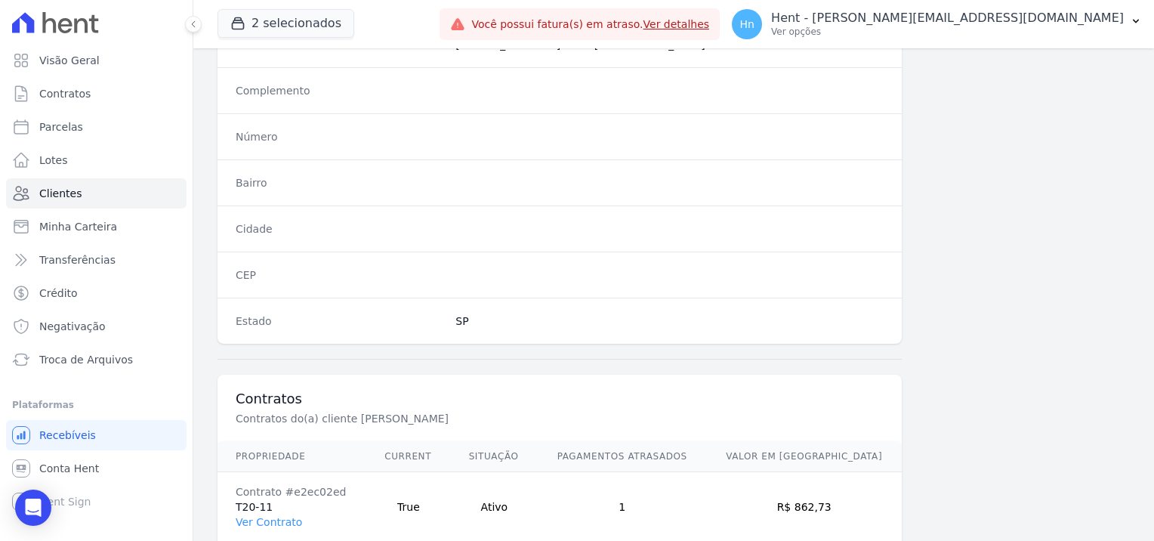
scroll to position [792, 0]
drag, startPoint x: 274, startPoint y: 517, endPoint x: 369, endPoint y: 483, distance: 100.3
click at [274, 518] on link "Ver Contrato" at bounding box center [269, 524] width 66 height 12
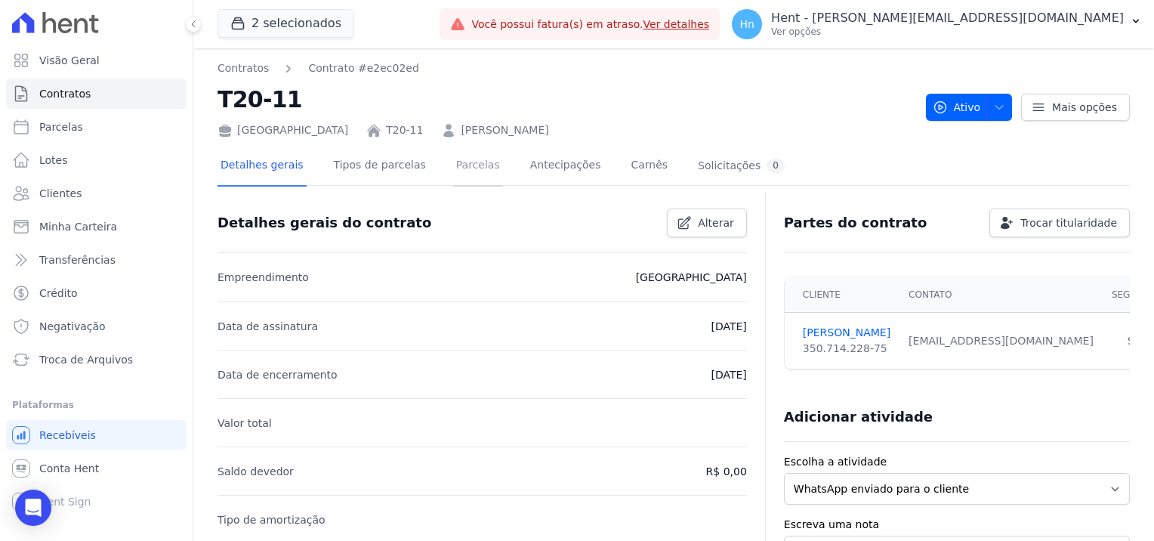
click at [462, 163] on link "Parcelas" at bounding box center [478, 167] width 50 height 40
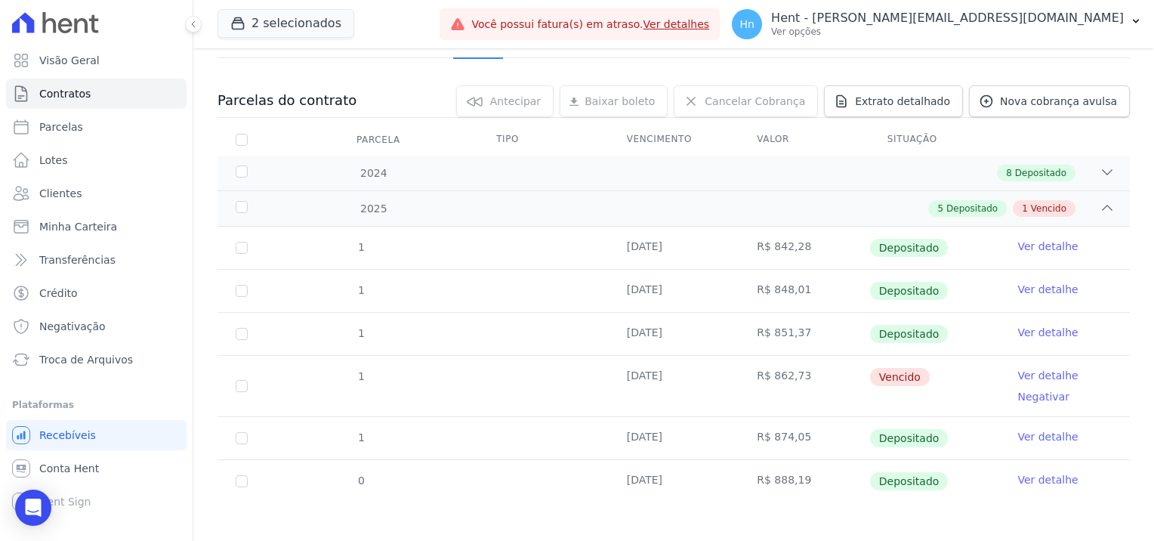
scroll to position [132, 0]
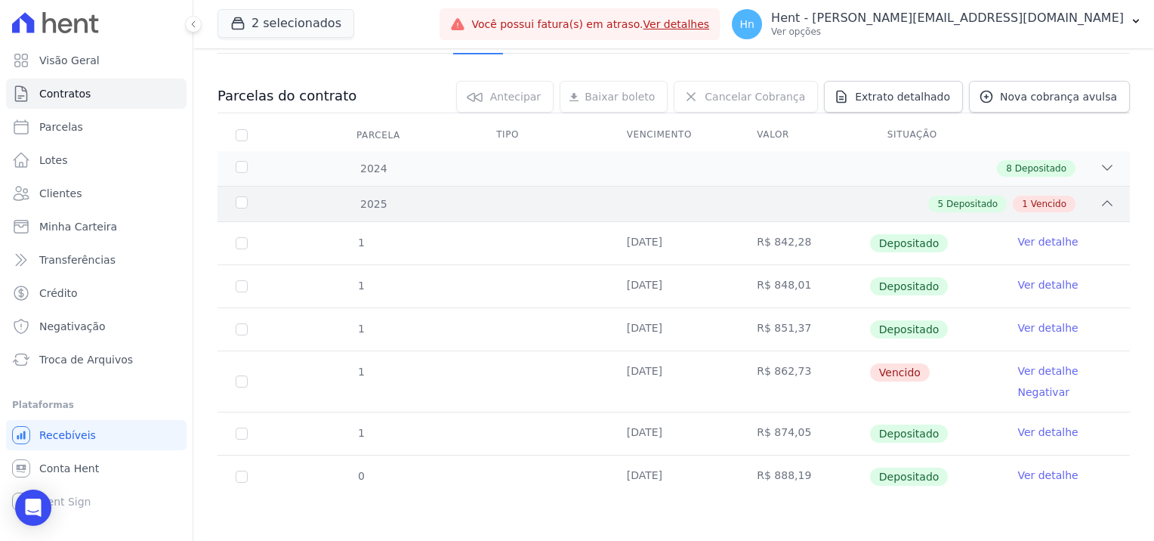
click at [1031, 199] on span "Vencido" at bounding box center [1049, 204] width 36 height 14
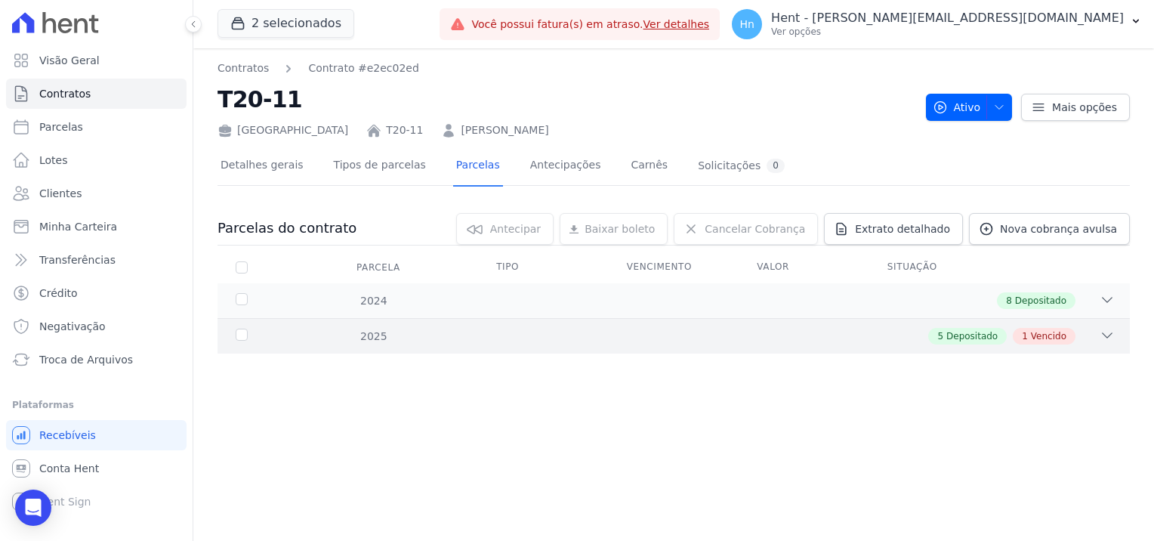
click at [238, 334] on div "2025" at bounding box center [273, 337] width 80 height 16
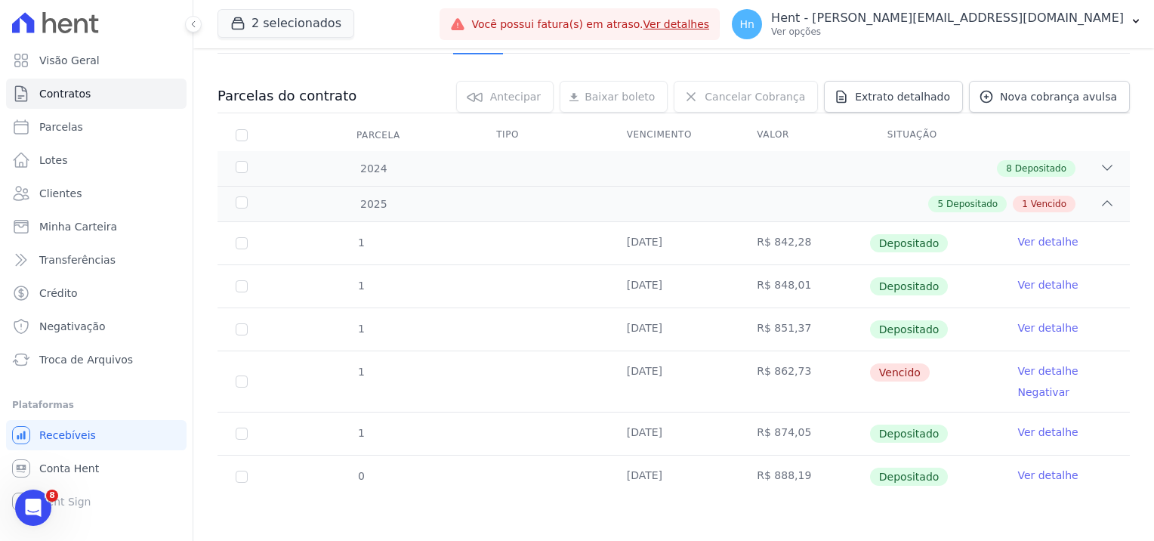
drag, startPoint x: 254, startPoint y: 379, endPoint x: 243, endPoint y: 379, distance: 10.6
click at [244, 379] on td "1" at bounding box center [242, 381] width 48 height 60
click at [243, 379] on input "checkbox" at bounding box center [242, 381] width 12 height 12
checkbox input "true"
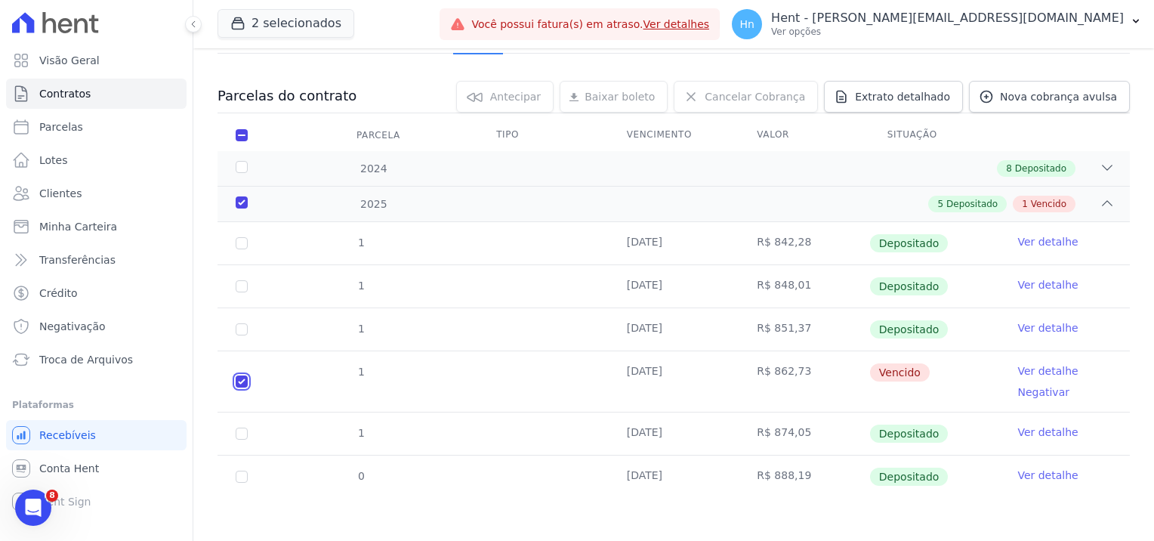
checkbox input "true"
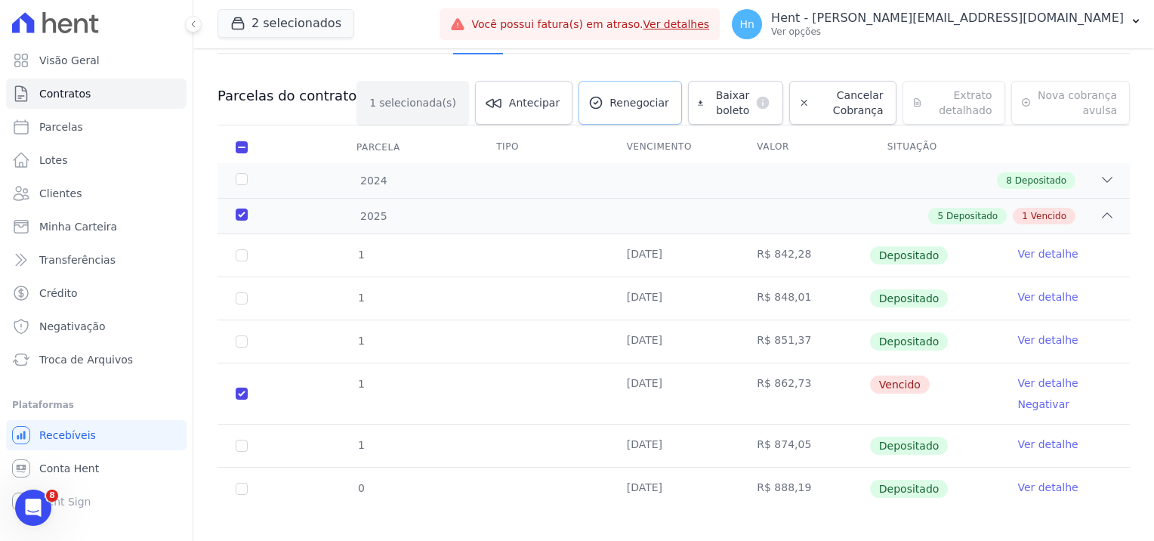
click at [613, 106] on span "Renegociar" at bounding box center [640, 102] width 60 height 15
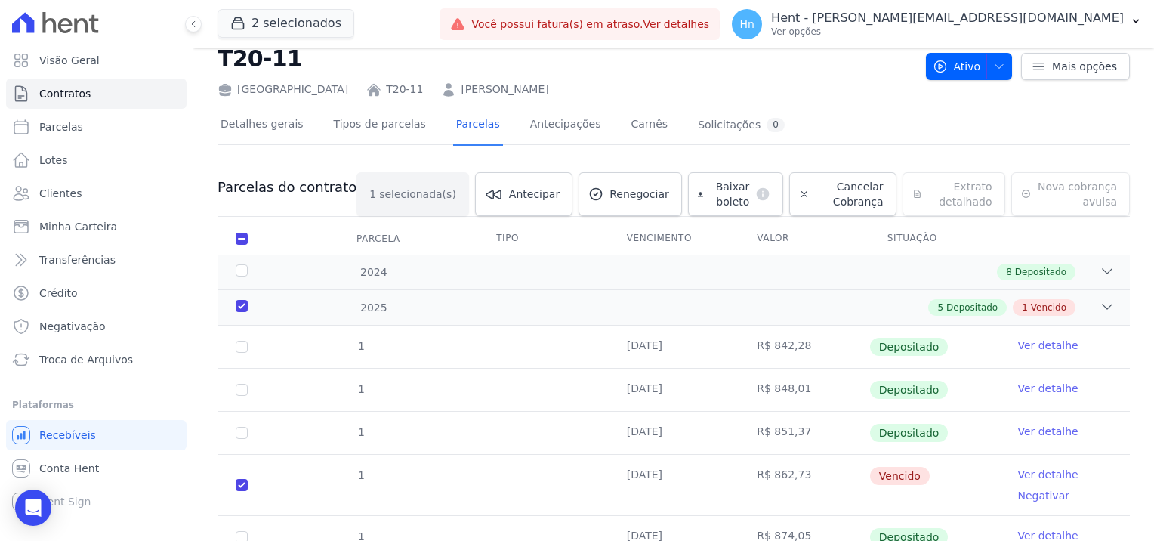
scroll to position [76, 0]
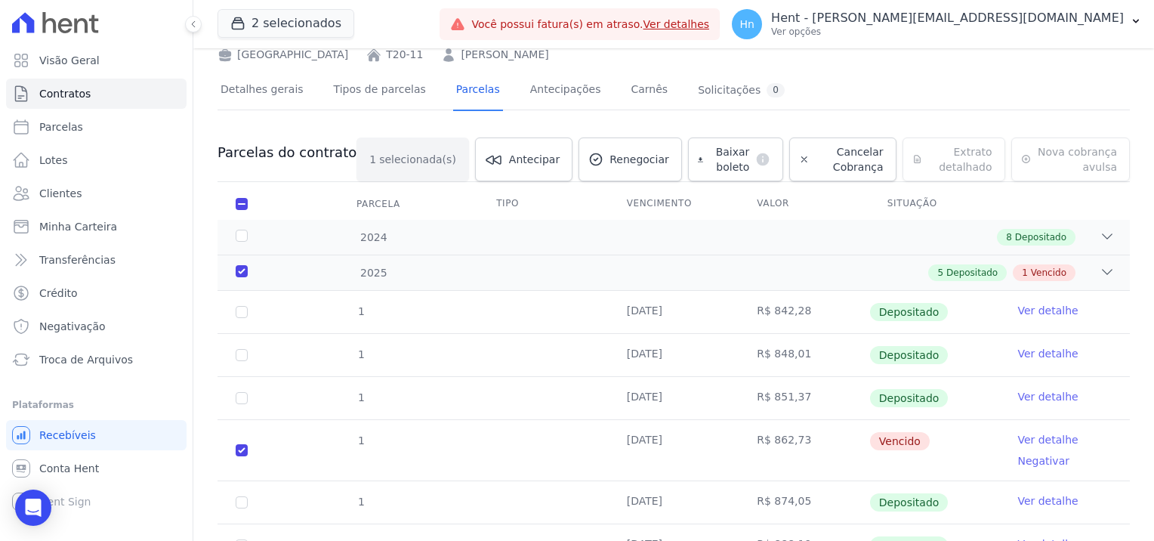
click at [1026, 440] on link "Ver detalhe" at bounding box center [1047, 439] width 60 height 15
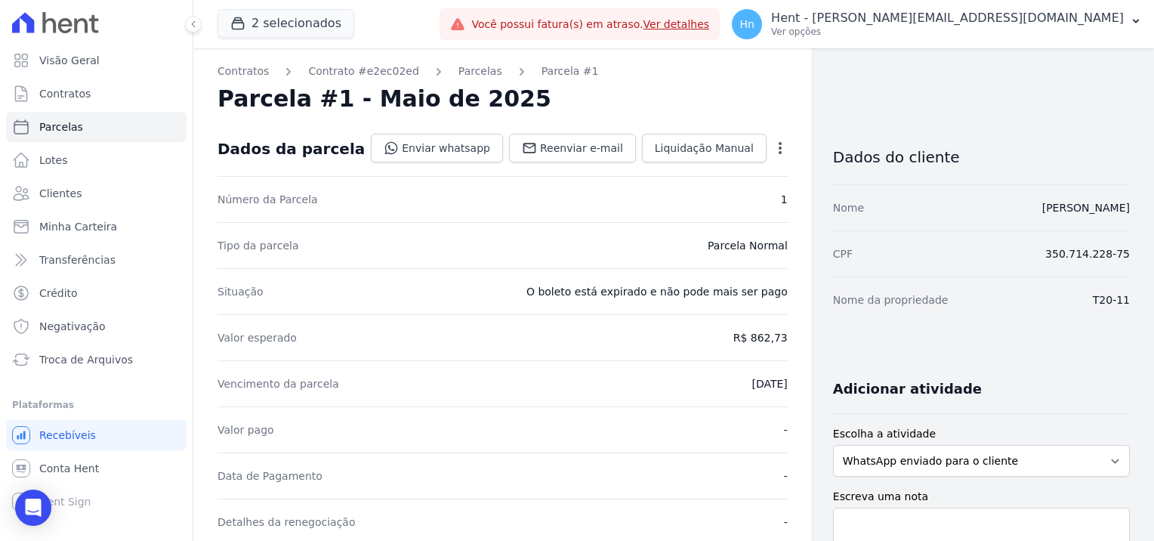
click at [773, 144] on icon "button" at bounding box center [780, 147] width 15 height 15
click at [477, 282] on div "Situação O boleto está expirado e não pode mais ser pago" at bounding box center [503, 291] width 570 height 46
click at [779, 142] on icon "button" at bounding box center [780, 148] width 3 height 12
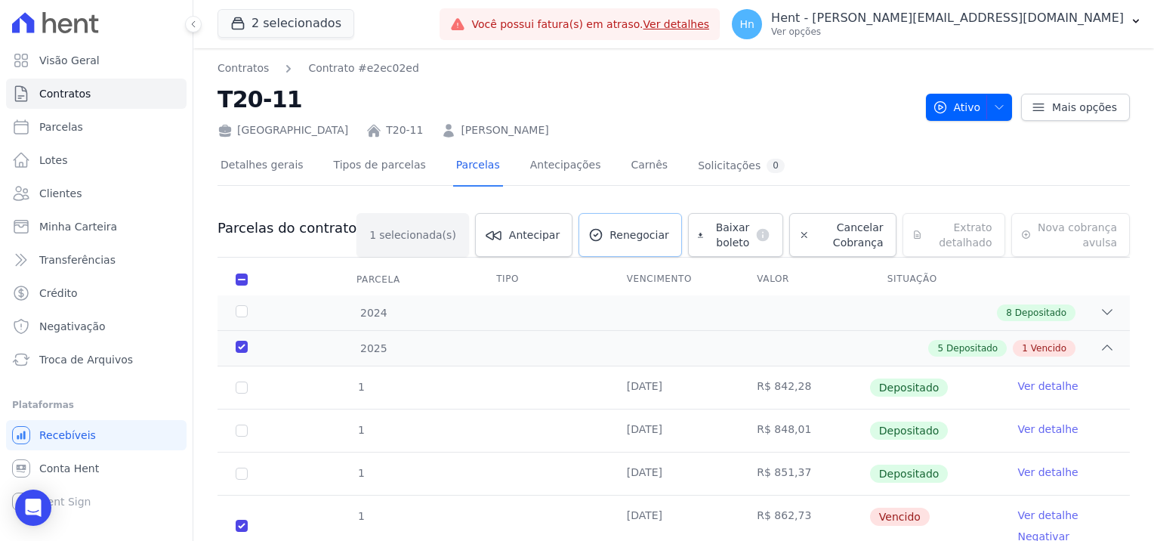
click at [610, 237] on span "Renegociar" at bounding box center [640, 234] width 60 height 15
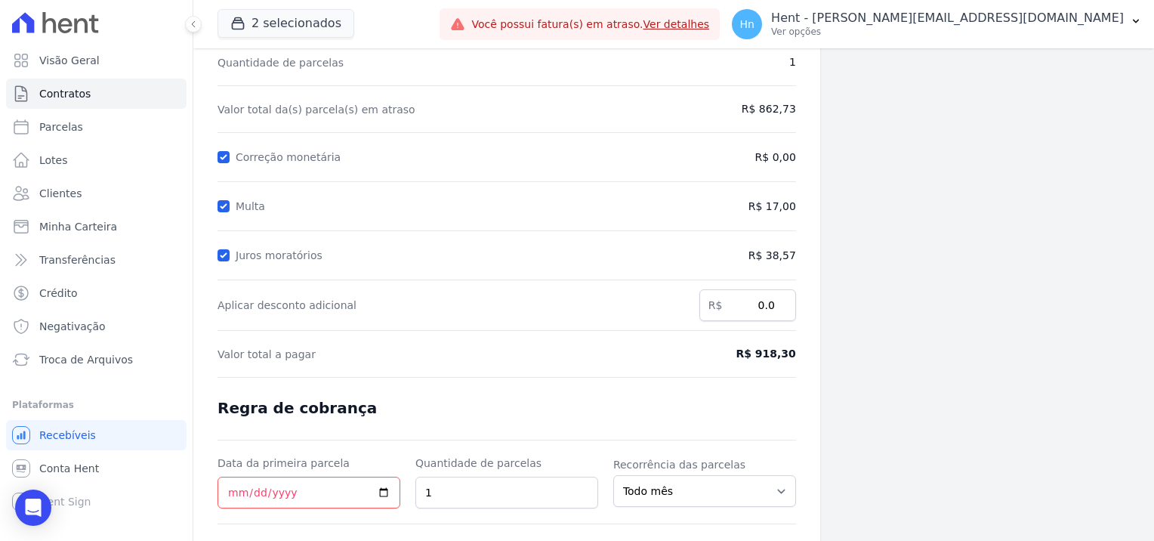
scroll to position [151, 0]
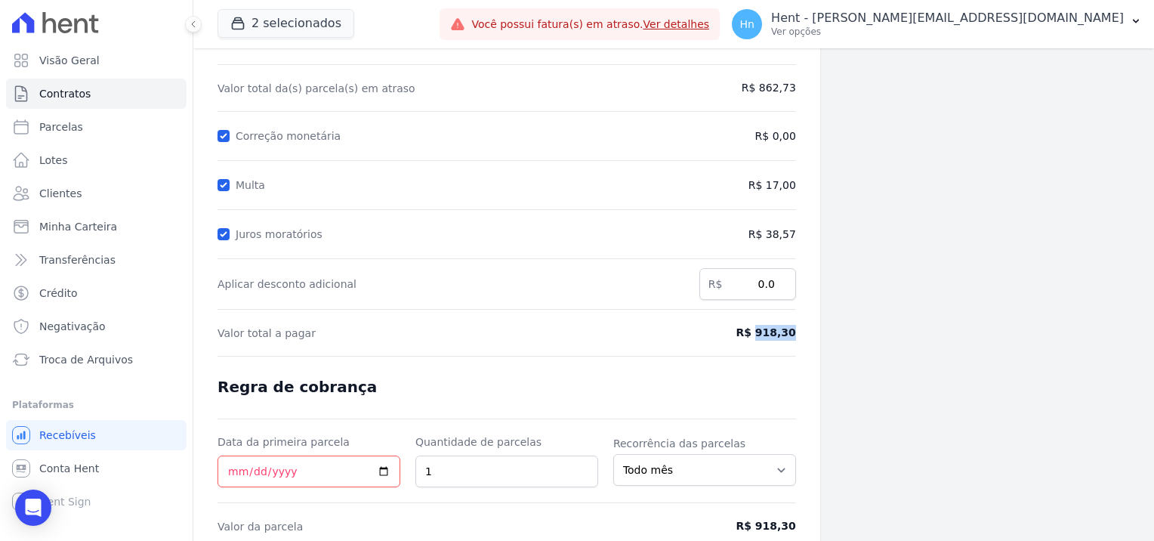
drag, startPoint x: 755, startPoint y: 334, endPoint x: 791, endPoint y: 334, distance: 35.5
click at [791, 334] on div "Contratos Contrato #e2ec02ed Renegociação de parcelas Renegociação de parcelas …" at bounding box center [506, 251] width 627 height 709
copy span "918,30"
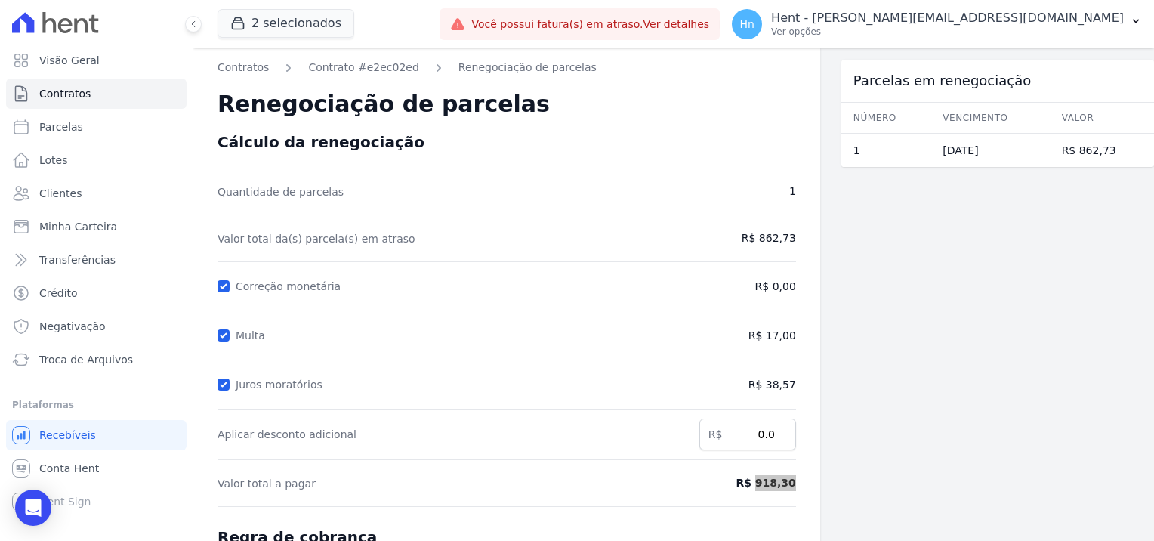
scroll to position [0, 0]
click at [85, 129] on link "Parcelas" at bounding box center [96, 127] width 181 height 30
select select
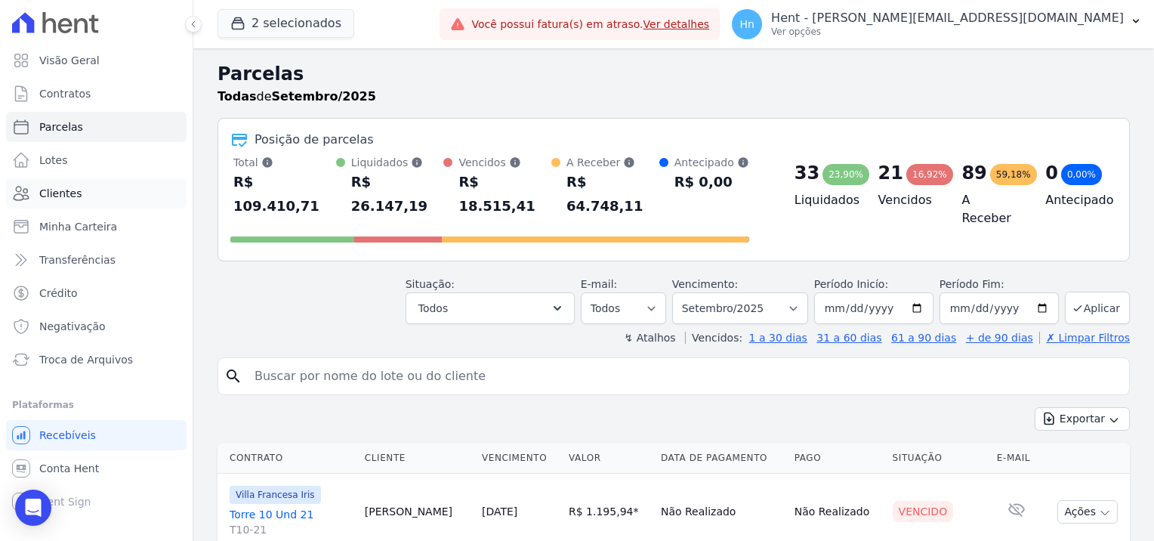
click at [75, 196] on span "Clientes" at bounding box center [60, 193] width 42 height 15
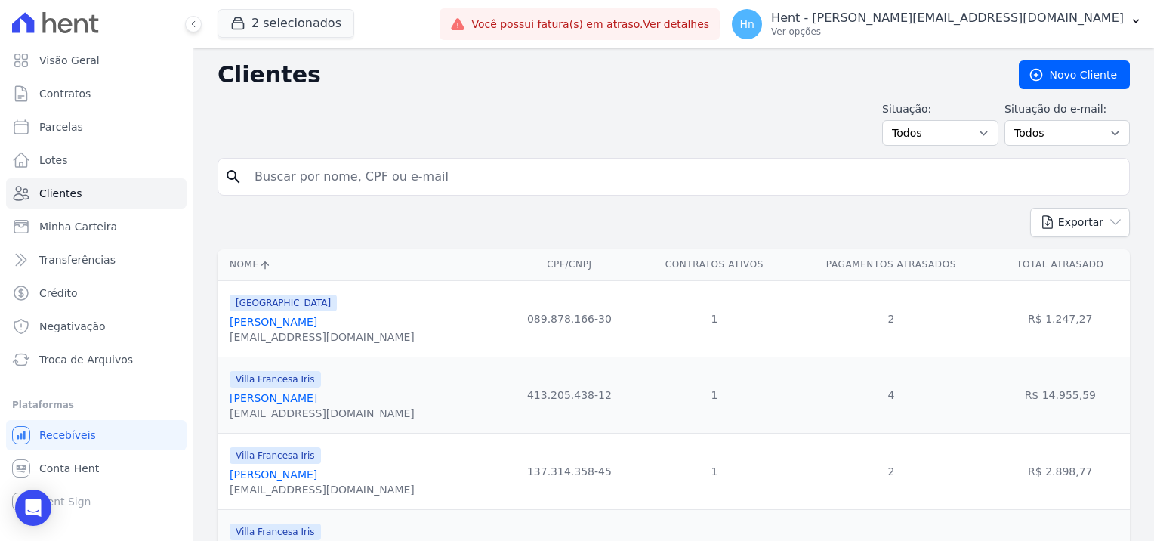
drag, startPoint x: 418, startPoint y: 178, endPoint x: 257, endPoint y: 169, distance: 161.1
click at [257, 169] on input "search" at bounding box center [684, 177] width 878 height 30
paste input "[PERSON_NAME]"
type input "[PERSON_NAME]"
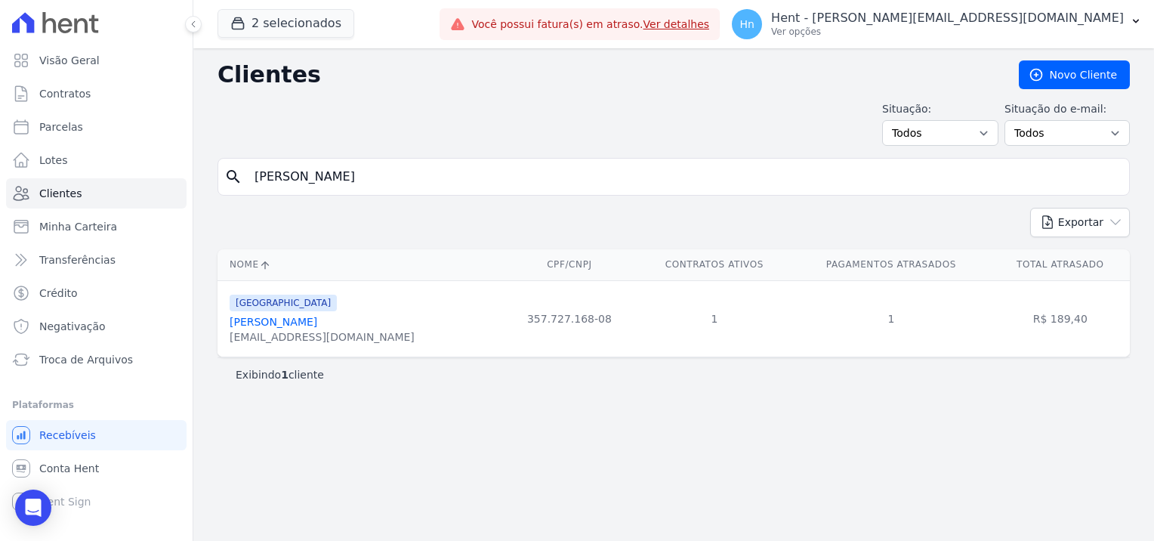
click at [293, 327] on link "[PERSON_NAME]" at bounding box center [274, 322] width 88 height 12
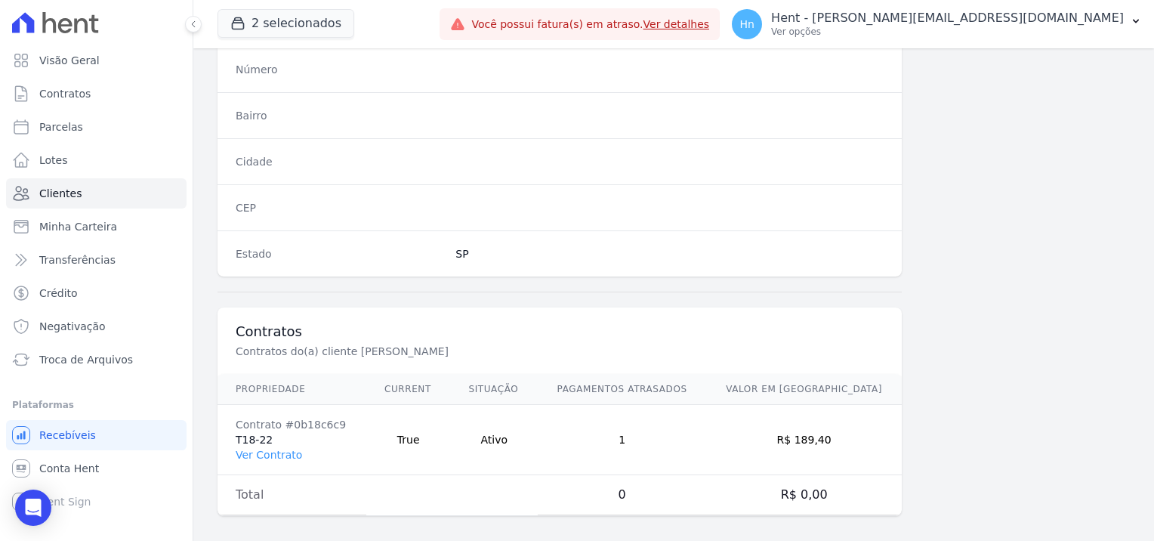
scroll to position [867, 0]
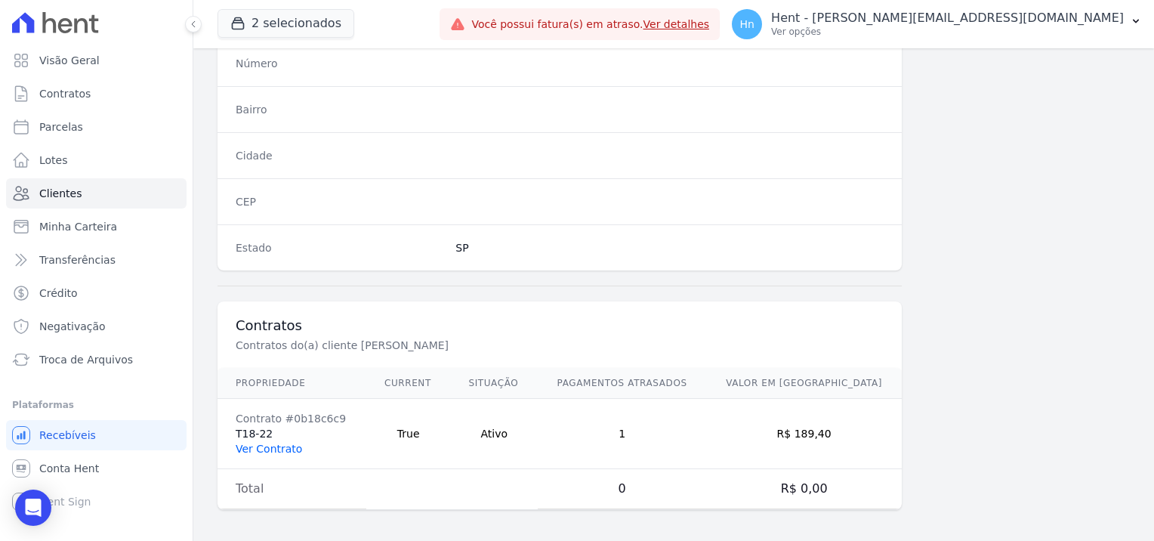
click at [277, 447] on link "Ver Contrato" at bounding box center [269, 449] width 66 height 12
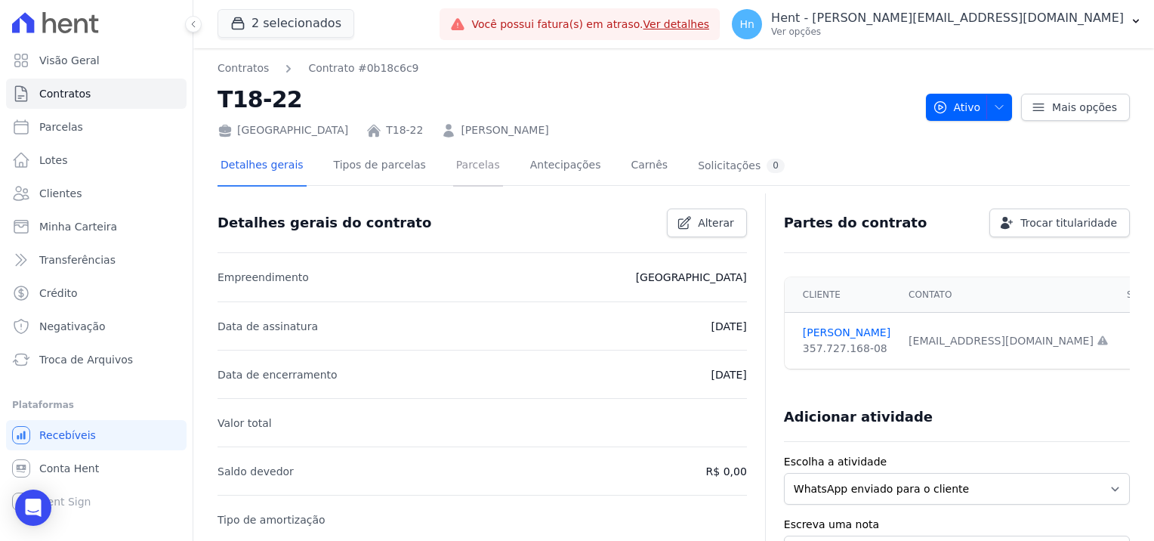
click at [462, 169] on link "Parcelas" at bounding box center [478, 167] width 50 height 40
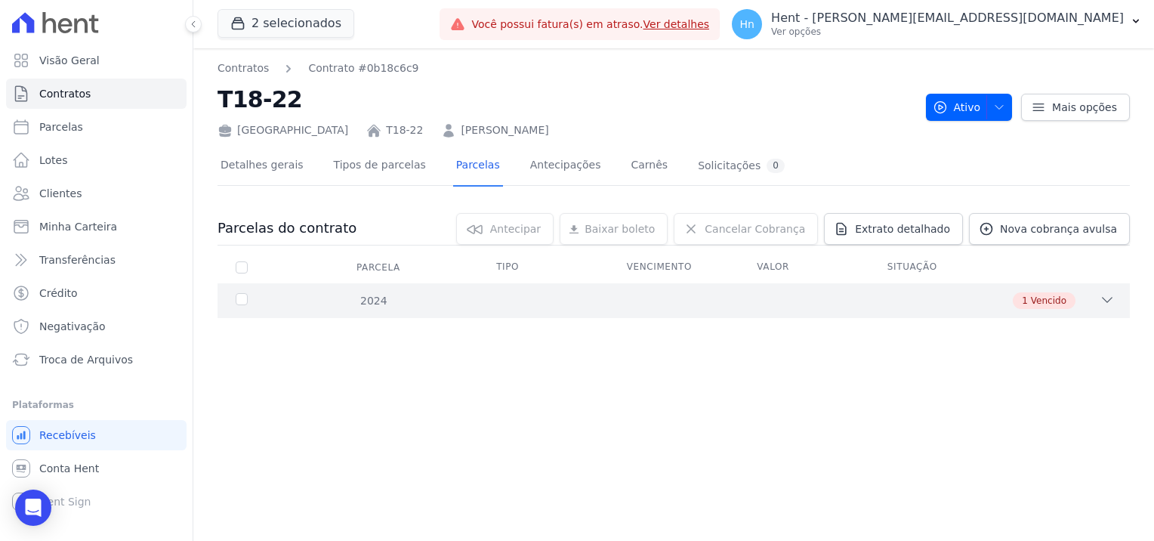
click at [563, 300] on div "1 Vencido" at bounding box center [718, 300] width 793 height 17
click at [900, 235] on span "Extrato detalhado" at bounding box center [902, 228] width 95 height 15
drag, startPoint x: 1110, startPoint y: 233, endPoint x: 1117, endPoint y: 243, distance: 13.0
click at [1110, 233] on span "Exportar PDF" at bounding box center [1105, 229] width 79 height 15
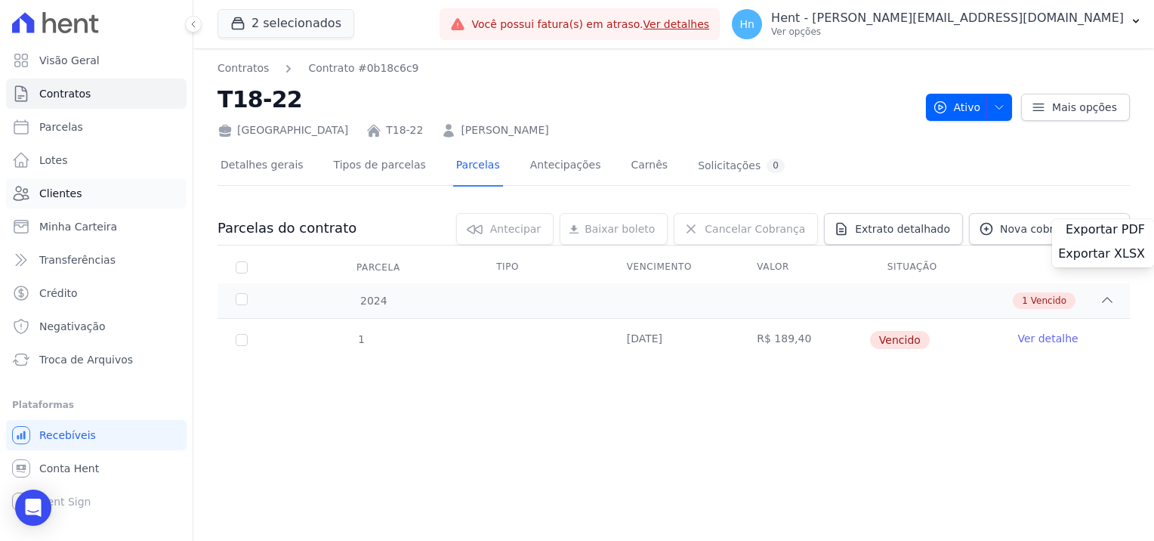
click at [66, 194] on span "Clientes" at bounding box center [60, 193] width 42 height 15
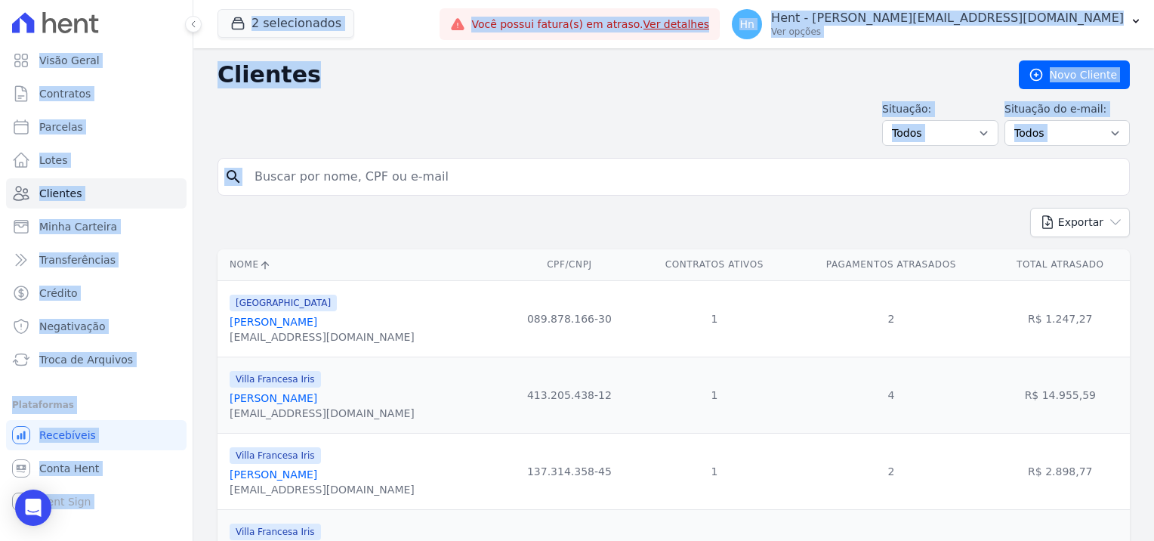
drag, startPoint x: 432, startPoint y: 181, endPoint x: 259, endPoint y: 190, distance: 173.2
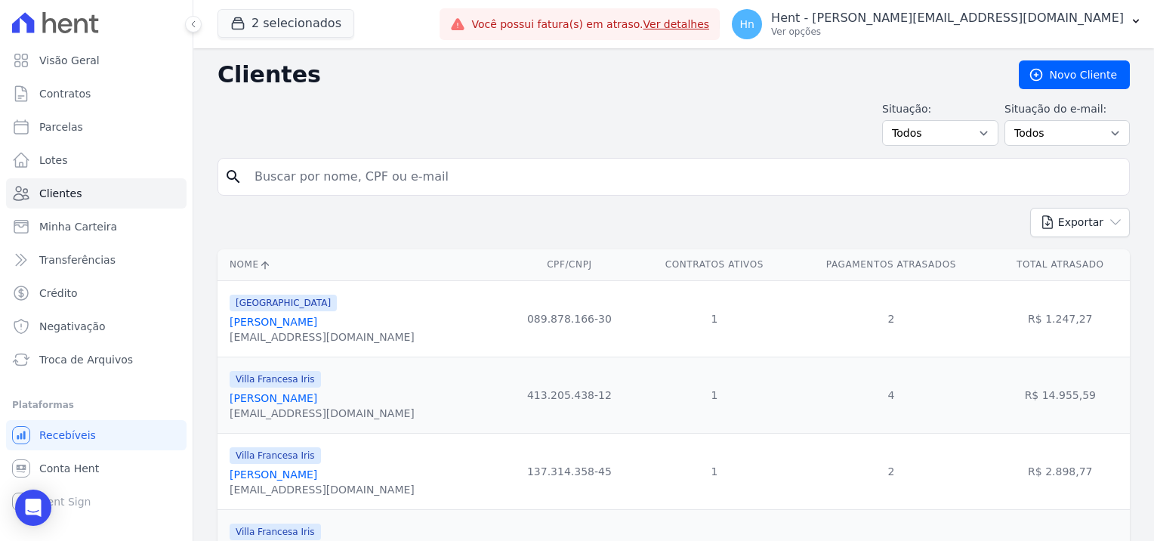
click at [299, 186] on input "search" at bounding box center [684, 177] width 878 height 30
paste input "[PERSON_NAME]"
type input "[PERSON_NAME]"
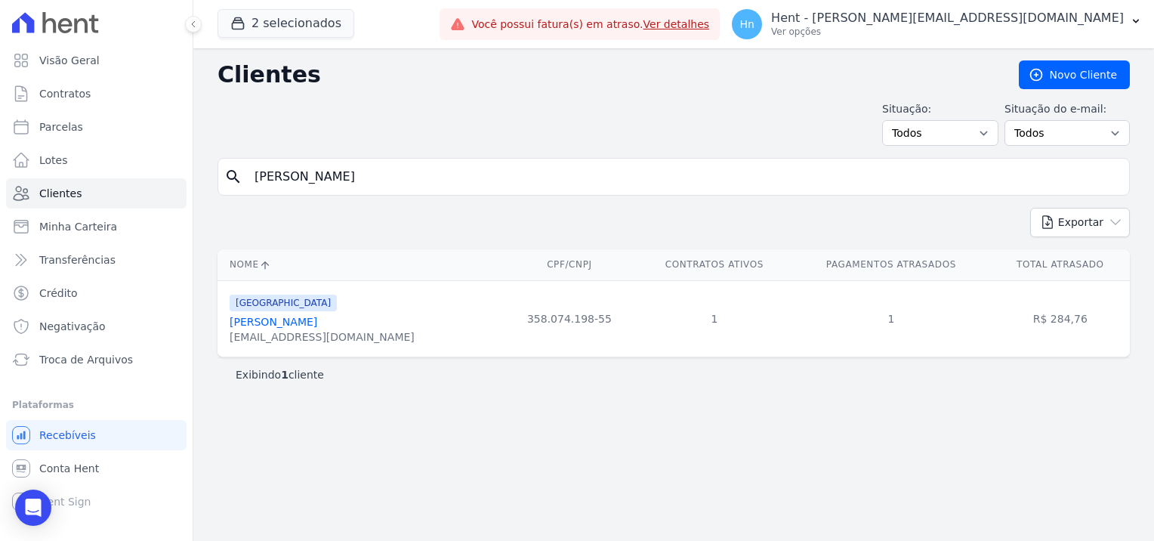
click at [317, 323] on link "[PERSON_NAME]" at bounding box center [274, 322] width 88 height 12
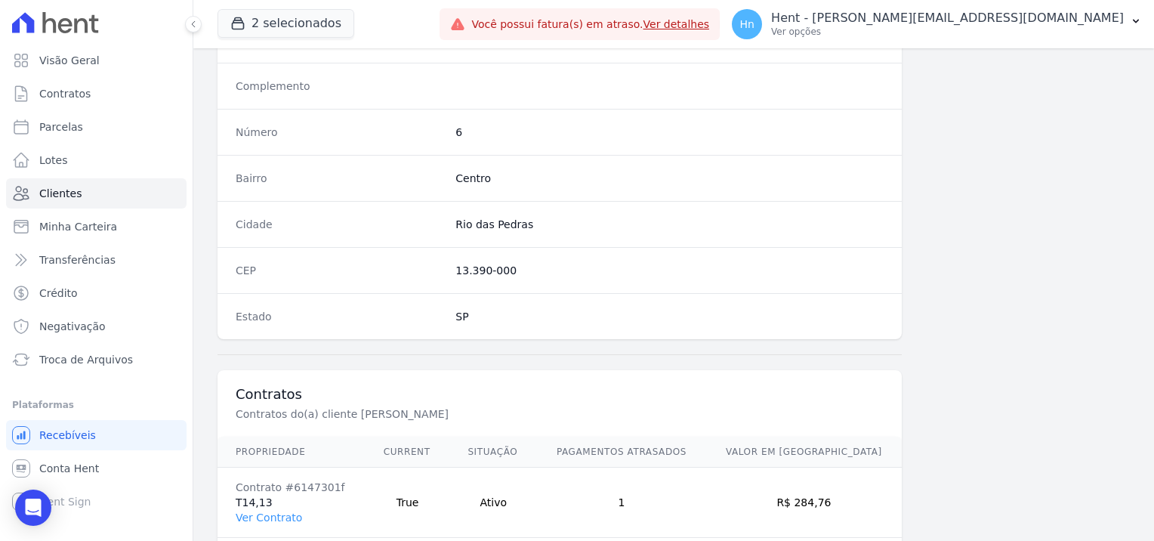
scroll to position [867, 0]
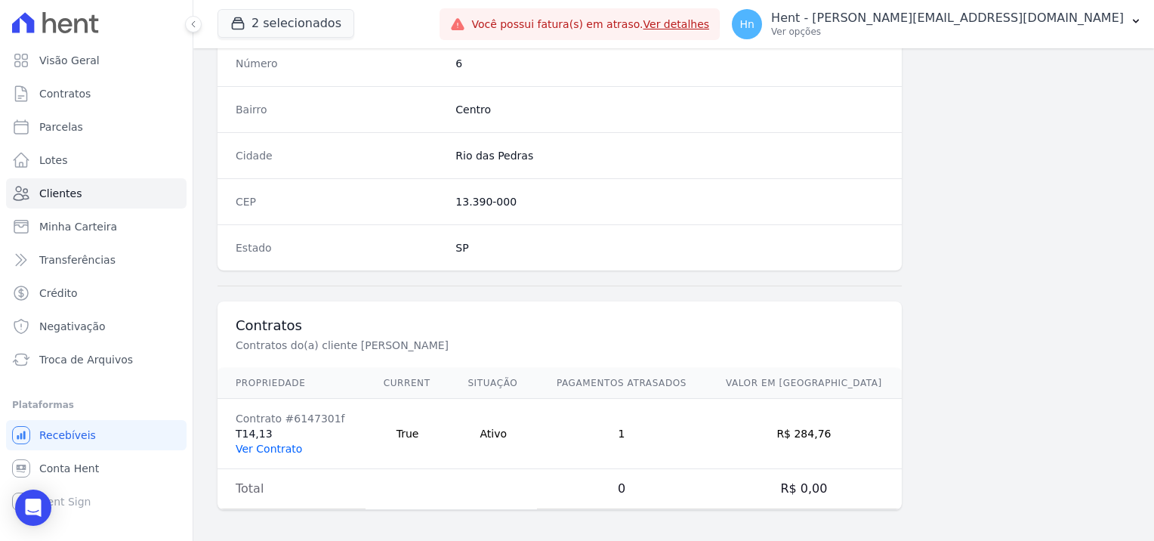
click at [263, 444] on link "Ver Contrato" at bounding box center [269, 449] width 66 height 12
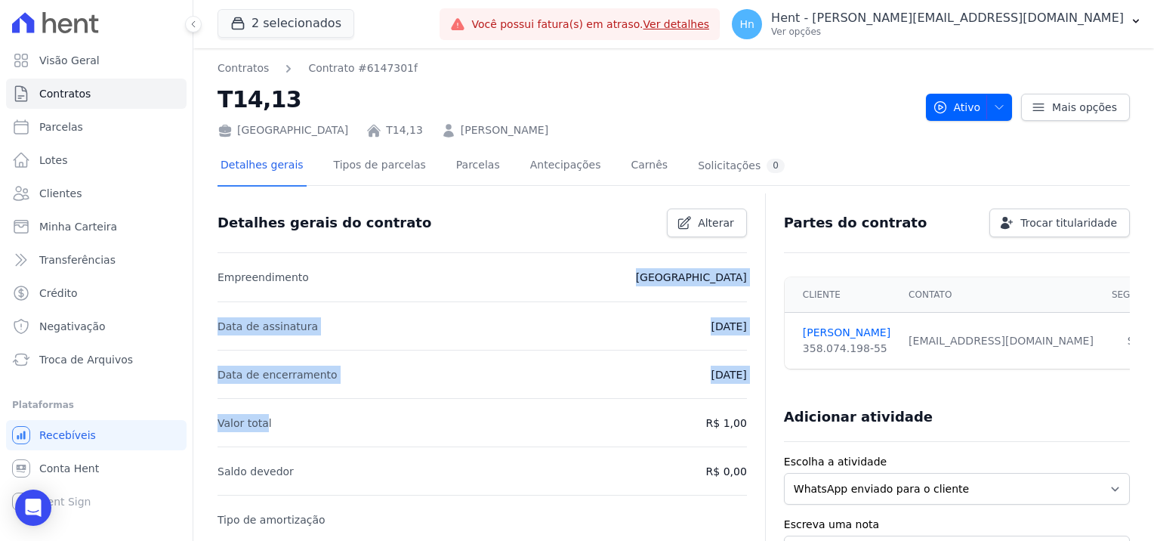
click at [445, 248] on div "Detalhes gerais do contrato Alterar Empreendimento France Data de assinatura 01…" at bounding box center [482, 416] width 529 height 447
click at [455, 168] on link "Parcelas" at bounding box center [478, 167] width 50 height 40
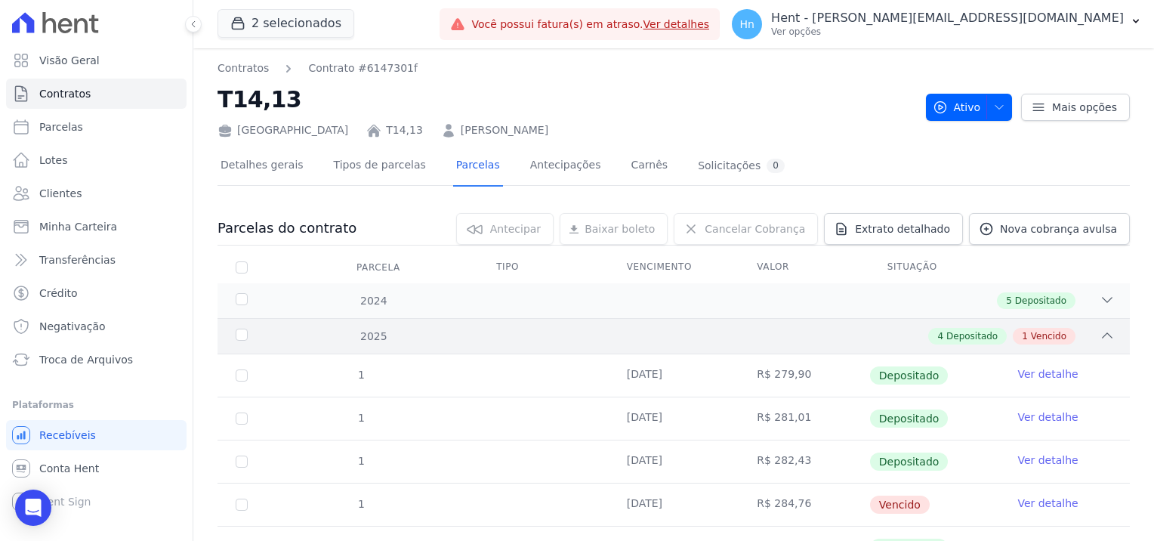
click at [1070, 332] on div "4 Depositado 1 Vencido" at bounding box center [718, 336] width 793 height 17
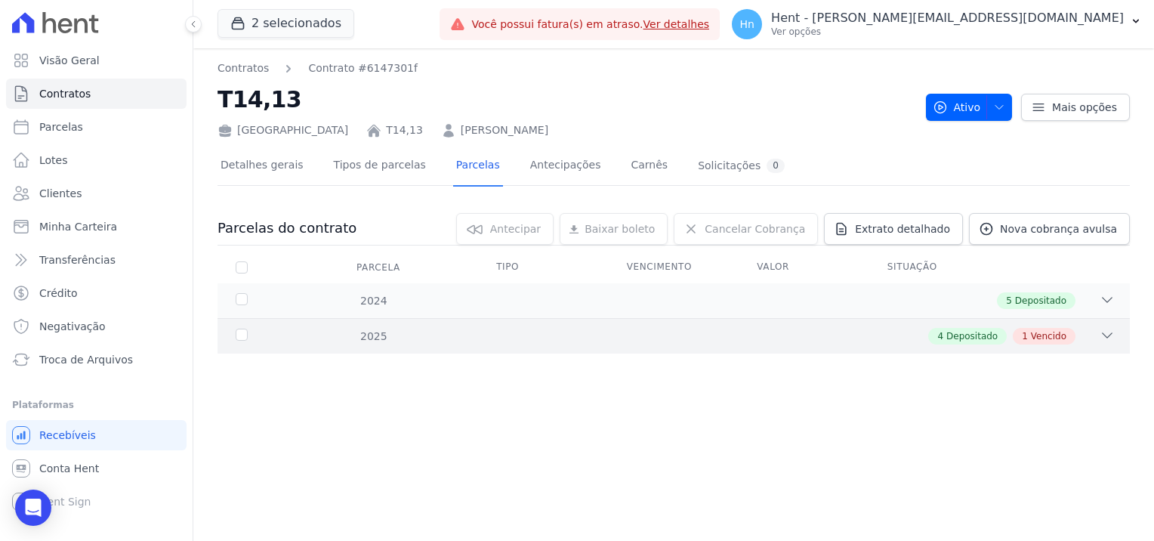
click at [465, 328] on div "4 Depositado 1 Vencido" at bounding box center [718, 336] width 793 height 17
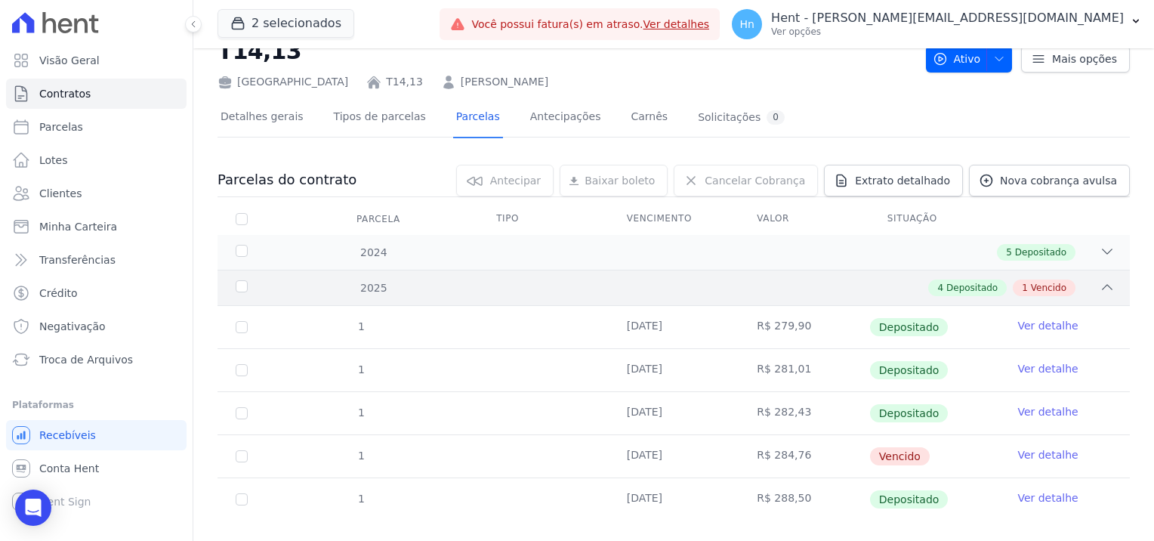
scroll to position [71, 0]
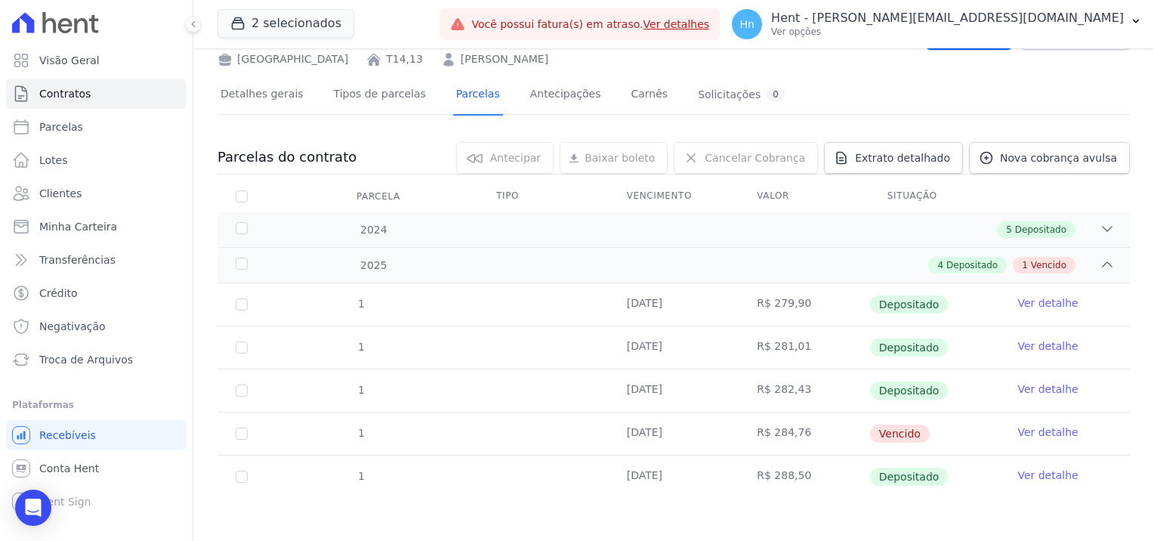
drag, startPoint x: 453, startPoint y: 215, endPoint x: 544, endPoint y: 197, distance: 92.3
click at [544, 197] on div "Parcelas do contrato 0 selecionada(s) Antecipar Antecipar Renegociar Baixar bol…" at bounding box center [674, 320] width 912 height 386
click at [79, 195] on link "Clientes" at bounding box center [96, 193] width 181 height 30
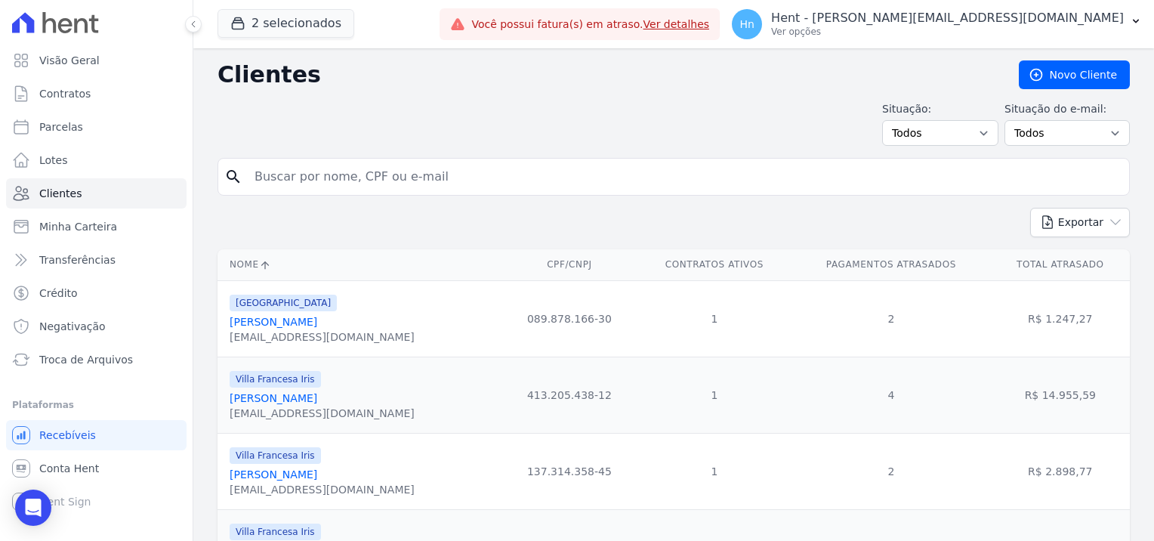
drag, startPoint x: 284, startPoint y: 177, endPoint x: 182, endPoint y: 172, distance: 102.1
click at [364, 177] on input "search" at bounding box center [684, 177] width 878 height 30
paste input "Thaina Liara Ferreira Da Silva"
type input "Thaina Liara Ferreira Da Silva"
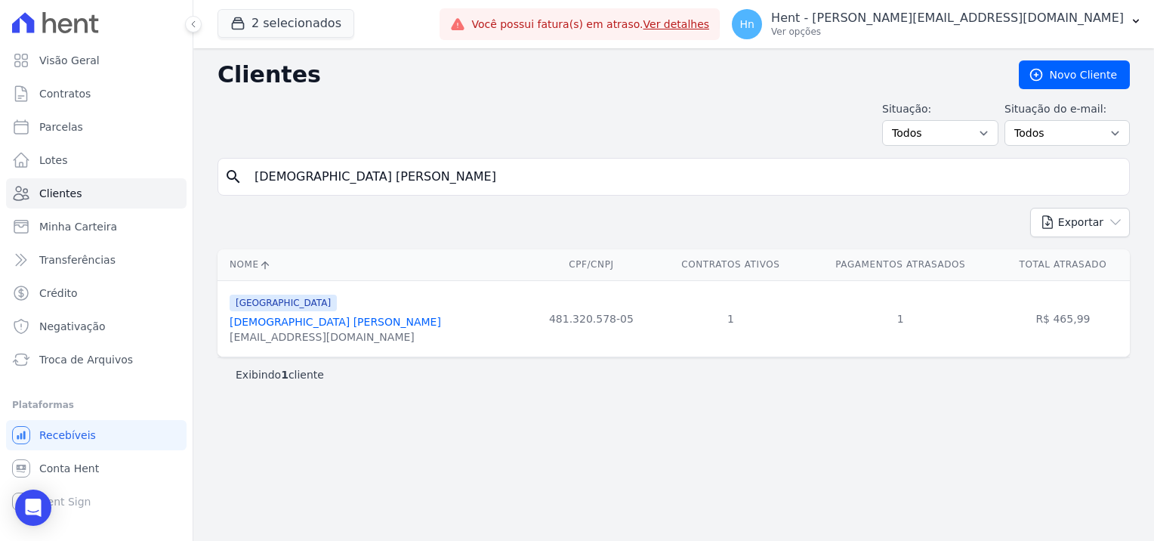
click at [302, 323] on link "Thaina Liara Ferreira Da Silva" at bounding box center [335, 322] width 211 height 12
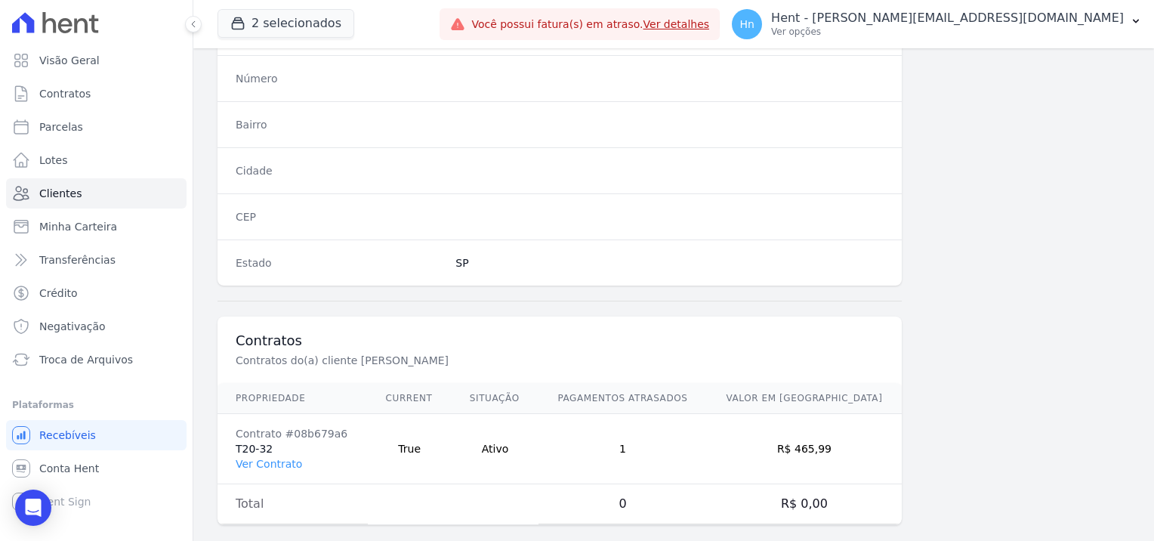
scroll to position [867, 0]
click at [252, 458] on link "Ver Contrato" at bounding box center [269, 464] width 66 height 12
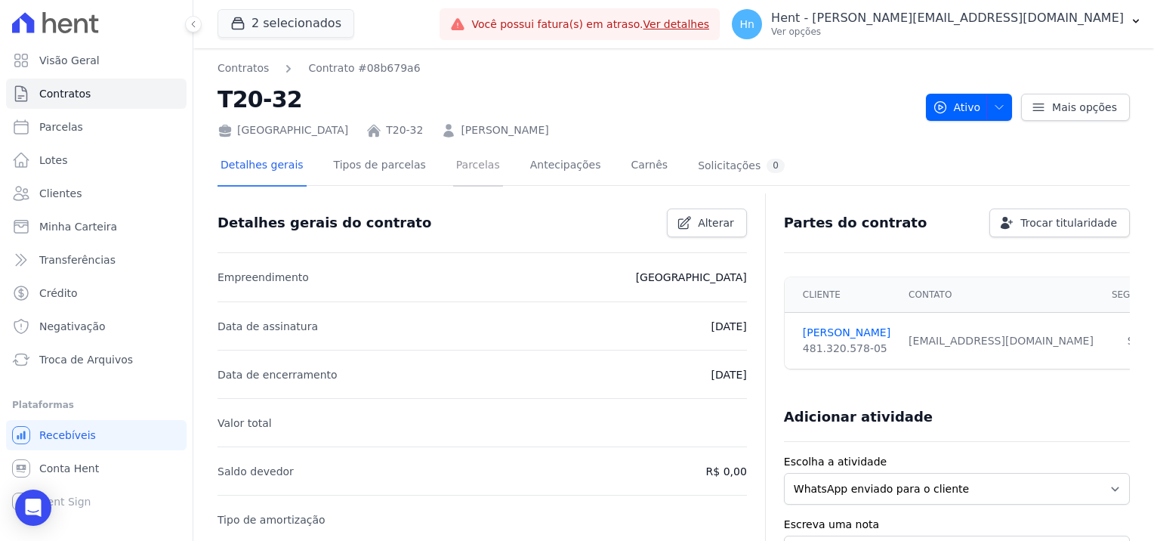
click at [454, 174] on link "Parcelas" at bounding box center [478, 167] width 50 height 40
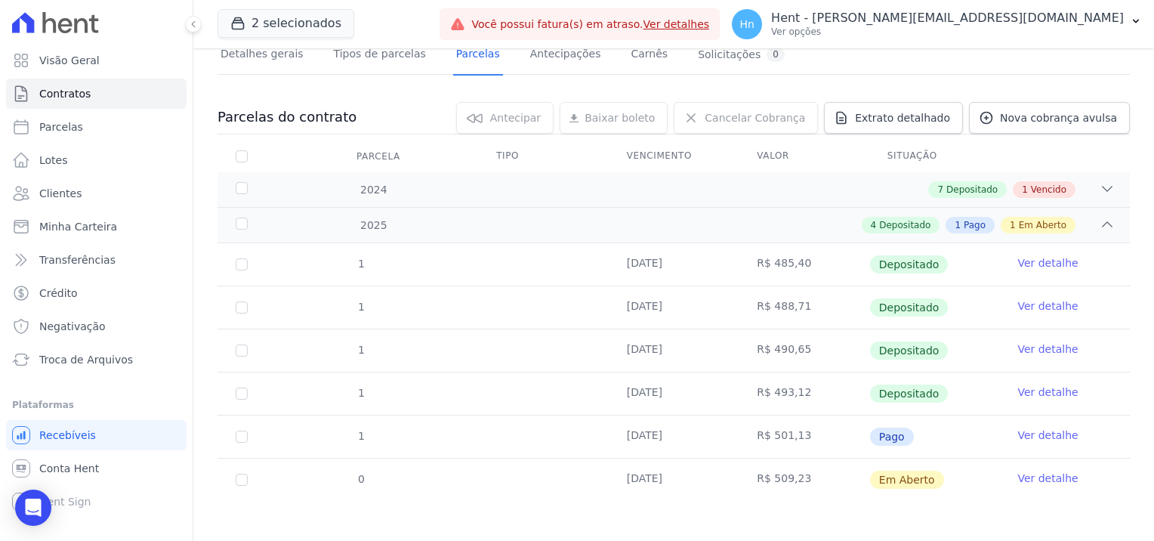
scroll to position [114, 0]
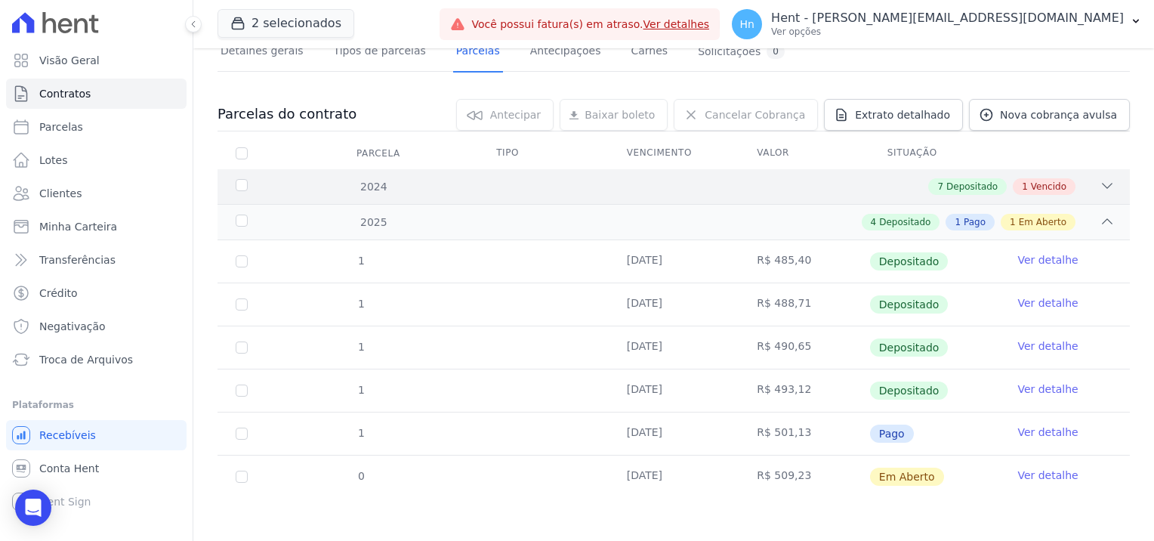
click at [1039, 187] on span "Vencido" at bounding box center [1049, 187] width 36 height 14
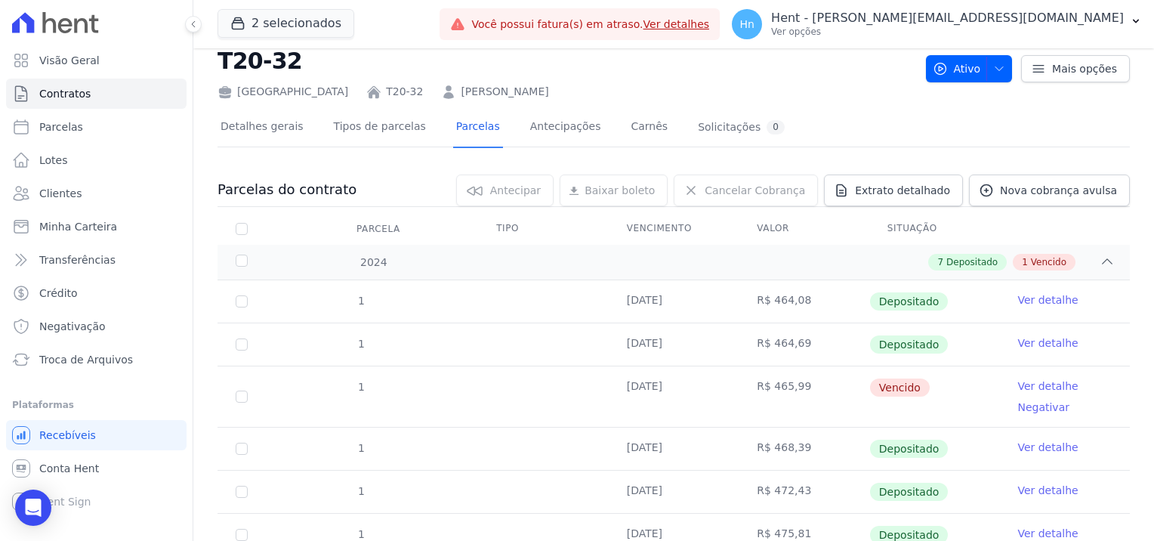
scroll to position [41, 0]
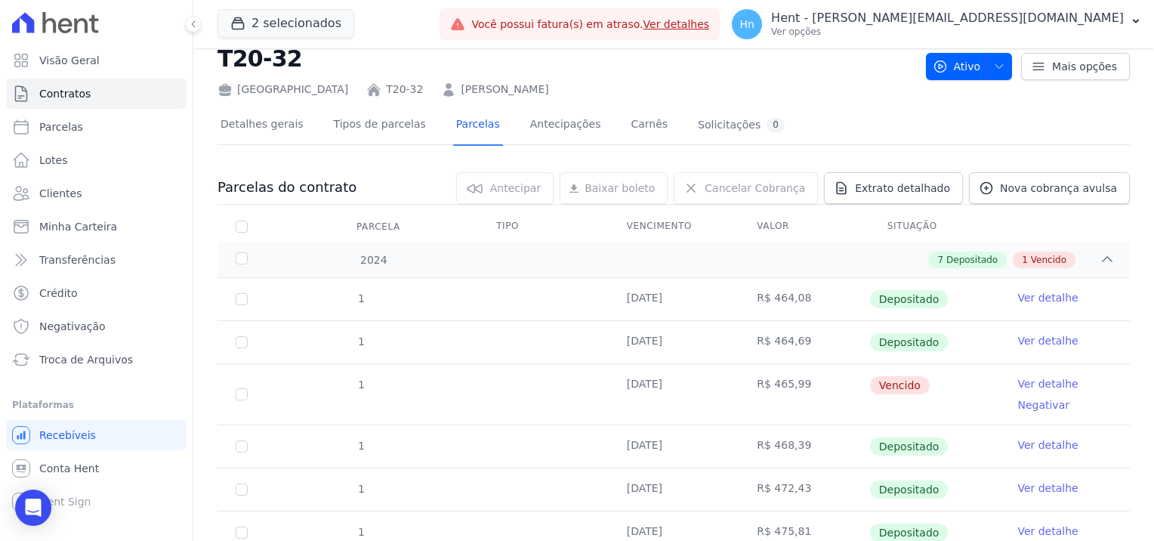
drag, startPoint x: 556, startPoint y: 89, endPoint x: 295, endPoint y: 91, distance: 261.4
click at [295, 91] on div "France T20-32 THAINA LIARA FERREIRA DA SILVA" at bounding box center [566, 87] width 696 height 22
copy div "T20-32 THAINA LIARA FERREIRA DA SILVA"
click at [266, 91] on div "[GEOGRAPHIC_DATA]" at bounding box center [283, 90] width 131 height 16
copy div "[GEOGRAPHIC_DATA]"
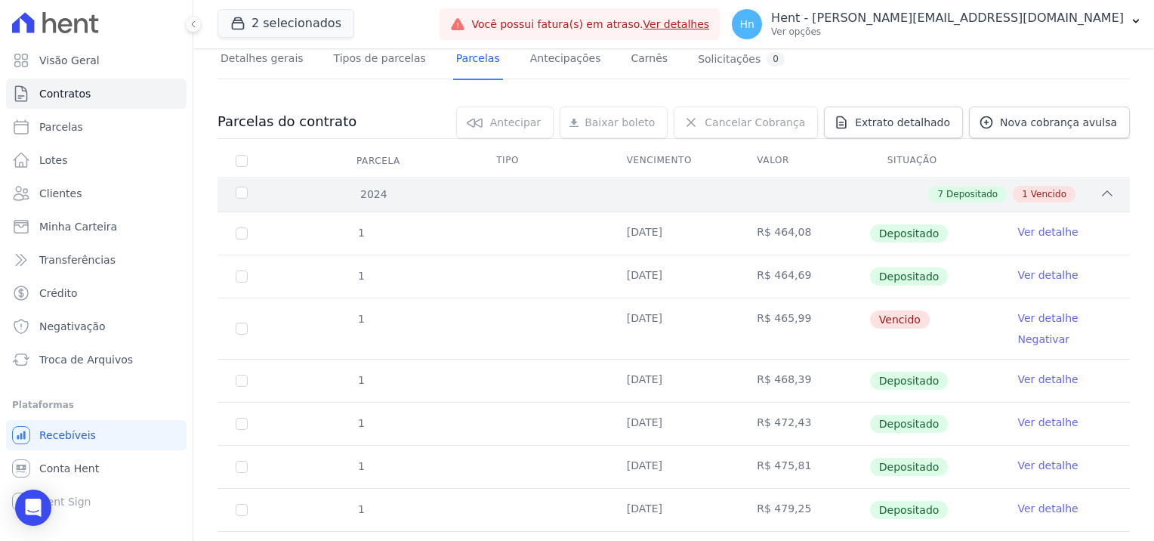
scroll to position [0, 0]
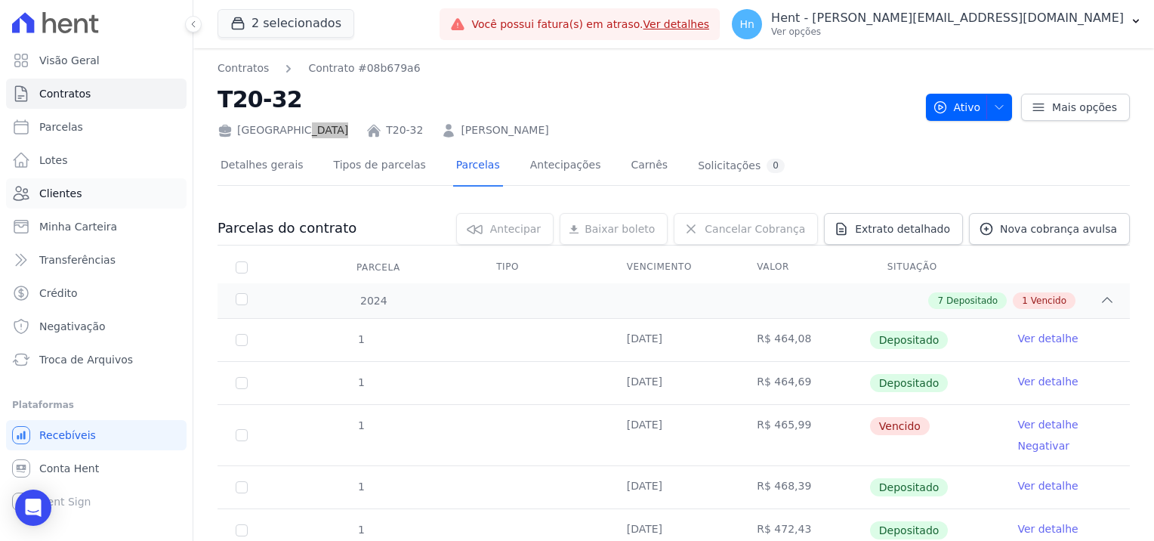
click at [59, 198] on span "Clientes" at bounding box center [60, 193] width 42 height 15
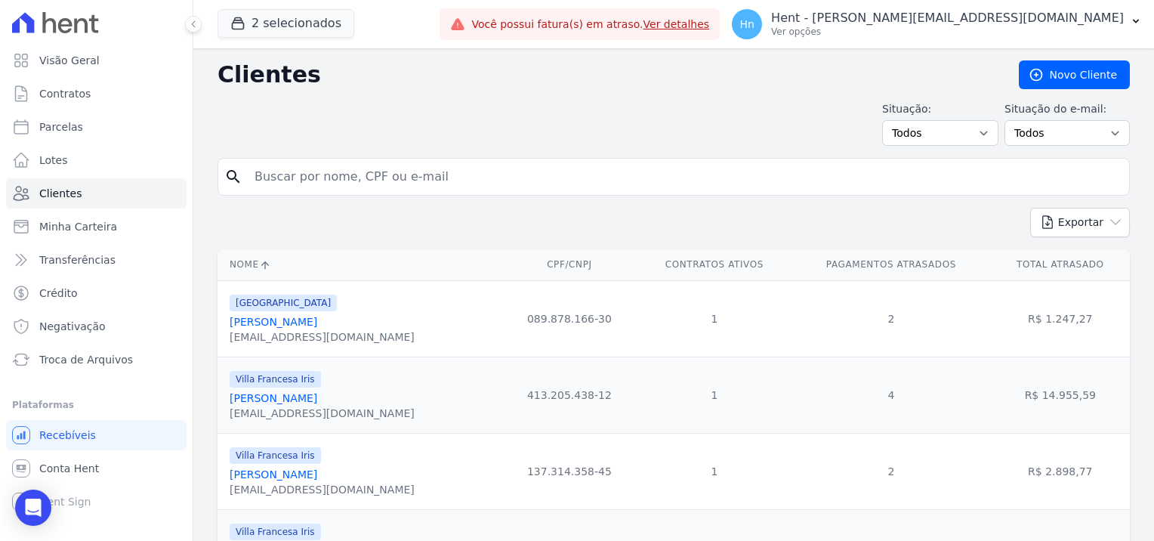
click at [432, 178] on input "search" at bounding box center [684, 177] width 878 height 30
paste input "Silvana Vara Nascimento"
type input "Silvana Vara Nascimento"
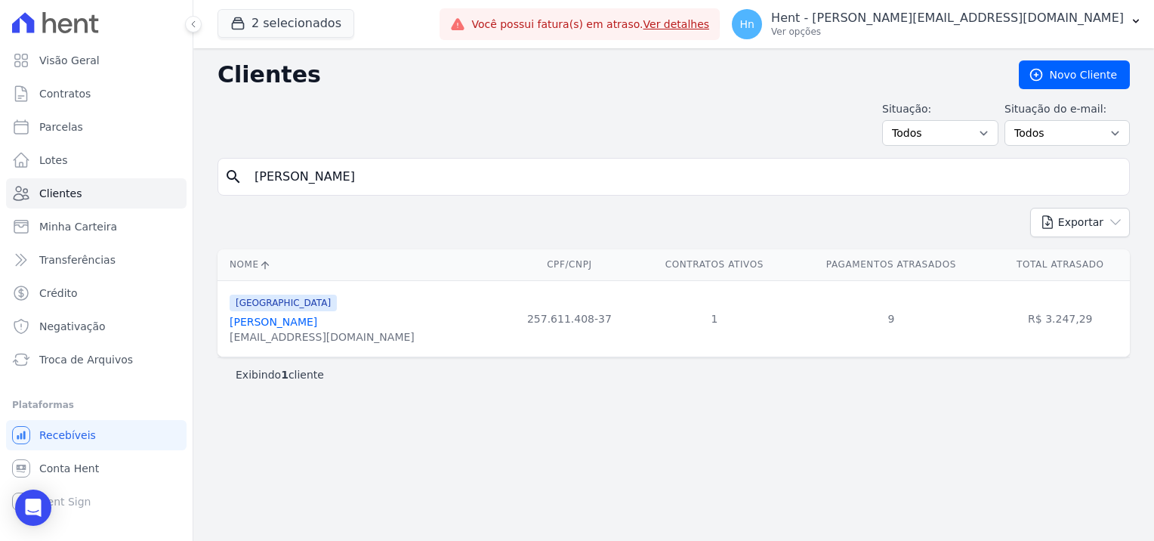
click at [288, 322] on link "Silvana Vara Nascimento" at bounding box center [274, 322] width 88 height 12
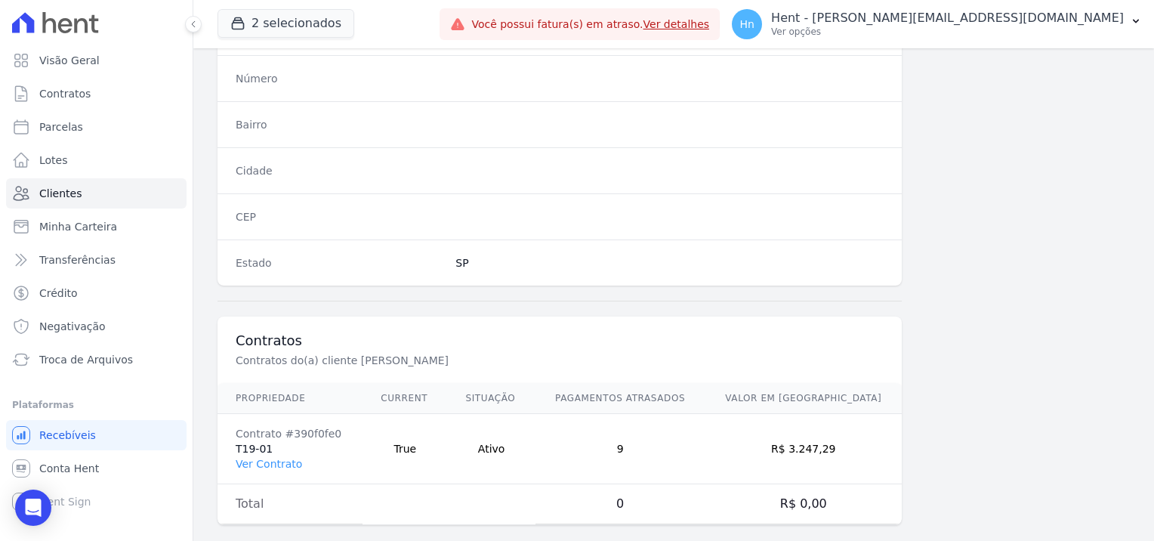
scroll to position [867, 0]
click at [258, 458] on link "Ver Contrato" at bounding box center [269, 464] width 66 height 12
